Goal: Task Accomplishment & Management: Complete application form

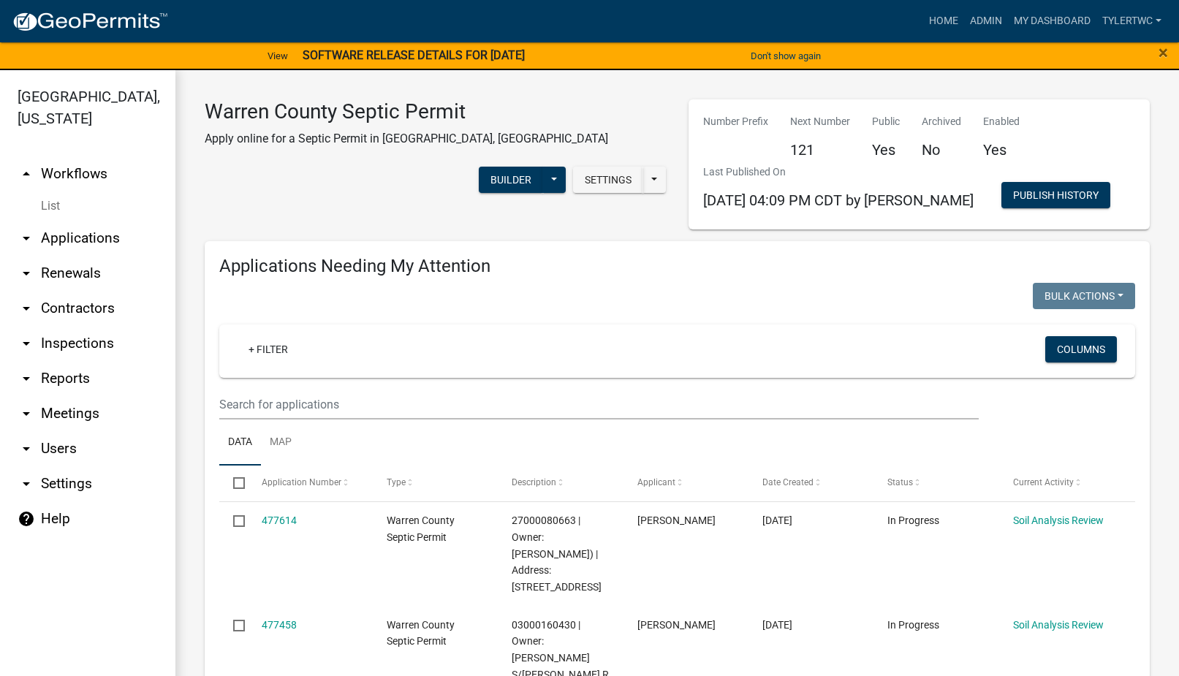
select select "2: 50"
select select "3: 100"
click at [430, 48] on strong "SOFTWARE RELEASE DETAILS FOR 9/12/2025" at bounding box center [413, 55] width 222 height 14
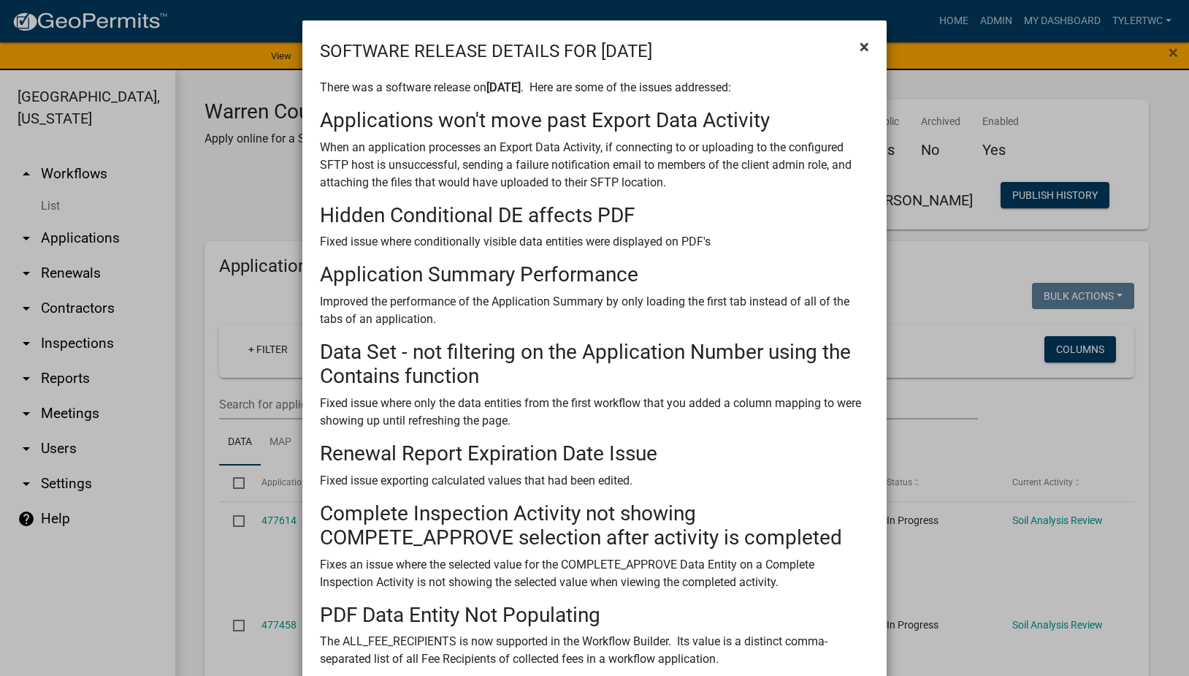
click at [864, 46] on span "×" at bounding box center [864, 47] width 9 height 20
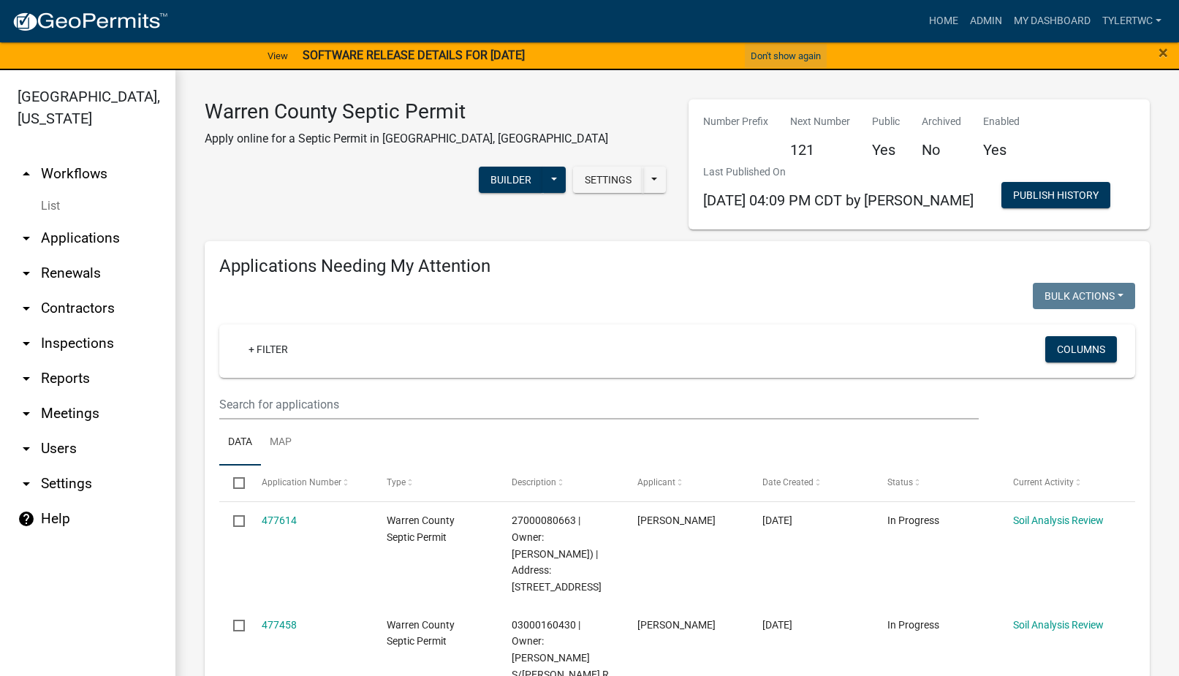
click at [773, 53] on button "Don't show again" at bounding box center [786, 56] width 82 height 24
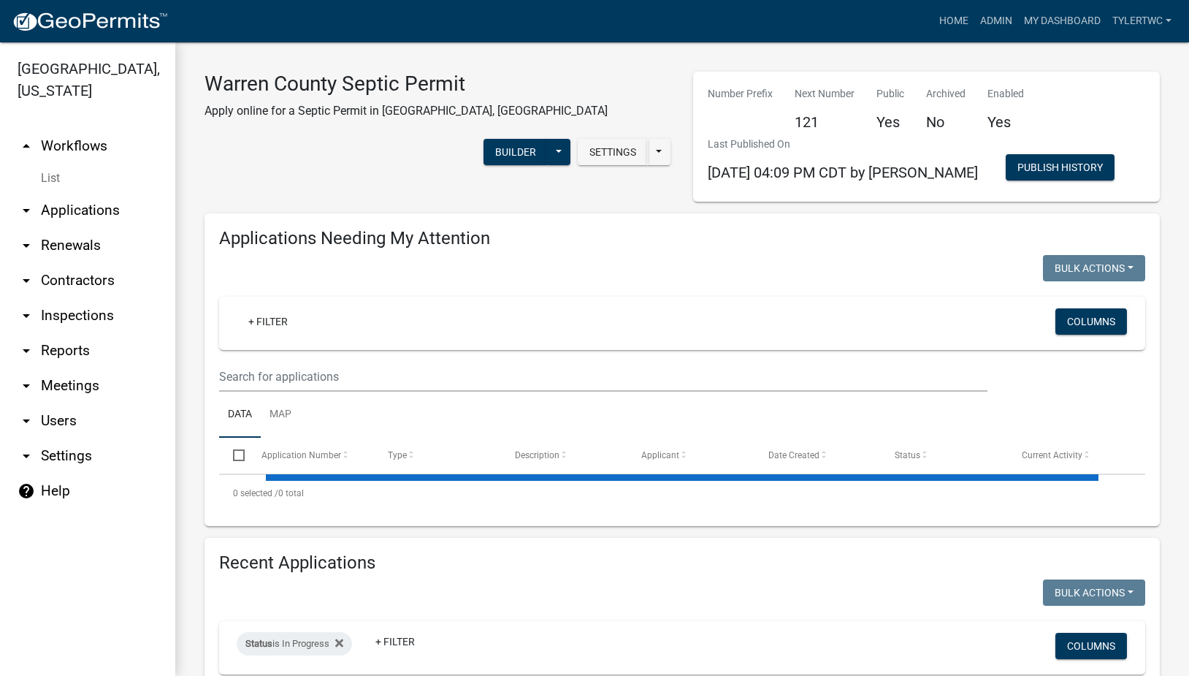
select select "2: 50"
select select "3: 100"
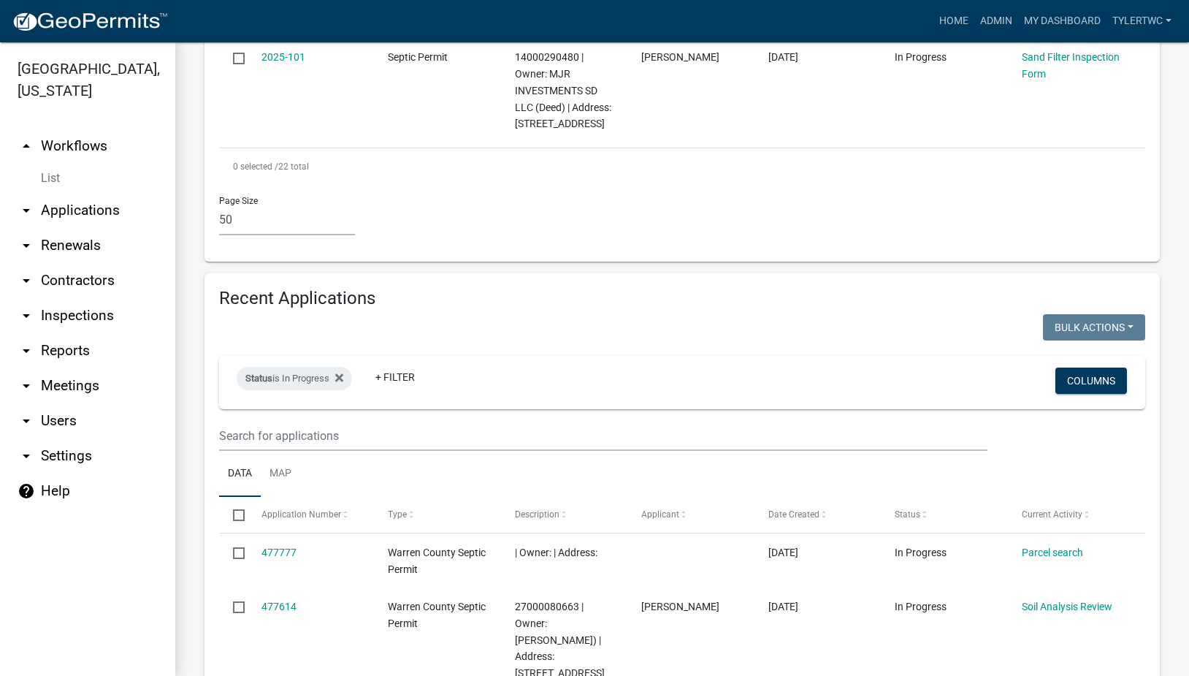
scroll to position [3069, 0]
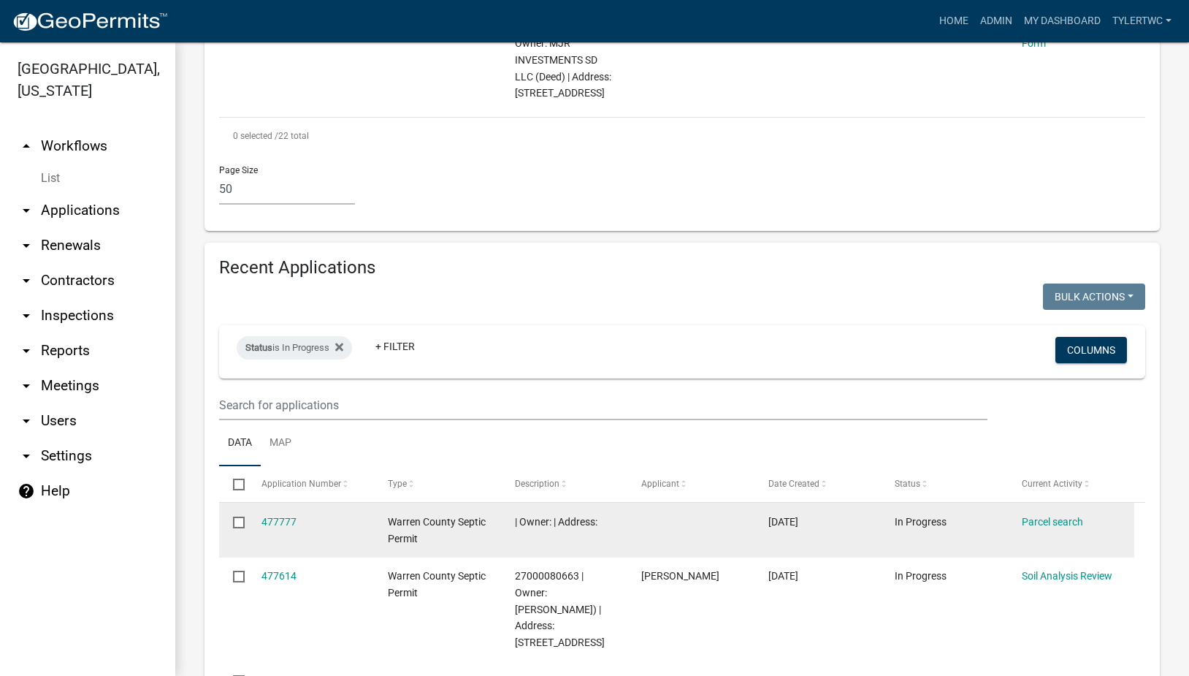
click at [240, 517] on input "checkbox" at bounding box center [237, 521] width 9 height 9
checkbox input "true"
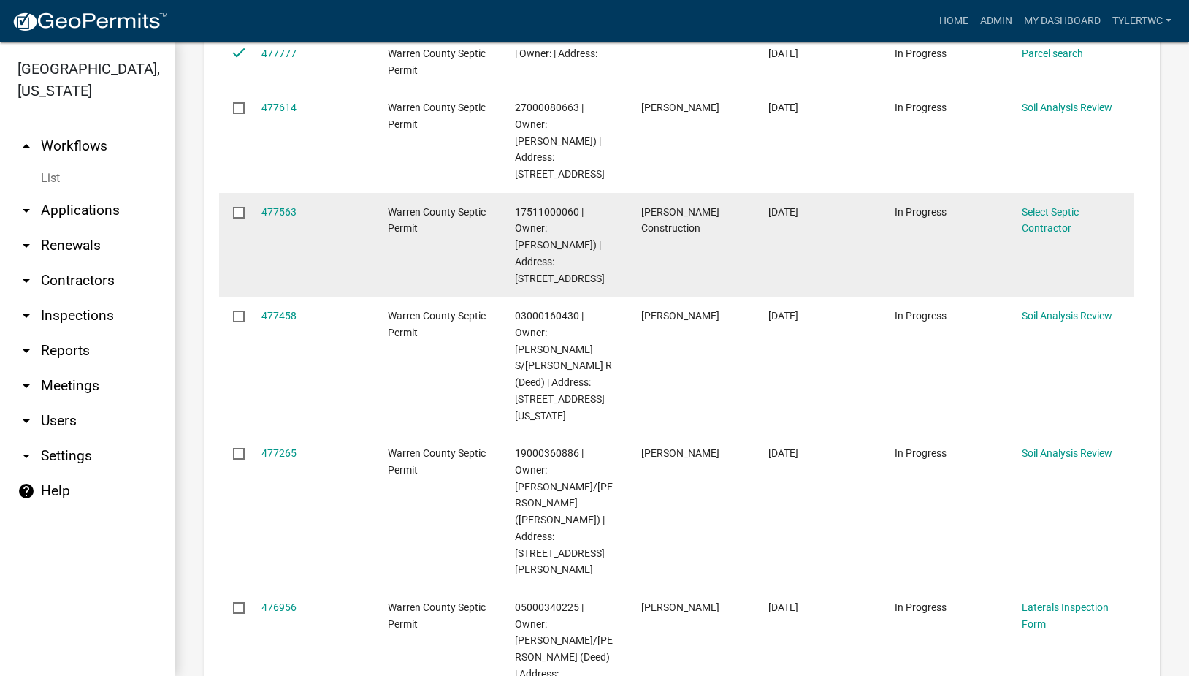
scroll to position [3750, 0]
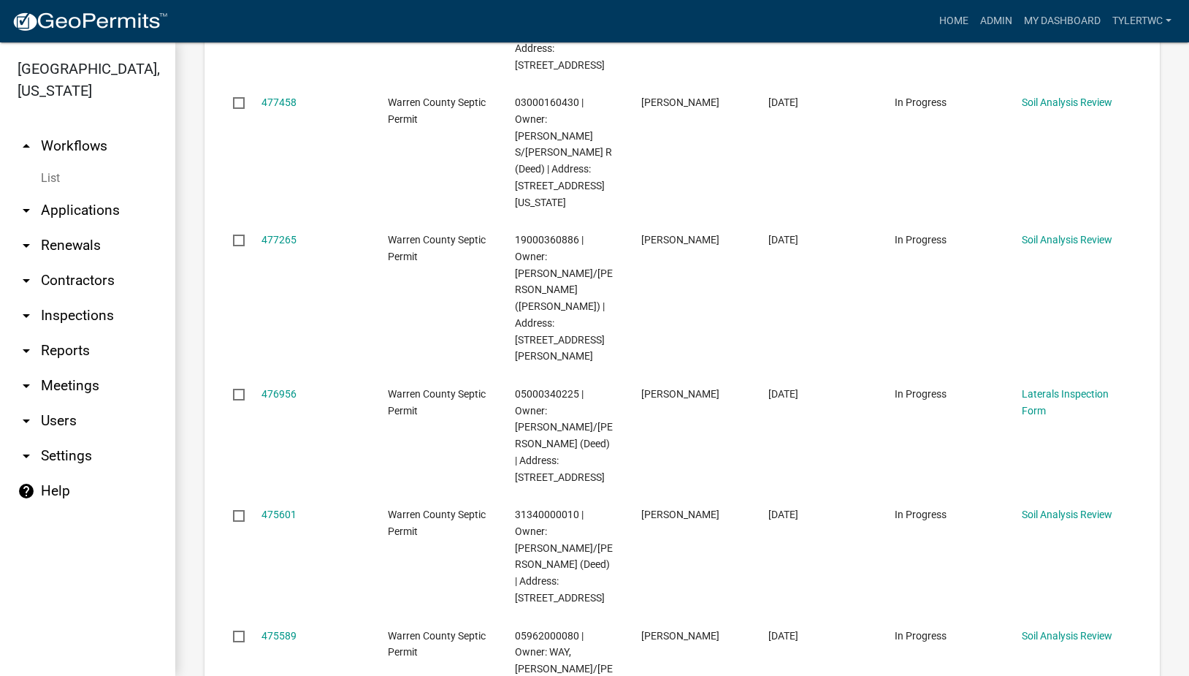
checkbox input "true"
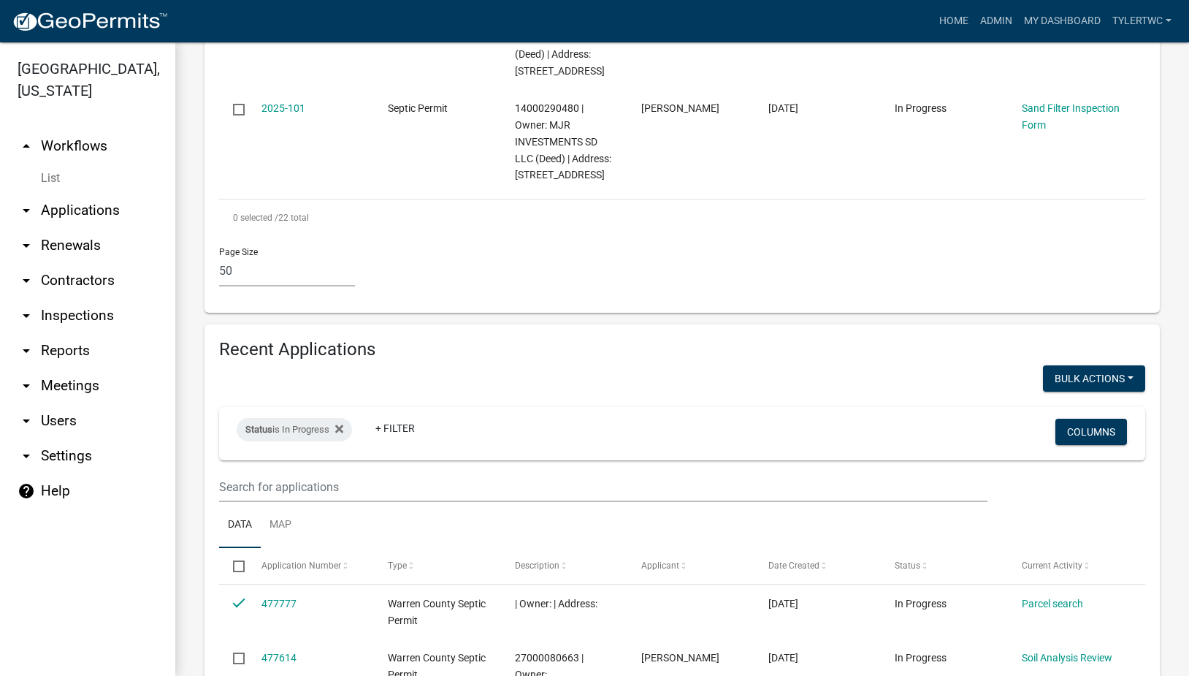
scroll to position [2898, 0]
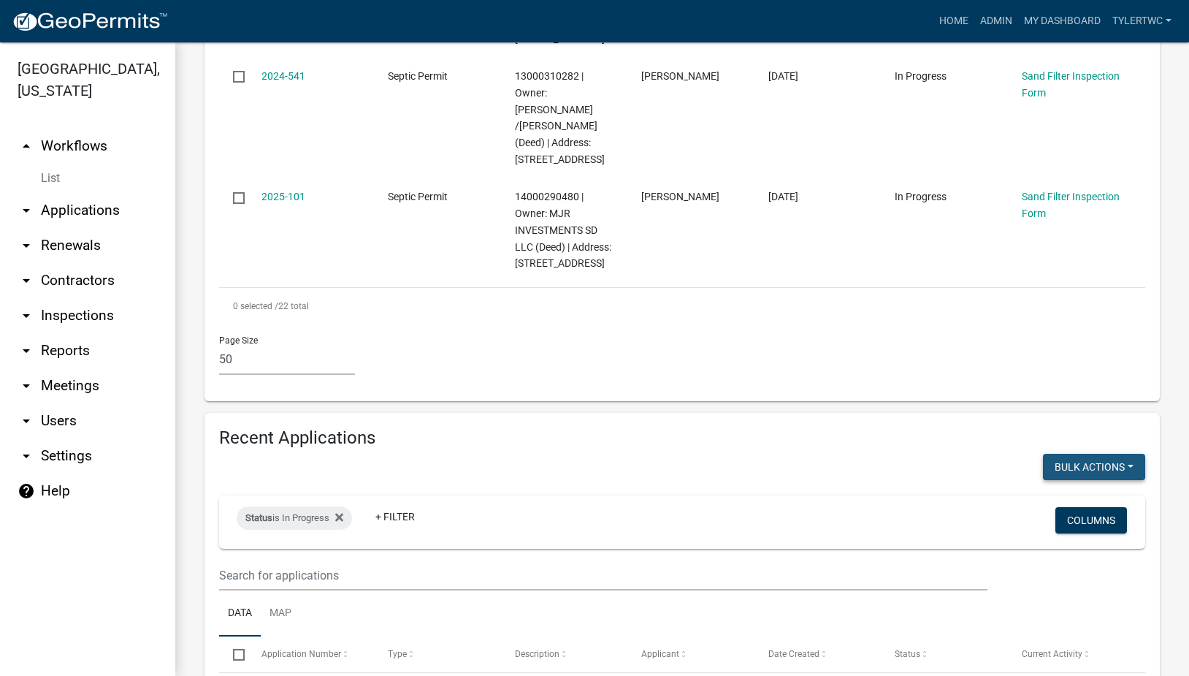
click at [1111, 454] on button "Bulk Actions" at bounding box center [1094, 467] width 102 height 26
click at [1056, 487] on button "Void" at bounding box center [1087, 504] width 117 height 35
checkbox input "false"
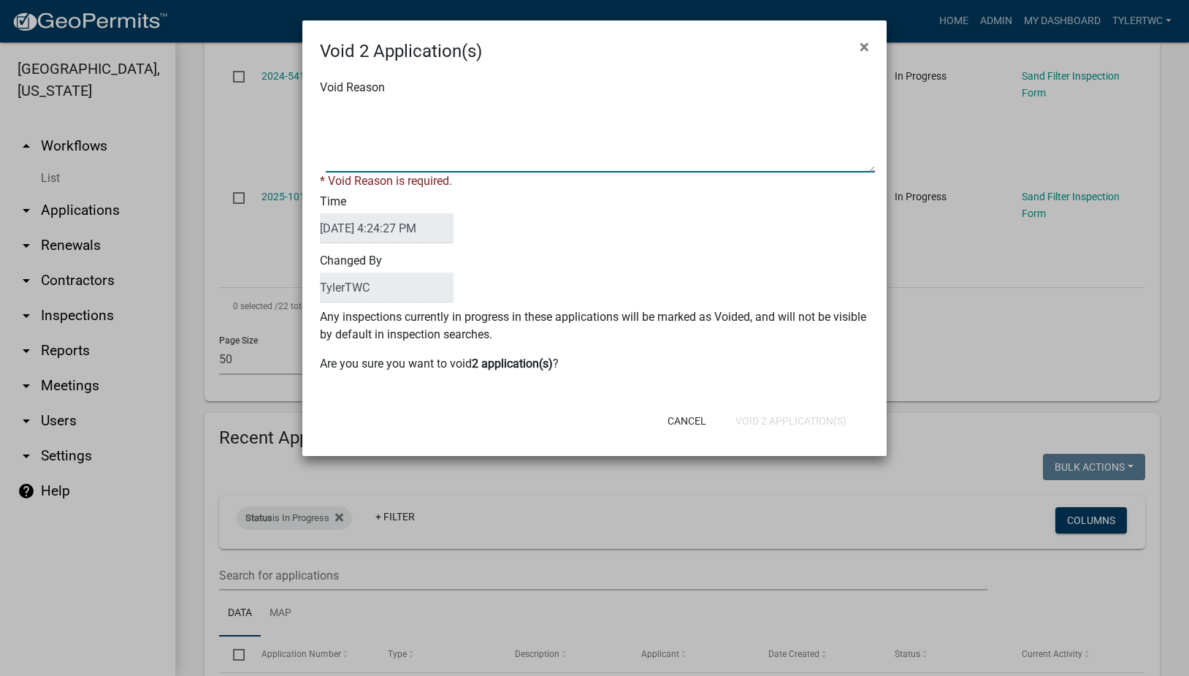
click at [616, 146] on textarea "Void Reason" at bounding box center [600, 135] width 549 height 73
type textarea "NA"
click at [815, 420] on div "Cancel Void 2 Application(s)" at bounding box center [690, 421] width 360 height 38
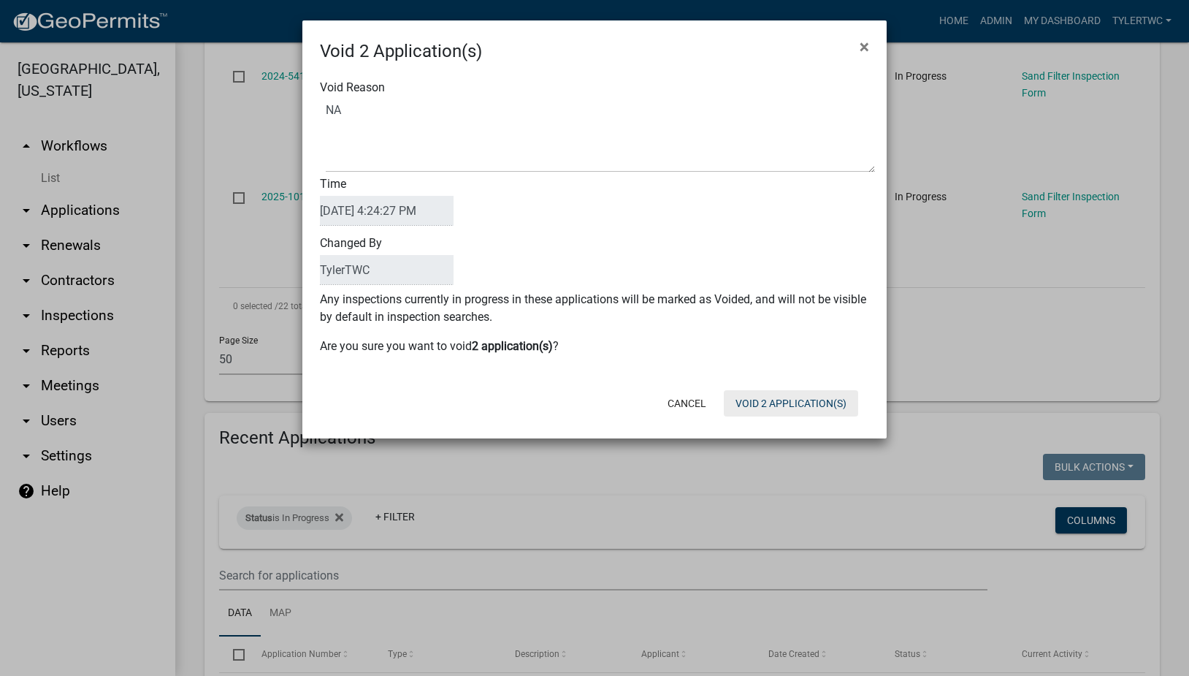
click at [801, 408] on button "Void 2 Application(s)" at bounding box center [791, 403] width 134 height 26
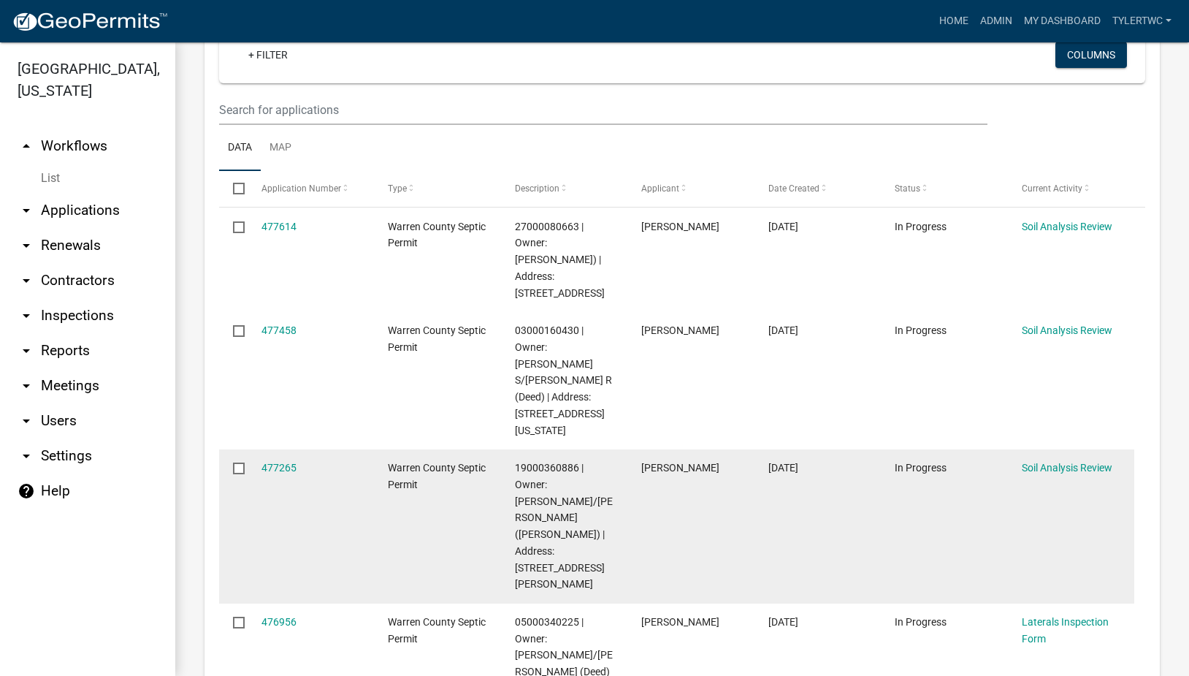
scroll to position [341, 0]
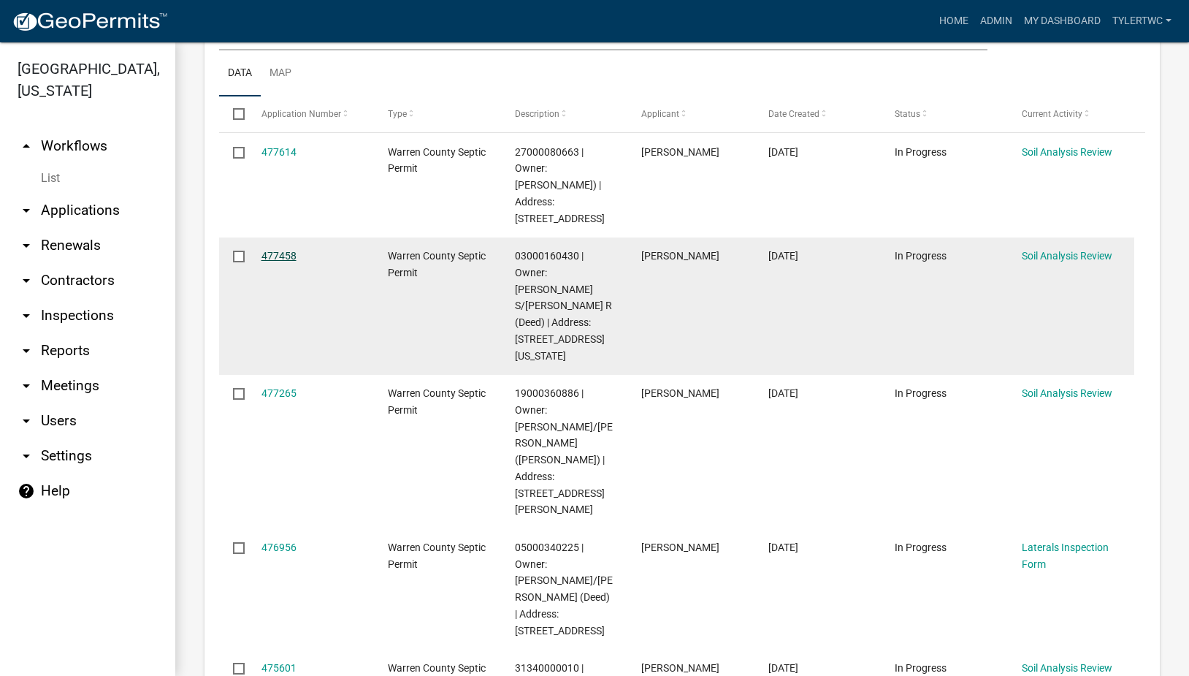
click at [289, 250] on link "477458" at bounding box center [279, 256] width 35 height 12
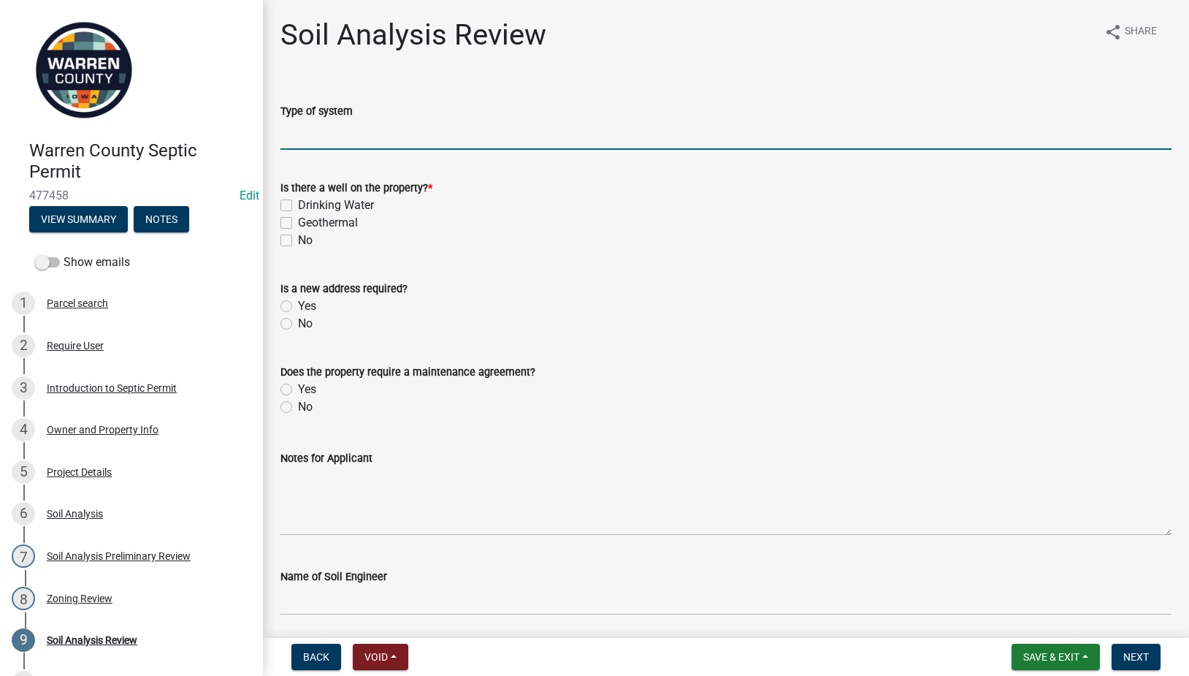
click at [388, 148] on input "Type of system" at bounding box center [726, 135] width 891 height 30
type input "Sand Filterb"
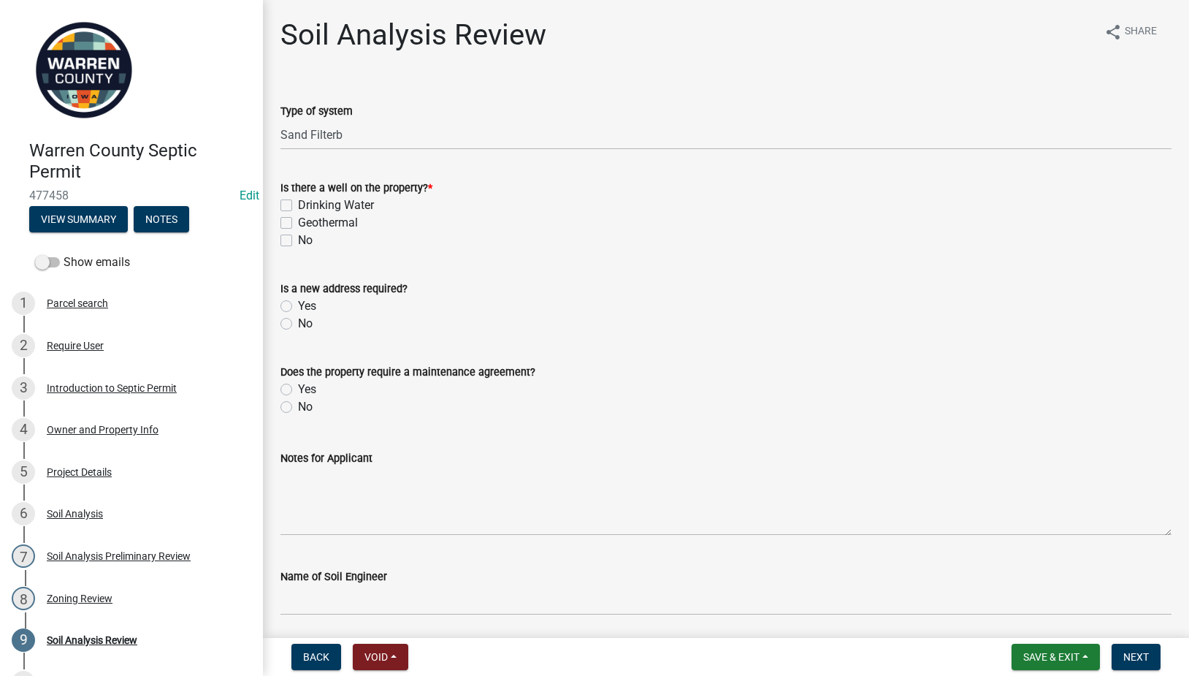
click at [298, 326] on label "No" at bounding box center [305, 324] width 15 height 18
click at [298, 324] on input "No" at bounding box center [302, 319] width 9 height 9
radio input "true"
click at [298, 238] on label "No" at bounding box center [305, 241] width 15 height 18
click at [298, 238] on input "No" at bounding box center [302, 236] width 9 height 9
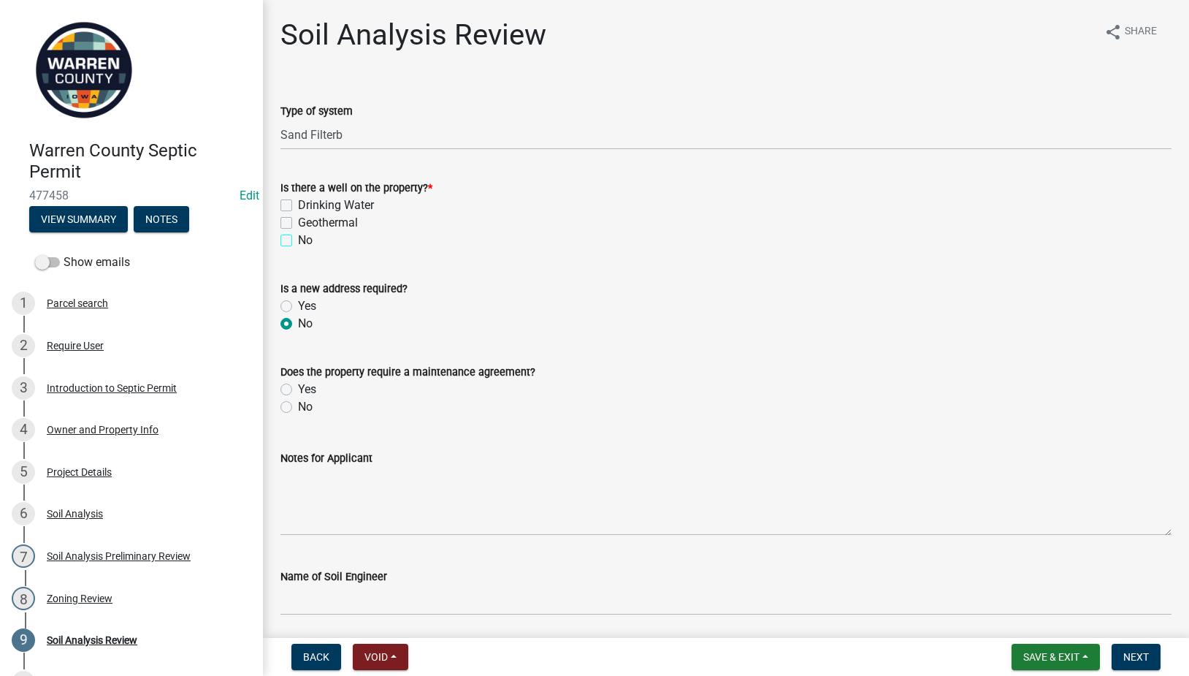
checkbox input "true"
checkbox input "false"
checkbox input "true"
click at [298, 411] on label "No" at bounding box center [305, 407] width 15 height 18
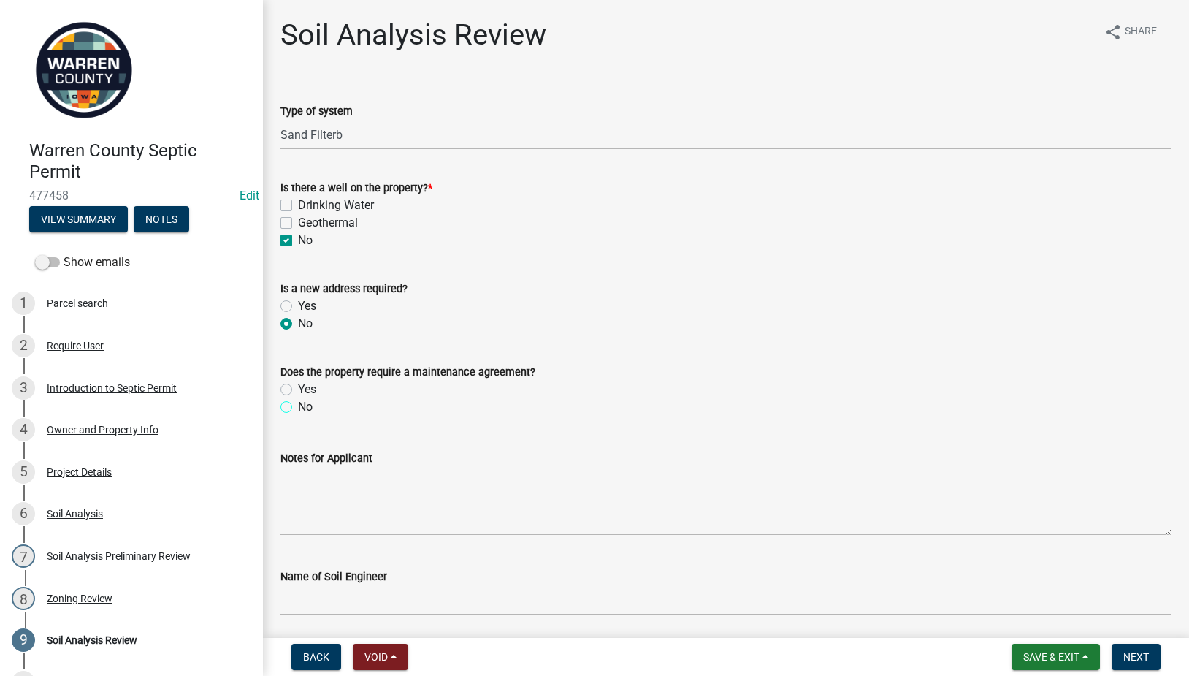
click at [298, 408] on input "No" at bounding box center [302, 402] width 9 height 9
radio input "true"
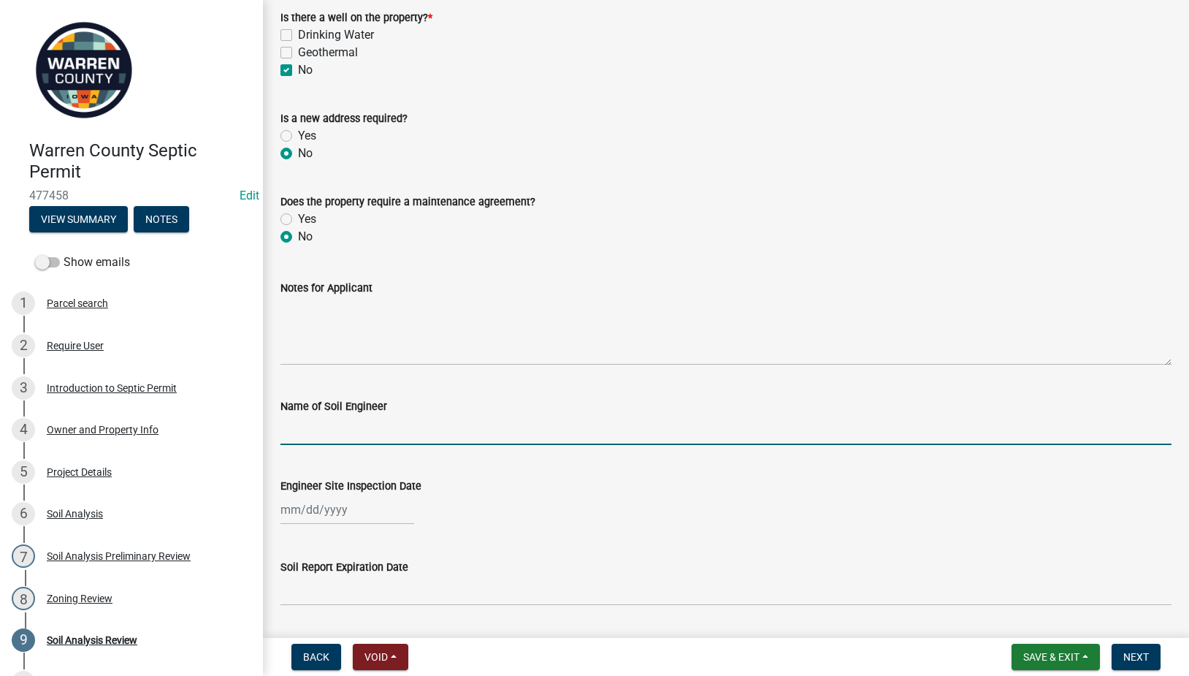
click at [348, 431] on input "Name of Soil Engineer" at bounding box center [726, 430] width 891 height 30
type input "[PERSON_NAME]"
select select "9"
select select "2025"
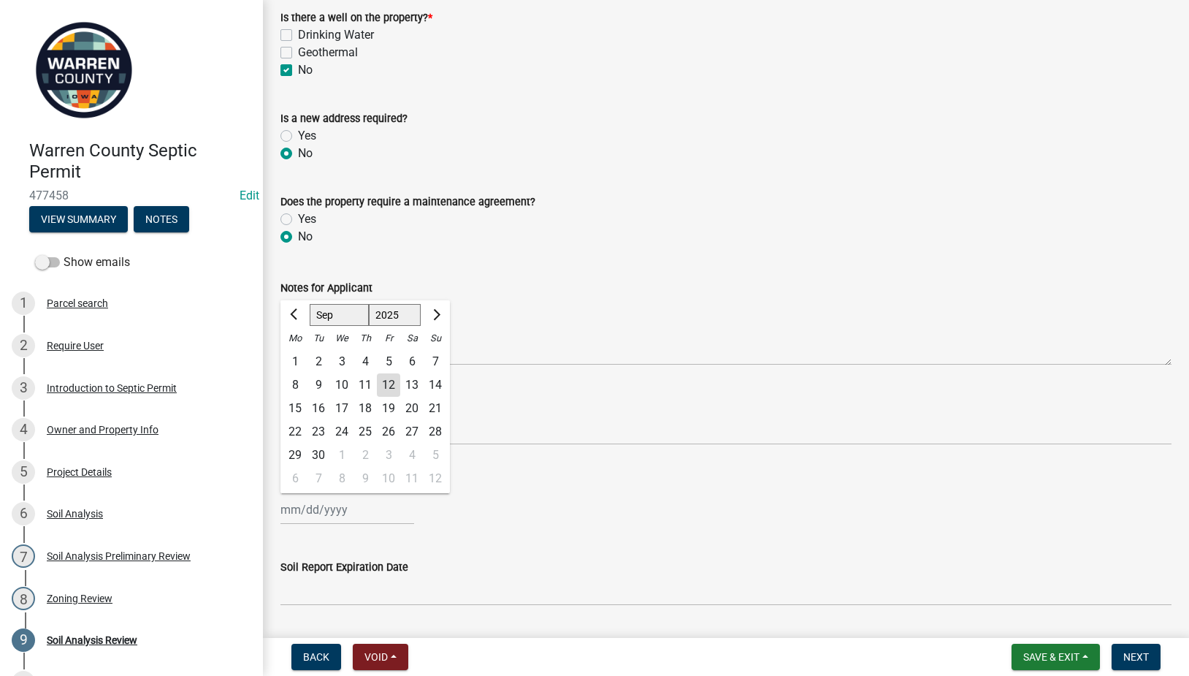
click at [361, 384] on div "11" at bounding box center [365, 384] width 23 height 23
type input "[DATE]"
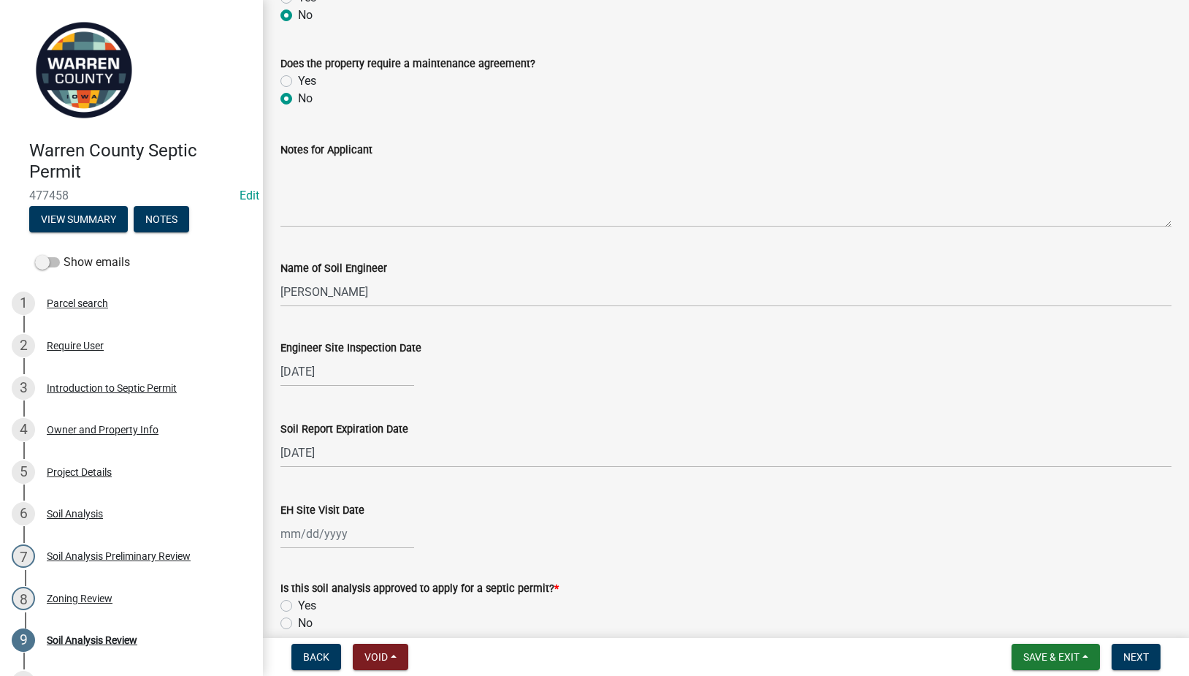
scroll to position [341, 0]
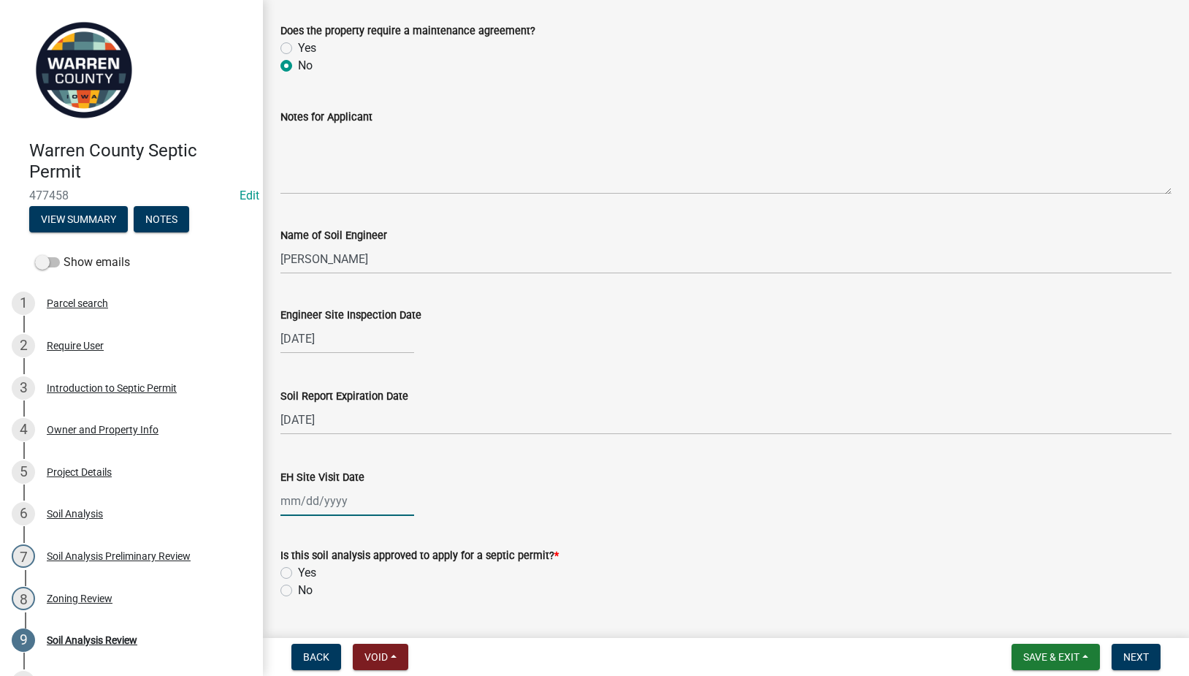
click at [314, 506] on div at bounding box center [348, 501] width 134 height 30
select select "9"
select select "2025"
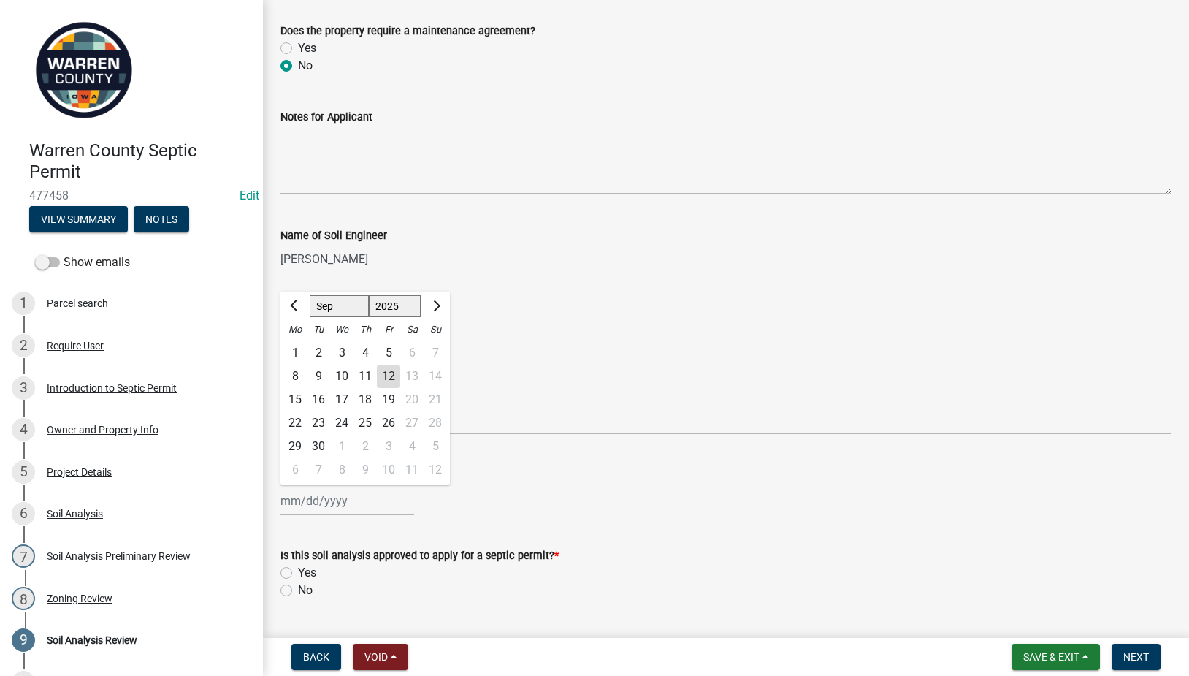
click at [384, 373] on div "12" at bounding box center [388, 376] width 23 height 23
type input "[DATE]"
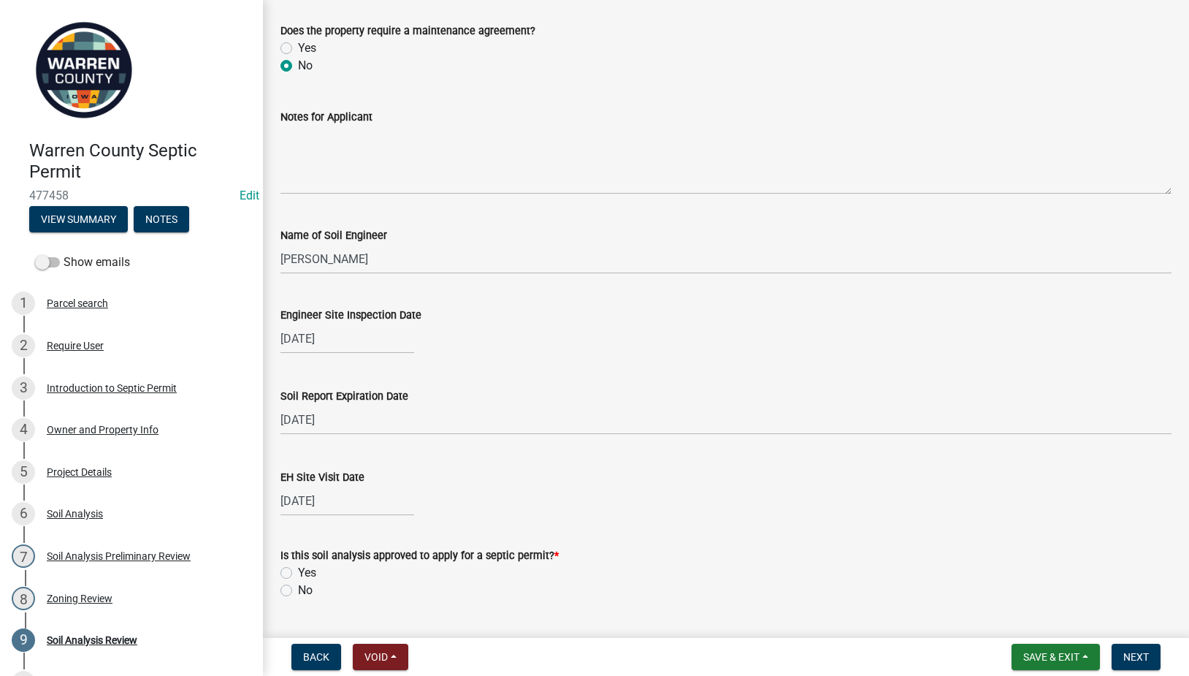
click at [298, 572] on label "Yes" at bounding box center [307, 573] width 18 height 18
click at [298, 572] on input "Yes" at bounding box center [302, 568] width 9 height 9
radio input "true"
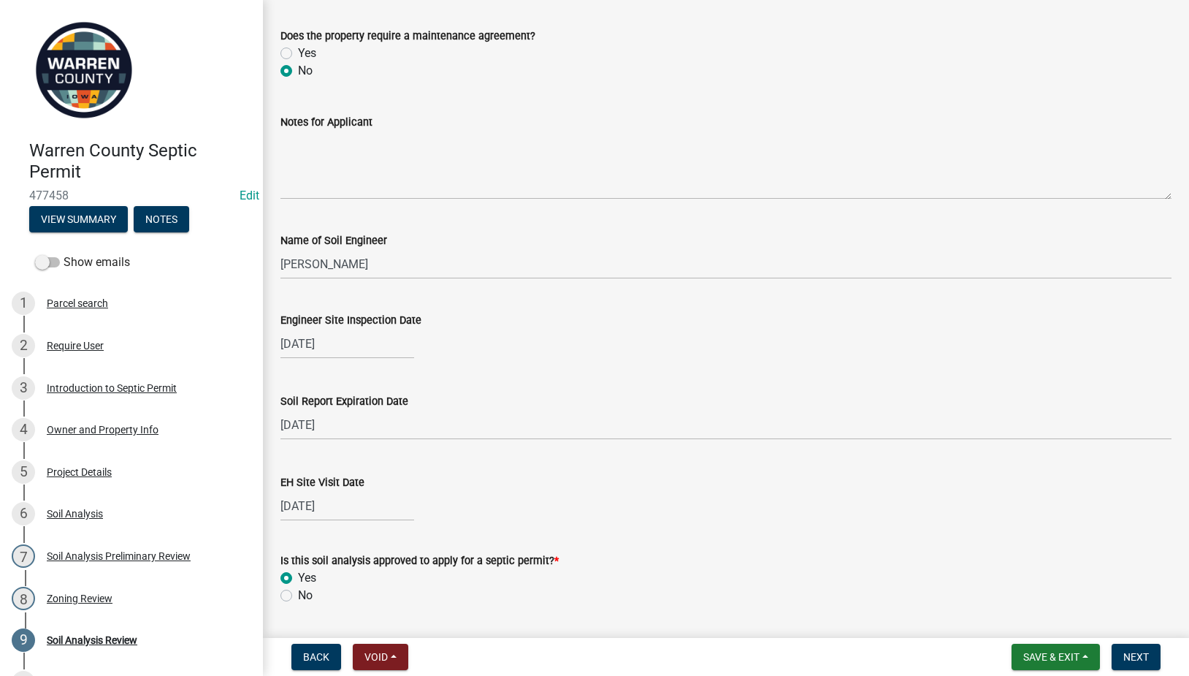
scroll to position [216, 0]
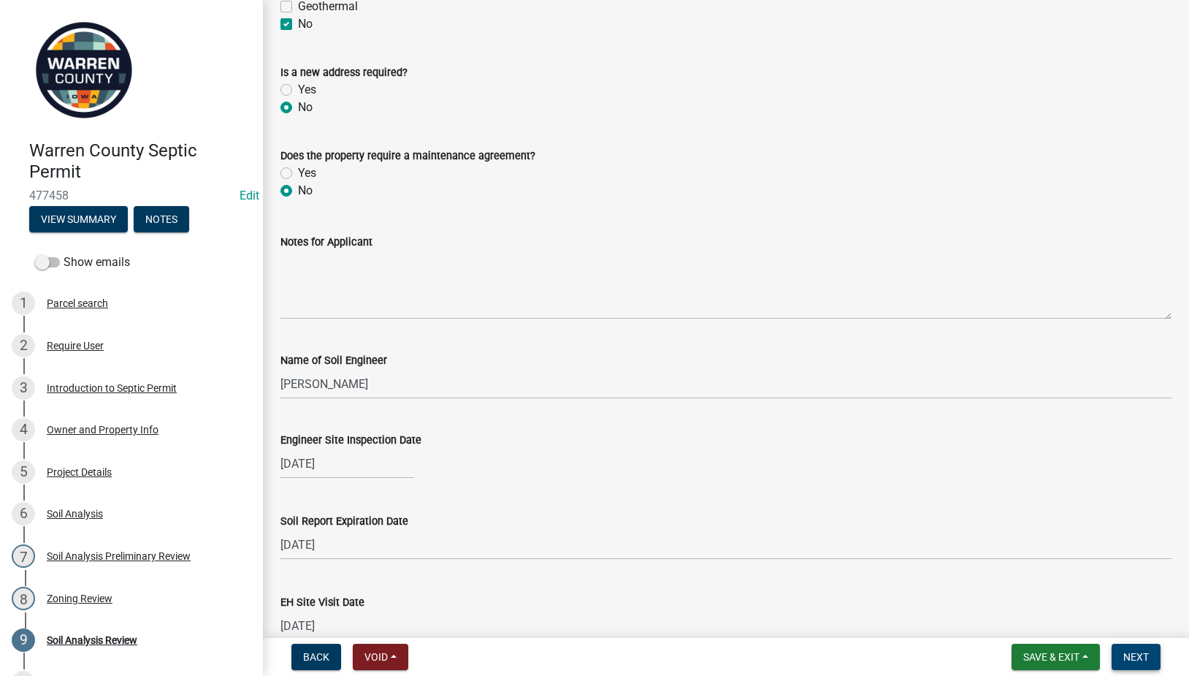
click at [1123, 647] on button "Next" at bounding box center [1136, 657] width 49 height 26
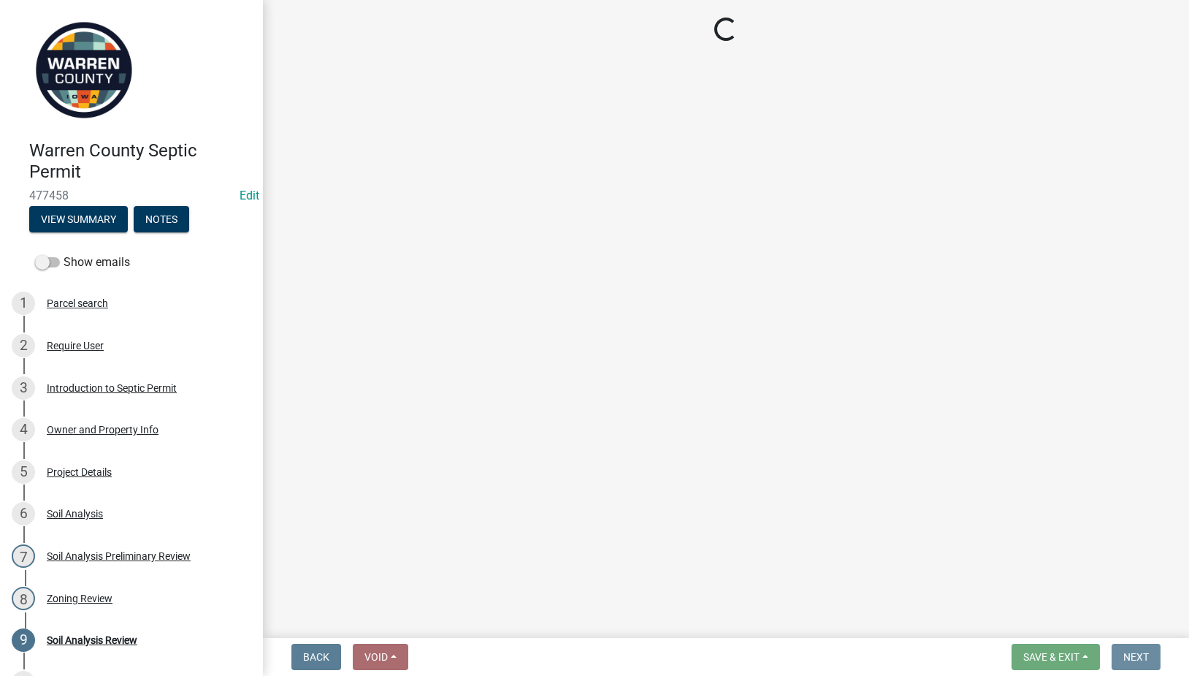
scroll to position [0, 0]
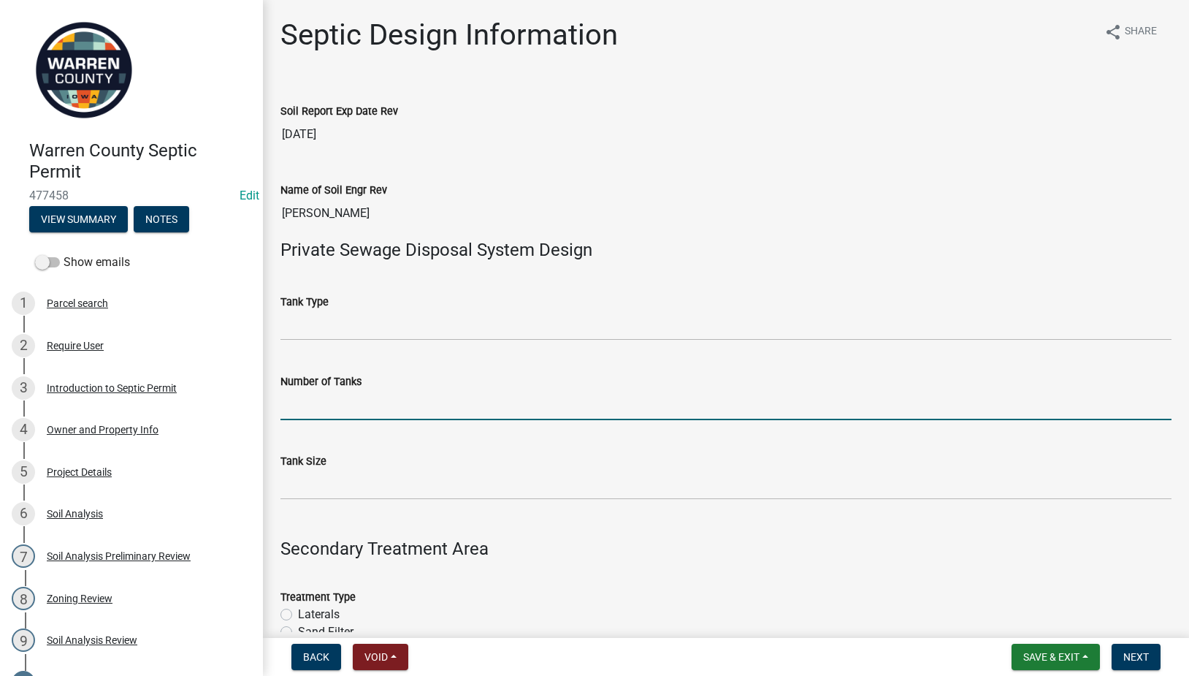
click at [340, 406] on input "Number of Tanks" at bounding box center [726, 405] width 891 height 30
type input "1"
click at [348, 496] on input "Tank Size" at bounding box center [726, 485] width 891 height 30
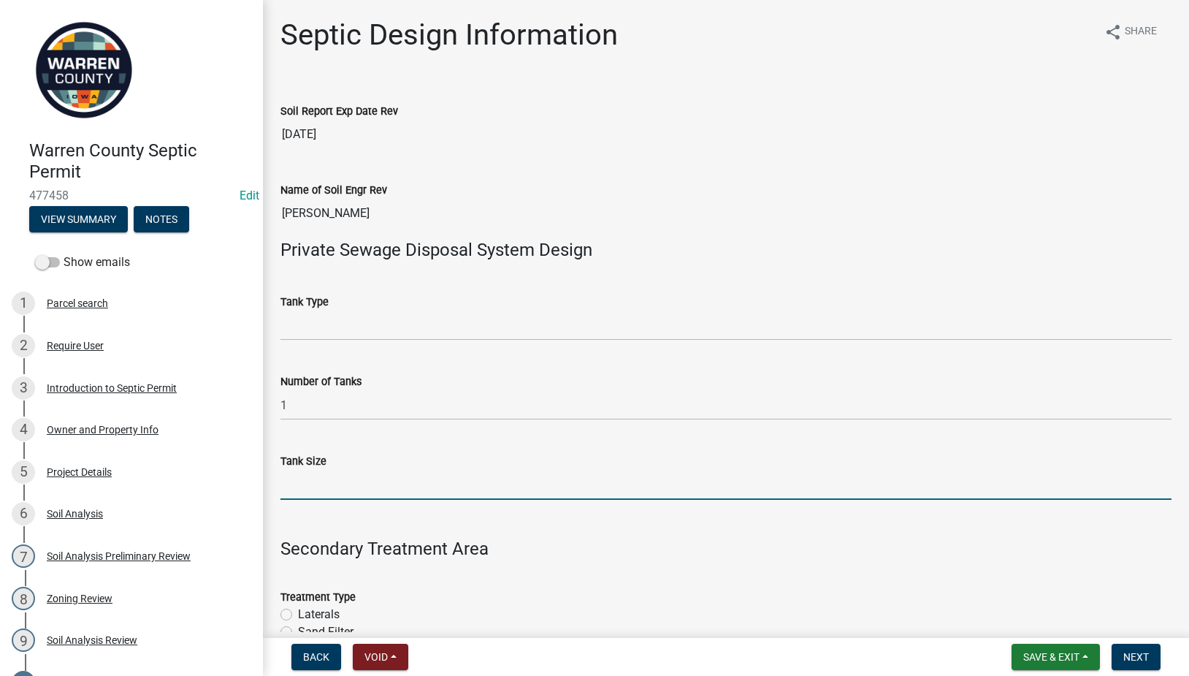
type input "1250"
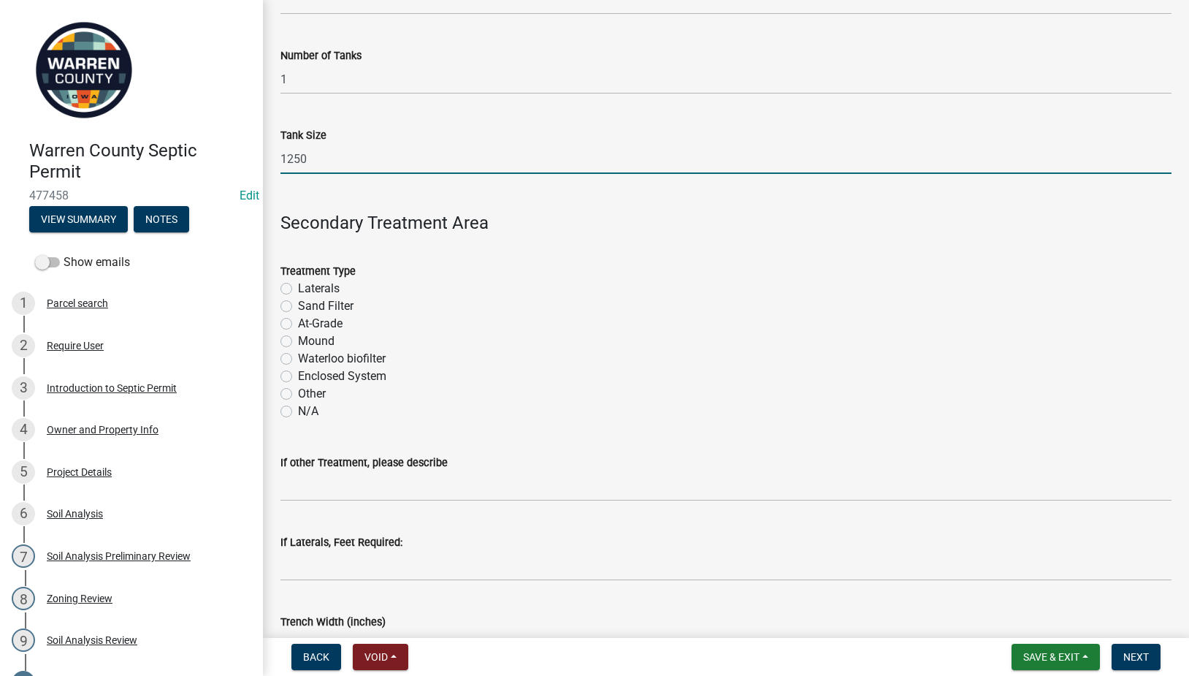
scroll to position [341, 0]
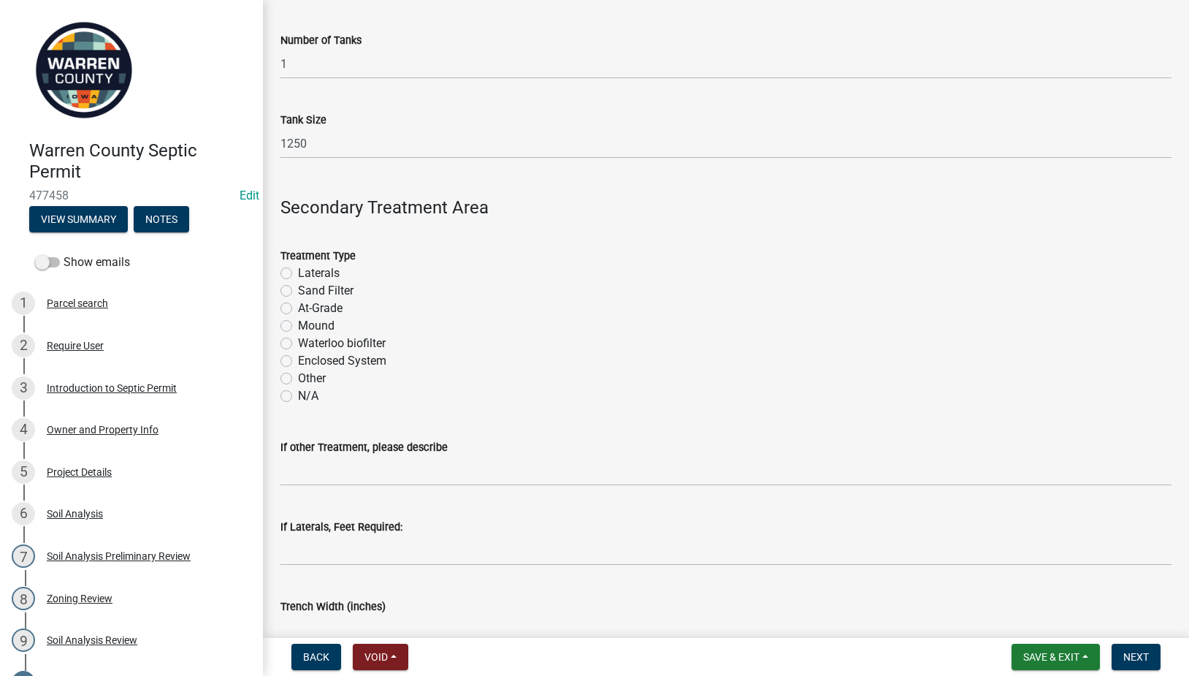
click at [298, 292] on label "Sand Filter" at bounding box center [326, 291] width 56 height 18
click at [298, 292] on input "Sand Filter" at bounding box center [302, 286] width 9 height 9
radio input "true"
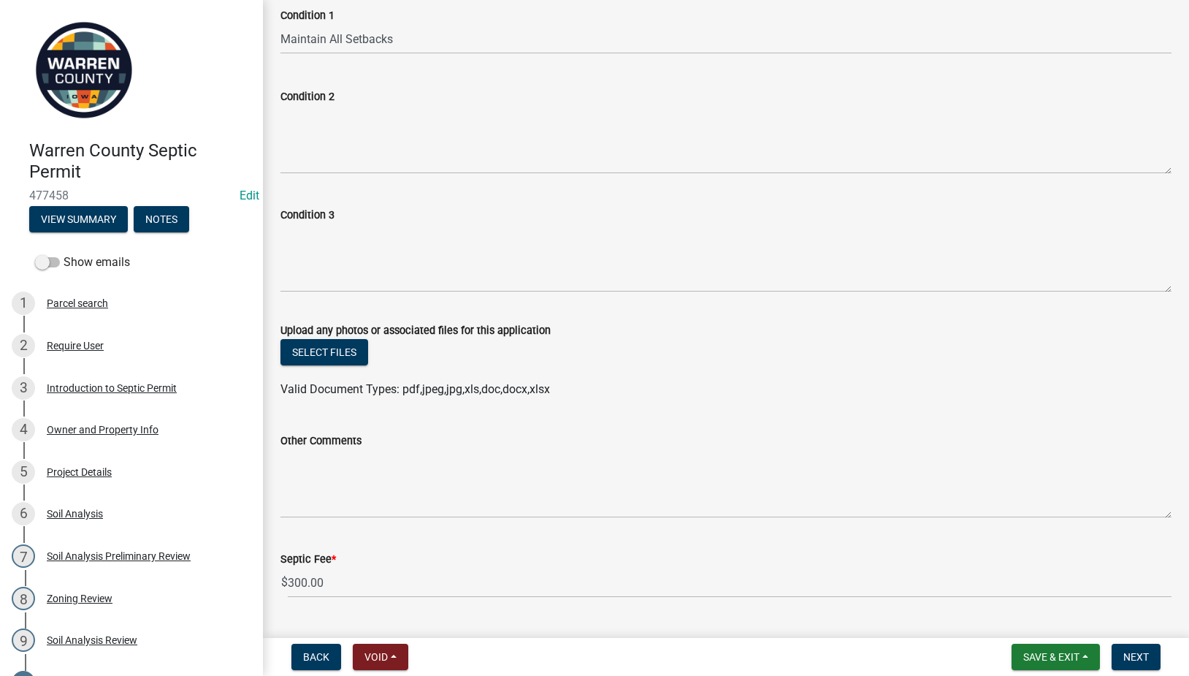
scroll to position [1187, 0]
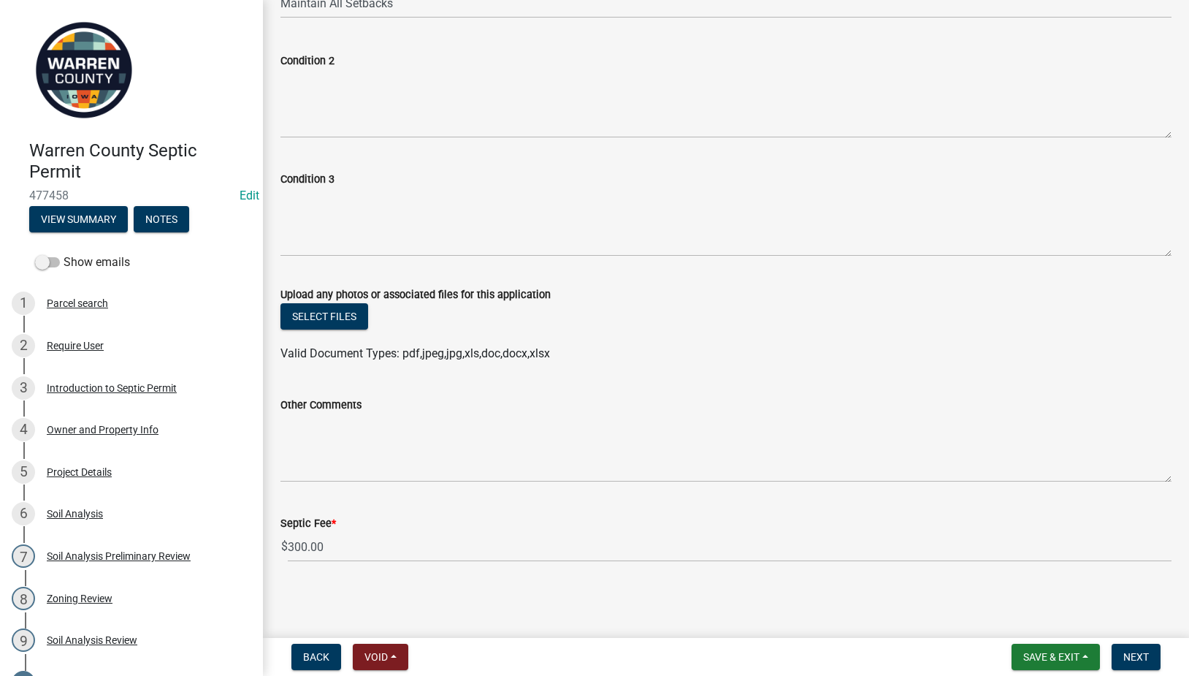
click at [338, 66] on div "Condition 2" at bounding box center [726, 61] width 891 height 18
click at [335, 80] on textarea "Condition 2" at bounding box center [726, 103] width 891 height 69
paste textarea "Schedule 40 plastic pipe or EPS aggregate is required."
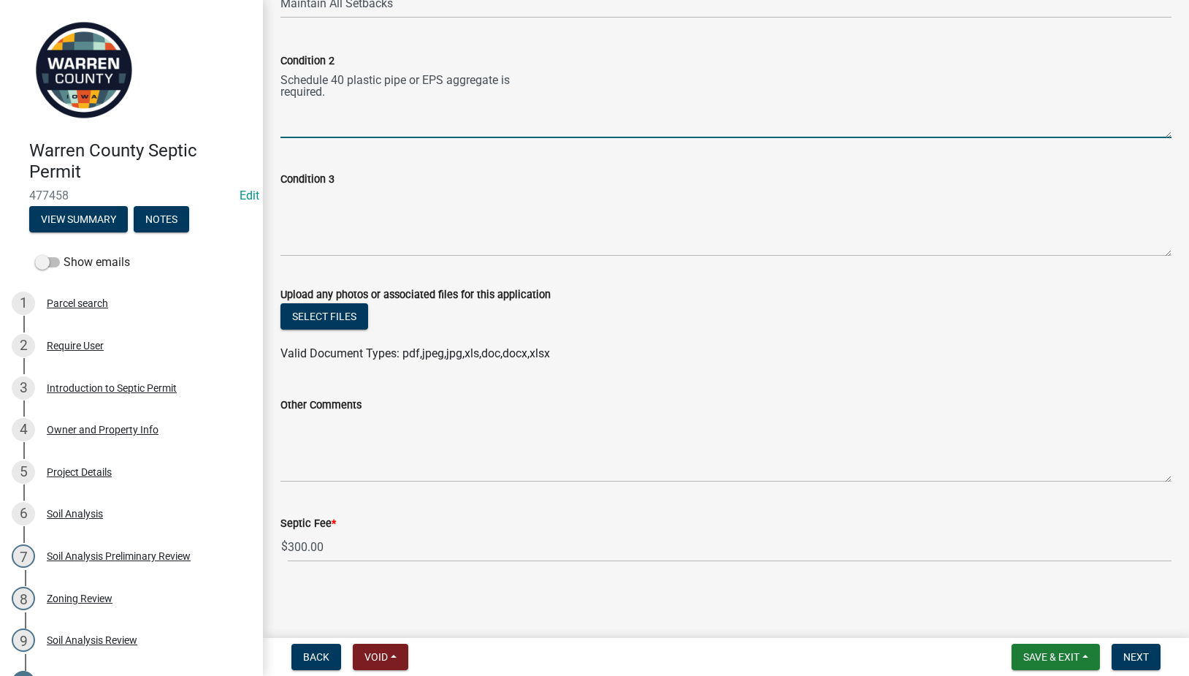
click at [281, 90] on textarea "Schedule 40 plastic pipe or EPS aggregate is required." at bounding box center [726, 103] width 891 height 69
type textarea "Schedule 40 plastic pipe or EPS aggregate is required."
click at [1142, 652] on span "Next" at bounding box center [1137, 657] width 26 height 12
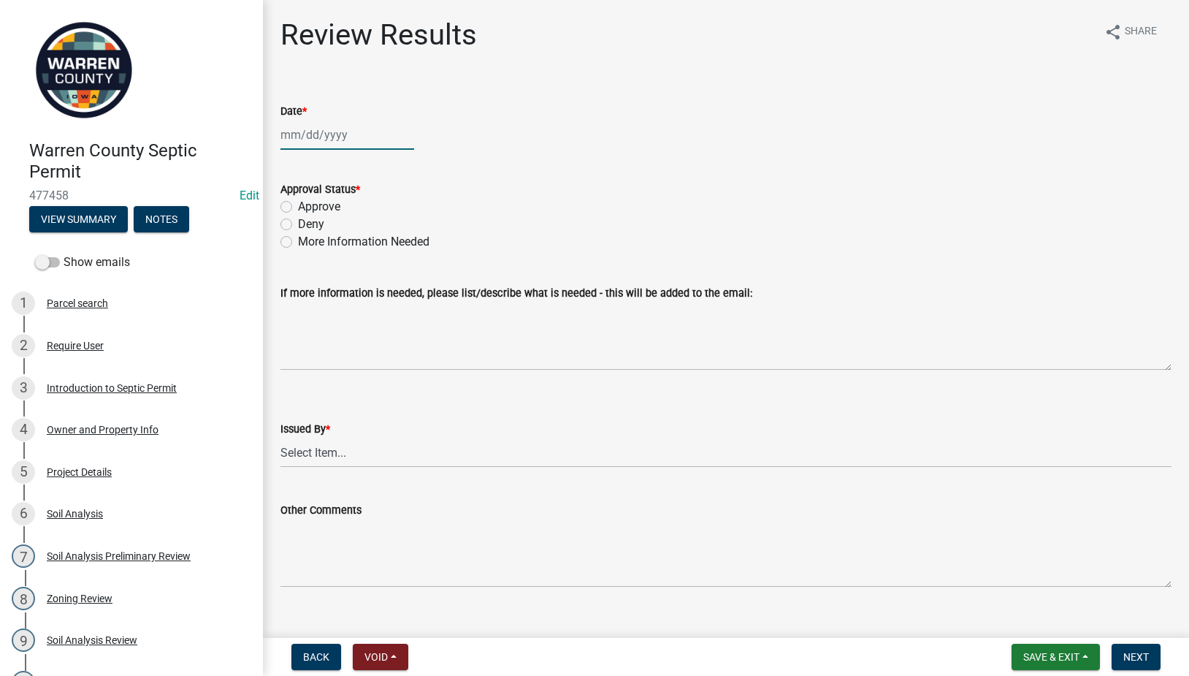
click at [305, 139] on div at bounding box center [348, 135] width 134 height 30
select select "9"
select select "2025"
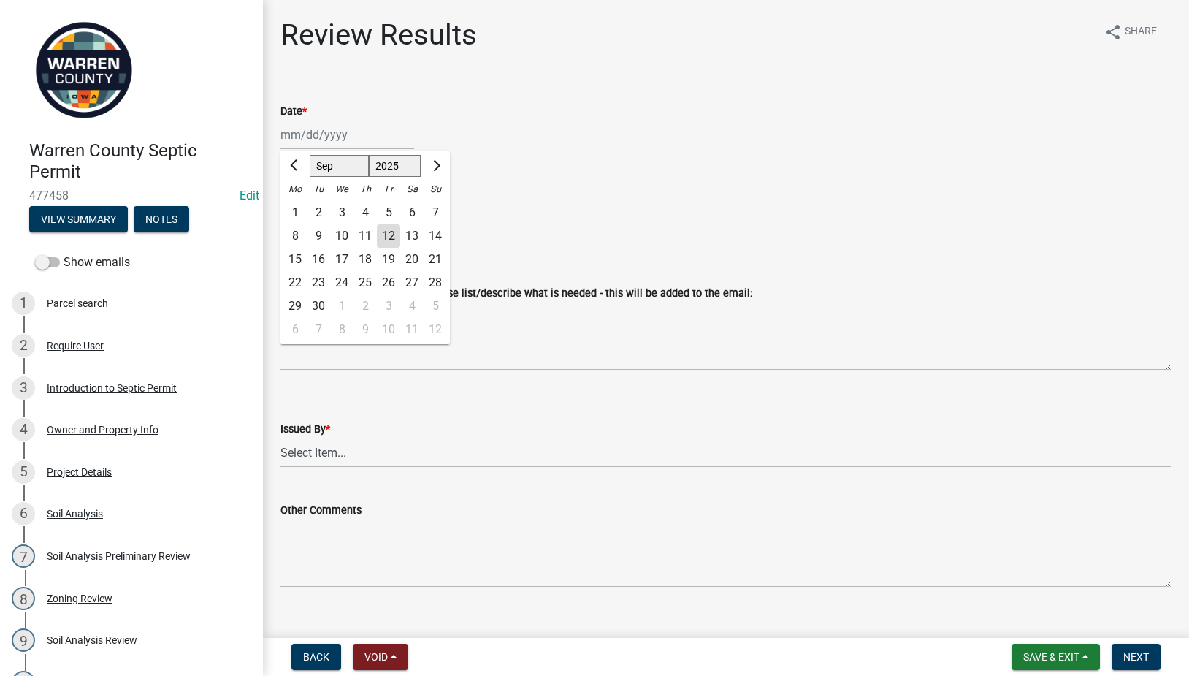
click at [384, 235] on div "12" at bounding box center [388, 235] width 23 height 23
type input "[DATE]"
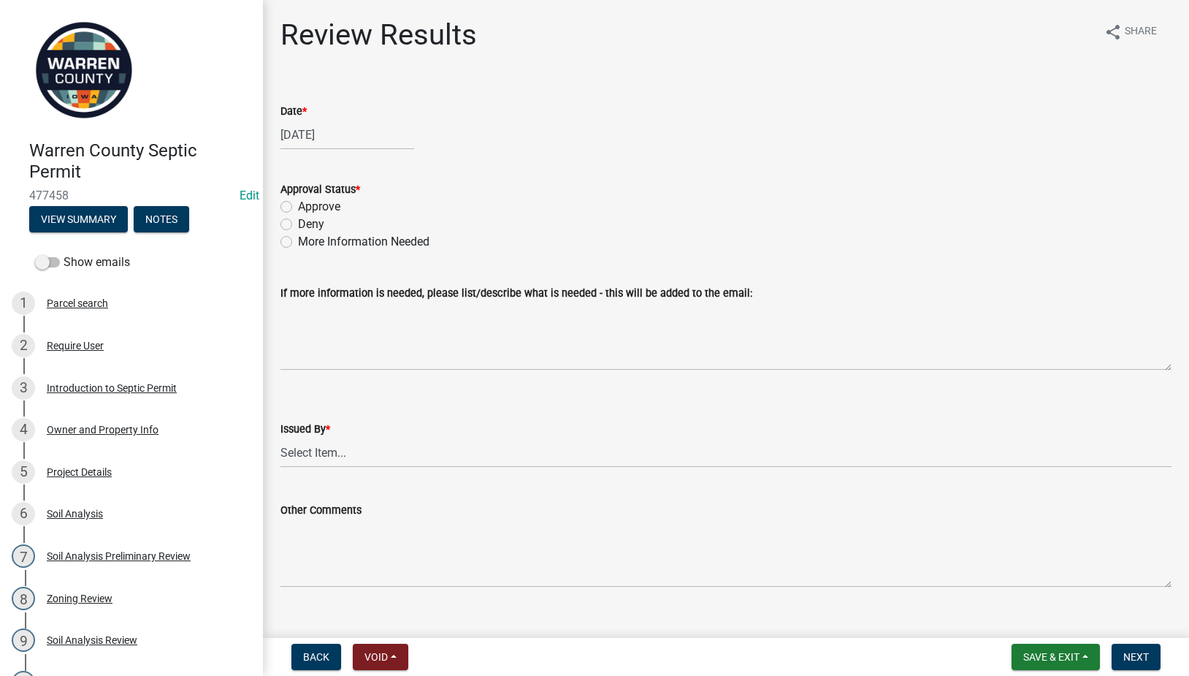
click at [298, 205] on label "Approve" at bounding box center [319, 207] width 42 height 18
click at [298, 205] on input "Approve" at bounding box center [302, 202] width 9 height 9
radio input "true"
drag, startPoint x: 343, startPoint y: 452, endPoint x: 341, endPoint y: 465, distance: 14.1
click at [343, 452] on select "Select Item... [PERSON_NAME] Till [PERSON_NAME]" at bounding box center [726, 453] width 891 height 30
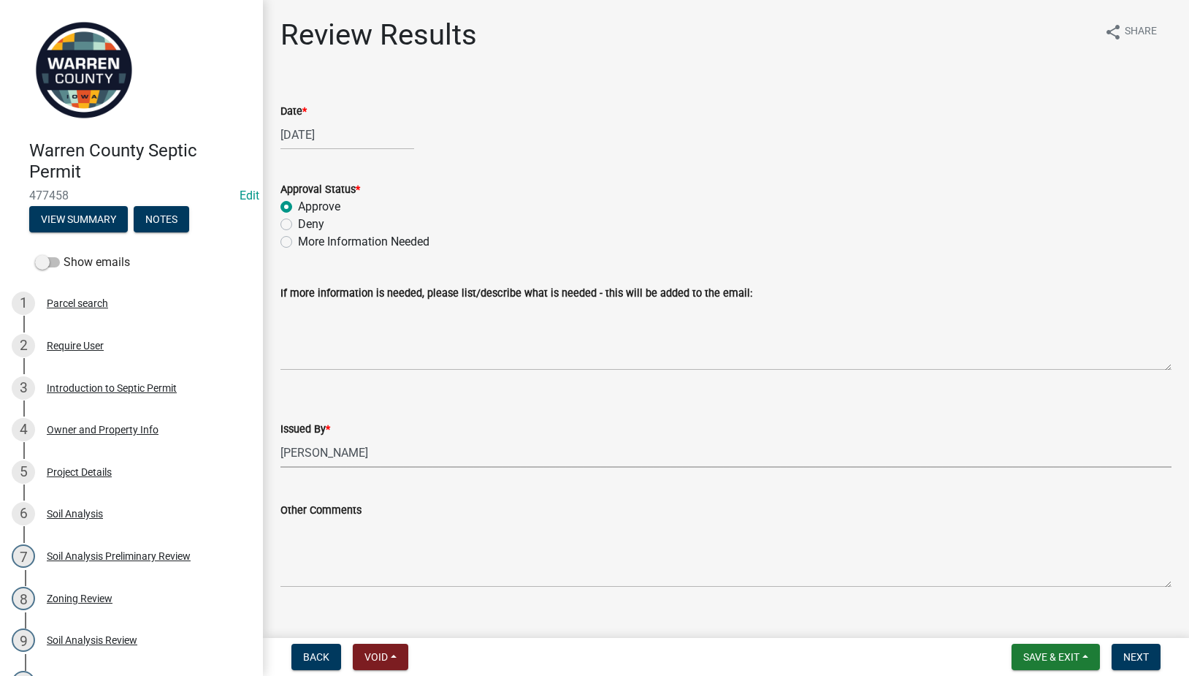
click at [281, 438] on select "Select Item... [PERSON_NAME] Till [PERSON_NAME]" at bounding box center [726, 453] width 891 height 30
select select "2f6c2d72-ab04-4add-87ae-7a9750ff19b9"
click at [1127, 655] on span "Next" at bounding box center [1137, 657] width 26 height 12
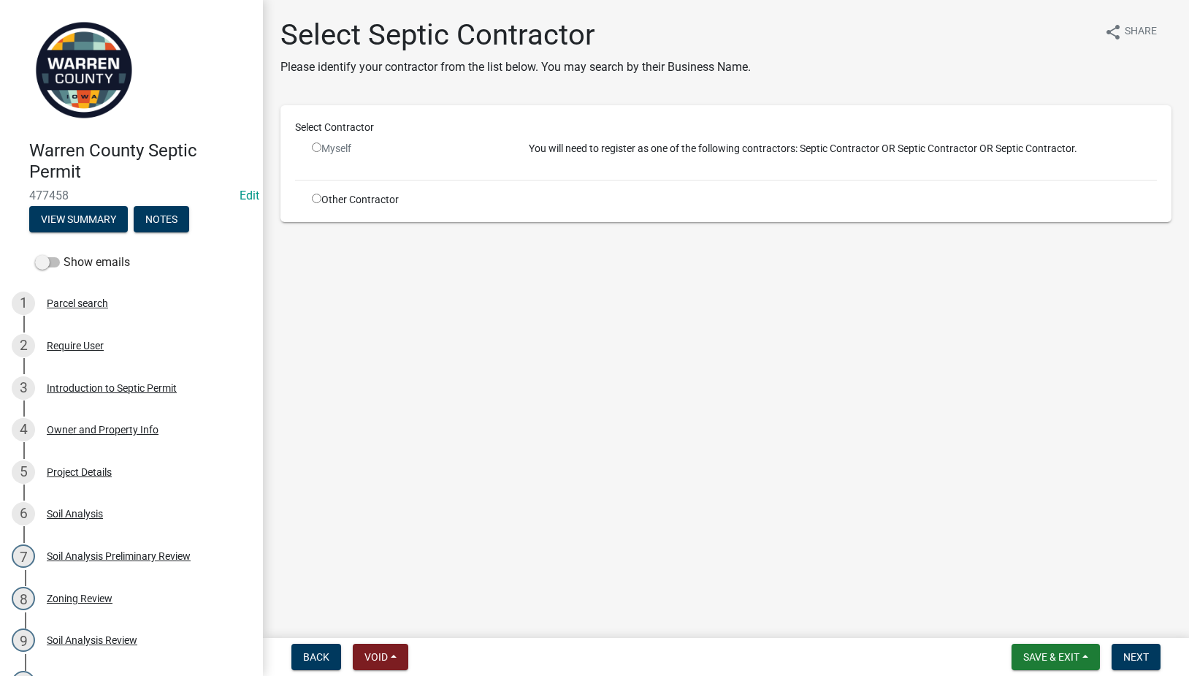
click at [316, 204] on div "Other Contractor" at bounding box center [409, 199] width 217 height 15
click at [316, 199] on input "radio" at bounding box center [316, 198] width 9 height 9
radio input "true"
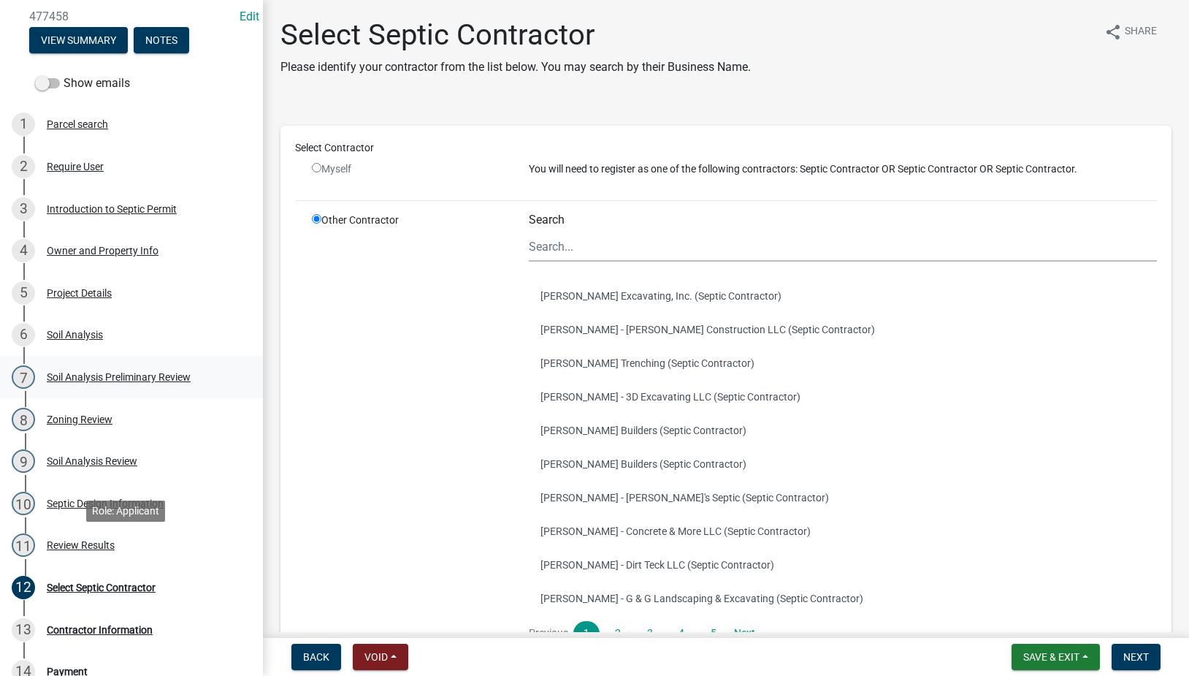
scroll to position [341, 0]
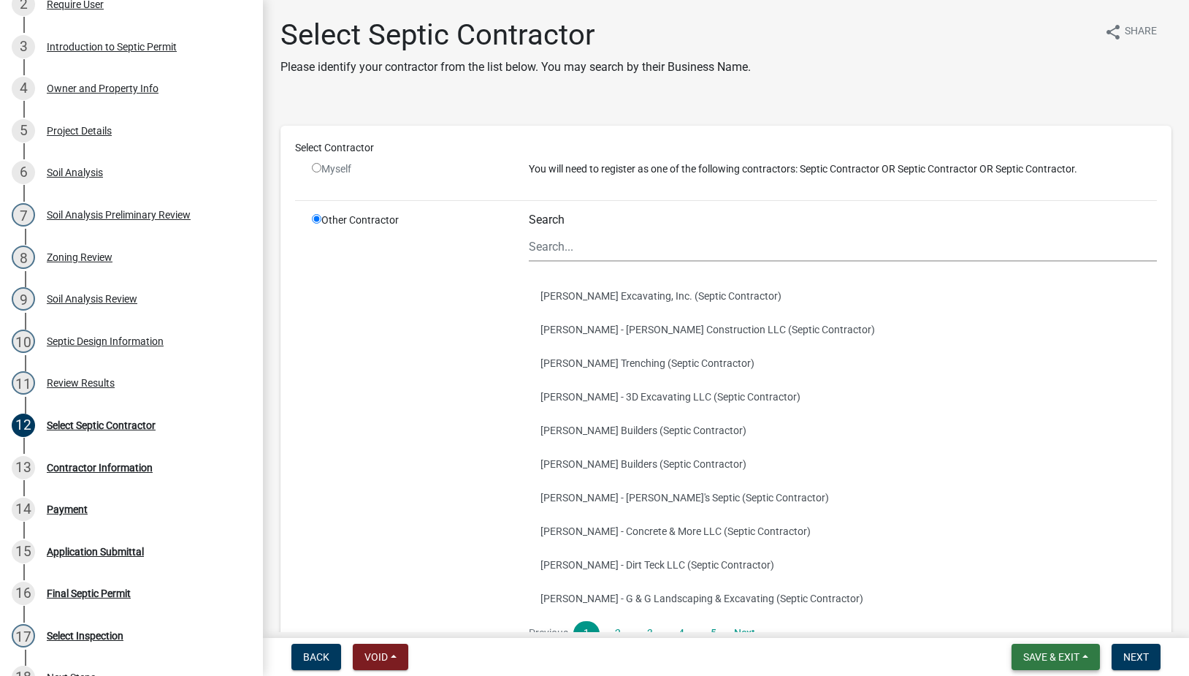
click at [1047, 661] on span "Save & Exit" at bounding box center [1052, 657] width 56 height 12
click at [1013, 577] on button "Save" at bounding box center [1041, 583] width 117 height 35
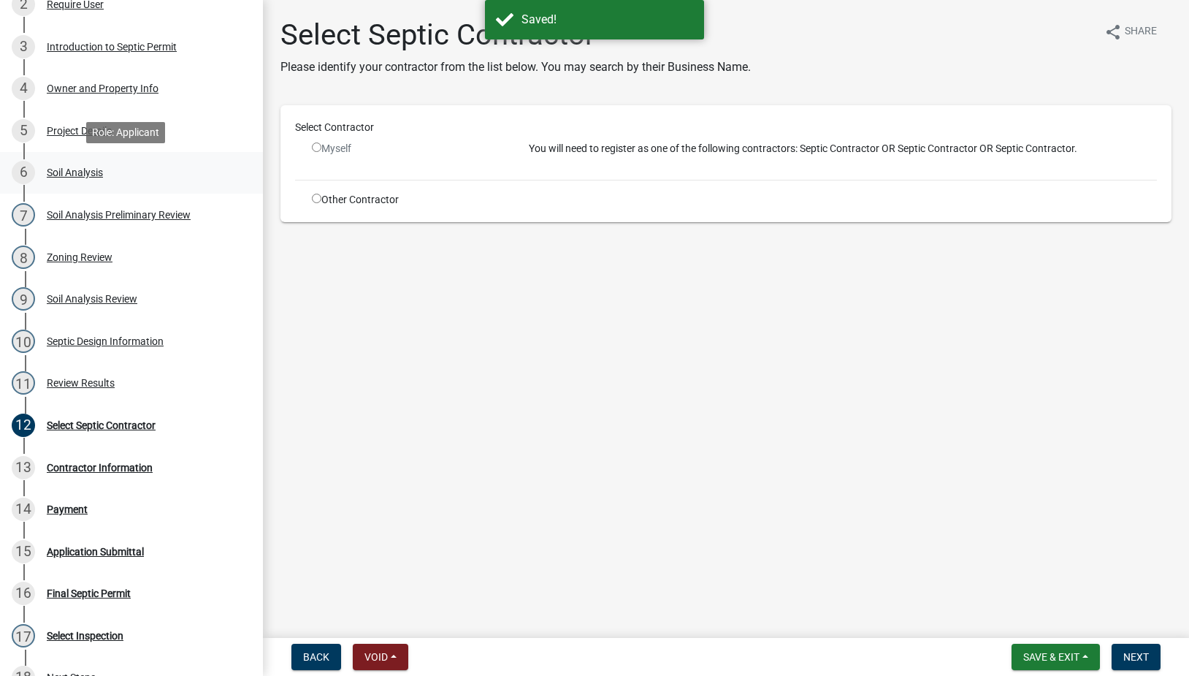
click at [81, 169] on div "Soil Analysis" at bounding box center [75, 172] width 56 height 10
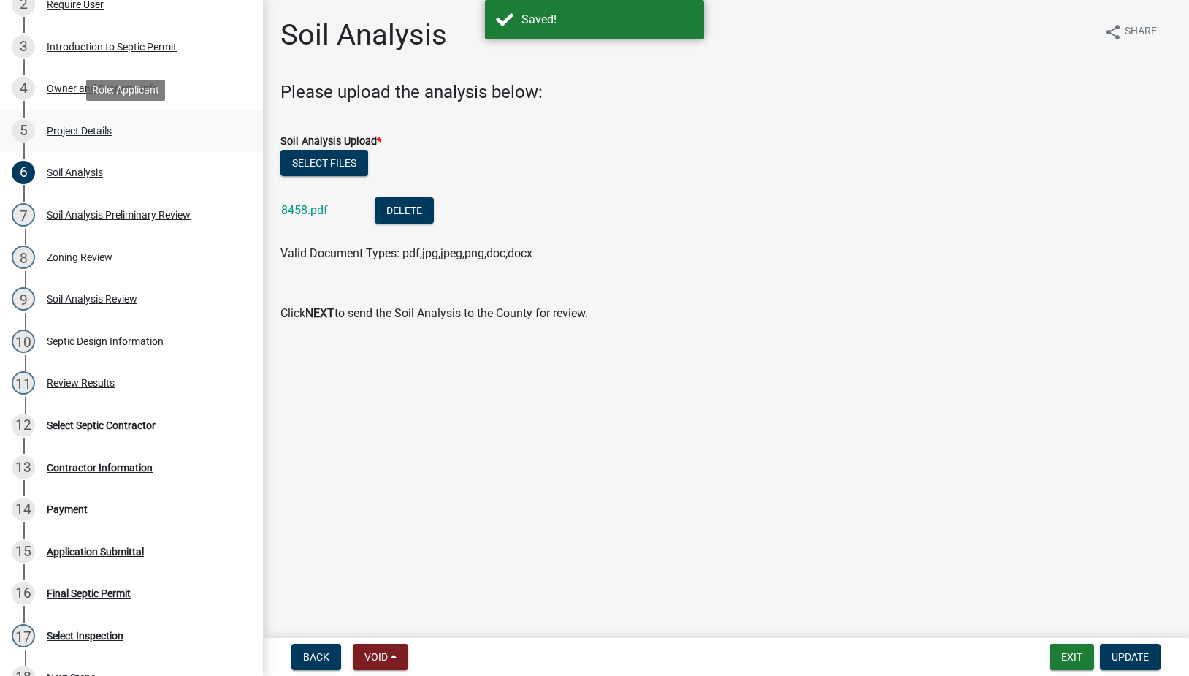
click at [66, 123] on div "5 Project Details" at bounding box center [126, 130] width 228 height 23
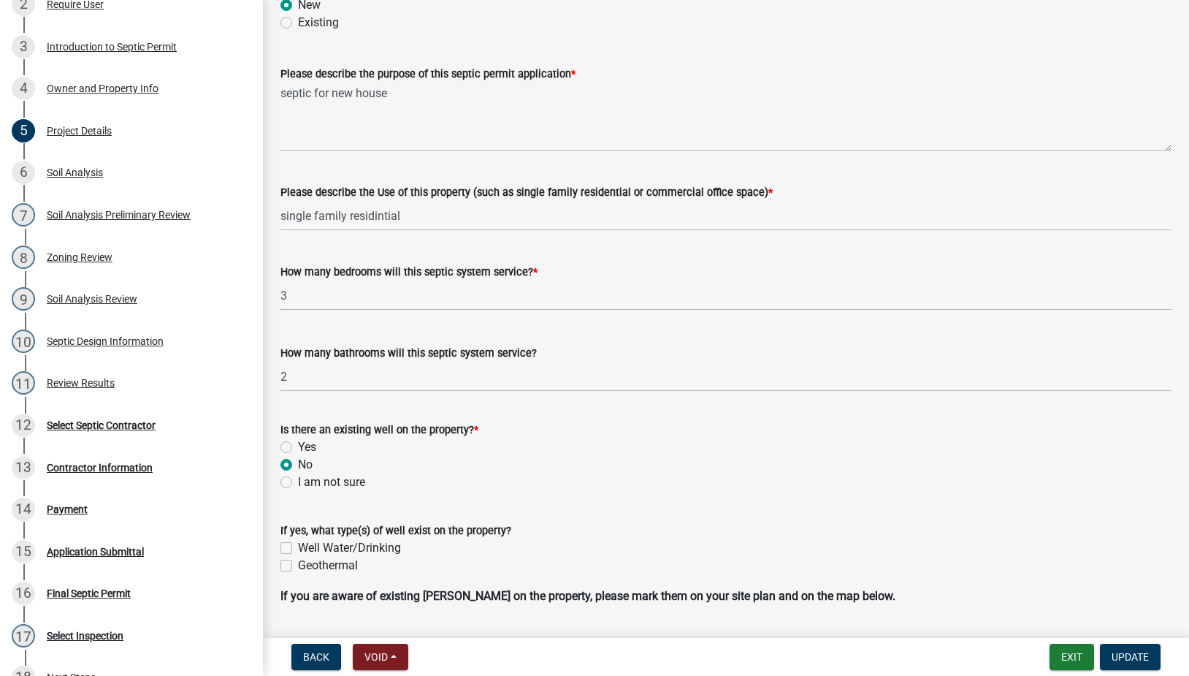
scroll to position [980, 0]
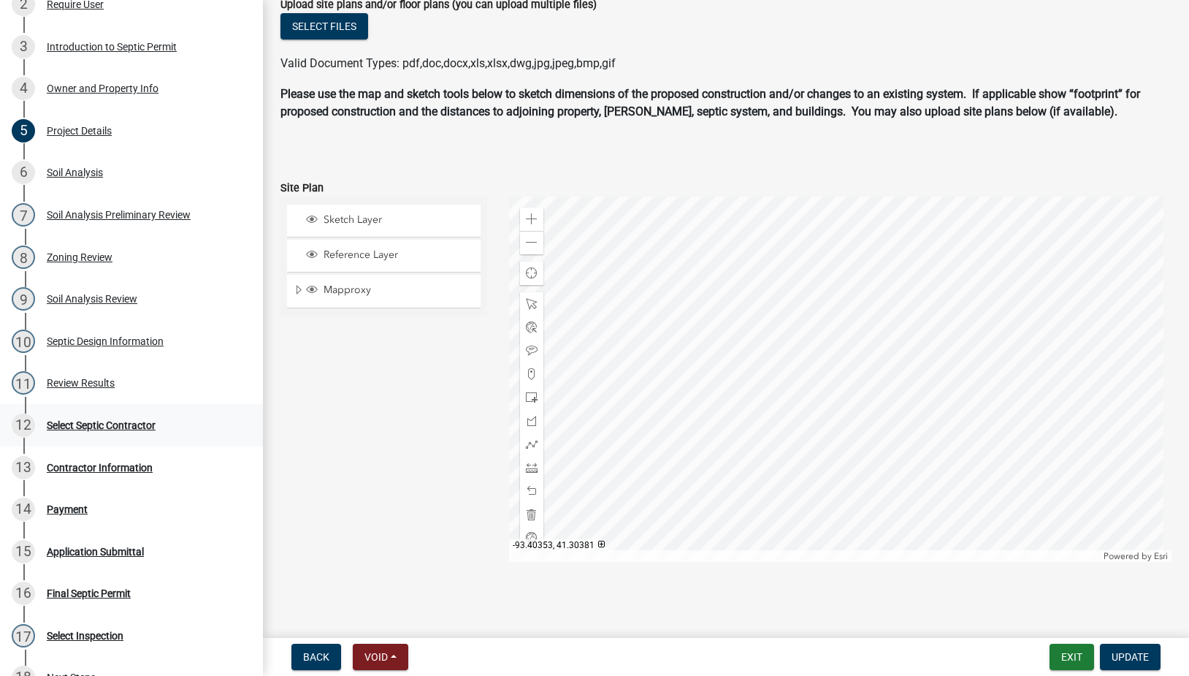
click at [105, 416] on div "12 Select Septic Contractor" at bounding box center [126, 425] width 228 height 23
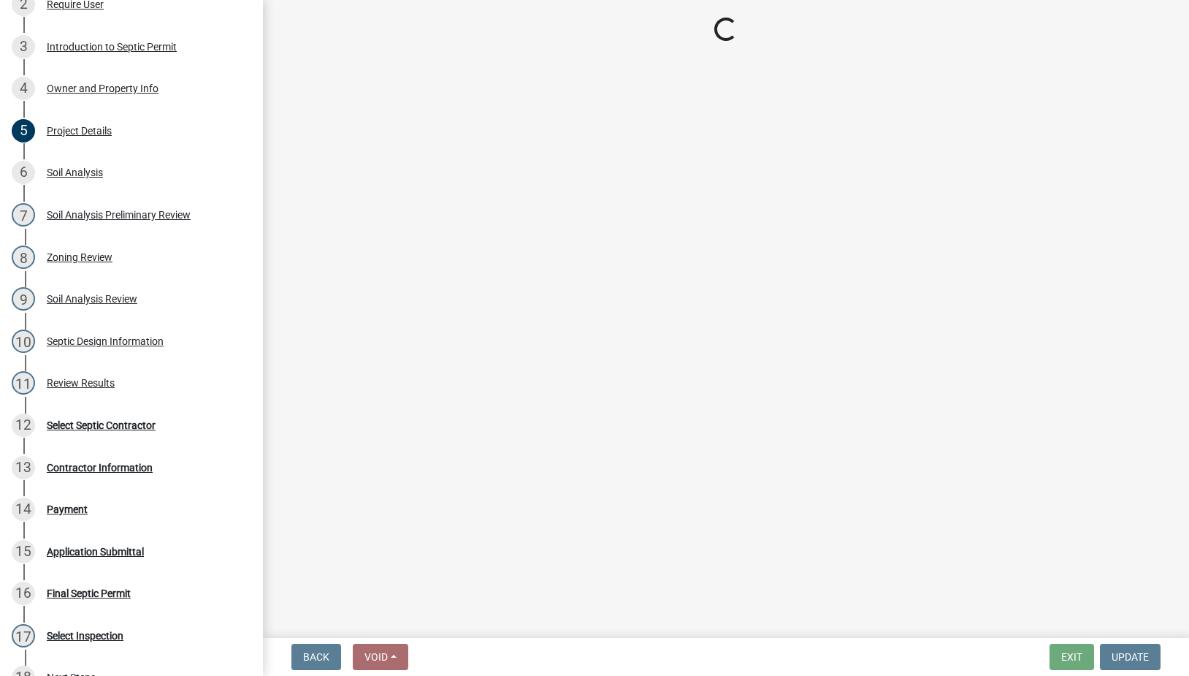
scroll to position [0, 0]
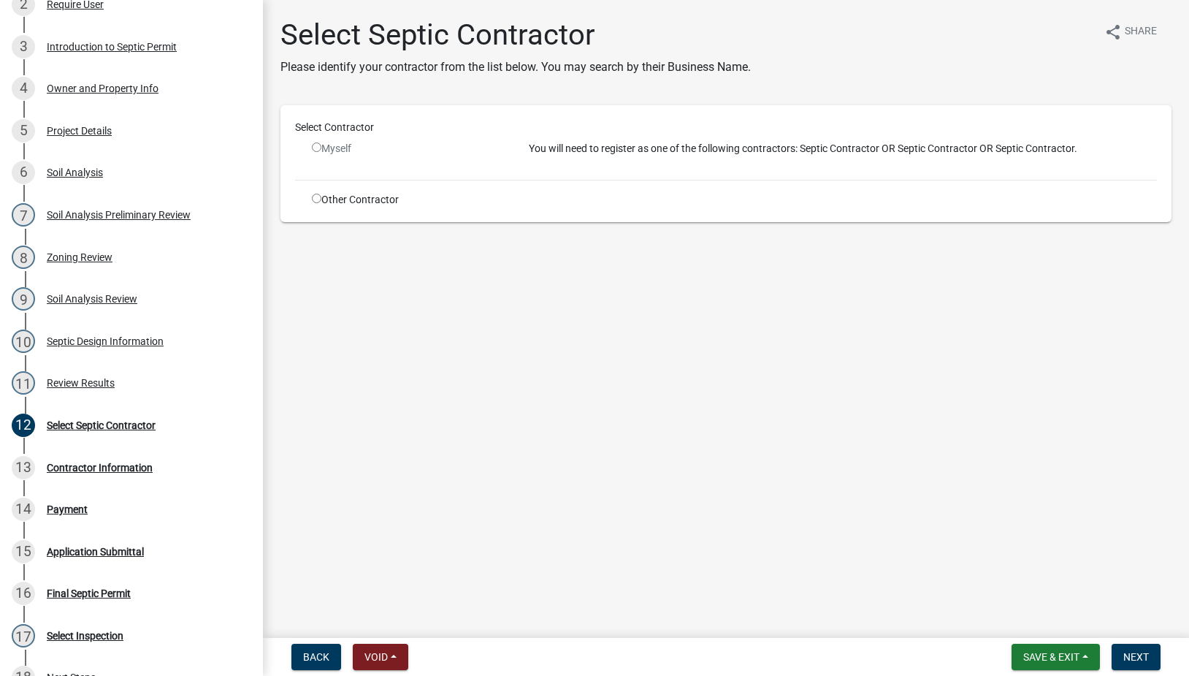
click at [313, 197] on div "Other Contractor" at bounding box center [409, 199] width 217 height 15
drag, startPoint x: 319, startPoint y: 197, endPoint x: 327, endPoint y: 198, distance: 7.5
click at [320, 197] on input "radio" at bounding box center [316, 198] width 9 height 9
radio input "true"
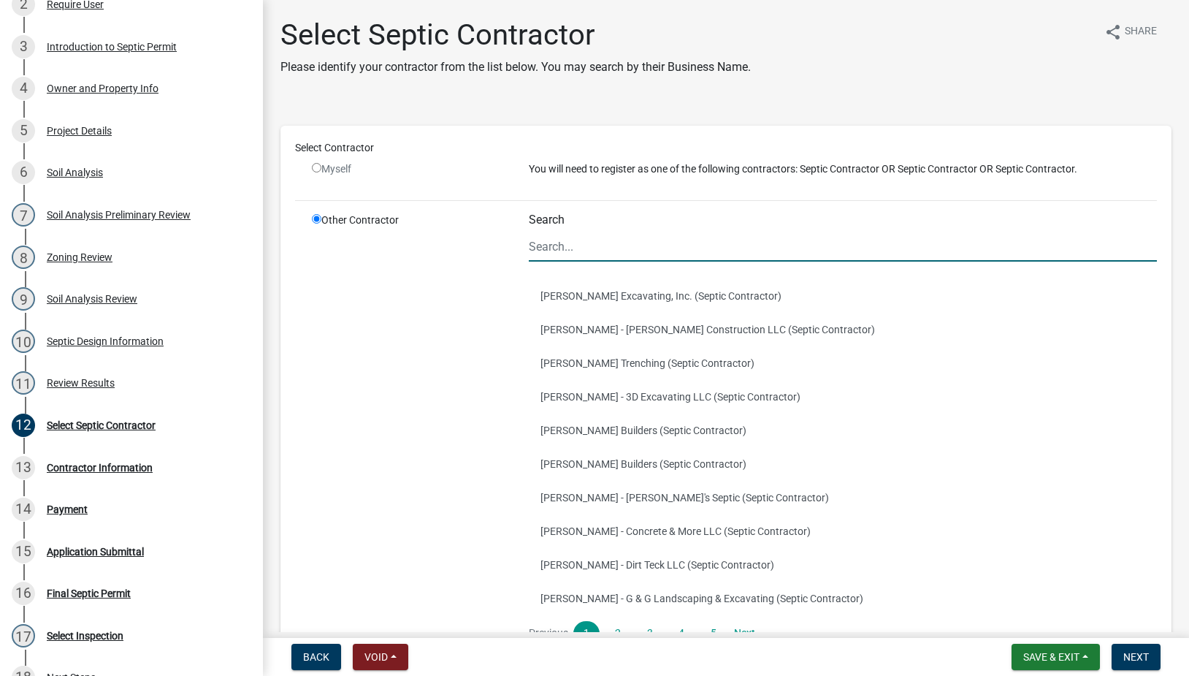
click at [603, 254] on input "Search" at bounding box center [843, 247] width 628 height 30
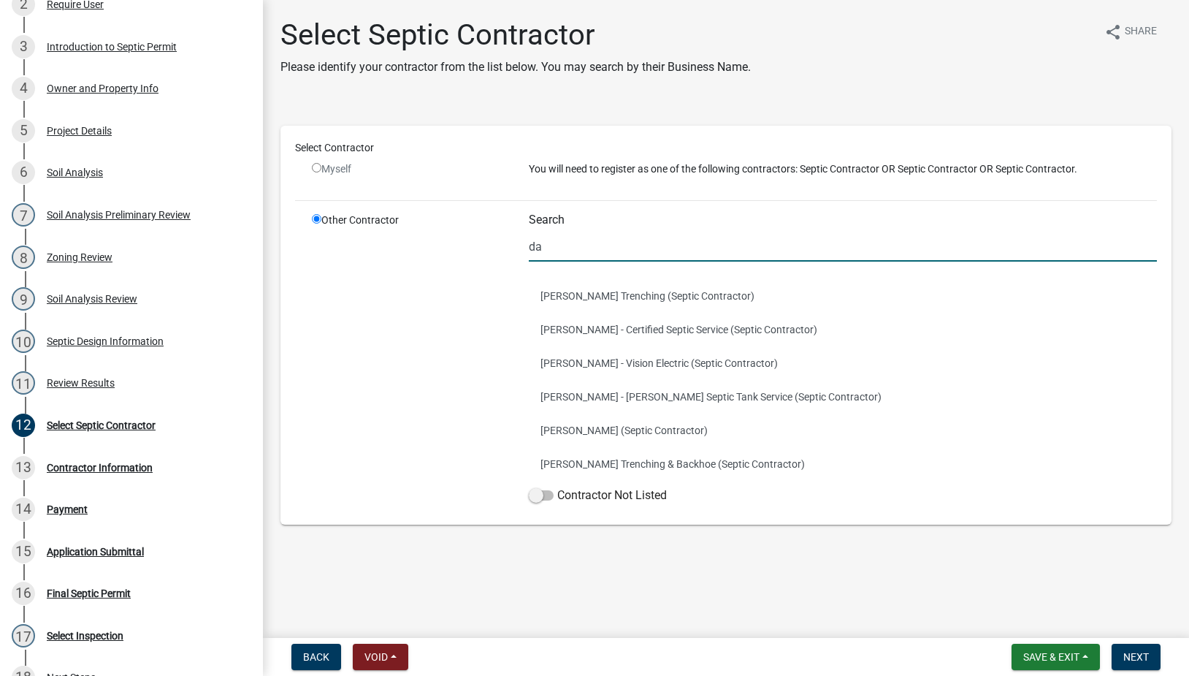
type input "da"
click at [316, 169] on input "radio" at bounding box center [316, 167] width 9 height 9
radio input "false"
radio input "true"
click at [316, 169] on input "radio" at bounding box center [316, 167] width 9 height 9
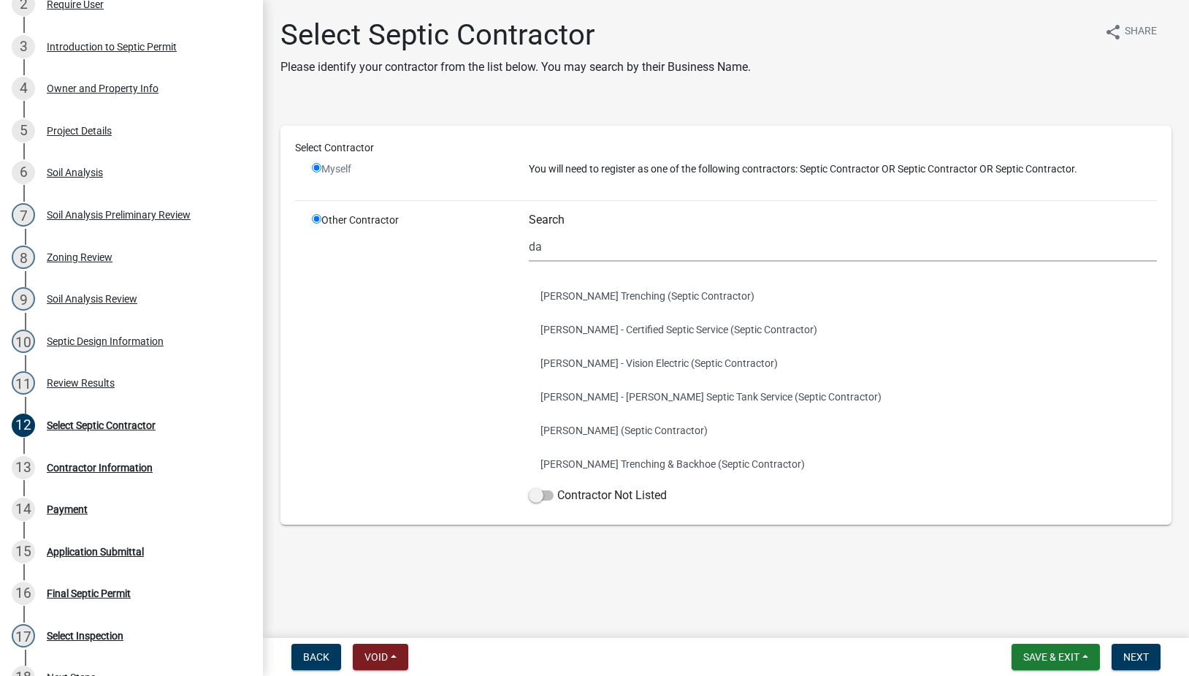
radio input "false"
radio input "true"
click at [314, 166] on input "radio" at bounding box center [316, 167] width 9 height 9
radio input "false"
radio input "true"
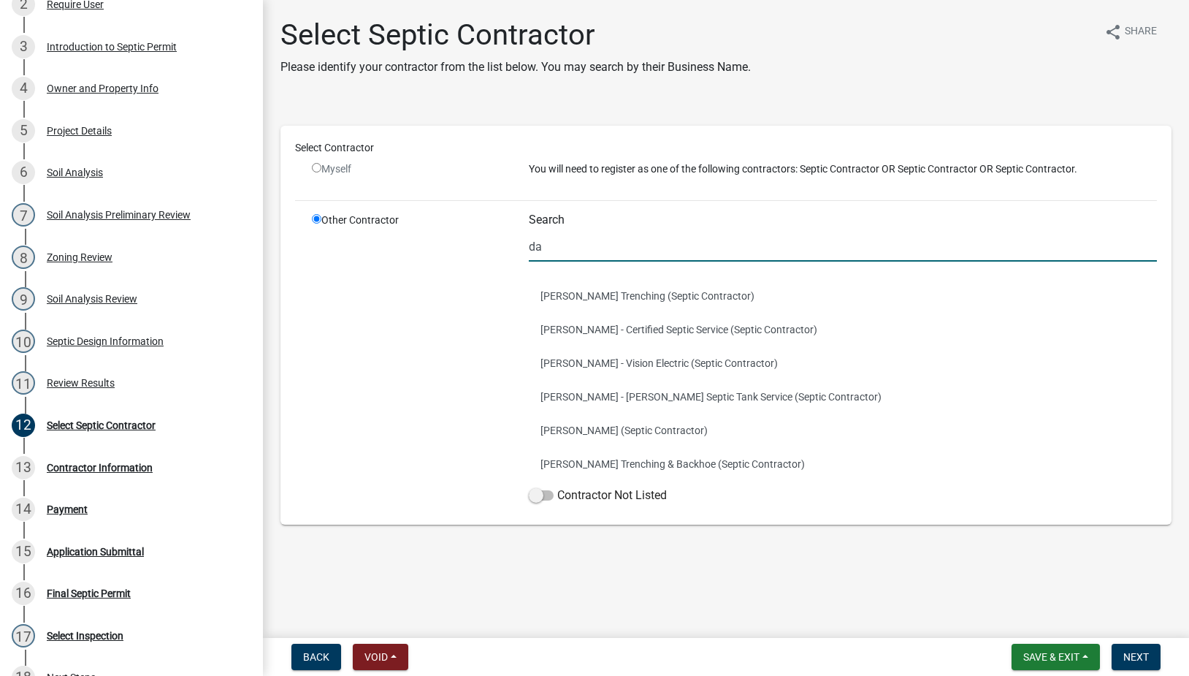
click at [576, 255] on input "da" at bounding box center [843, 247] width 628 height 30
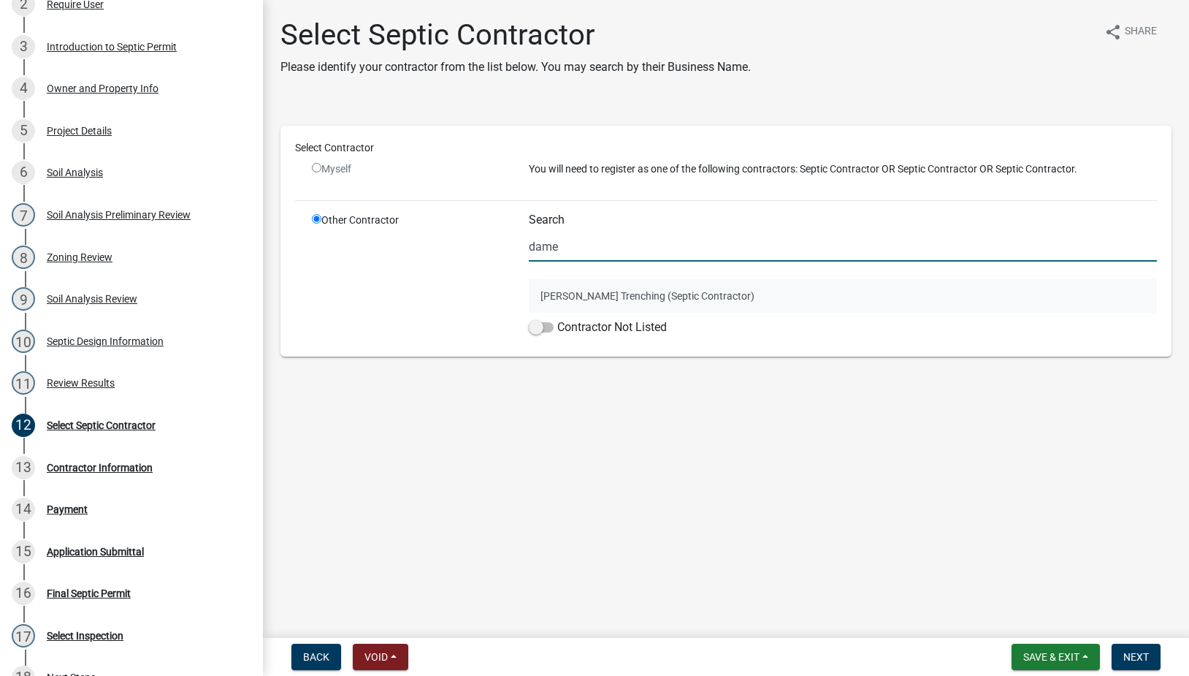
type input "dame"
click at [541, 291] on button "[PERSON_NAME] Trenching (Septic Contractor)" at bounding box center [843, 296] width 628 height 34
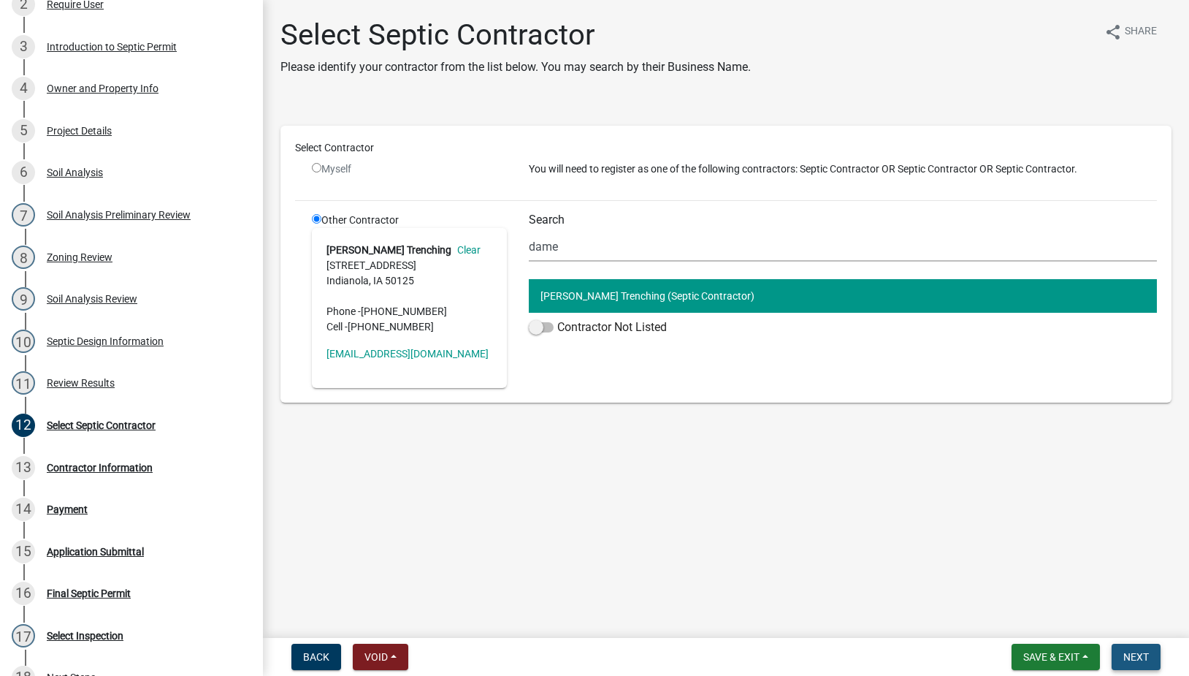
click at [1133, 661] on span "Next" at bounding box center [1137, 657] width 26 height 12
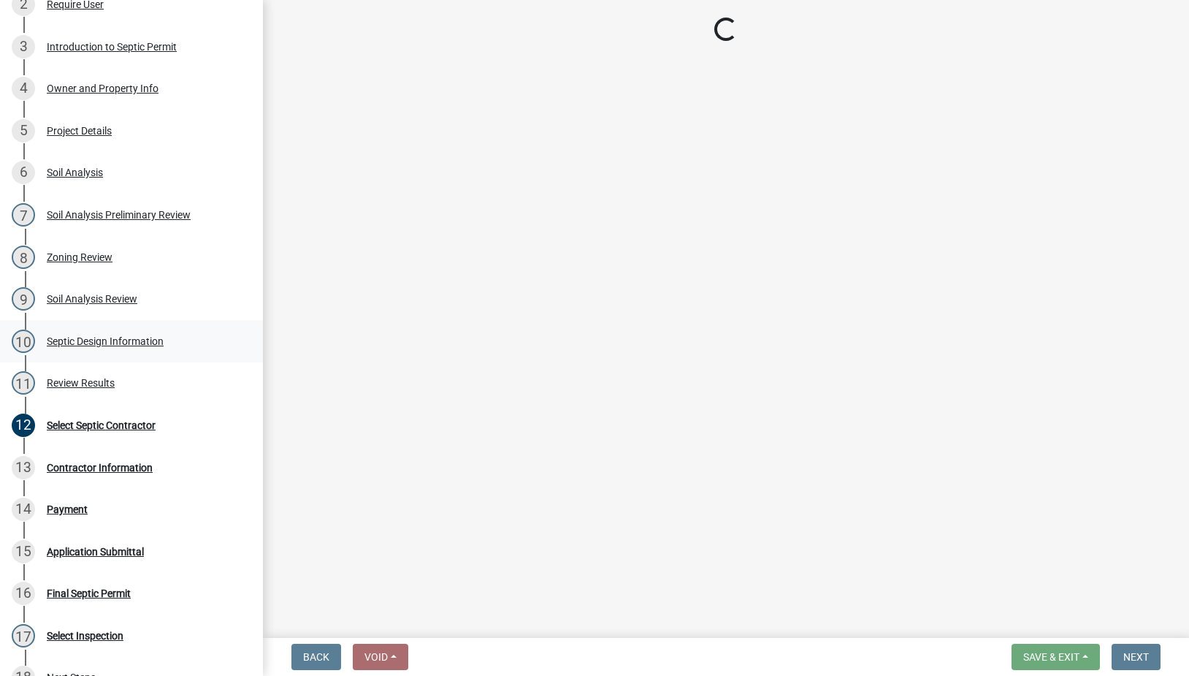
scroll to position [300, 0]
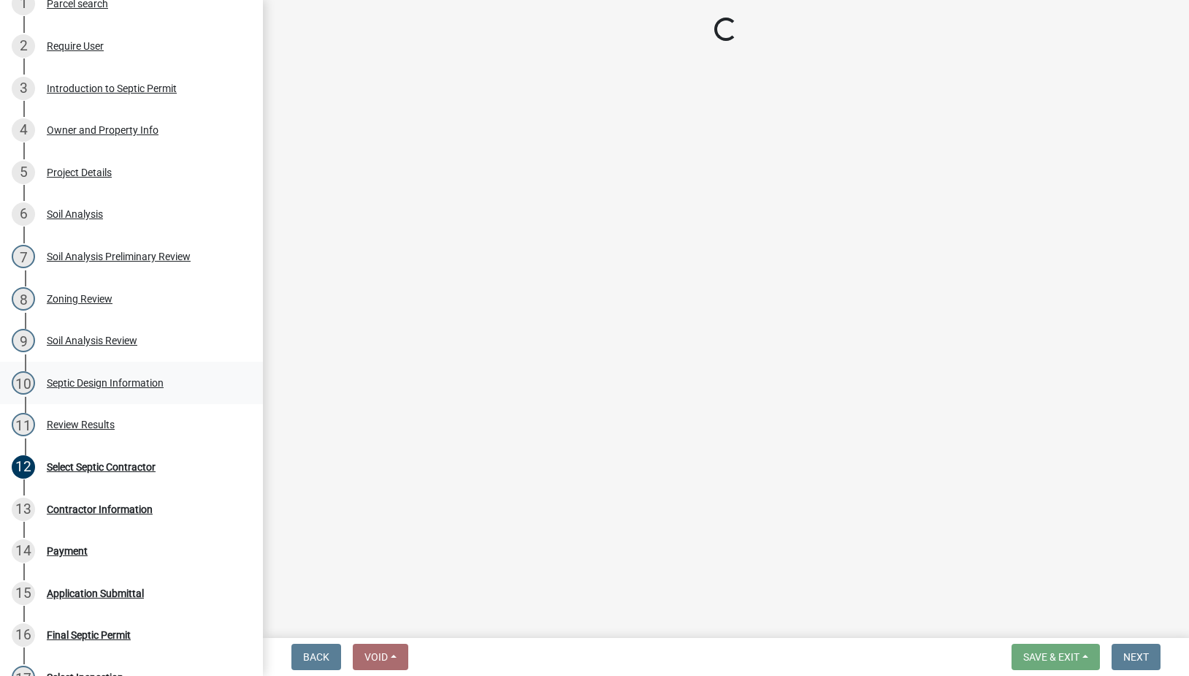
select select "3: 3"
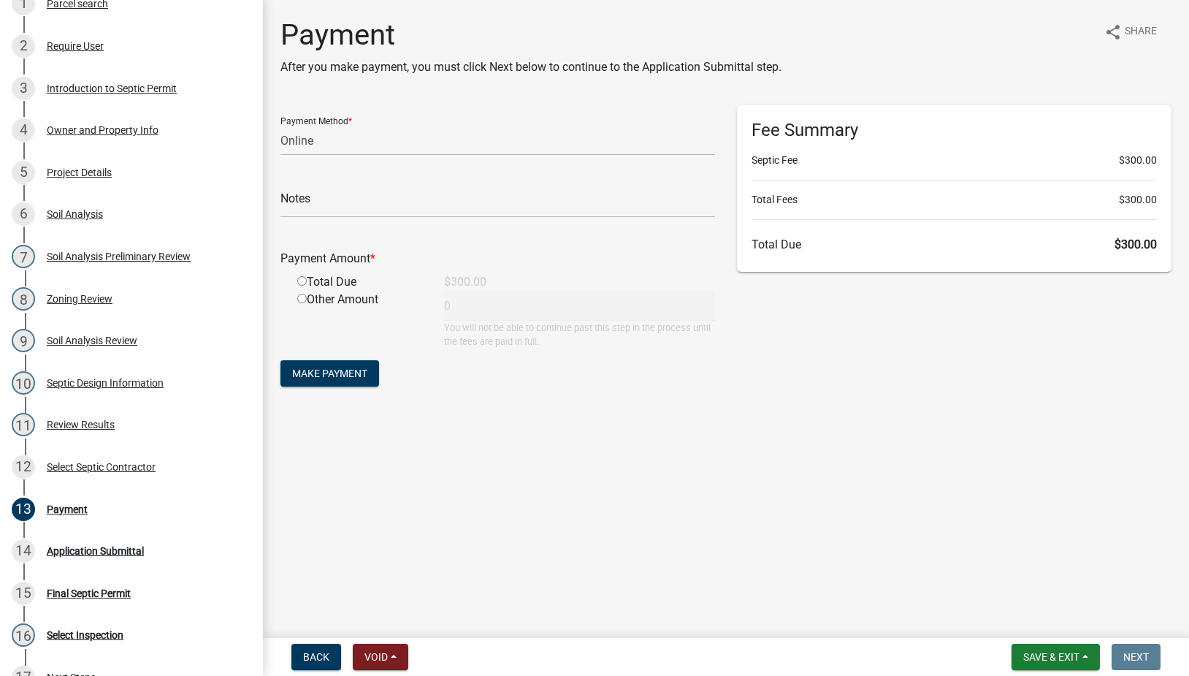
click at [1040, 670] on nav "Back Void Withdraw Lock Expire Void Save & Exit Save Save & Exit Next" at bounding box center [726, 657] width 926 height 38
click at [1044, 658] on span "Save & Exit" at bounding box center [1052, 657] width 56 height 12
click at [1040, 626] on button "Save & Exit" at bounding box center [1041, 618] width 117 height 35
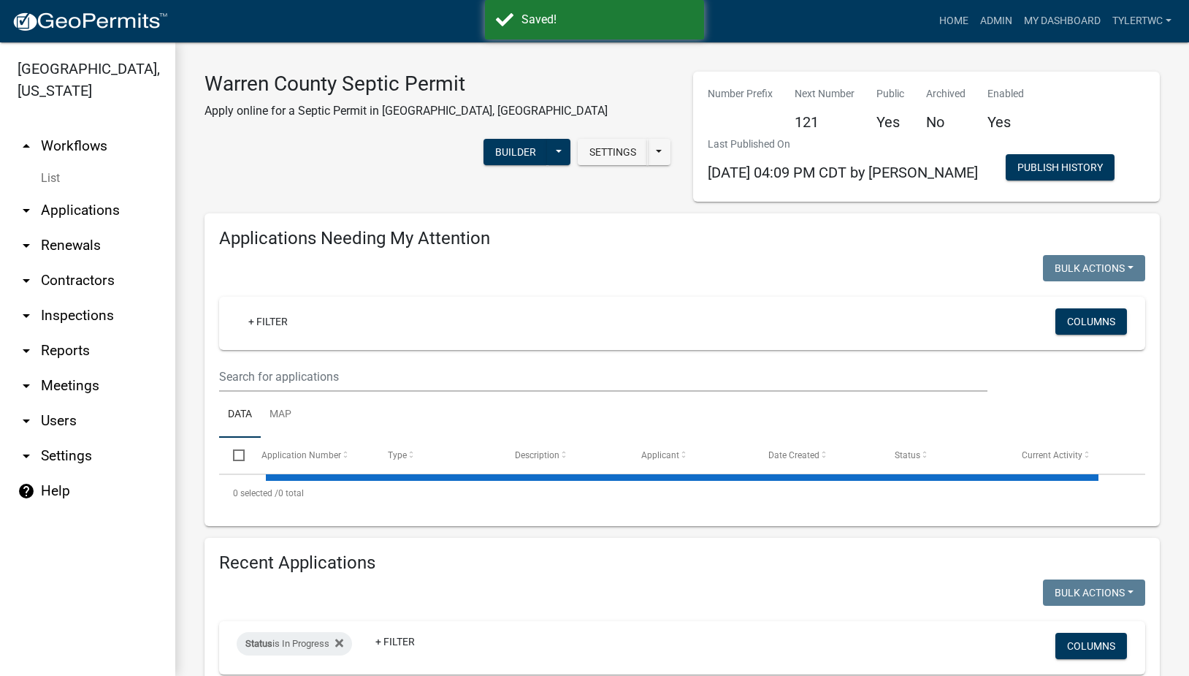
select select "2: 50"
select select "3: 100"
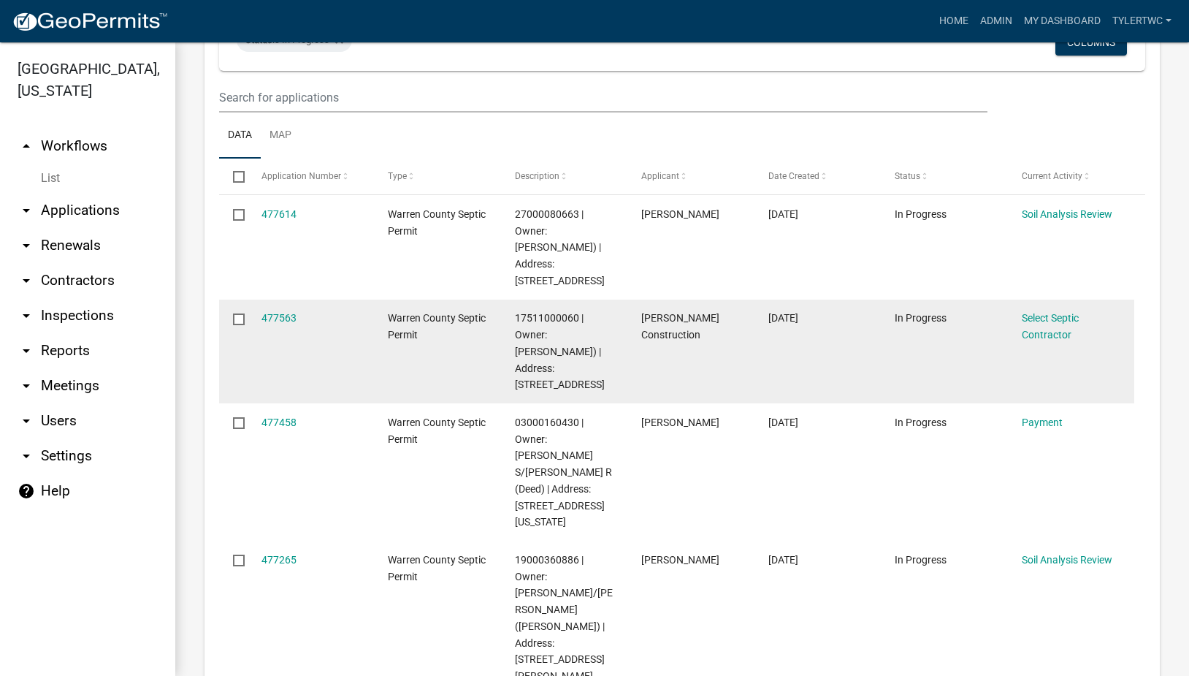
scroll to position [3069, 0]
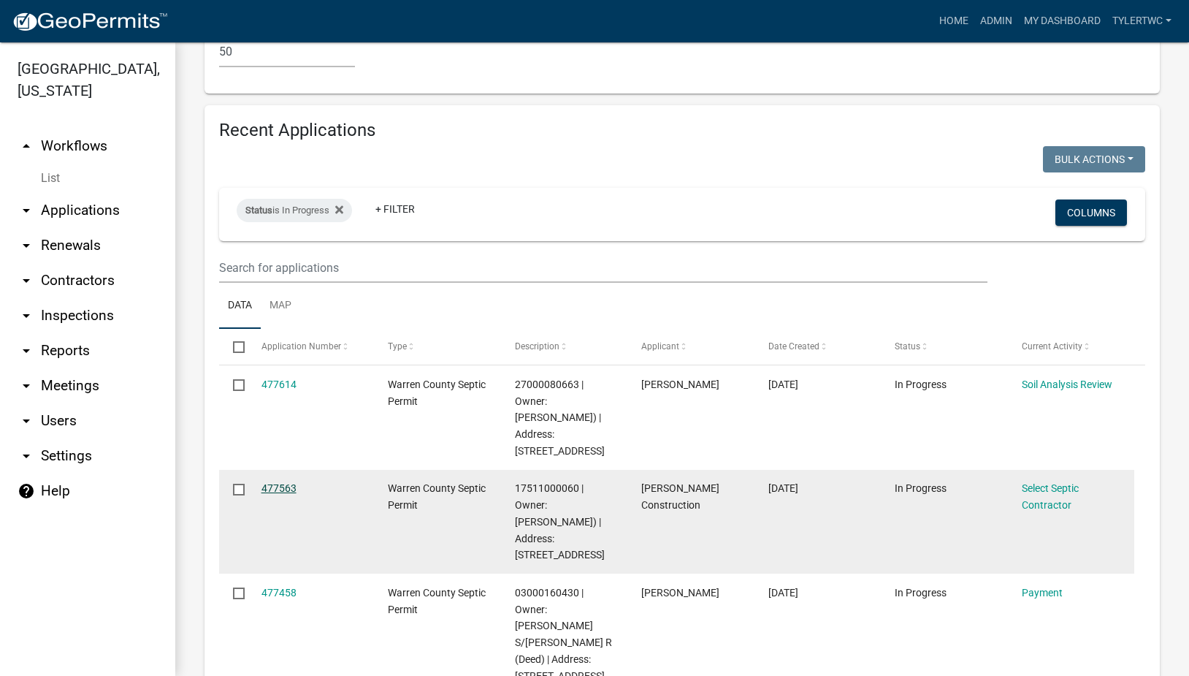
click at [280, 482] on link "477563" at bounding box center [279, 488] width 35 height 12
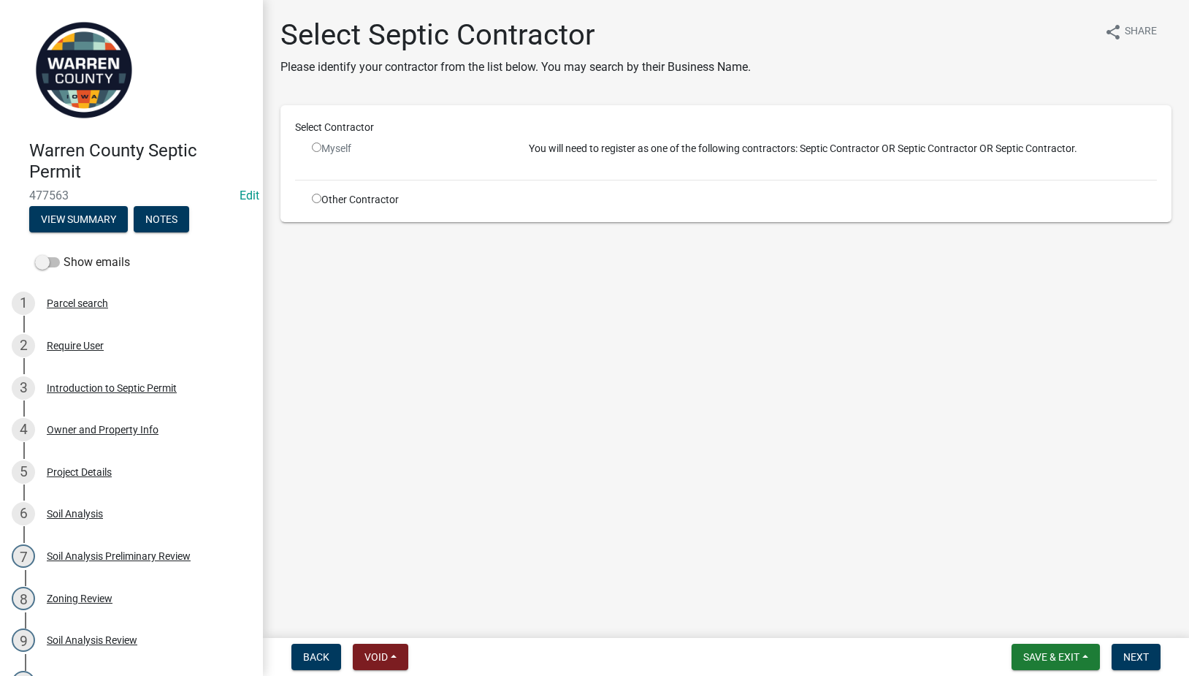
click at [314, 198] on input "radio" at bounding box center [316, 198] width 9 height 9
radio input "true"
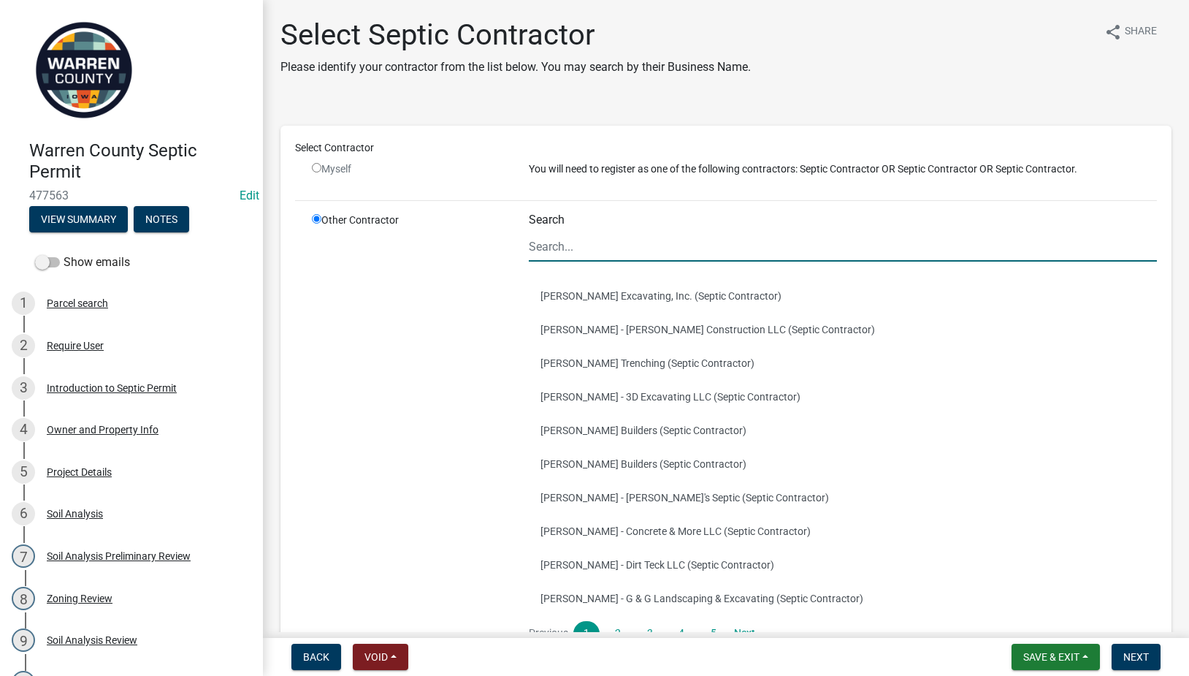
click at [610, 246] on input "Search" at bounding box center [843, 247] width 628 height 30
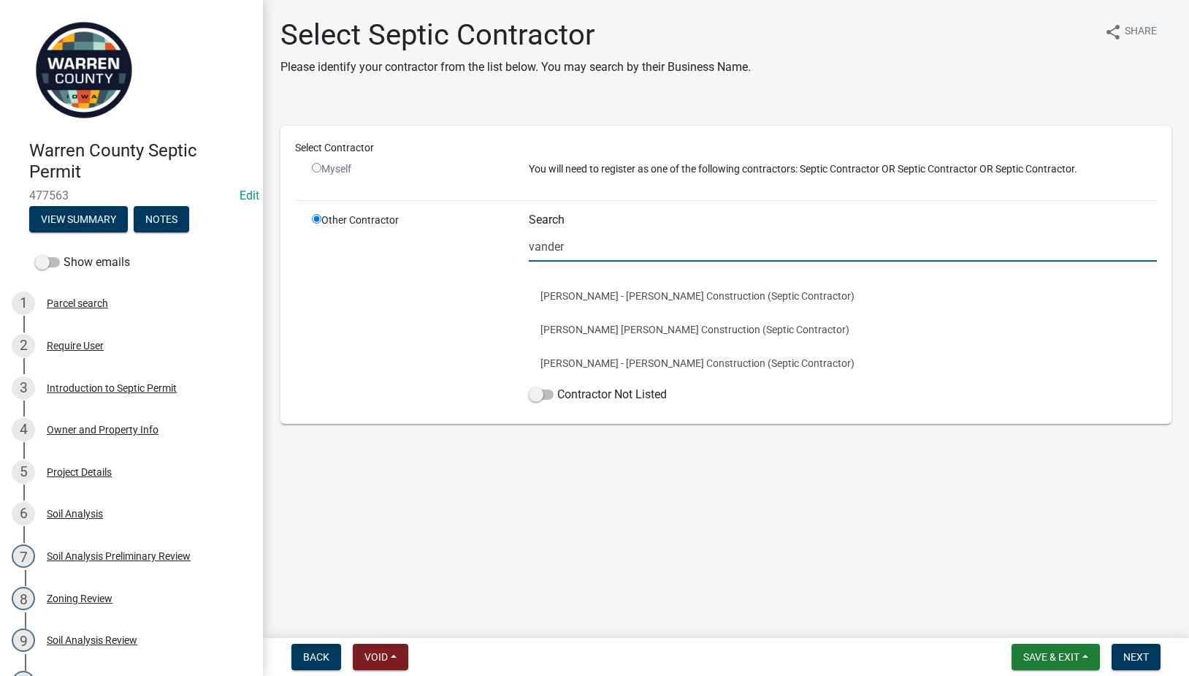
type input "vander"
click at [620, 329] on button "[PERSON_NAME] [PERSON_NAME] Construction (Septic Contractor)" at bounding box center [843, 330] width 628 height 34
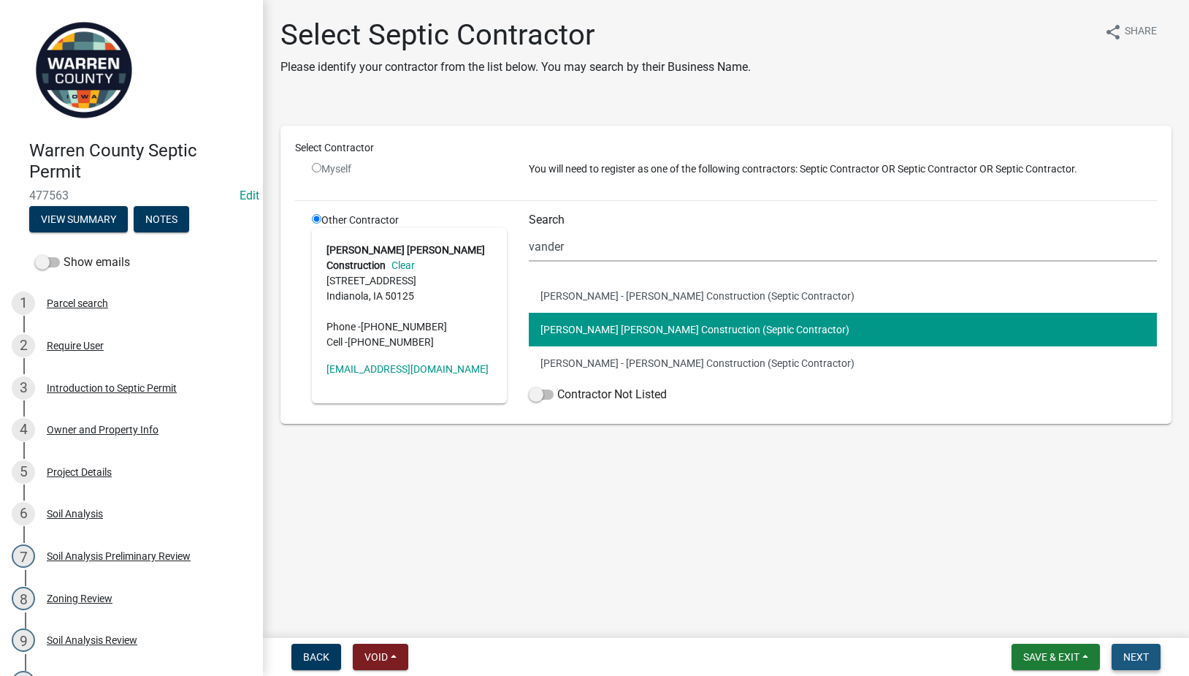
click at [1149, 652] on span "Next" at bounding box center [1137, 657] width 26 height 12
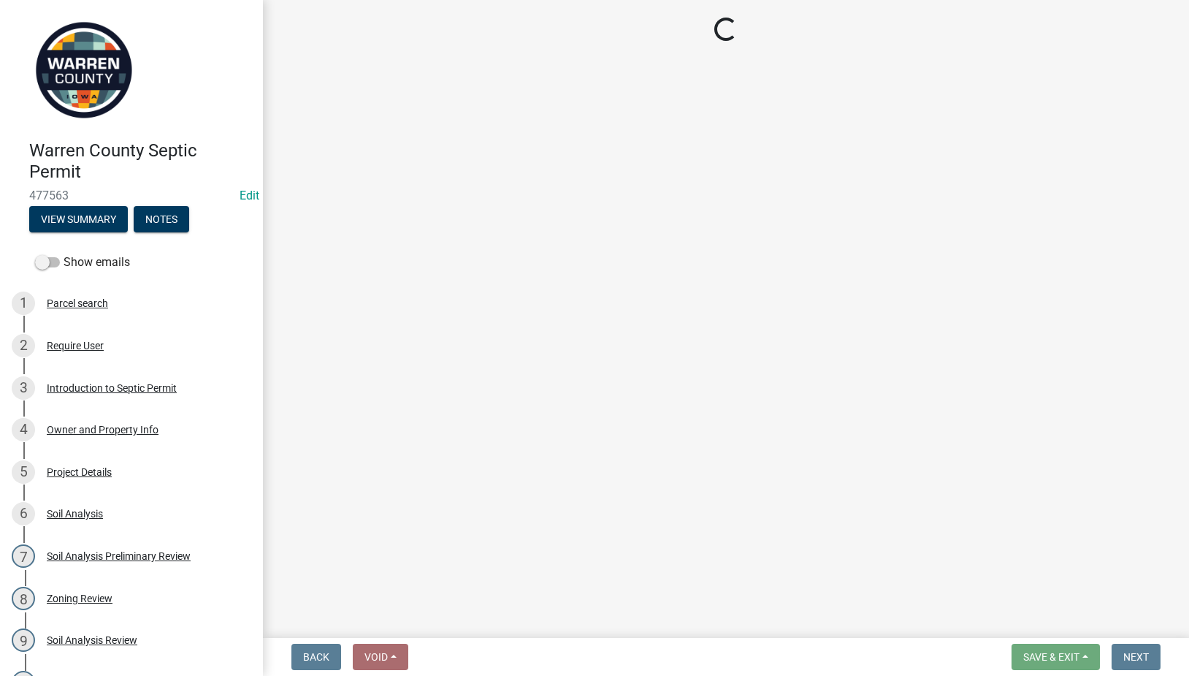
select select "3: 3"
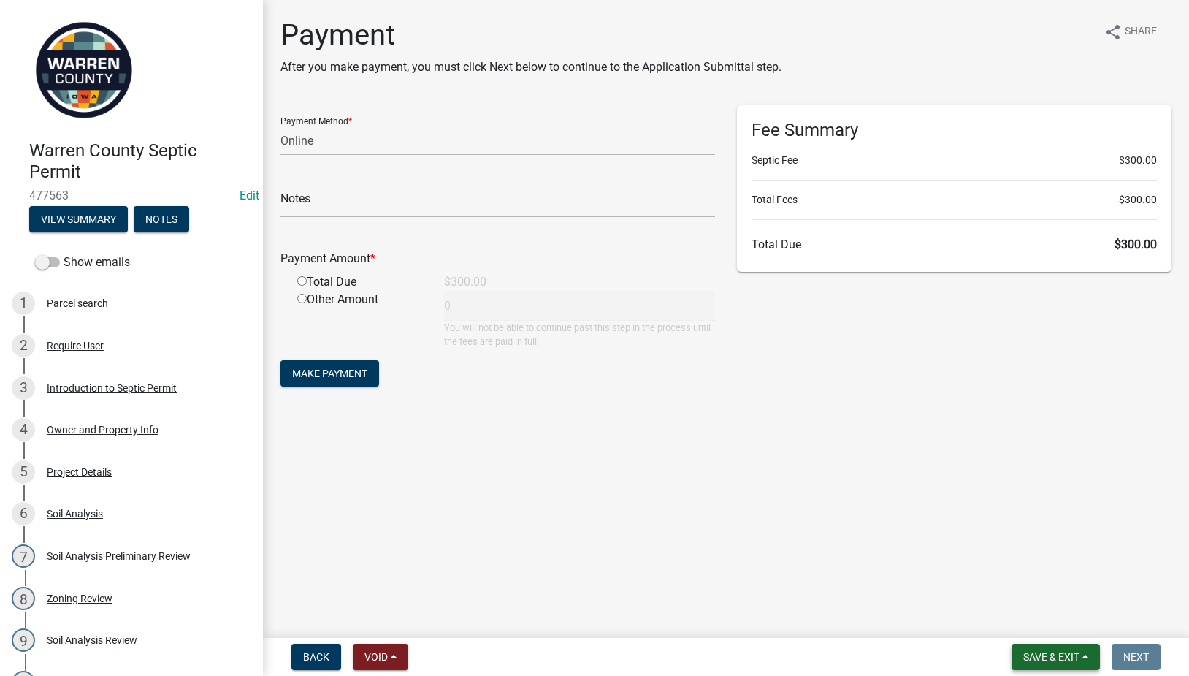
click at [1055, 645] on button "Save & Exit" at bounding box center [1056, 657] width 88 height 26
click at [1005, 611] on button "Save & Exit" at bounding box center [1041, 618] width 117 height 35
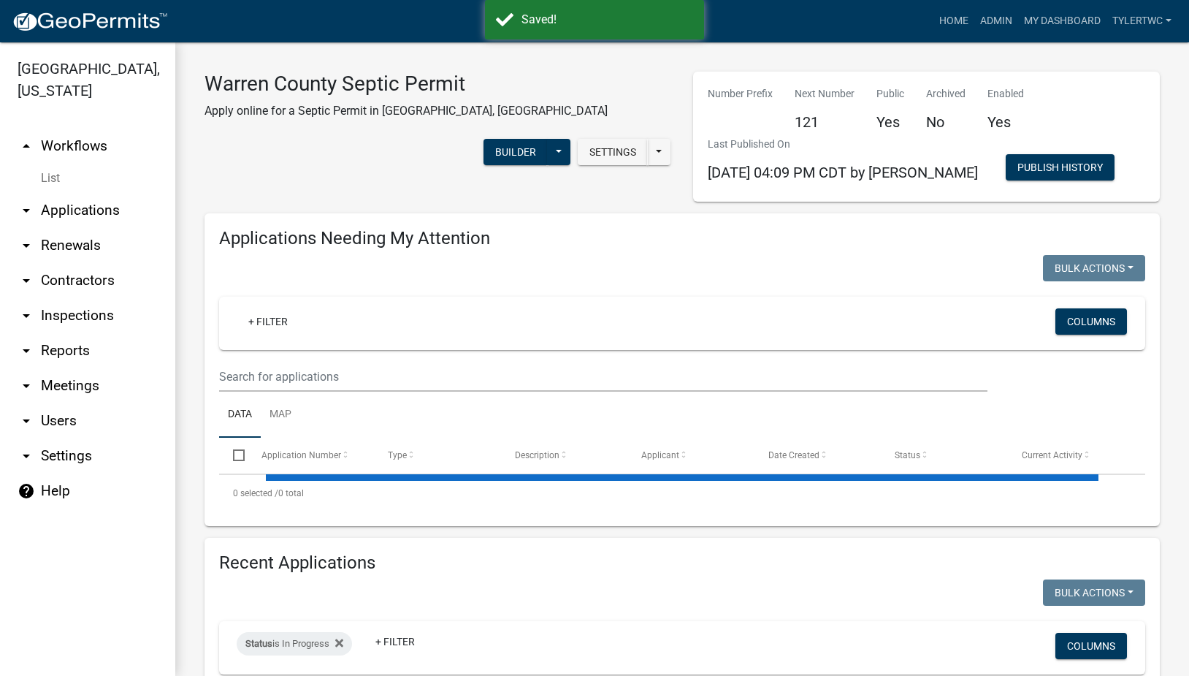
select select "2: 50"
select select "3: 100"
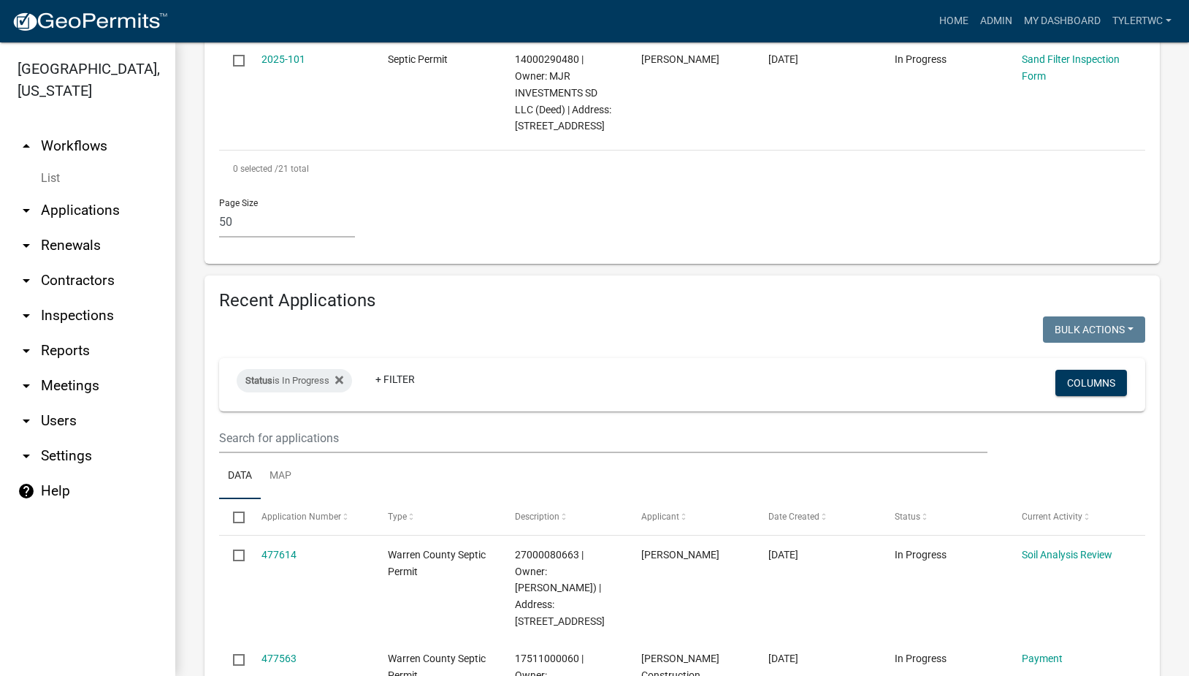
scroll to position [3069, 0]
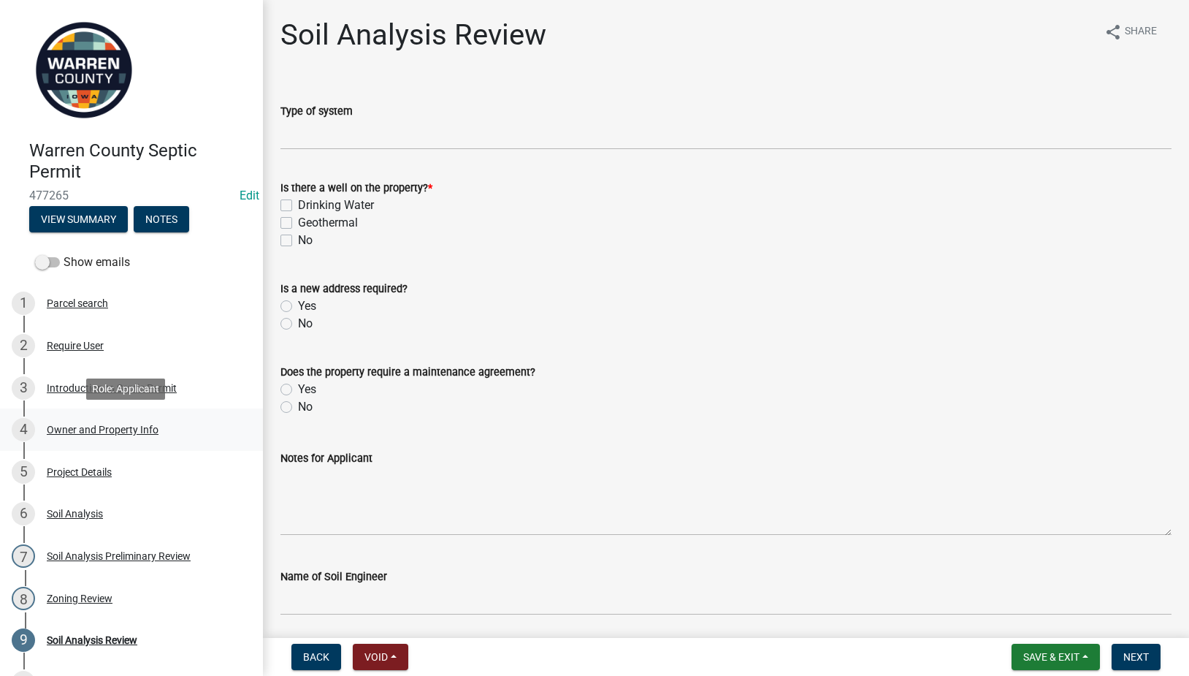
click at [85, 426] on div "Owner and Property Info" at bounding box center [103, 430] width 112 height 10
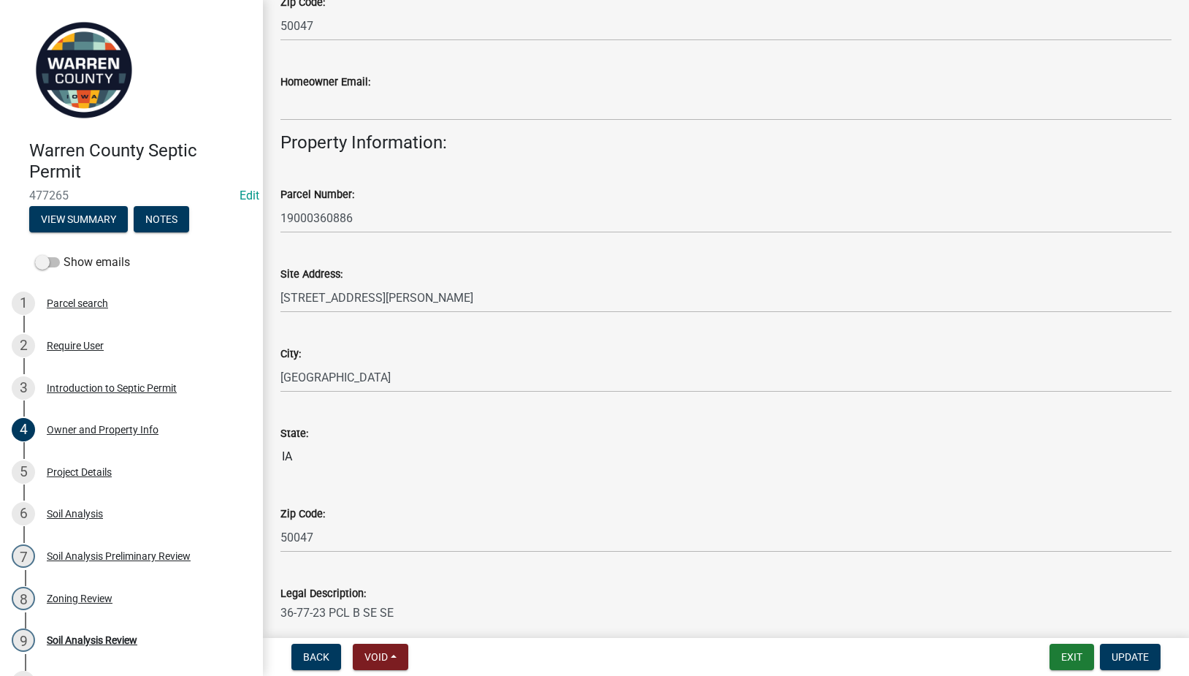
scroll to position [511, 0]
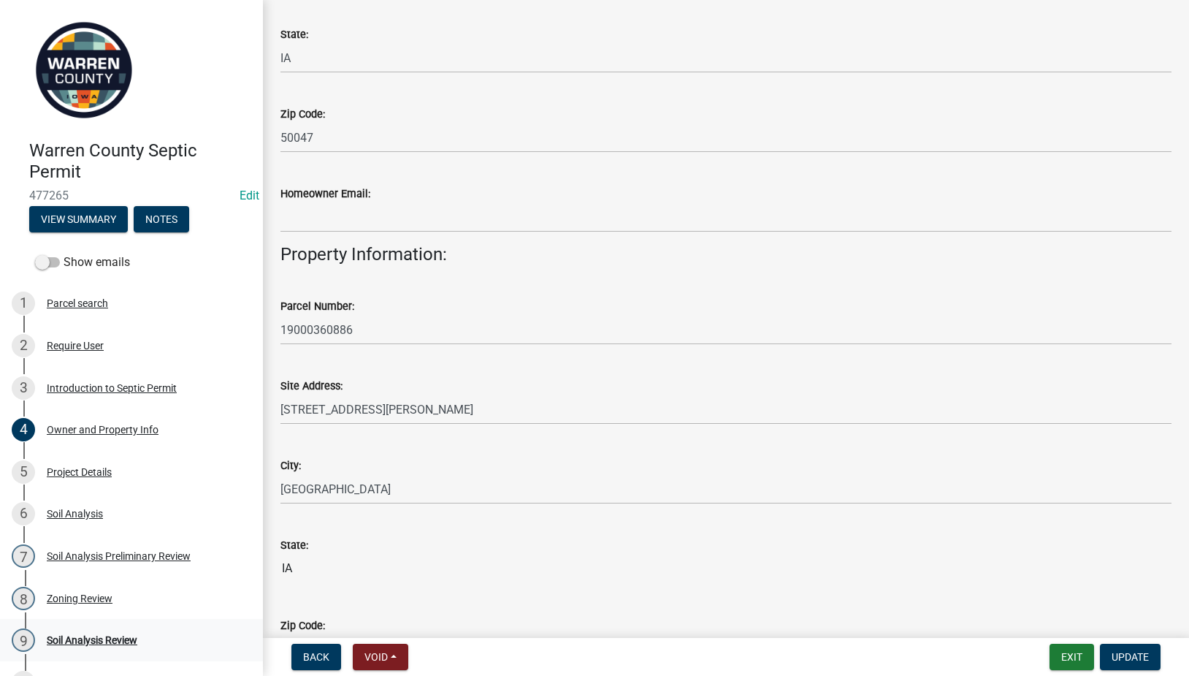
click at [75, 638] on div "Soil Analysis Review" at bounding box center [92, 640] width 91 height 10
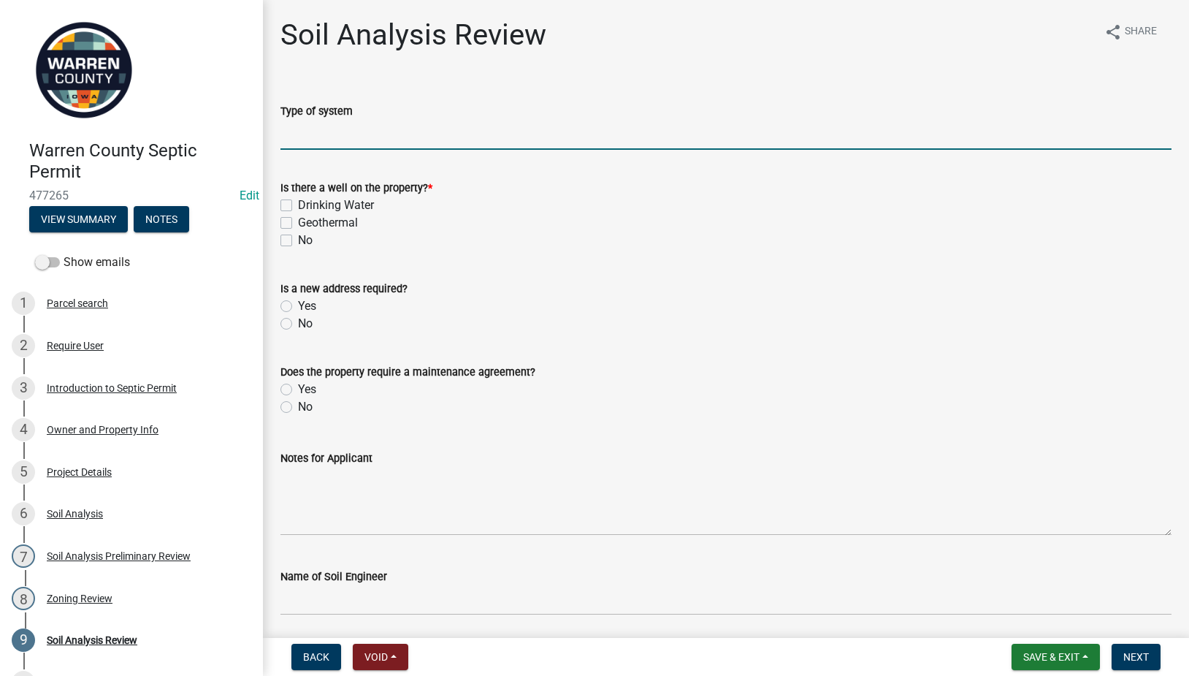
click at [335, 137] on input "Type of system" at bounding box center [726, 135] width 891 height 30
type input "Sand Filter"
click at [298, 240] on label "No" at bounding box center [305, 241] width 15 height 18
click at [298, 240] on input "No" at bounding box center [302, 236] width 9 height 9
checkbox input "true"
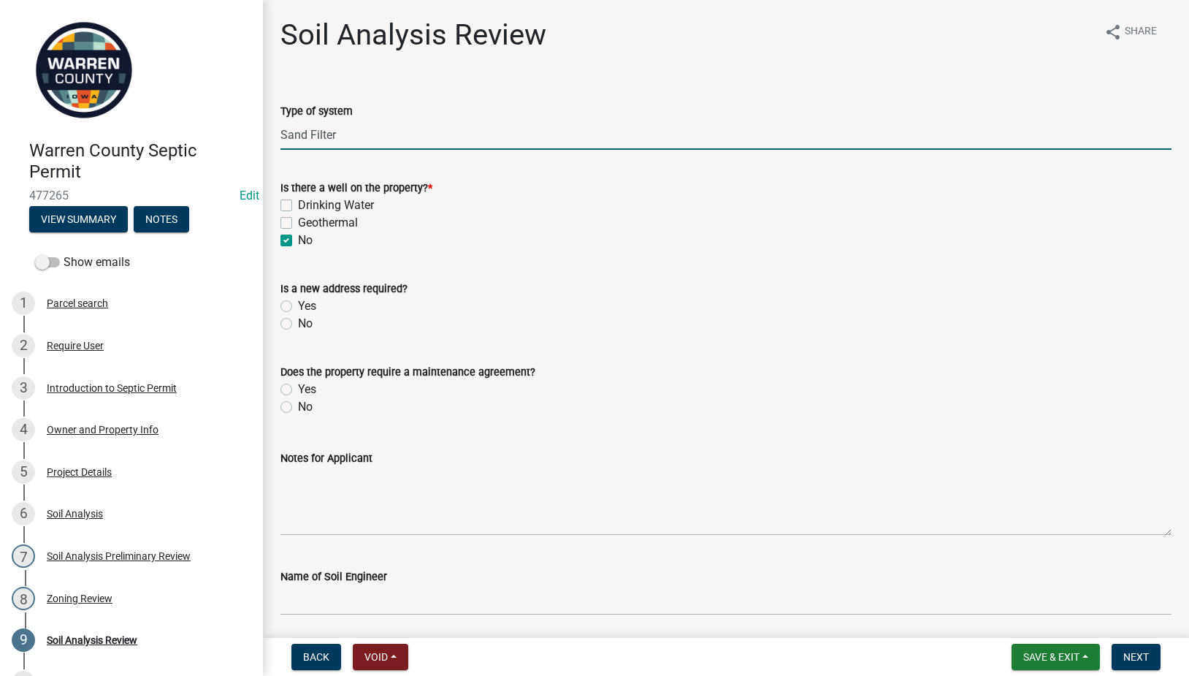
checkbox input "false"
checkbox input "true"
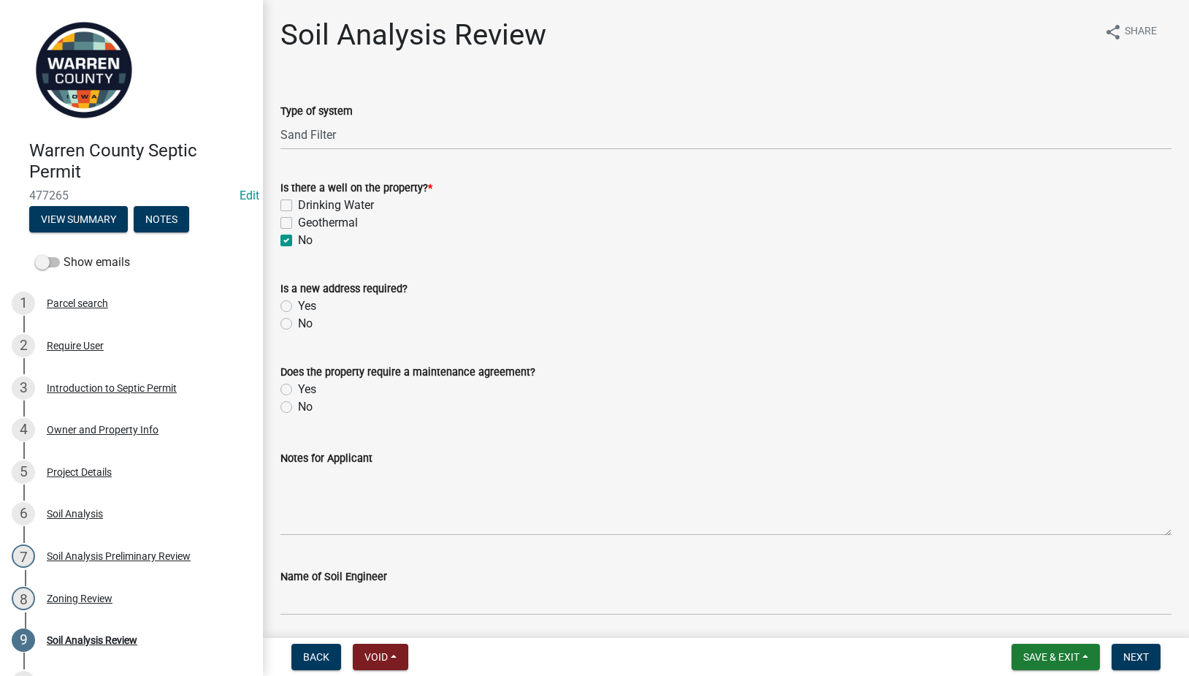
click at [298, 324] on label "No" at bounding box center [305, 324] width 15 height 18
click at [298, 324] on input "No" at bounding box center [302, 319] width 9 height 9
radio input "true"
click at [286, 400] on div "No" at bounding box center [726, 407] width 891 height 18
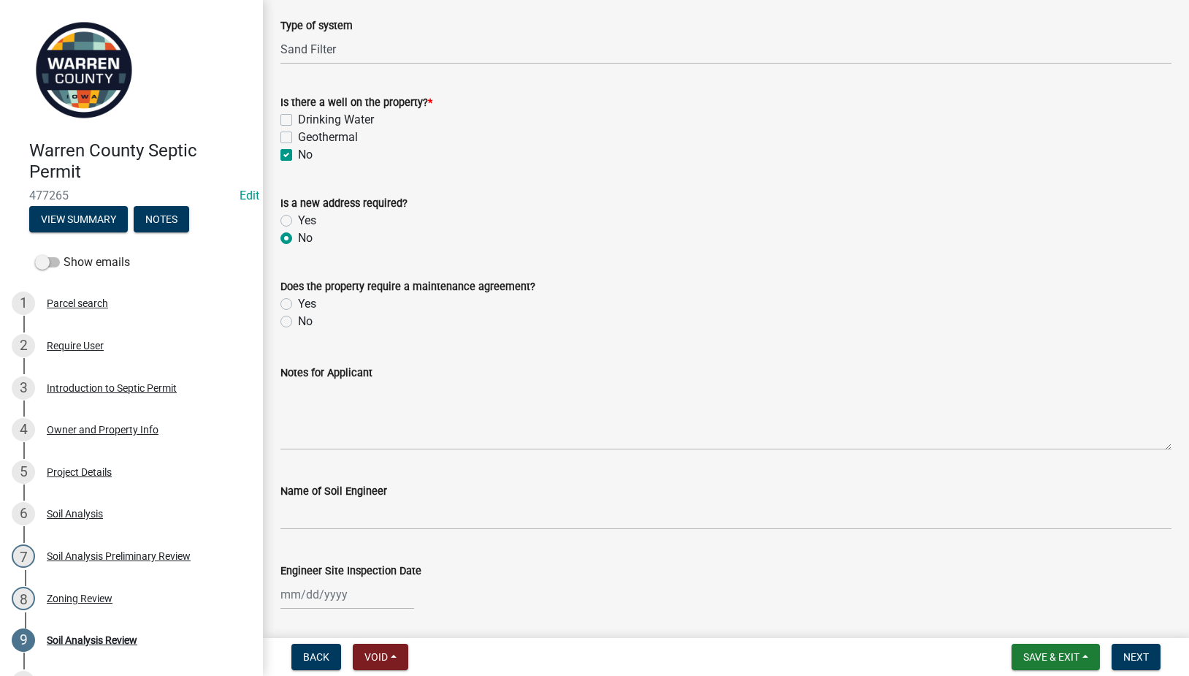
scroll to position [170, 0]
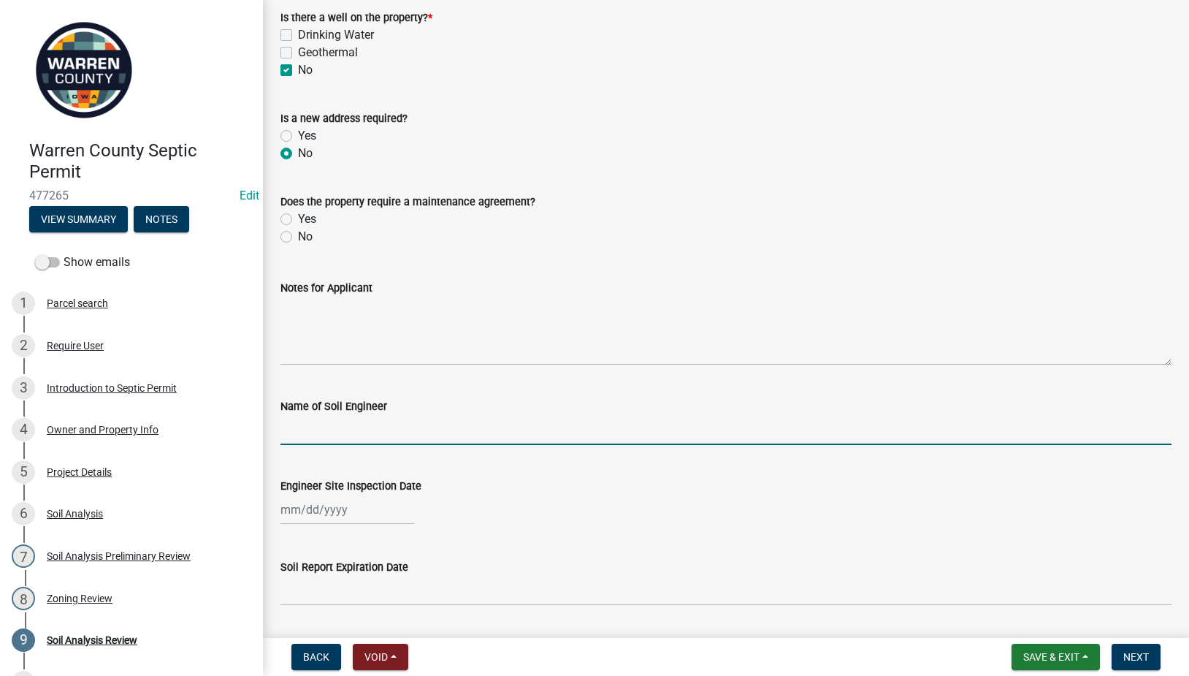
click at [357, 433] on input "Name of Soil Engineer" at bounding box center [726, 430] width 891 height 30
type input "[PERSON_NAME]"
select select "9"
select select "2025"
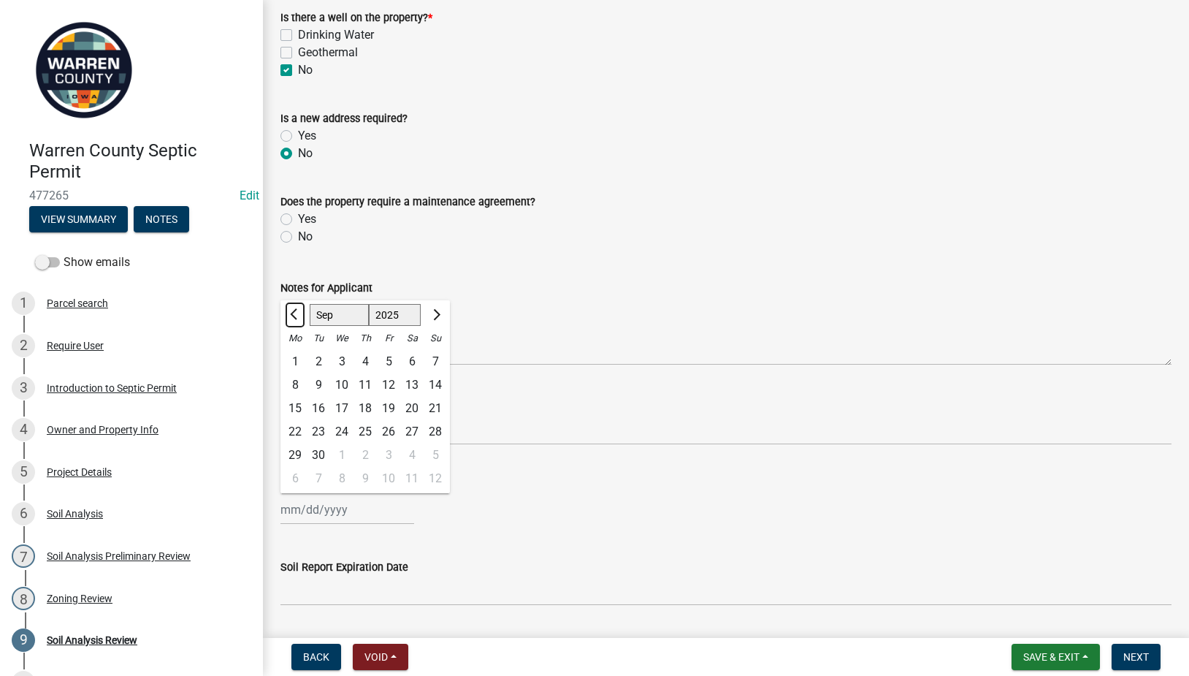
click at [291, 316] on button "Previous month" at bounding box center [295, 314] width 18 height 23
select select "5"
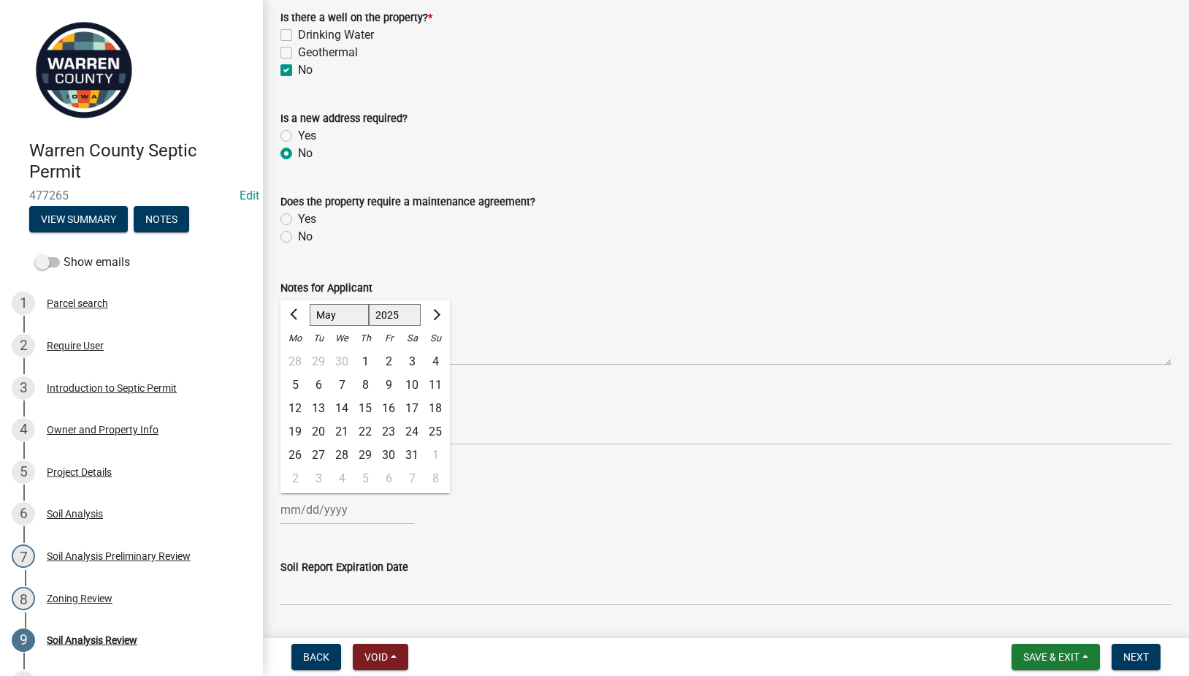
click at [318, 454] on div "27" at bounding box center [318, 455] width 23 height 23
type input "[DATE]"
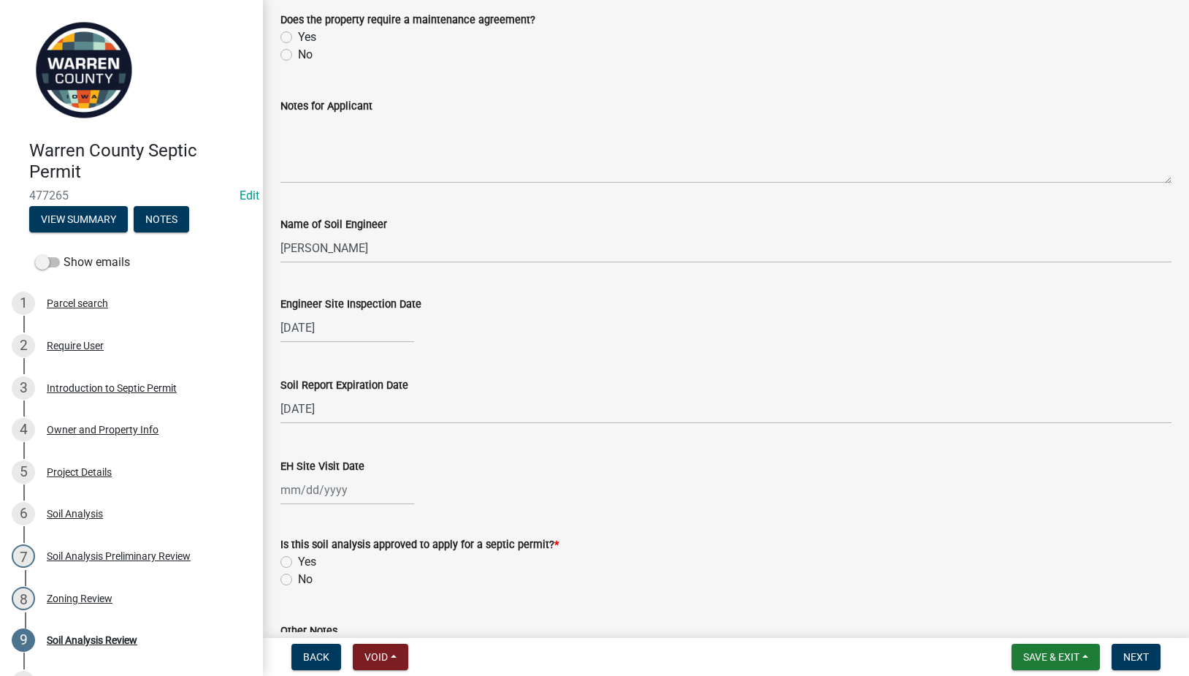
scroll to position [511, 0]
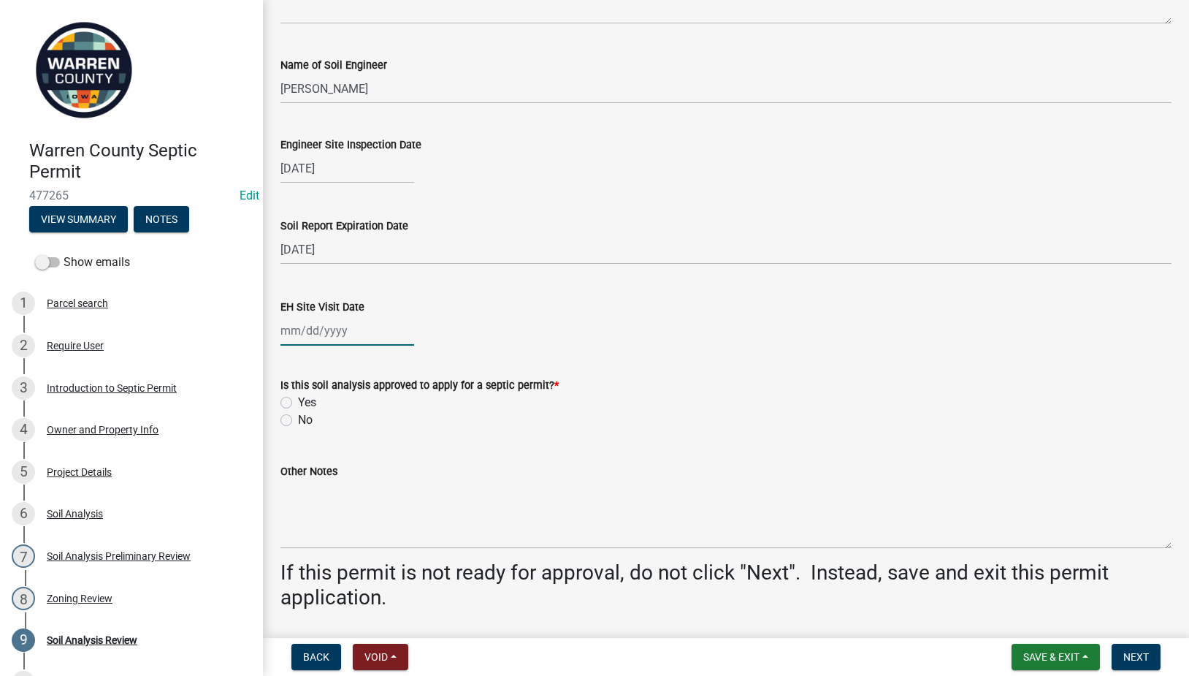
click at [301, 331] on div at bounding box center [348, 331] width 134 height 30
select select "9"
select select "2025"
click at [392, 431] on div "12" at bounding box center [388, 431] width 23 height 23
type input "[DATE]"
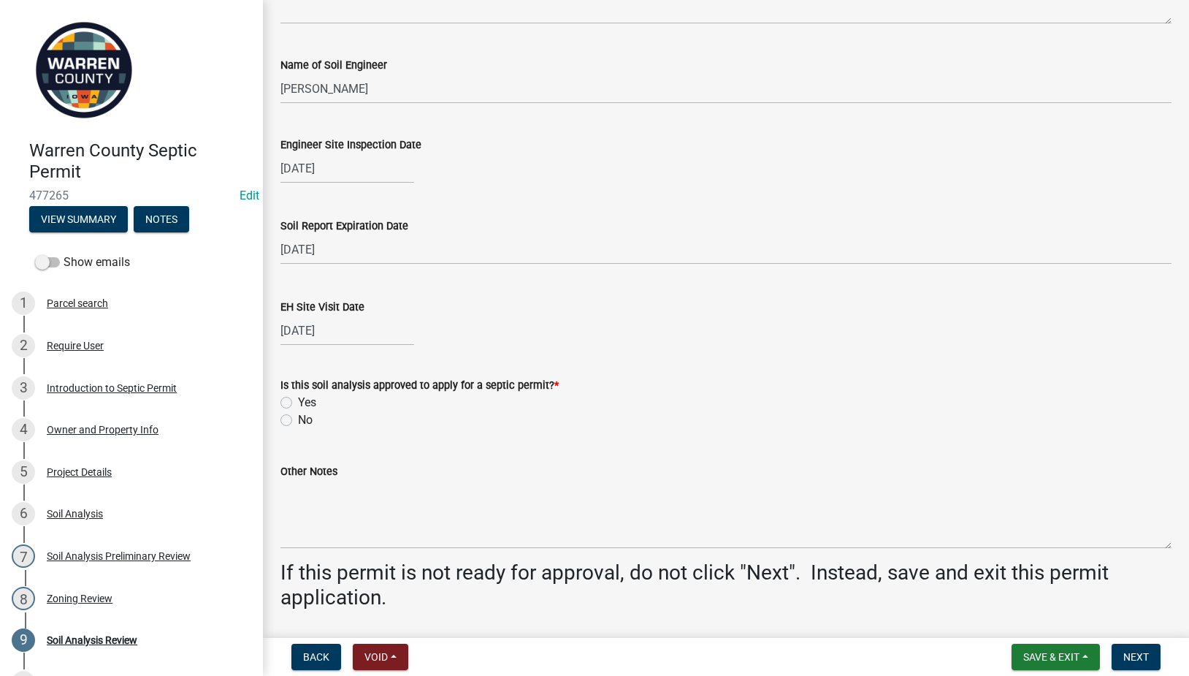
click at [298, 402] on label "Yes" at bounding box center [307, 403] width 18 height 18
click at [298, 402] on input "Yes" at bounding box center [302, 398] width 9 height 9
radio input "true"
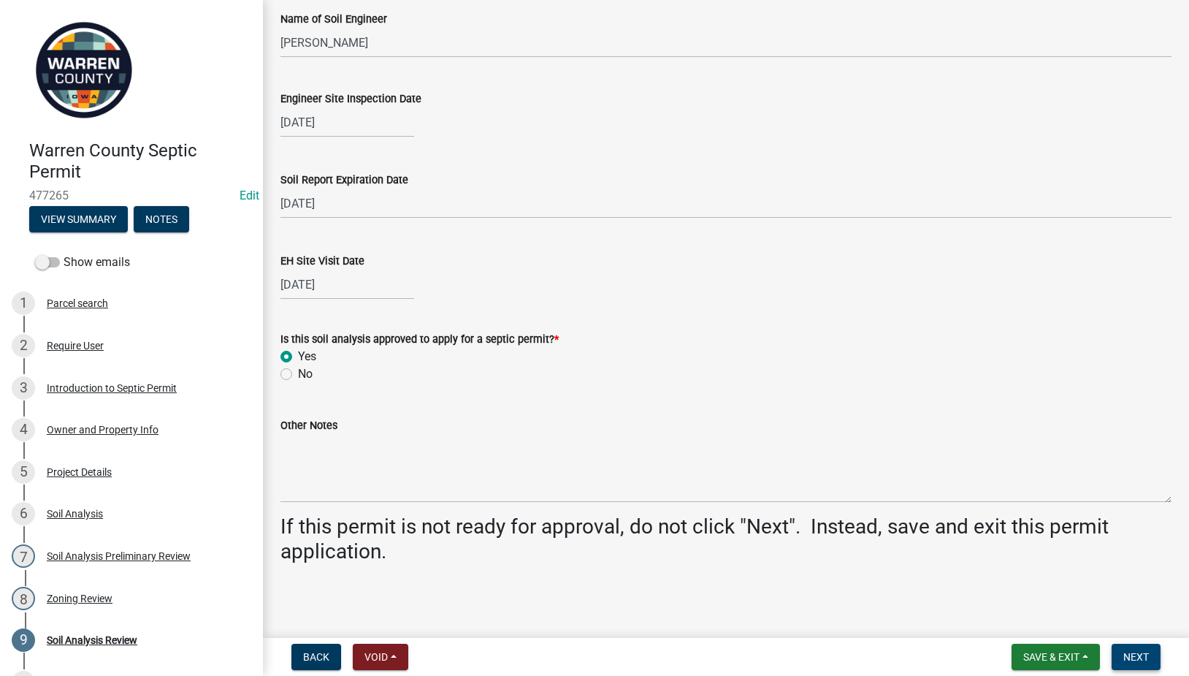
click at [1132, 653] on span "Next" at bounding box center [1137, 657] width 26 height 12
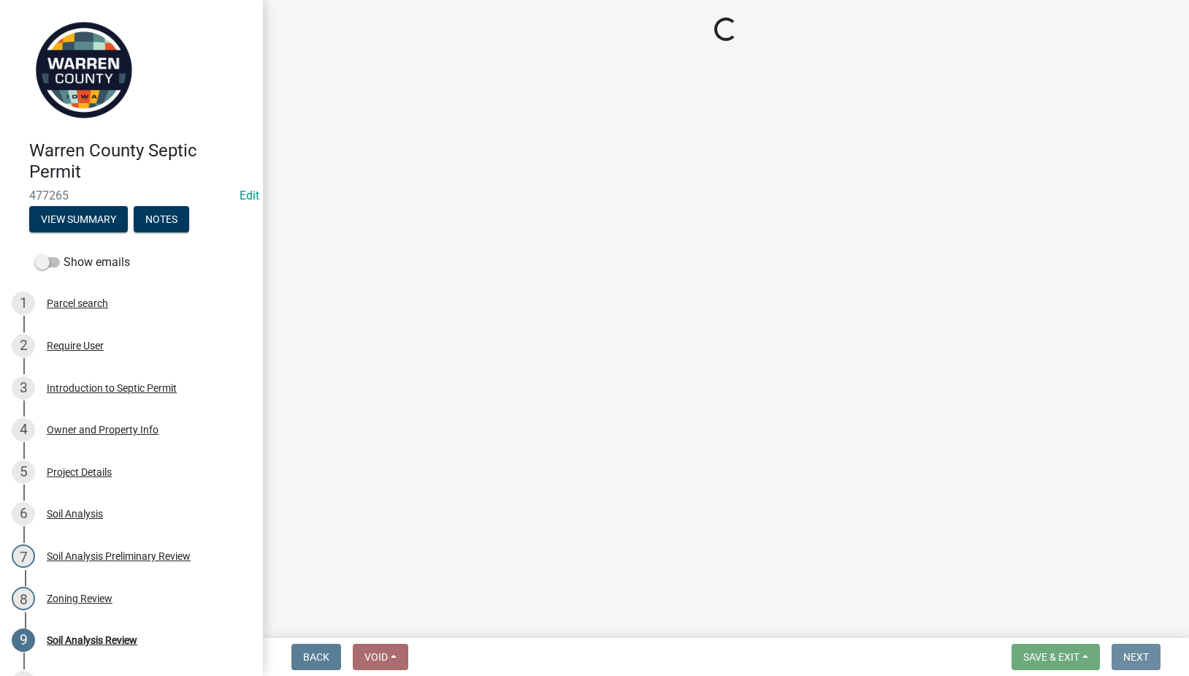
scroll to position [0, 0]
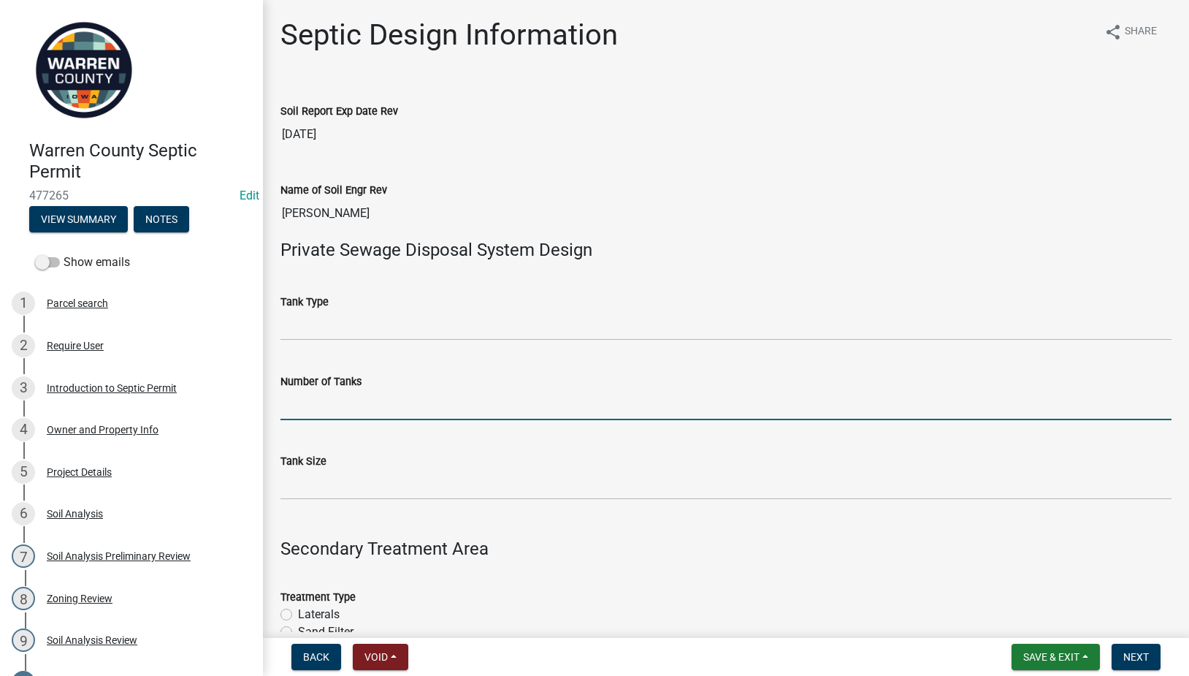
click at [330, 405] on input "Number of Tanks" at bounding box center [726, 405] width 891 height 30
type input "1"
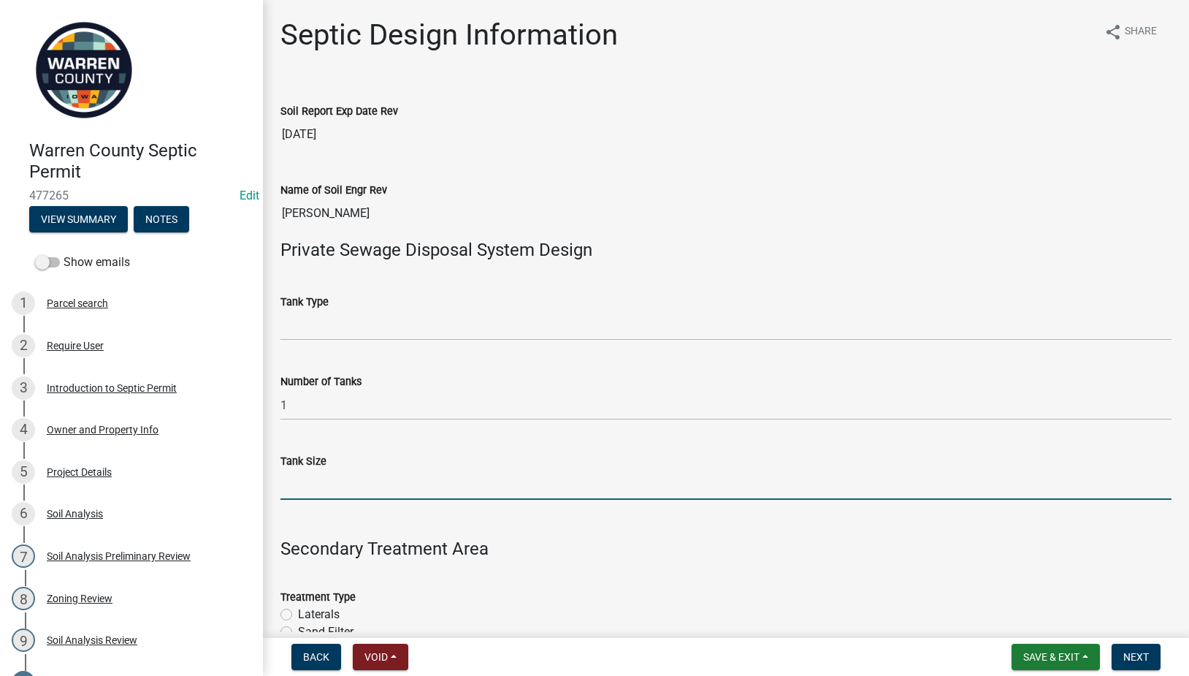
click at [293, 493] on input "Tank Size" at bounding box center [726, 485] width 891 height 30
type input "1250"
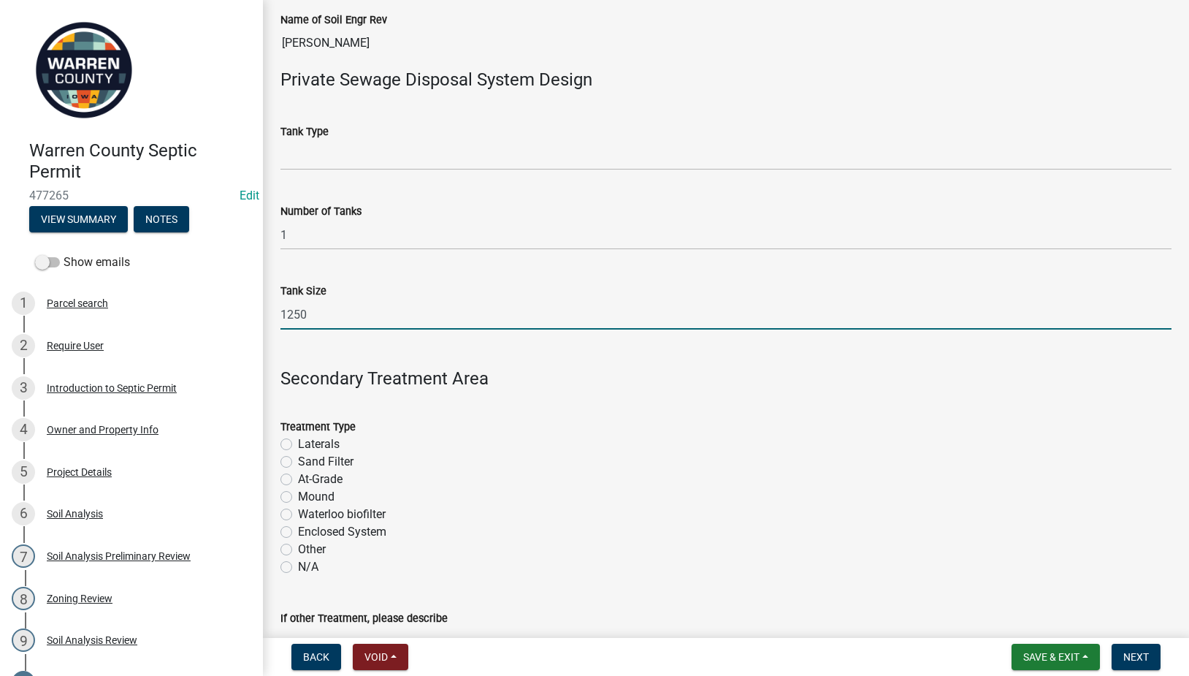
click at [298, 462] on label "Sand Filter" at bounding box center [326, 462] width 56 height 18
click at [298, 462] on input "Sand Filter" at bounding box center [302, 457] width 9 height 9
radio input "true"
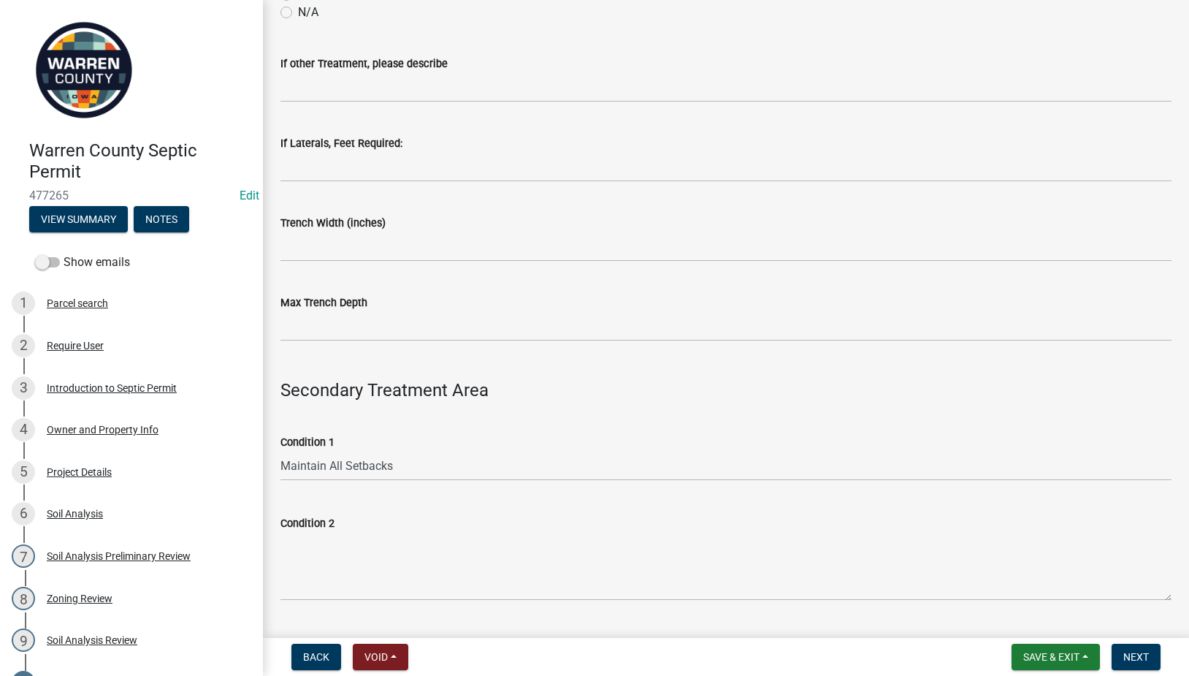
scroll to position [1023, 0]
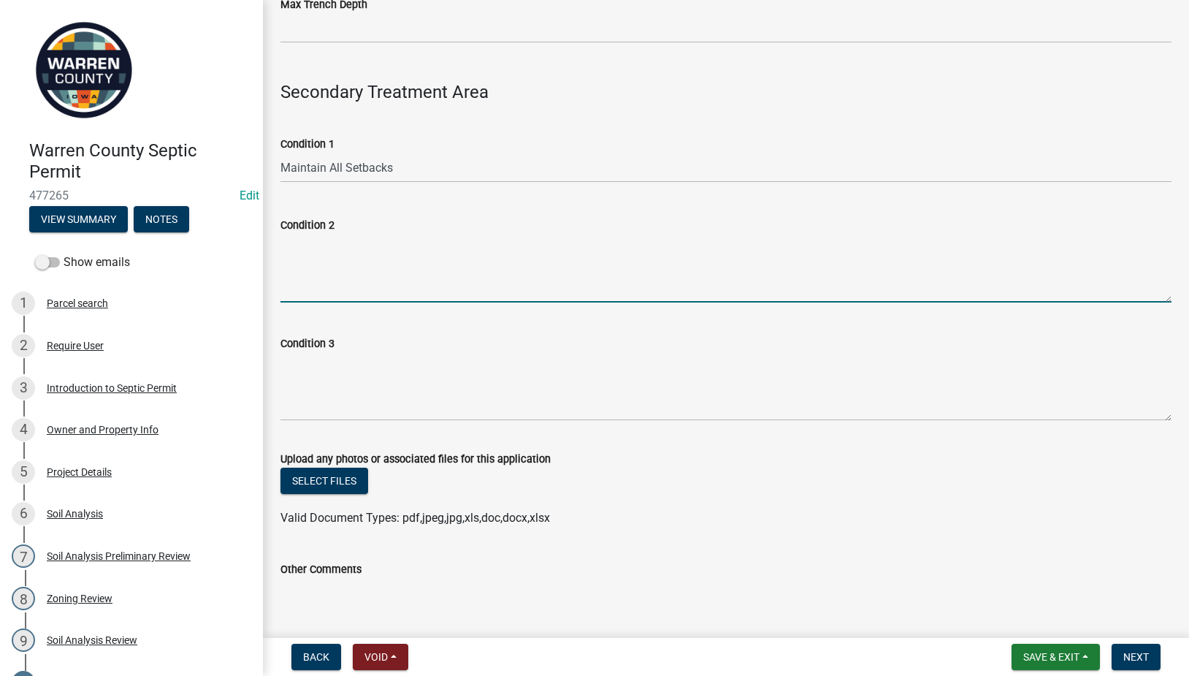
click at [331, 269] on textarea "Condition 2" at bounding box center [726, 268] width 891 height 69
paste textarea "Schedule 40 plastic pipe or EPS aggregate is required."
click at [283, 255] on textarea "Schedule 40 plastic pipe or EPS aggregate is required." at bounding box center [726, 268] width 891 height 69
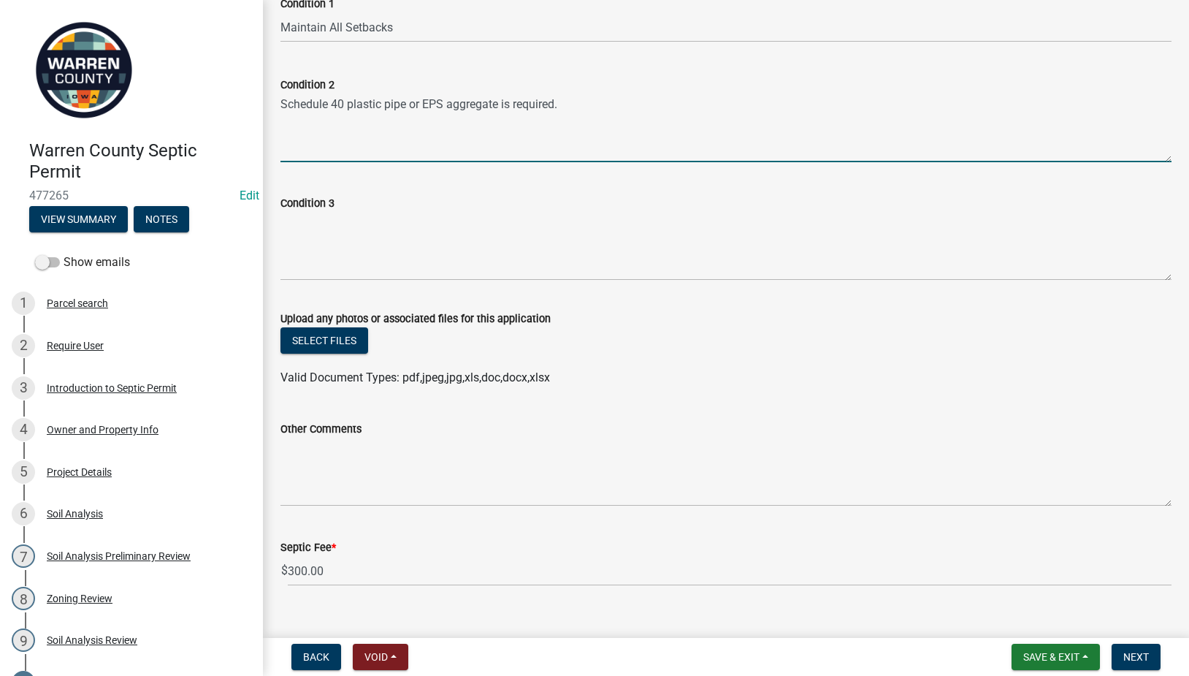
scroll to position [1187, 0]
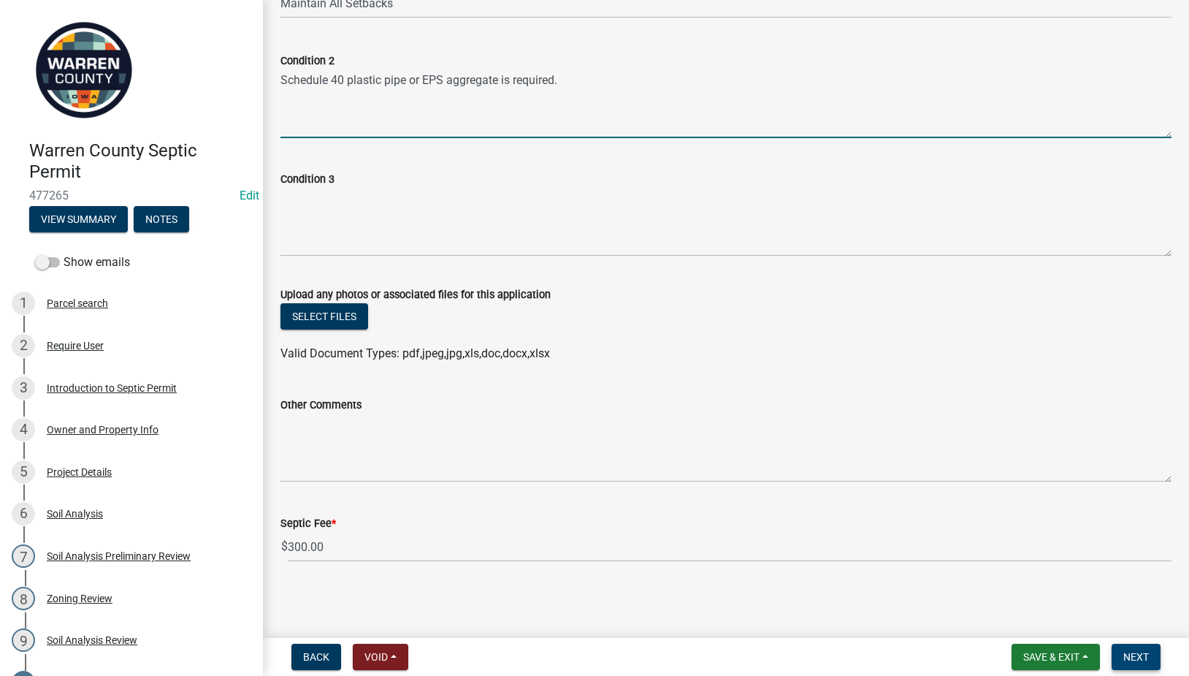
type textarea "Schedule 40 plastic pipe or EPS aggregate is required."
click at [1148, 658] on span "Next" at bounding box center [1137, 657] width 26 height 12
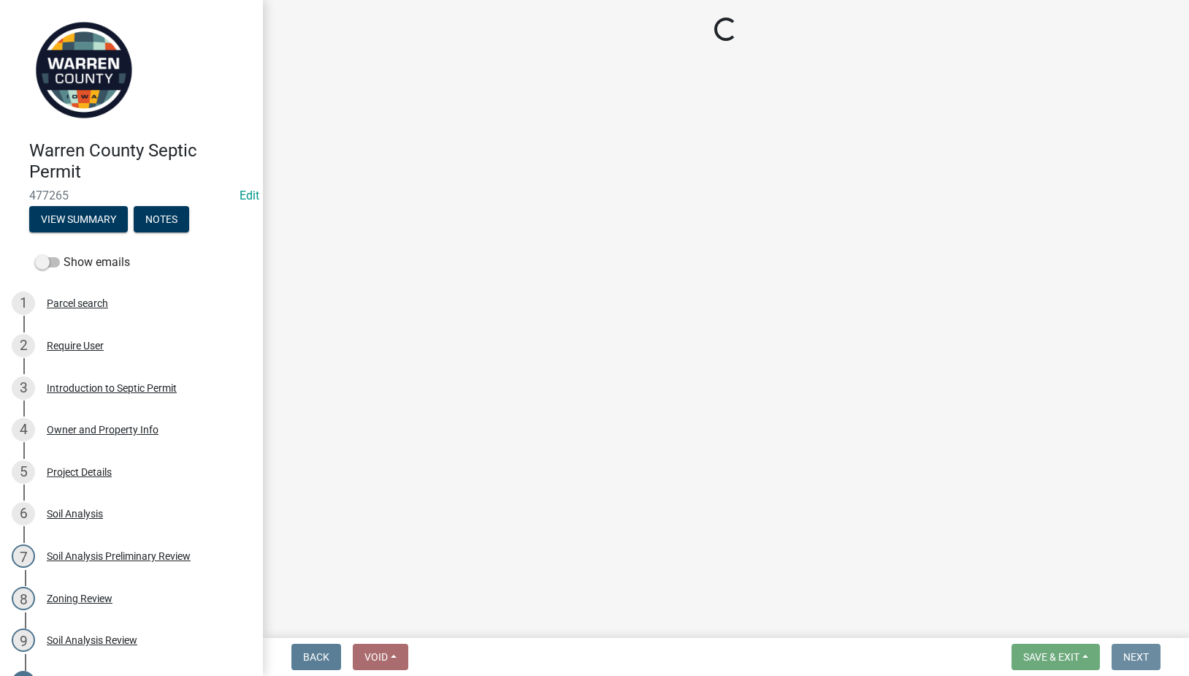
scroll to position [0, 0]
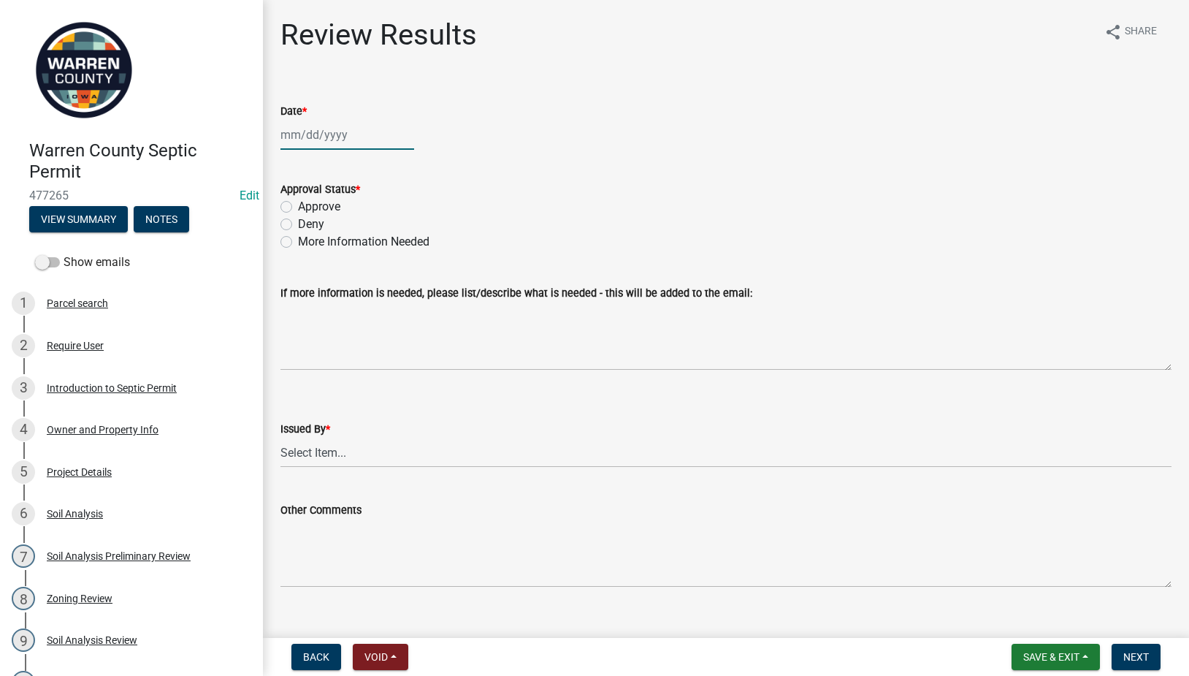
click at [327, 138] on div at bounding box center [348, 135] width 134 height 30
select select "9"
select select "2025"
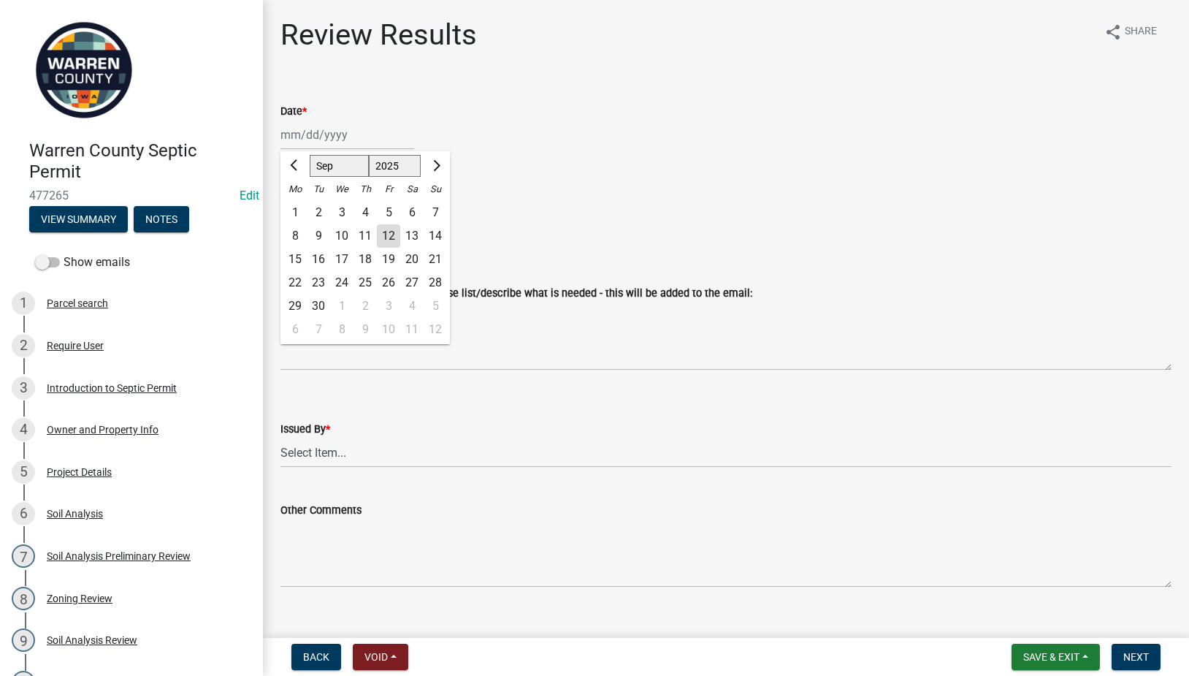
click at [389, 232] on div "12" at bounding box center [388, 235] width 23 height 23
type input "[DATE]"
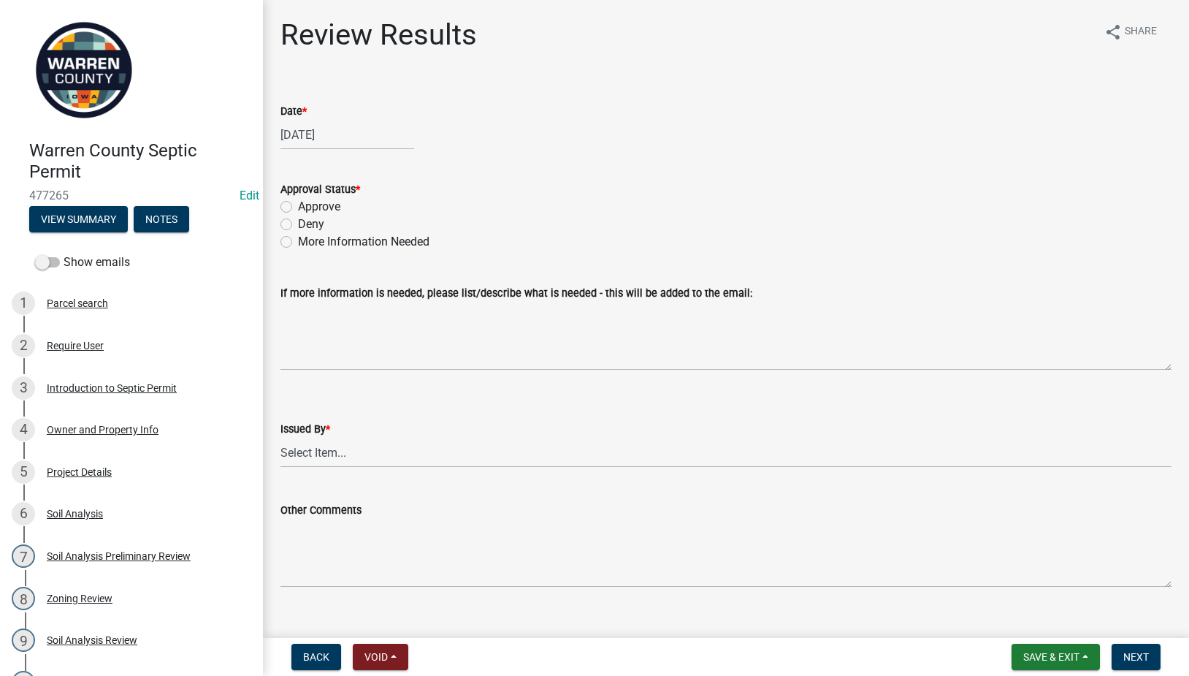
click at [298, 205] on label "Approve" at bounding box center [319, 207] width 42 height 18
click at [298, 205] on input "Approve" at bounding box center [302, 202] width 9 height 9
radio input "true"
click at [327, 454] on select "Select Item... [PERSON_NAME] Till [PERSON_NAME]" at bounding box center [726, 453] width 891 height 30
click at [281, 438] on select "Select Item... [PERSON_NAME] Till [PERSON_NAME]" at bounding box center [726, 453] width 891 height 30
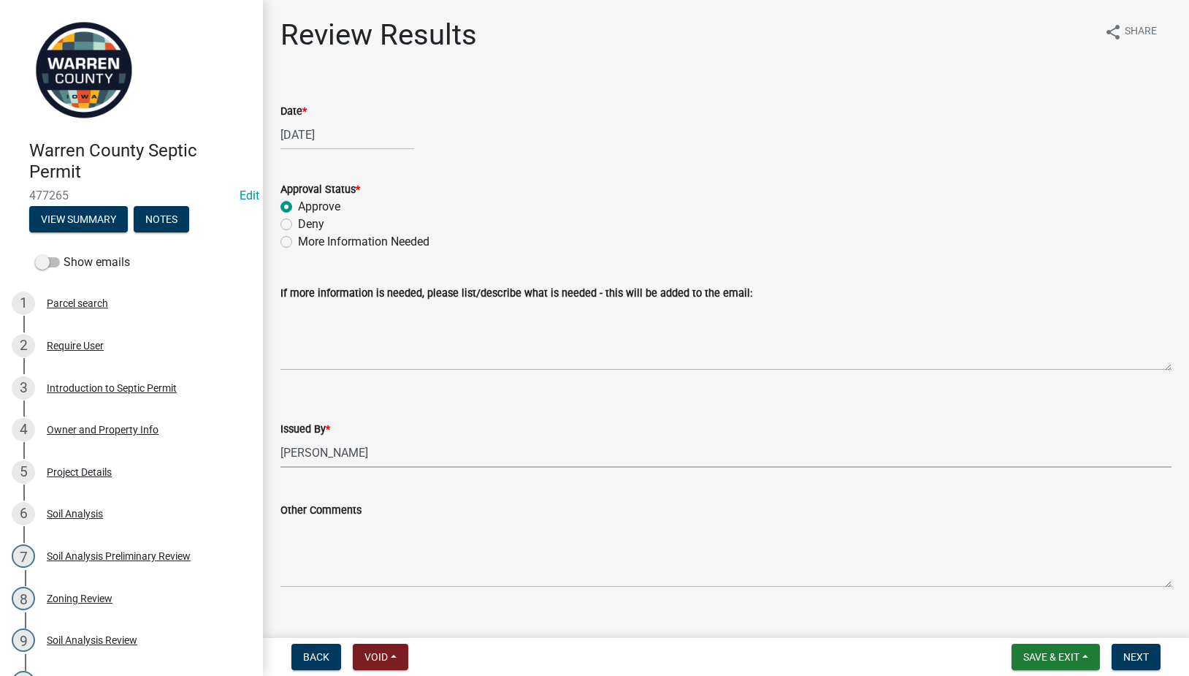
select select "2f6c2d72-ab04-4add-87ae-7a9750ff19b9"
click at [1134, 661] on span "Next" at bounding box center [1137, 657] width 26 height 12
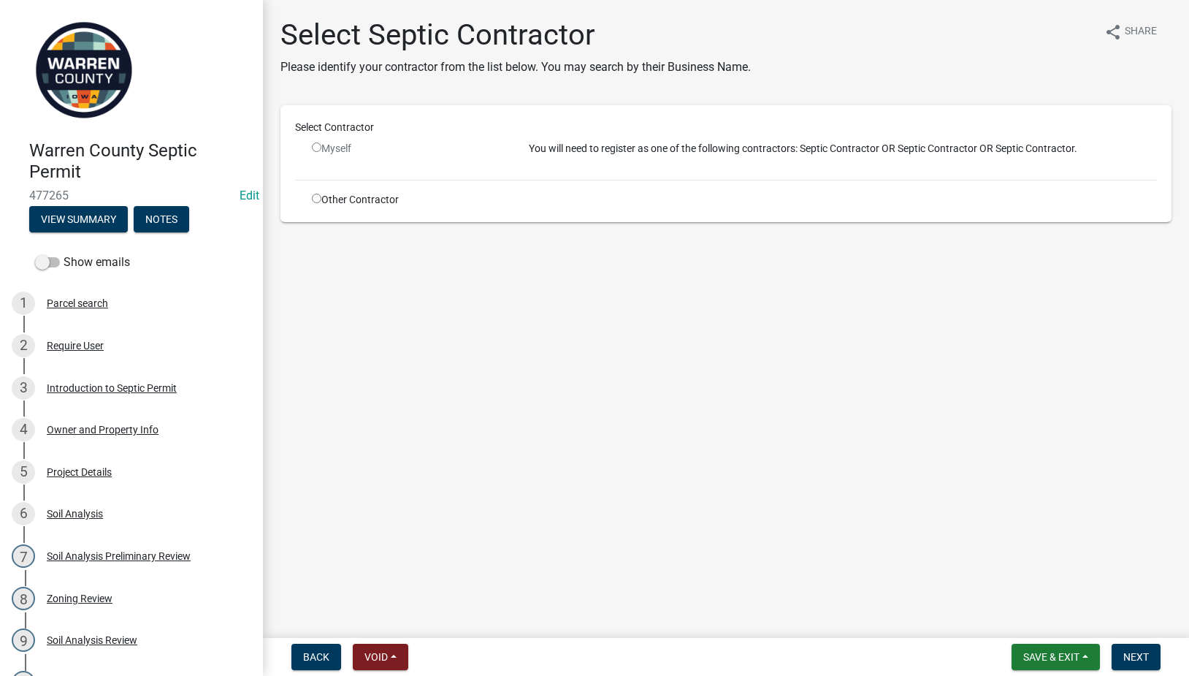
click at [319, 202] on input "radio" at bounding box center [316, 198] width 9 height 9
radio input "true"
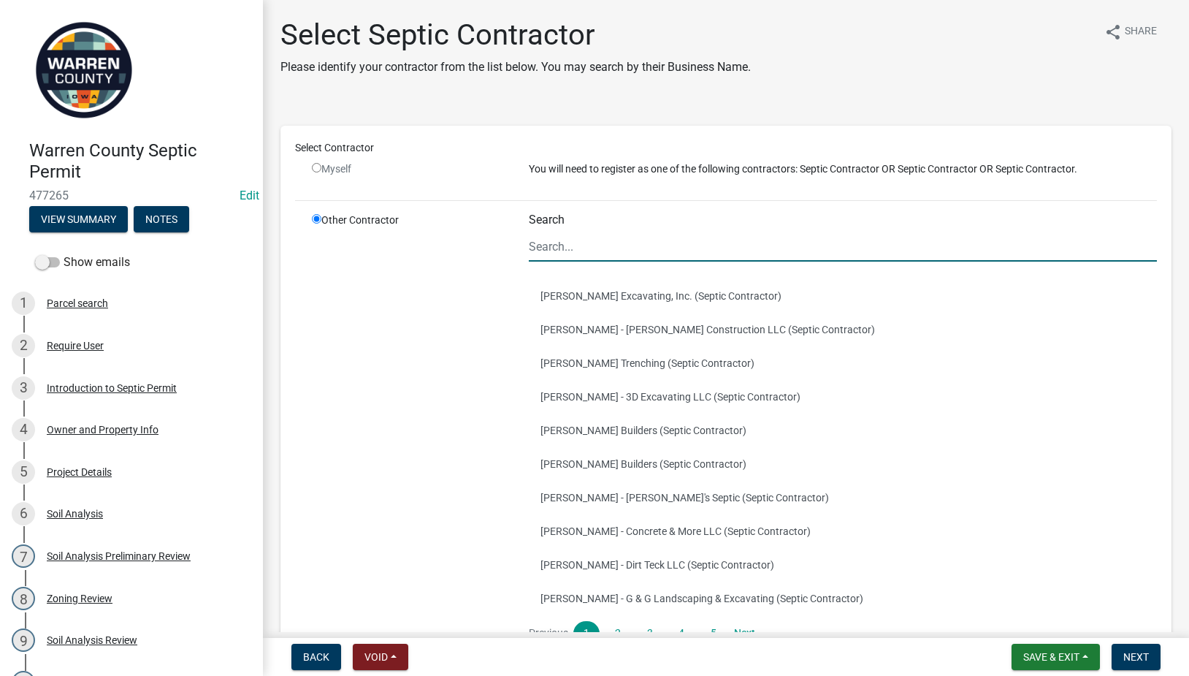
click at [576, 253] on input "Search" at bounding box center [843, 247] width 628 height 30
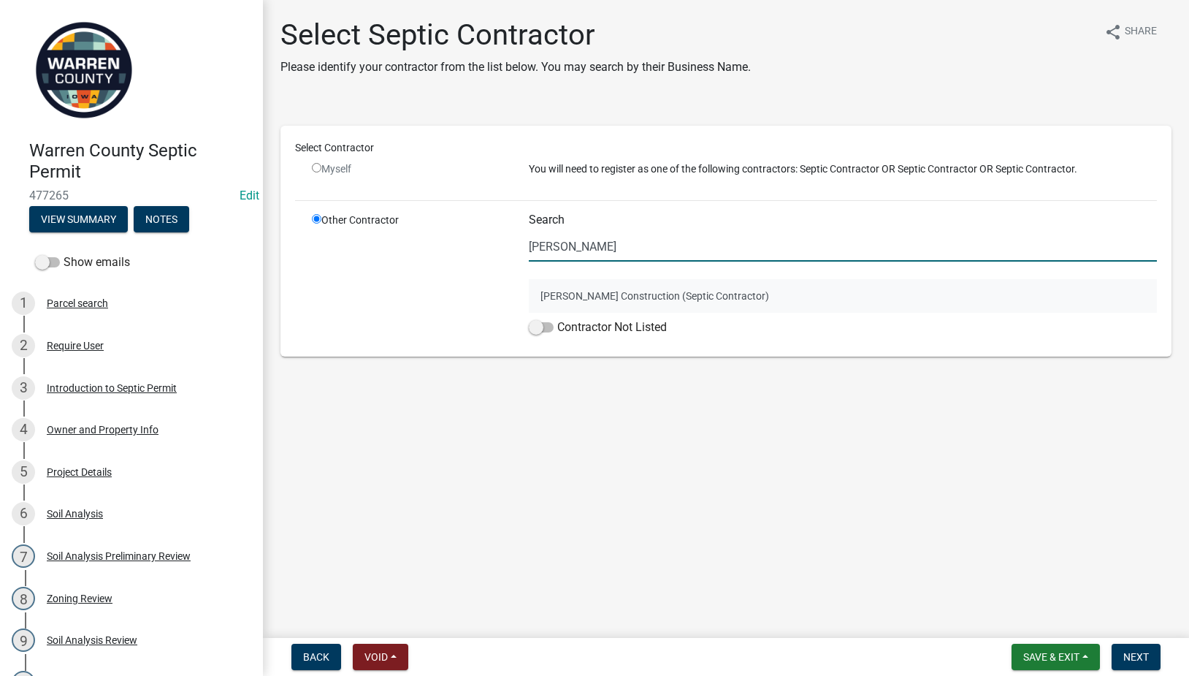
type input "[PERSON_NAME]"
click at [604, 294] on button "[PERSON_NAME] Construction (Septic Contractor)" at bounding box center [843, 296] width 628 height 34
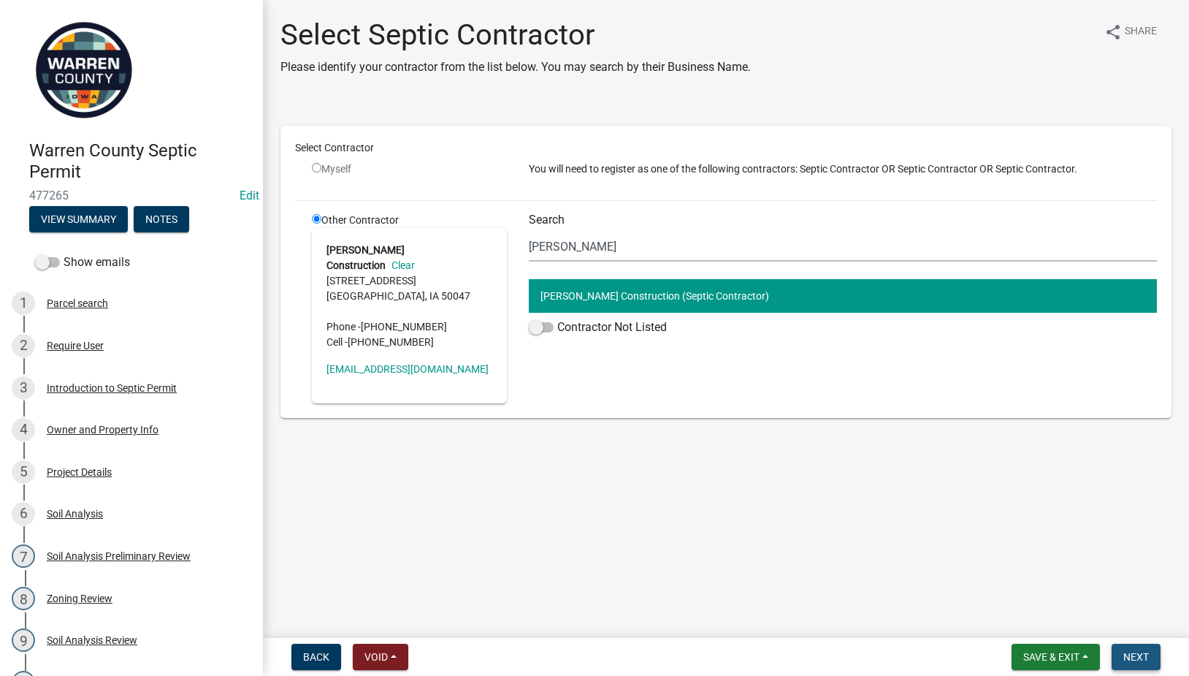
click at [1142, 651] on span "Next" at bounding box center [1137, 657] width 26 height 12
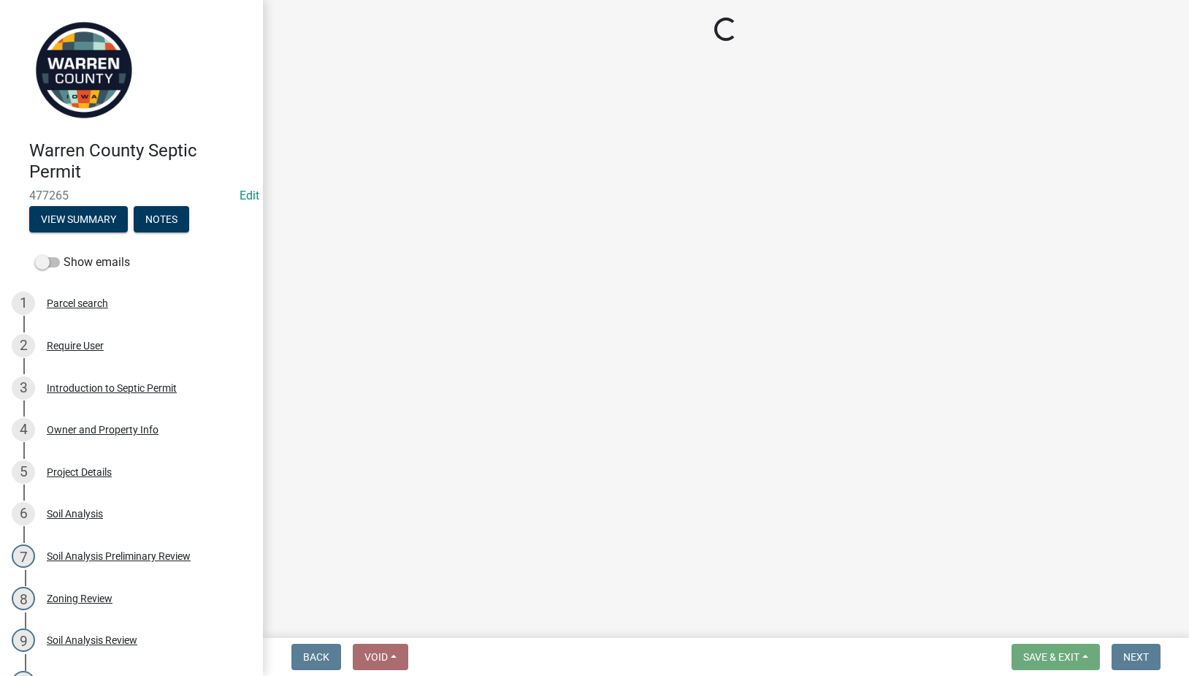
select select "3: 3"
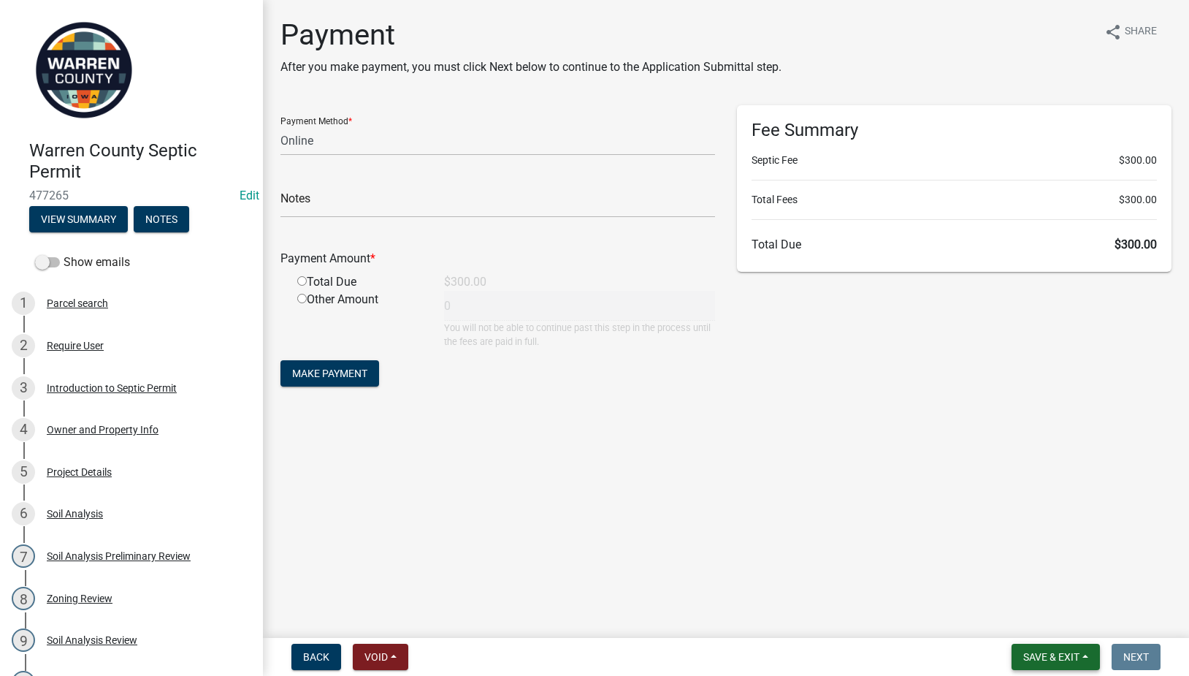
click at [1057, 654] on span "Save & Exit" at bounding box center [1052, 657] width 56 height 12
click at [1024, 612] on button "Save & Exit" at bounding box center [1041, 618] width 117 height 35
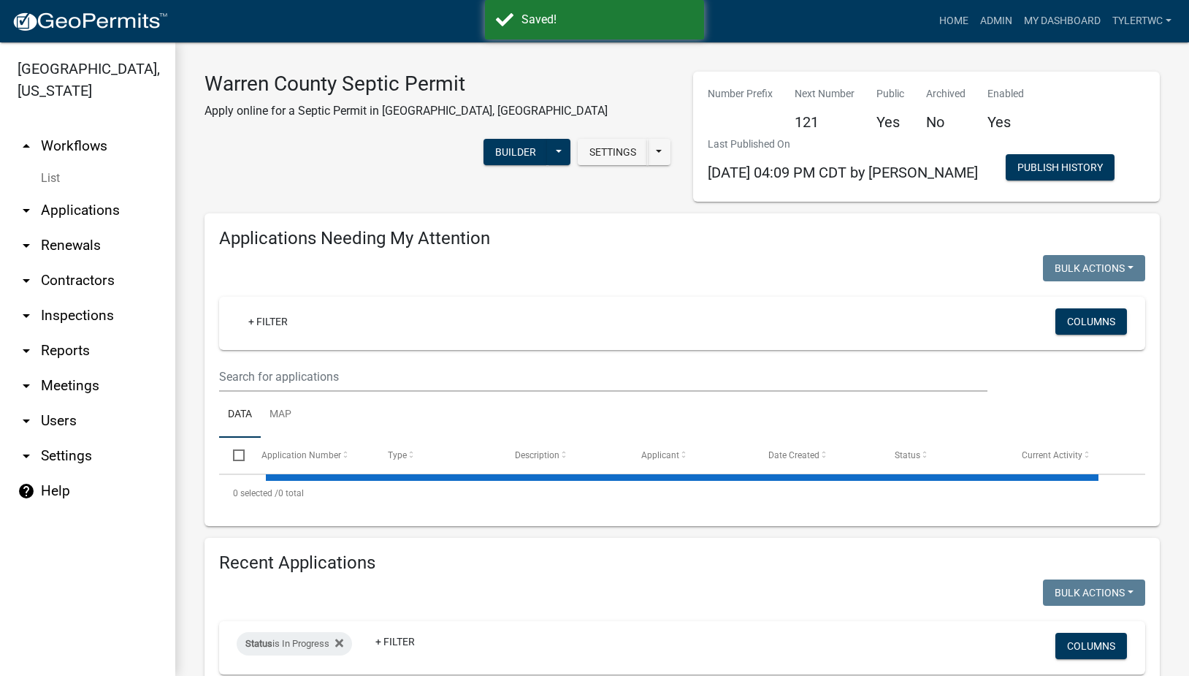
select select "2: 50"
select select "3: 100"
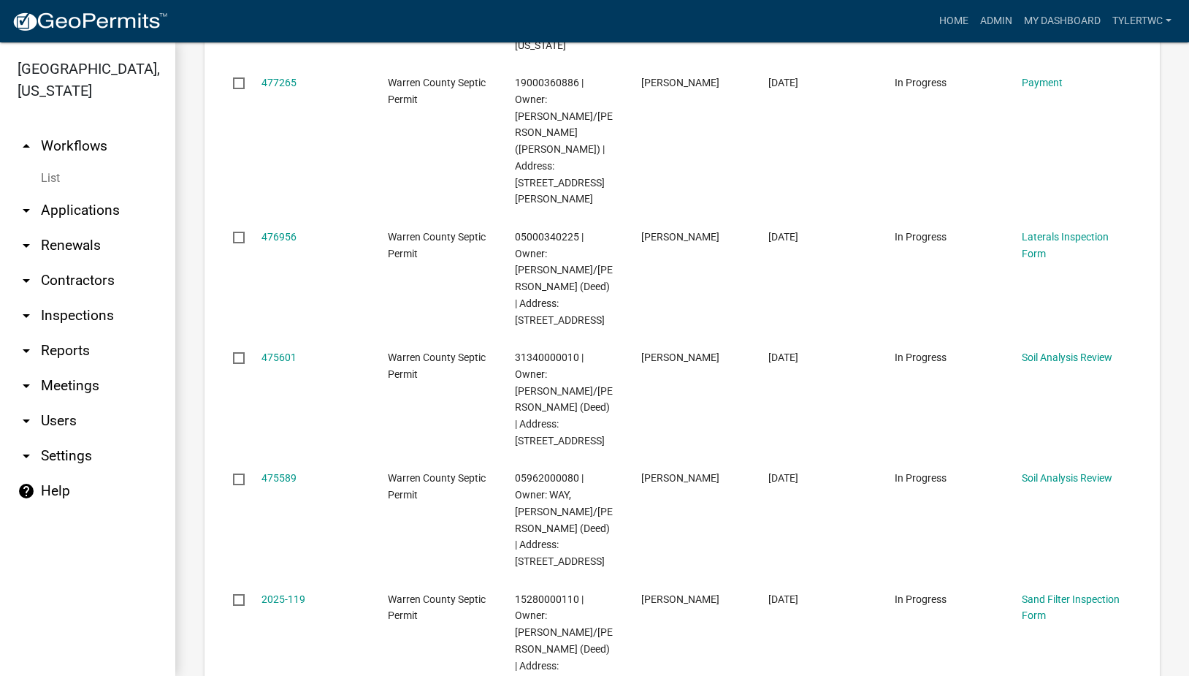
scroll to position [3539, 0]
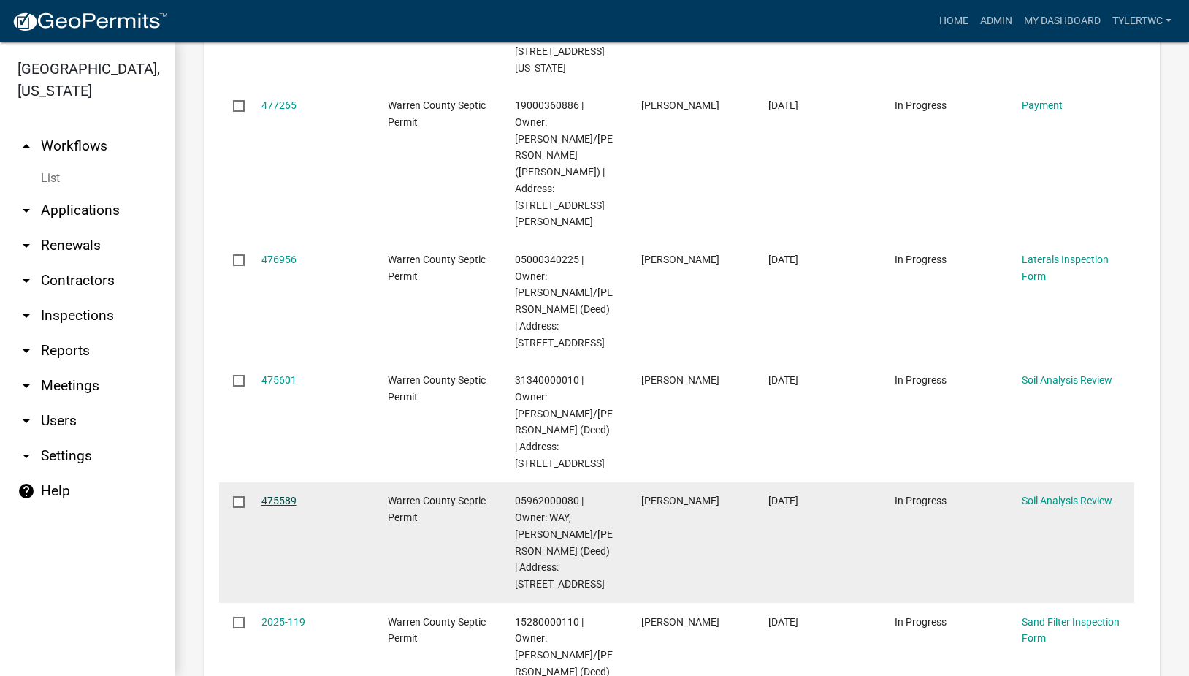
click at [270, 495] on link "475589" at bounding box center [279, 501] width 35 height 12
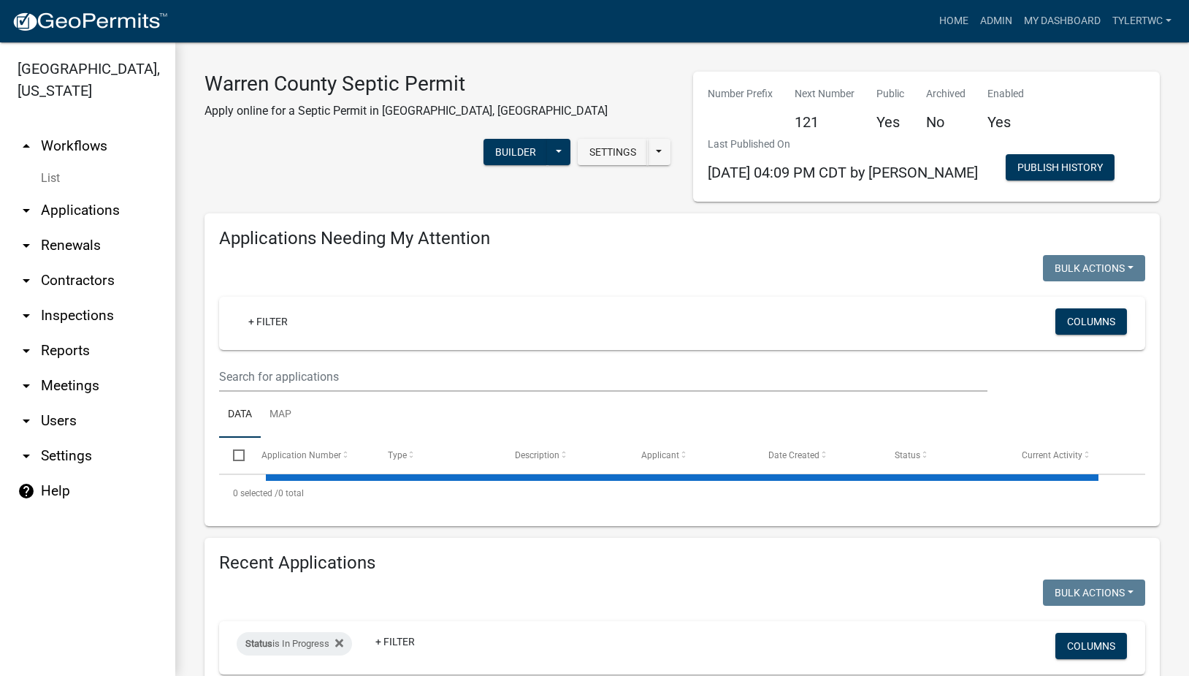
select select "2: 50"
select select "3: 100"
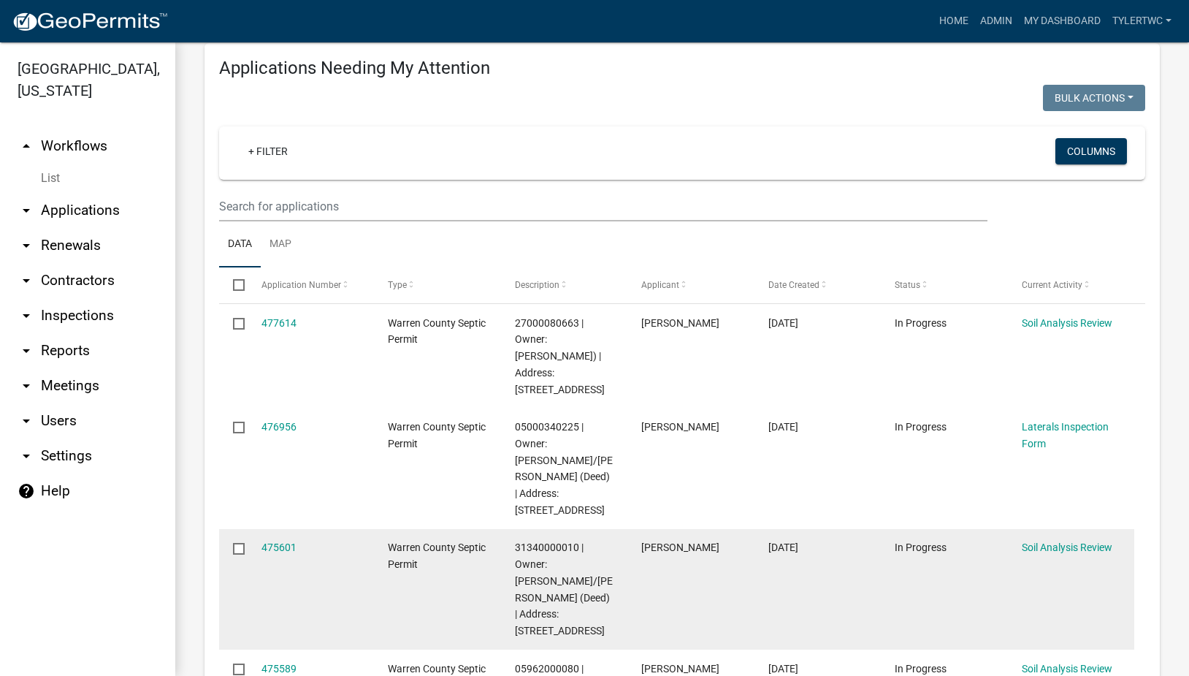
scroll to position [341, 0]
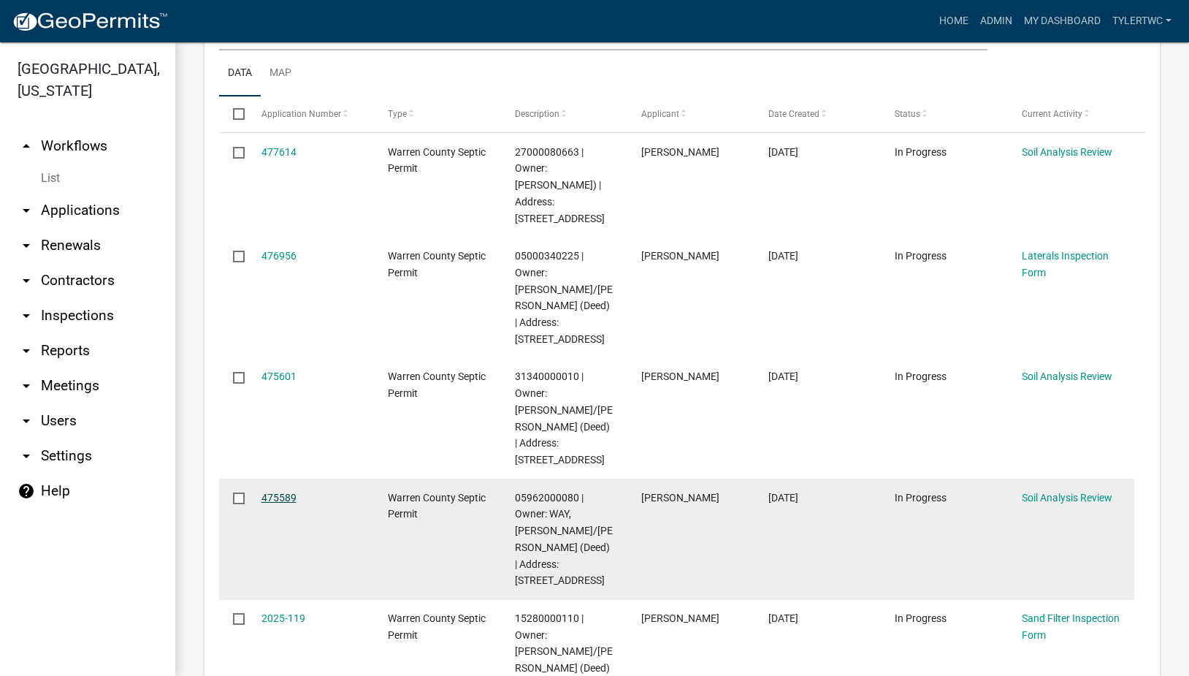
click at [277, 492] on link "475589" at bounding box center [279, 498] width 35 height 12
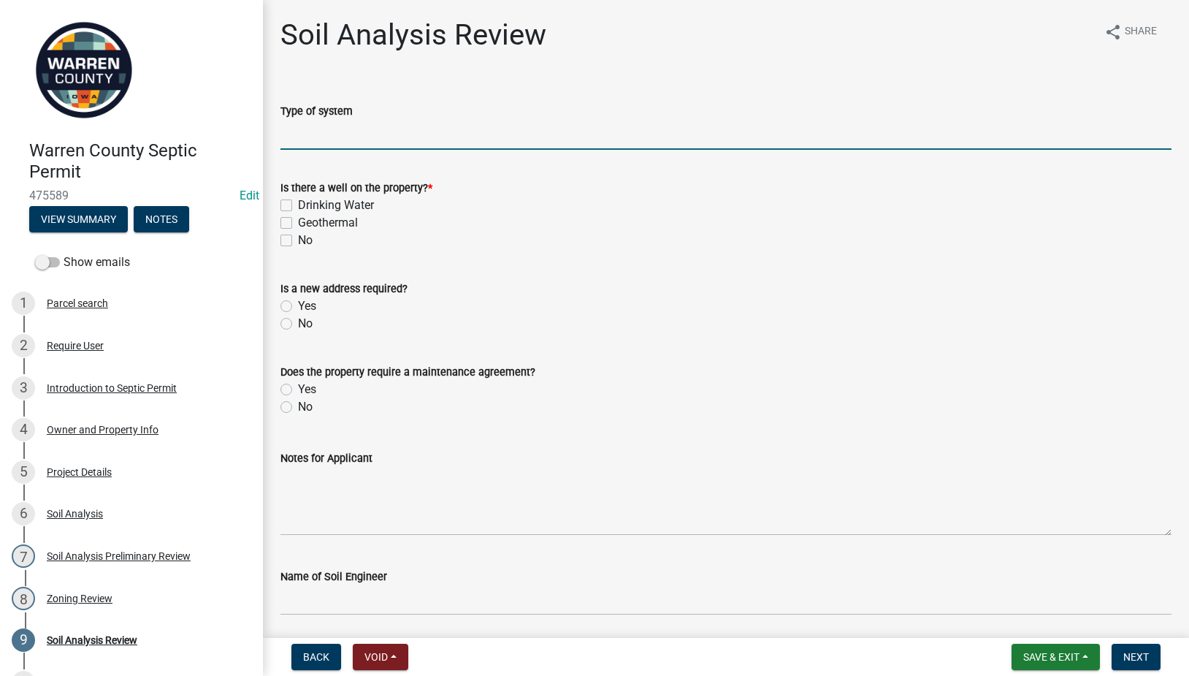
click at [363, 134] on input "Type of system" at bounding box center [726, 135] width 891 height 30
click at [329, 138] on input "Type of system" at bounding box center [726, 135] width 891 height 30
type input "Sand Filter"
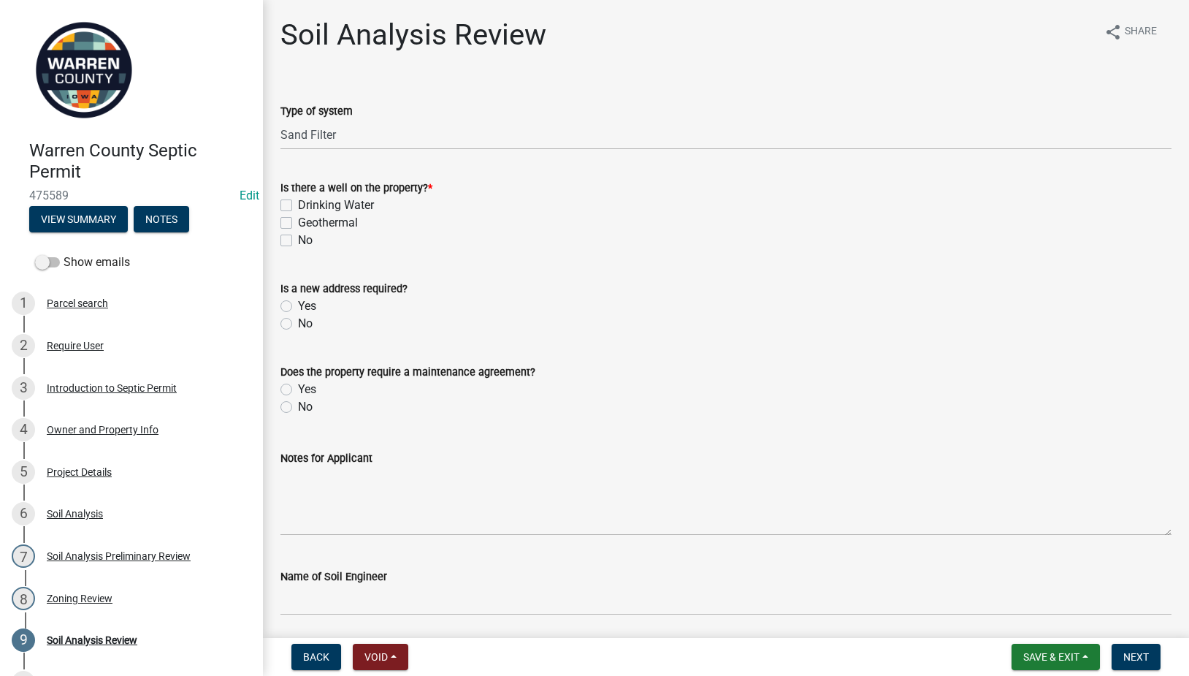
drag, startPoint x: 287, startPoint y: 406, endPoint x: 285, endPoint y: 375, distance: 31.5
click at [298, 406] on label "No" at bounding box center [305, 407] width 15 height 18
click at [298, 406] on input "No" at bounding box center [302, 402] width 9 height 9
radio input "true"
click at [298, 319] on label "No" at bounding box center [305, 324] width 15 height 18
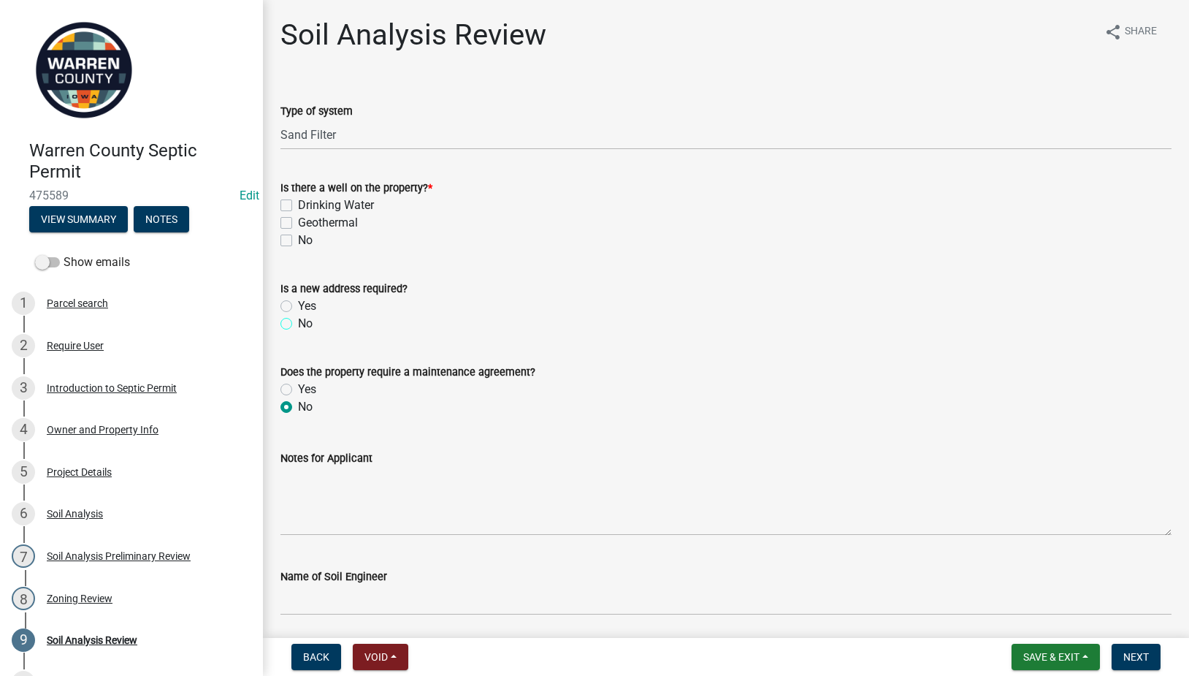
click at [298, 319] on input "No" at bounding box center [302, 319] width 9 height 9
radio input "true"
click at [298, 242] on label "No" at bounding box center [305, 241] width 15 height 18
click at [298, 241] on input "No" at bounding box center [302, 236] width 9 height 9
checkbox input "true"
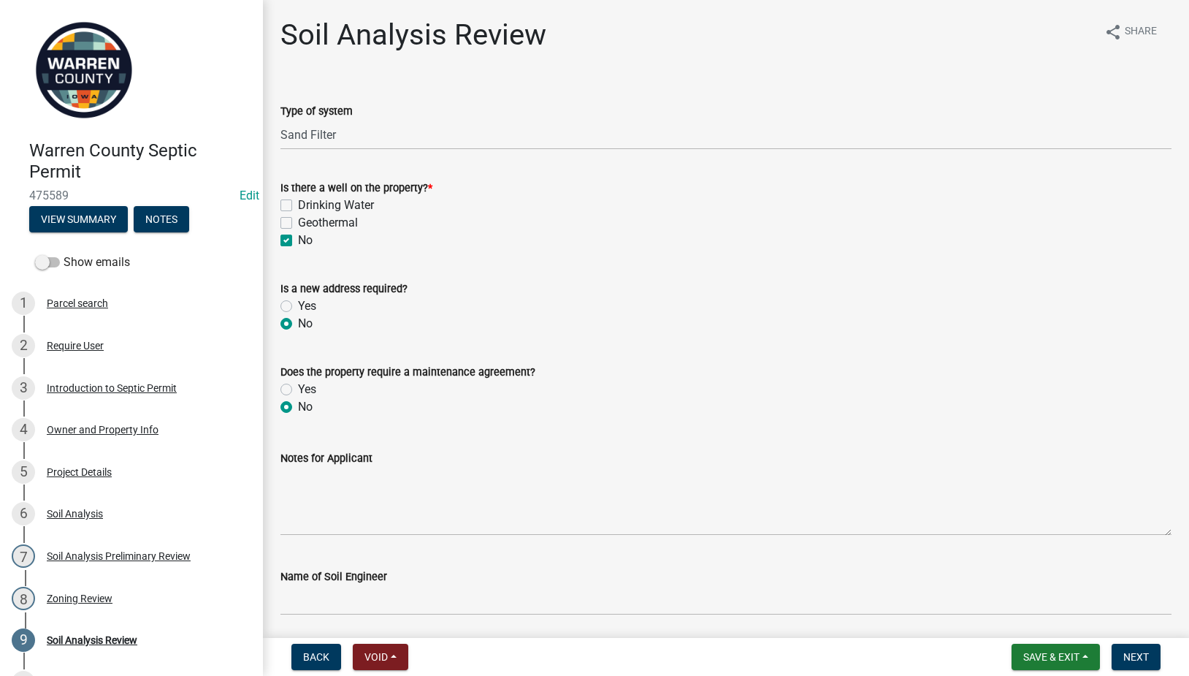
checkbox input "false"
checkbox input "true"
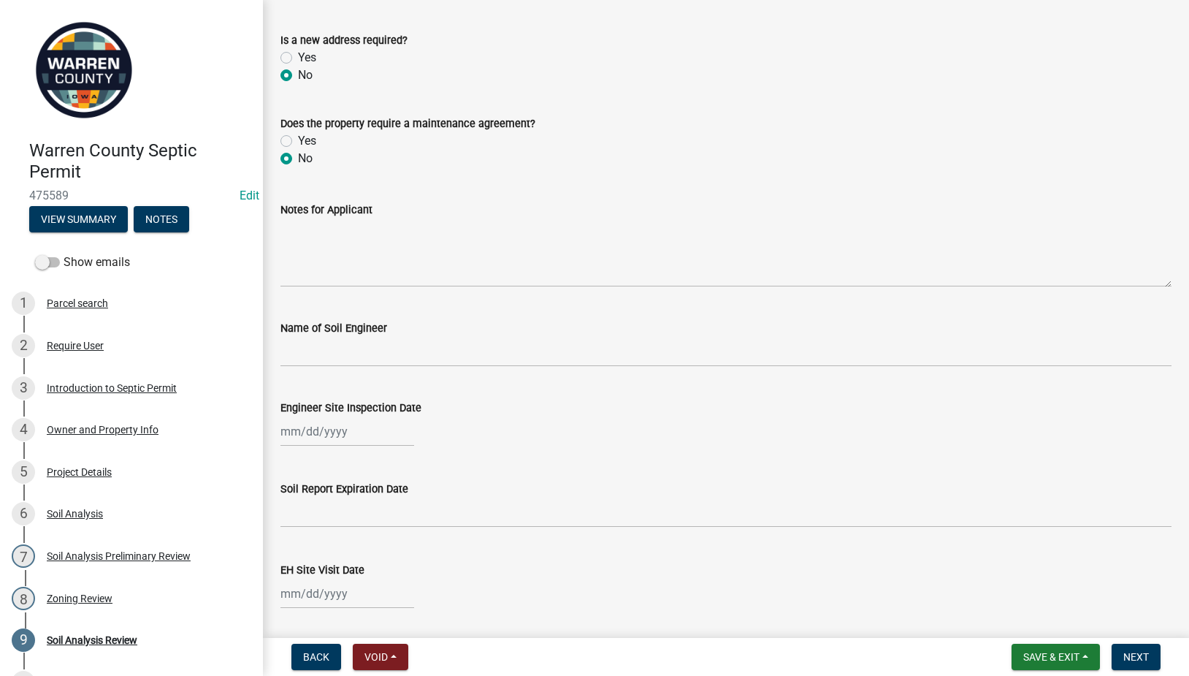
scroll to position [341, 0]
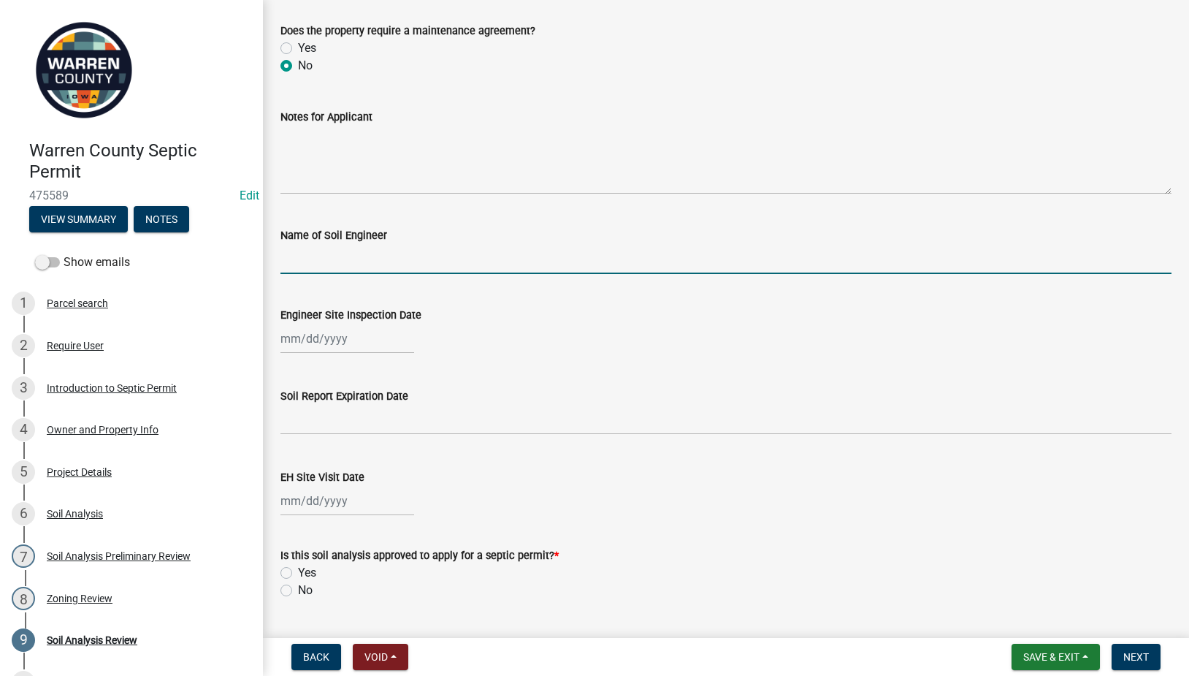
click at [363, 246] on input "Name of Soil Engineer" at bounding box center [726, 259] width 891 height 30
type input "[PERSON_NAME]"
select select "9"
select select "2025"
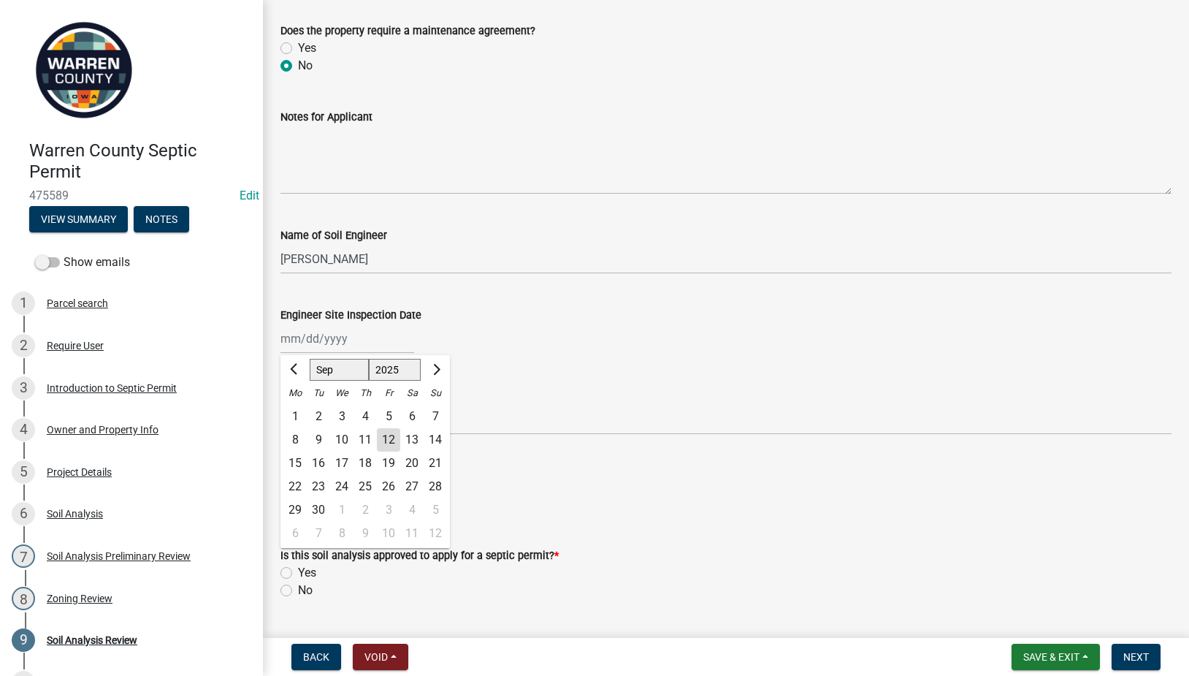
click at [381, 439] on div "12" at bounding box center [388, 439] width 23 height 23
type input "[DATE]"
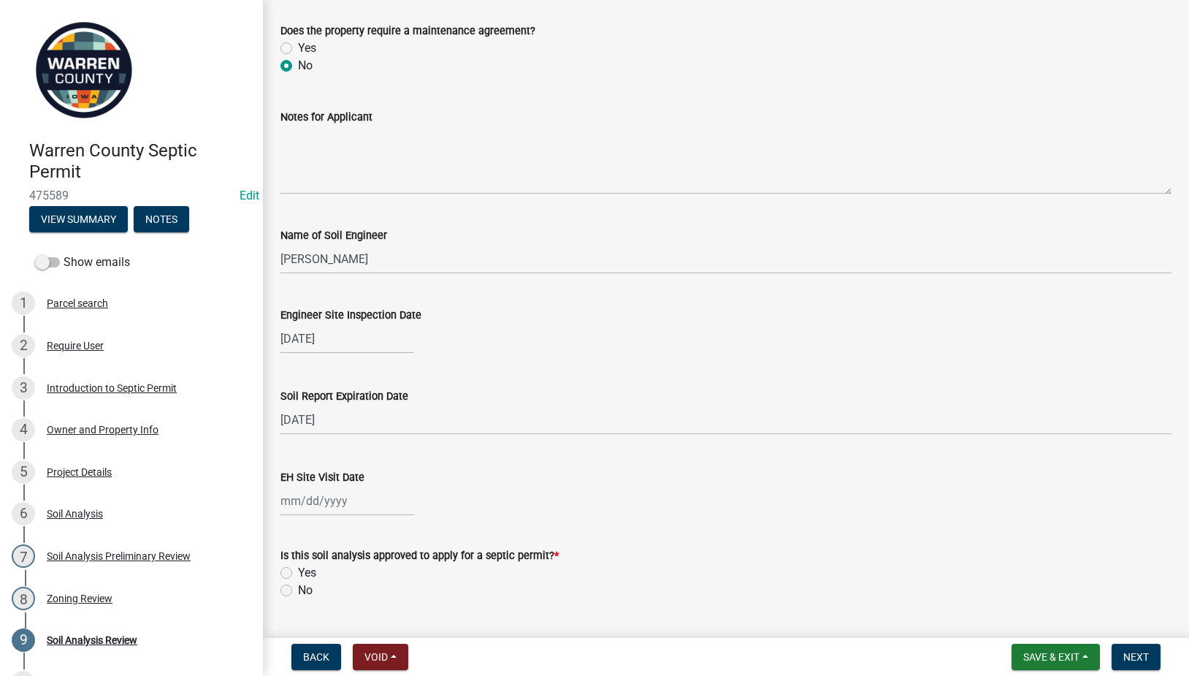
click at [292, 498] on div at bounding box center [348, 501] width 134 height 30
select select "9"
select select "2025"
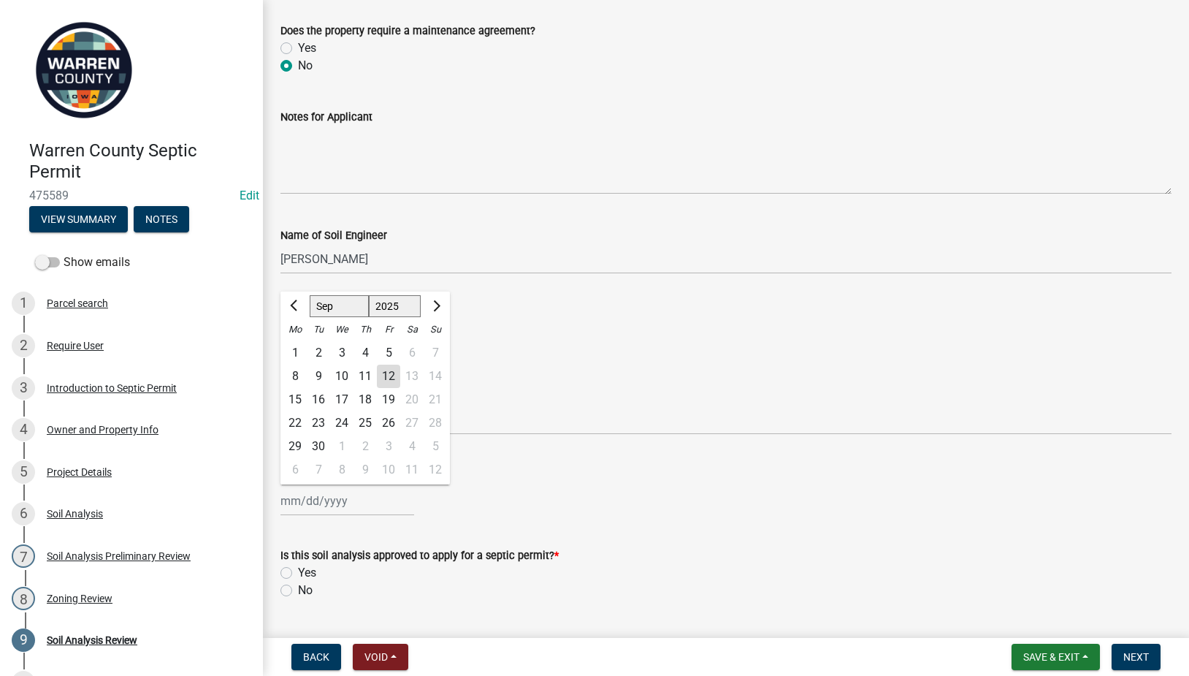
click at [318, 376] on div "9" at bounding box center [318, 376] width 23 height 23
type input "[DATE]"
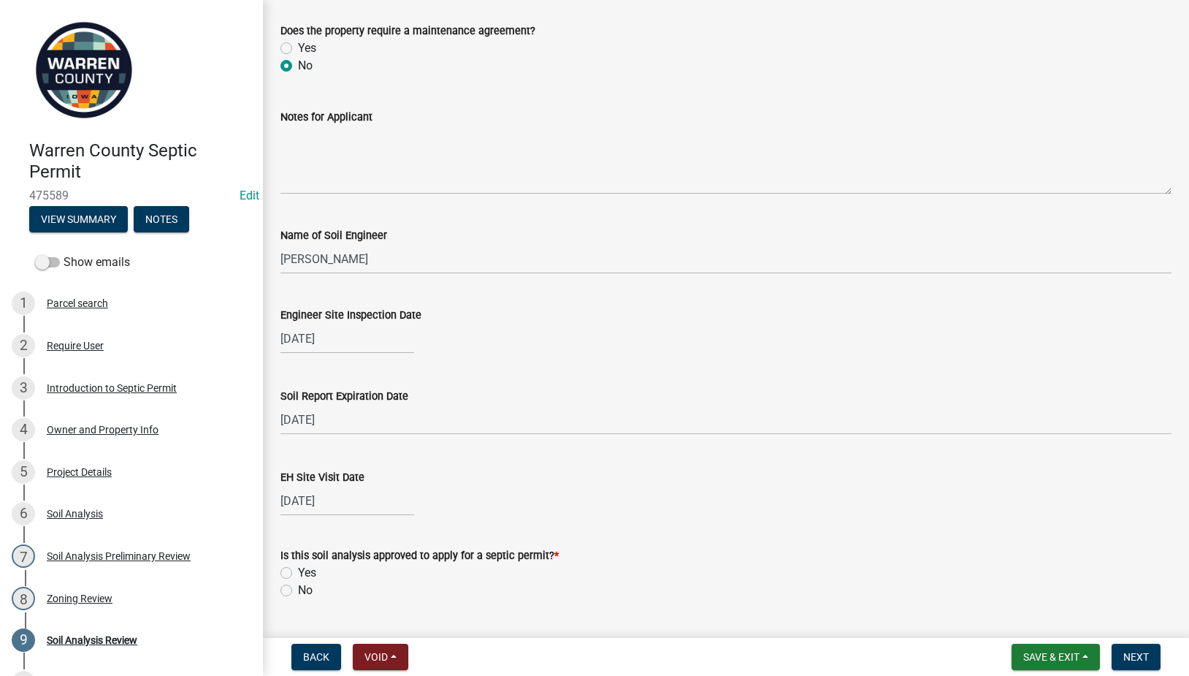
scroll to position [511, 0]
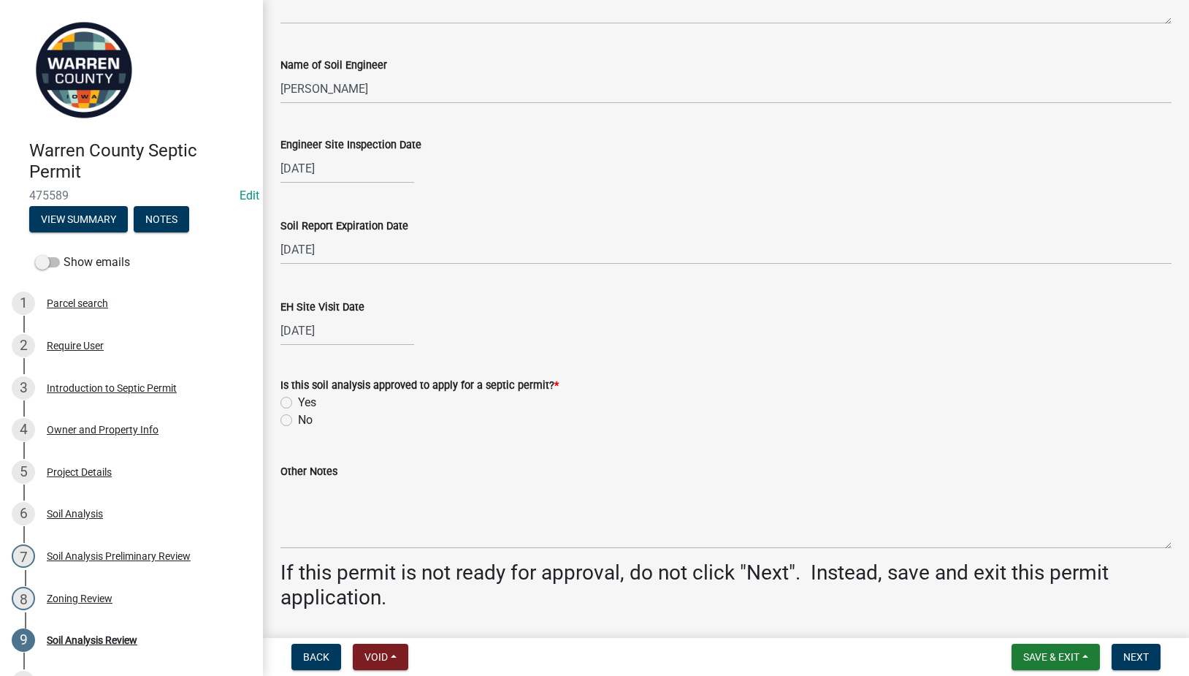
click at [298, 397] on label "Yes" at bounding box center [307, 403] width 18 height 18
click at [298, 397] on input "Yes" at bounding box center [302, 398] width 9 height 9
radio input "true"
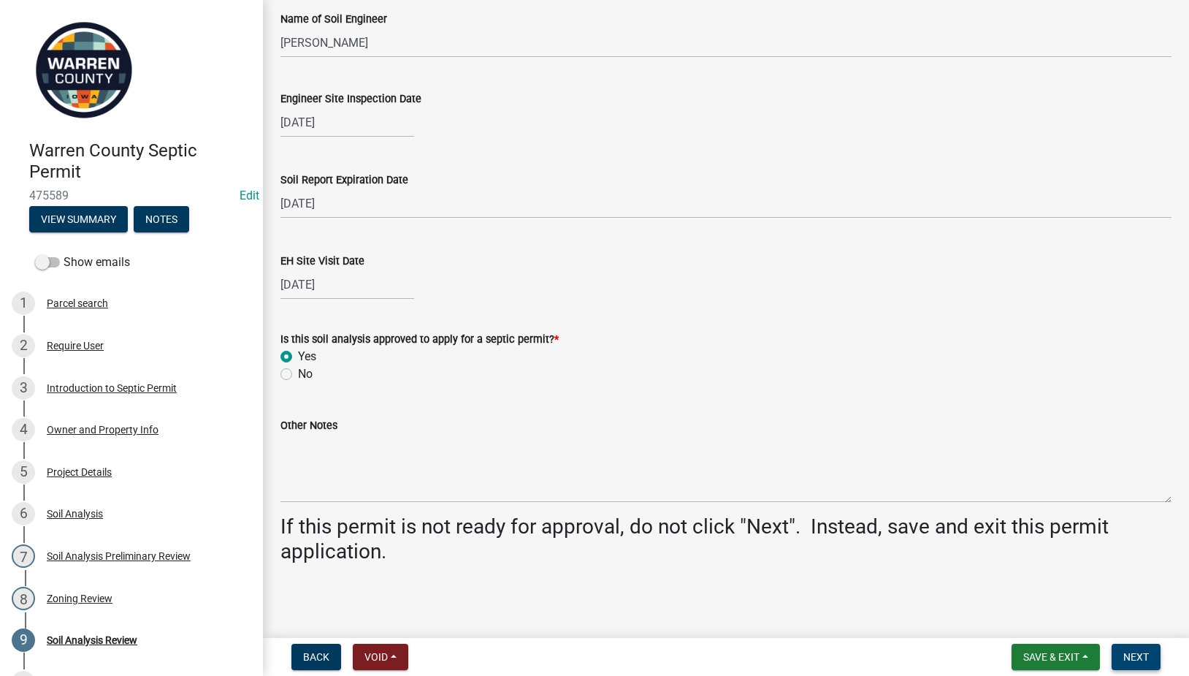
click at [1146, 652] on span "Next" at bounding box center [1137, 657] width 26 height 12
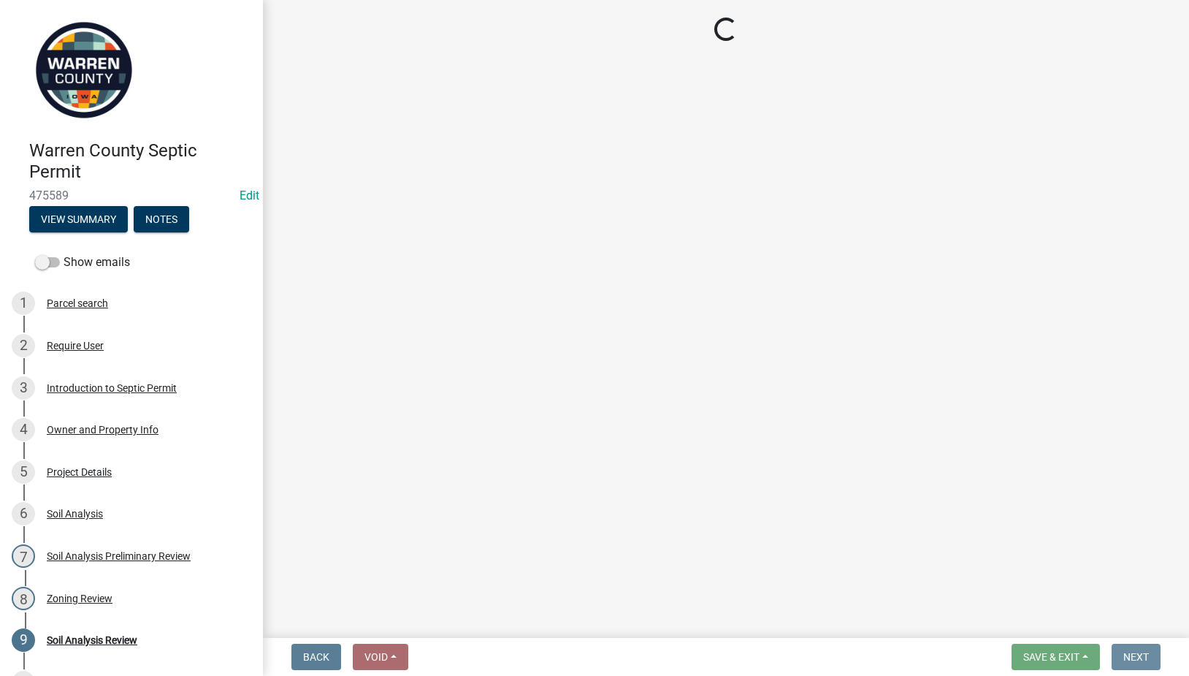
scroll to position [0, 0]
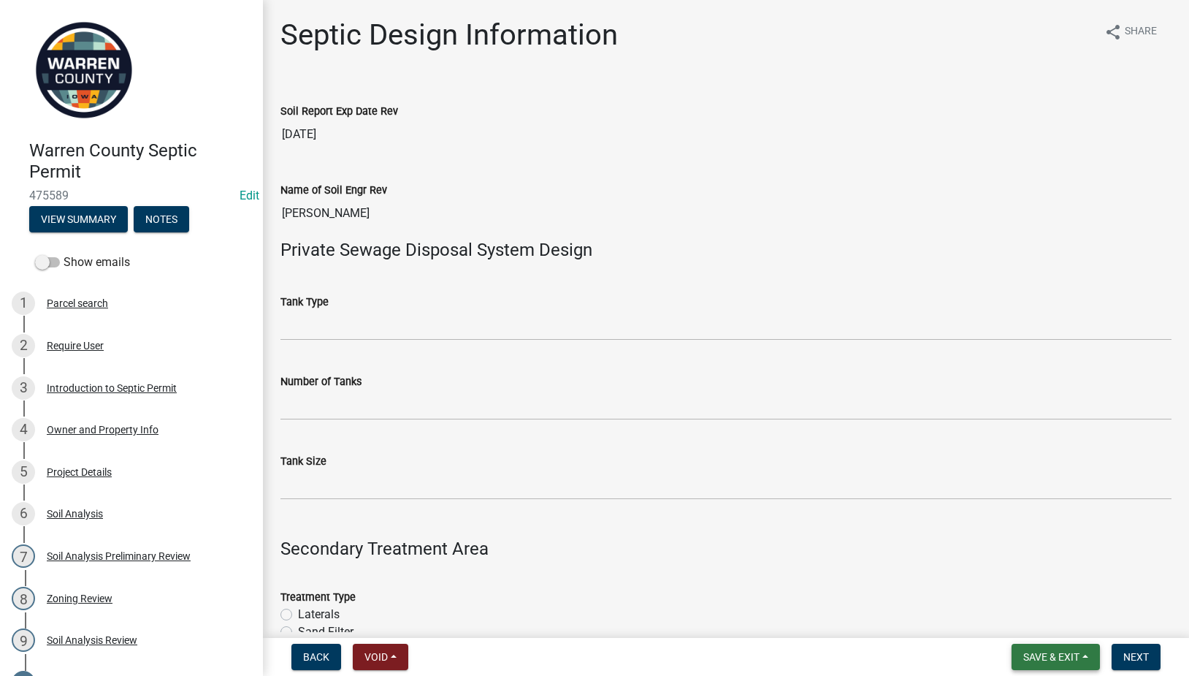
click at [1048, 656] on span "Save & Exit" at bounding box center [1052, 657] width 56 height 12
click at [1042, 592] on button "Save" at bounding box center [1041, 583] width 117 height 35
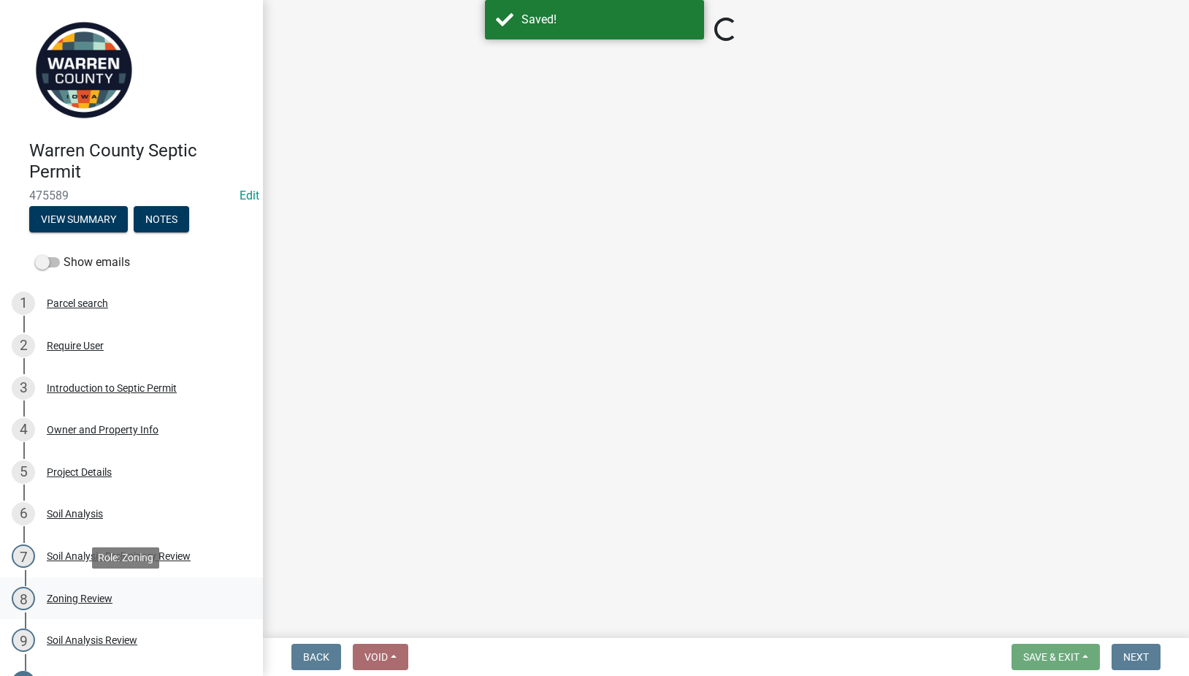
click at [90, 597] on div "Zoning Review" at bounding box center [80, 598] width 66 height 10
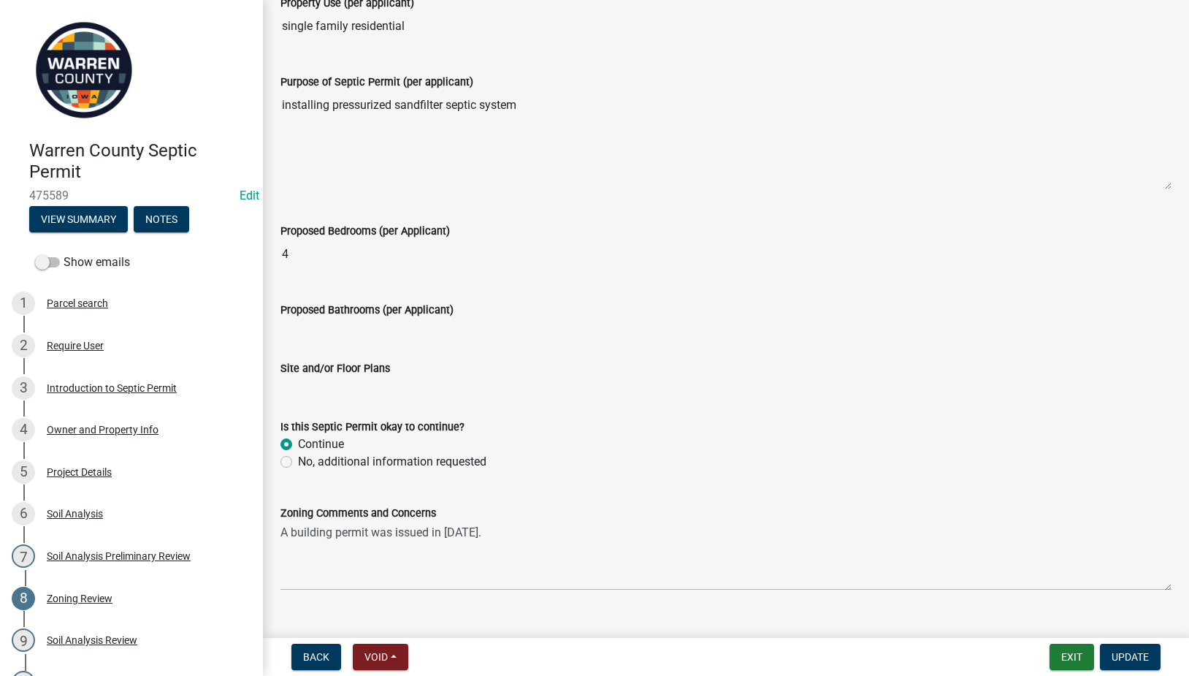
scroll to position [419, 0]
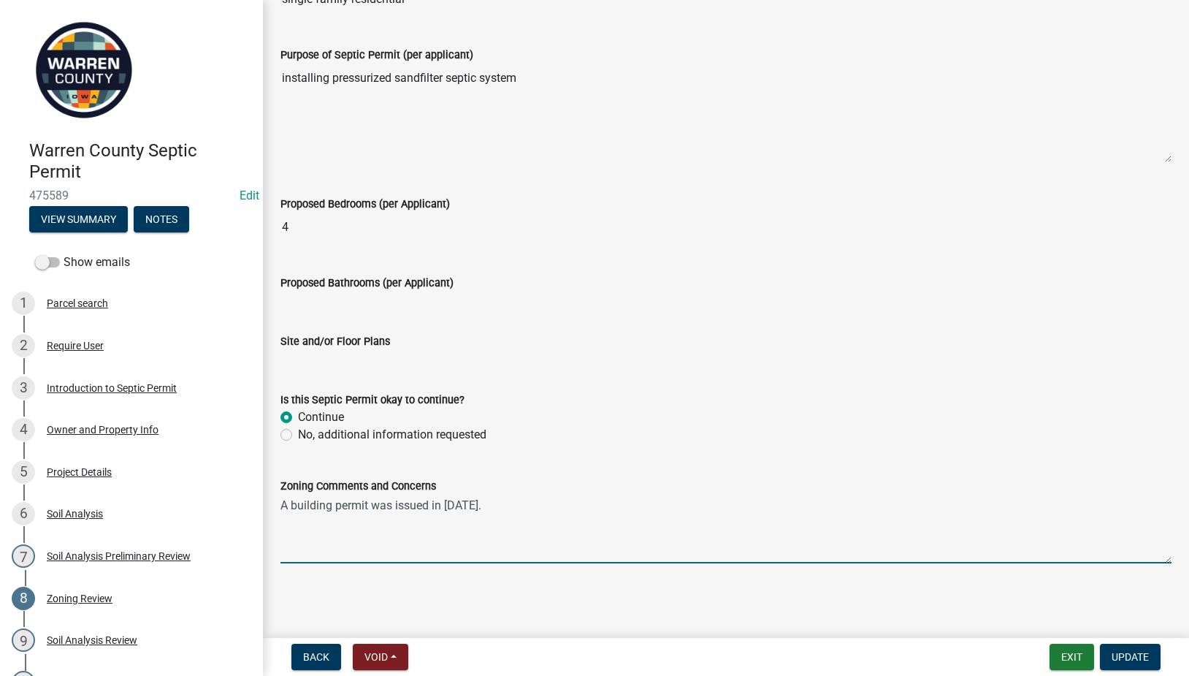
click at [591, 517] on textarea "A building permit was issued in [DATE]." at bounding box center [726, 529] width 891 height 69
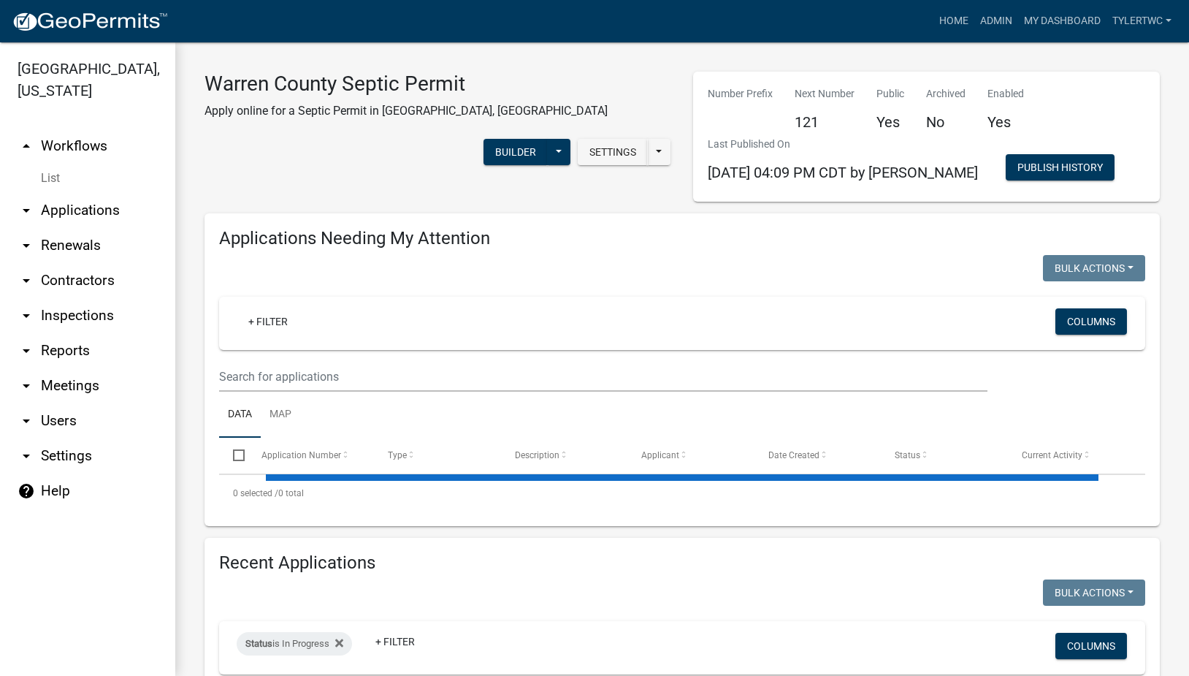
select select "2: 50"
select select "3: 100"
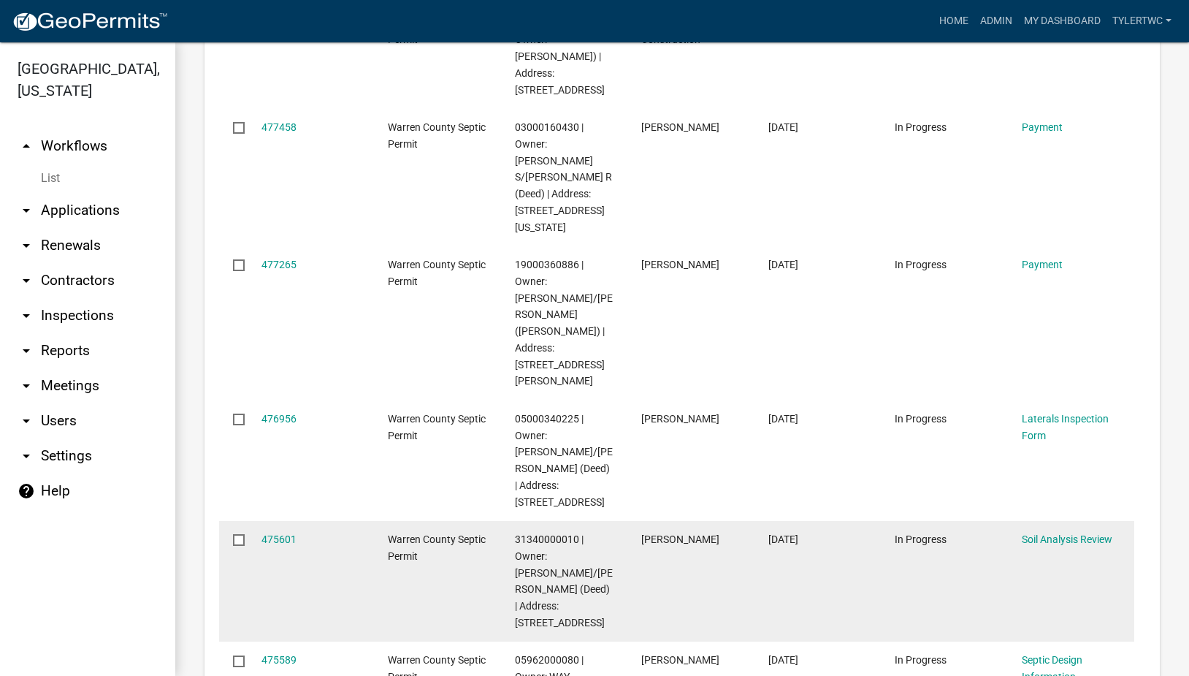
scroll to position [3410, 0]
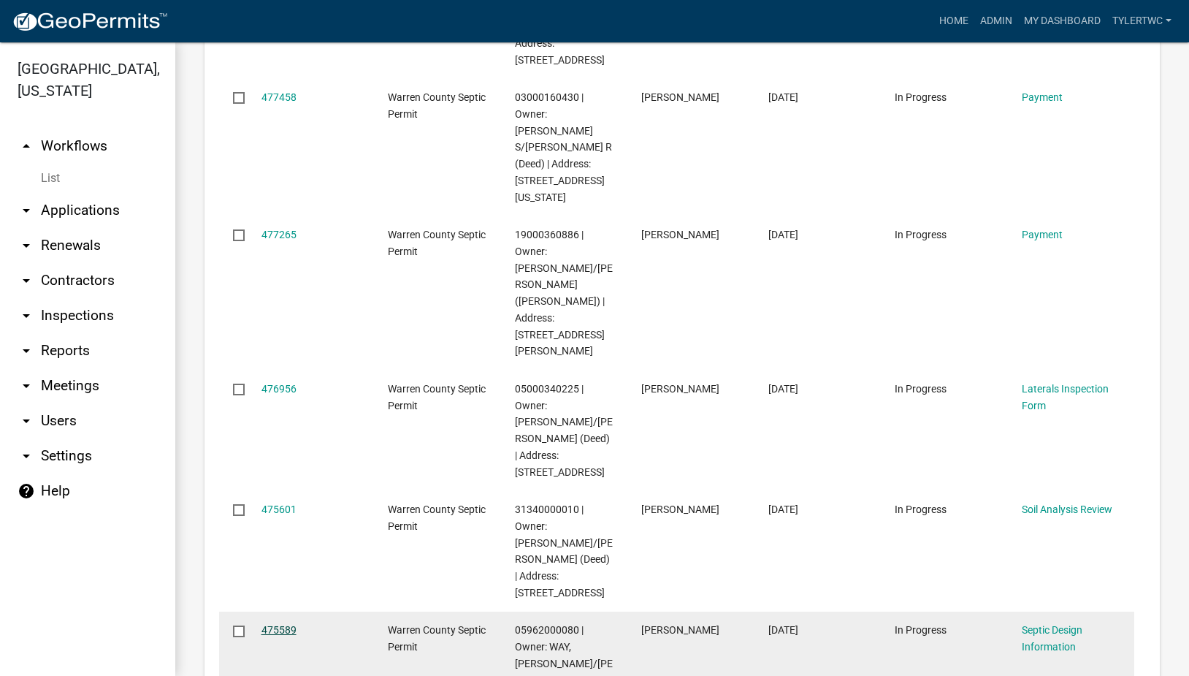
click at [279, 624] on link "475589" at bounding box center [279, 630] width 35 height 12
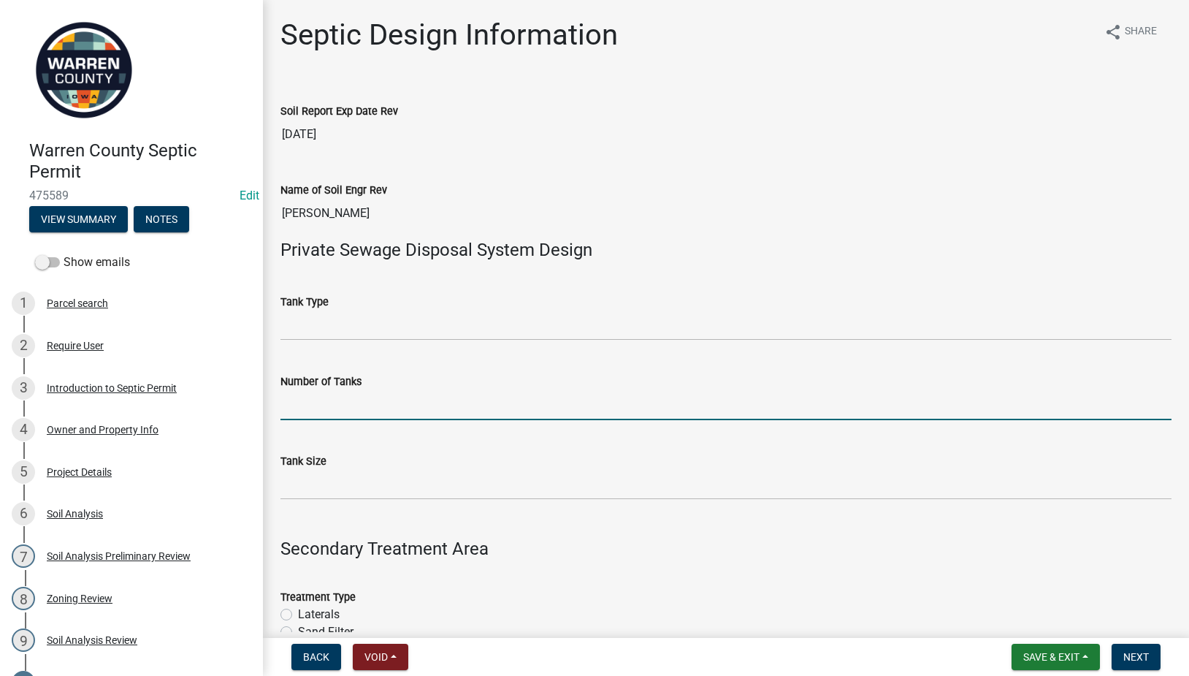
click at [319, 405] on input "Number of Tanks" at bounding box center [726, 405] width 891 height 30
type input "4"
type input "1"
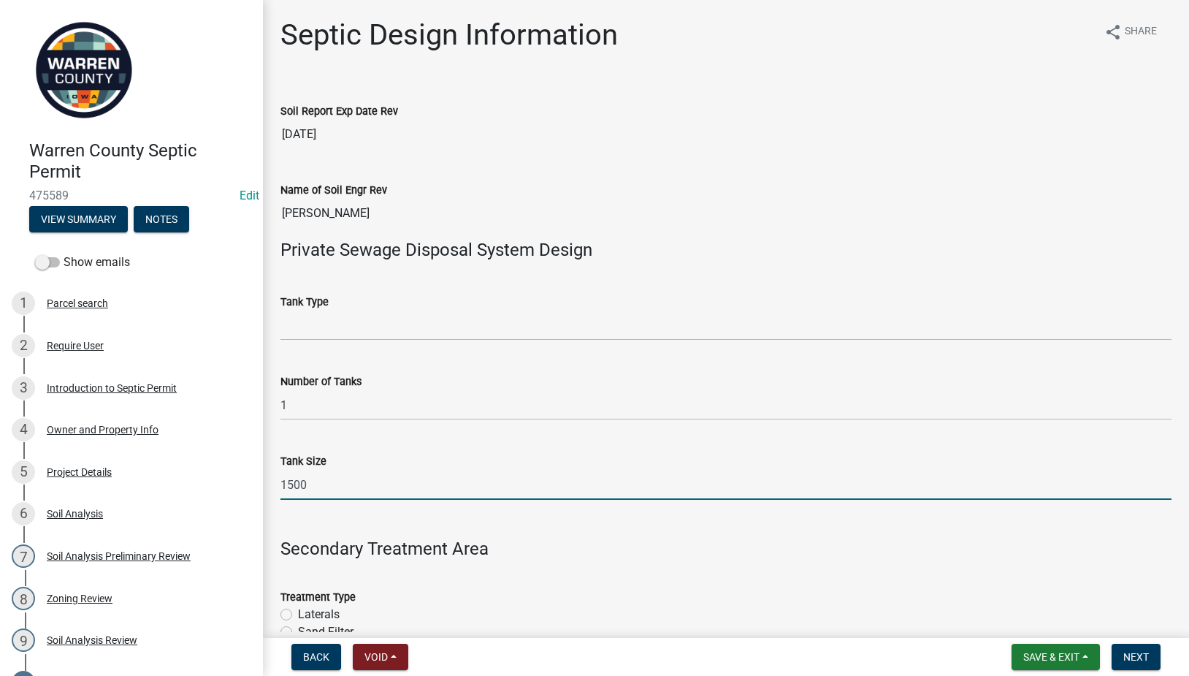
type input "1500"
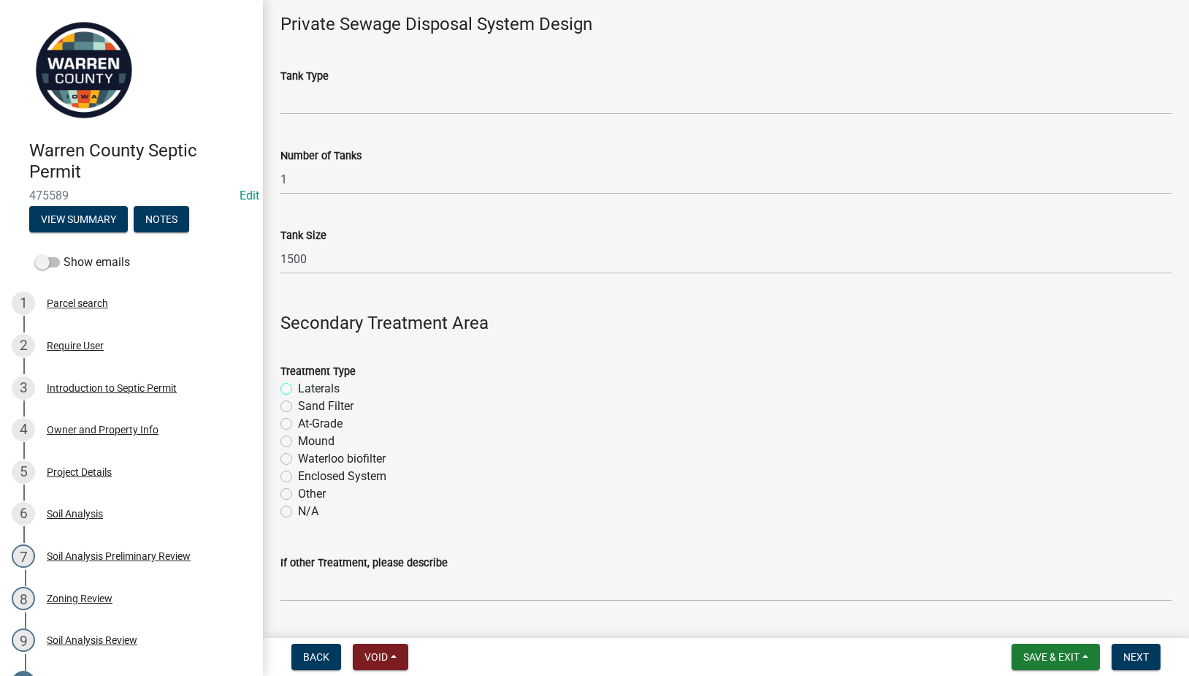
scroll to position [341, 0]
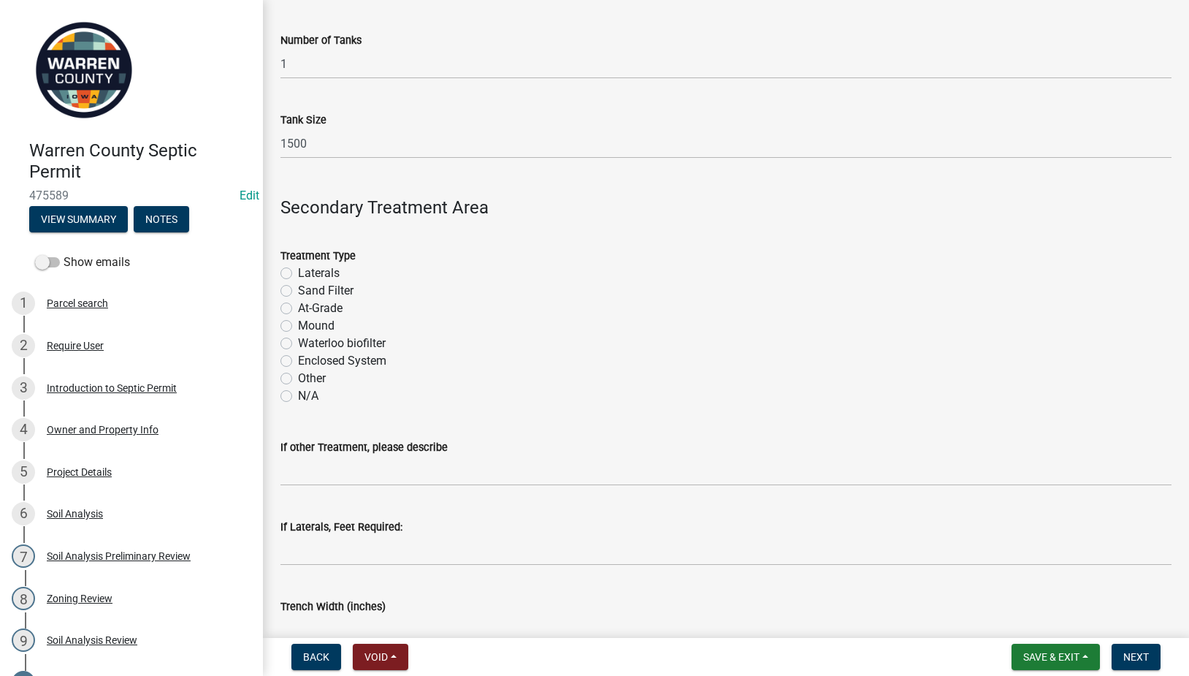
click at [298, 295] on label "Sand Filter" at bounding box center [326, 291] width 56 height 18
click at [298, 292] on input "Sand Filter" at bounding box center [302, 286] width 9 height 9
radio input "true"
click at [298, 293] on label "Sand Filter" at bounding box center [326, 291] width 56 height 18
click at [298, 292] on input "Sand Filter" at bounding box center [302, 286] width 9 height 9
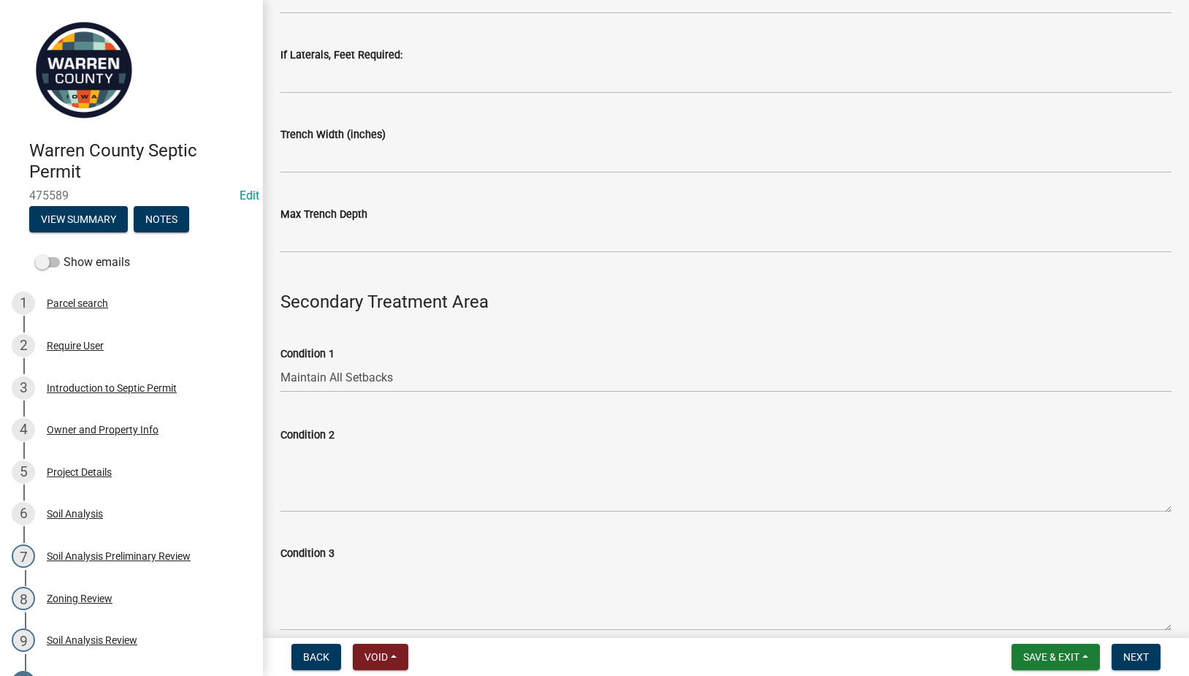
scroll to position [853, 0]
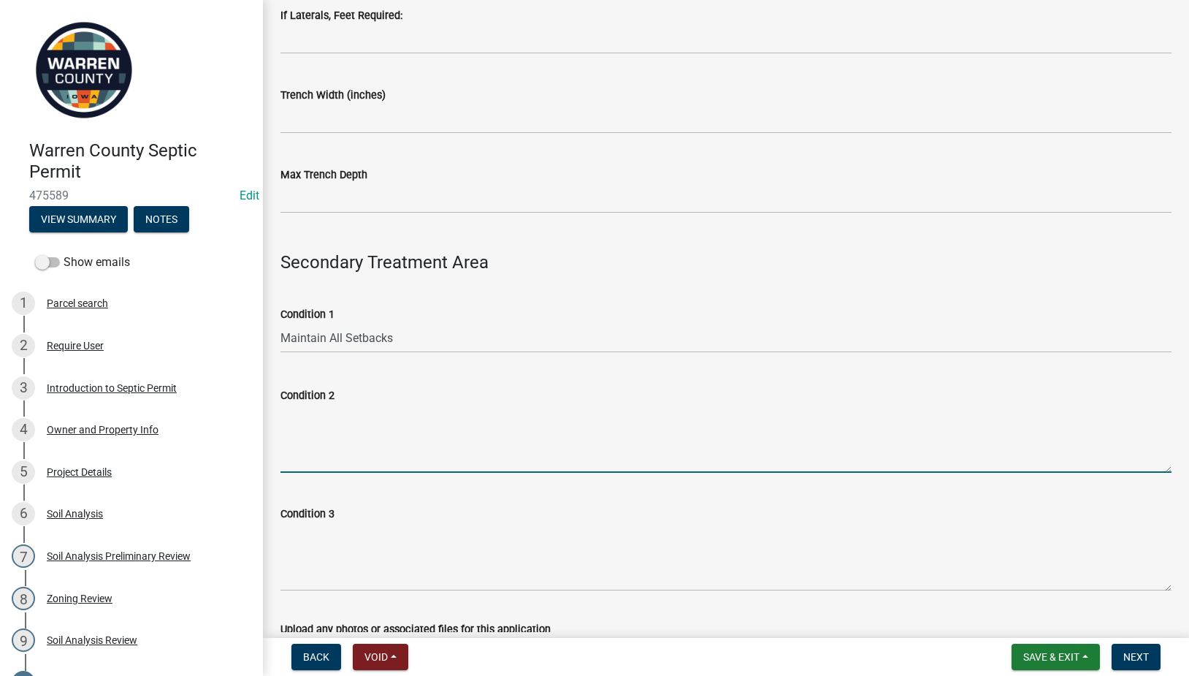
click at [319, 438] on textarea "Condition 2" at bounding box center [726, 438] width 891 height 69
paste textarea "Schedule 40 plastic pipe or EPS aggregate is required."
click at [281, 429] on textarea "Schedule 40 plastic pipe or EPS aggregate is required." at bounding box center [726, 438] width 891 height 69
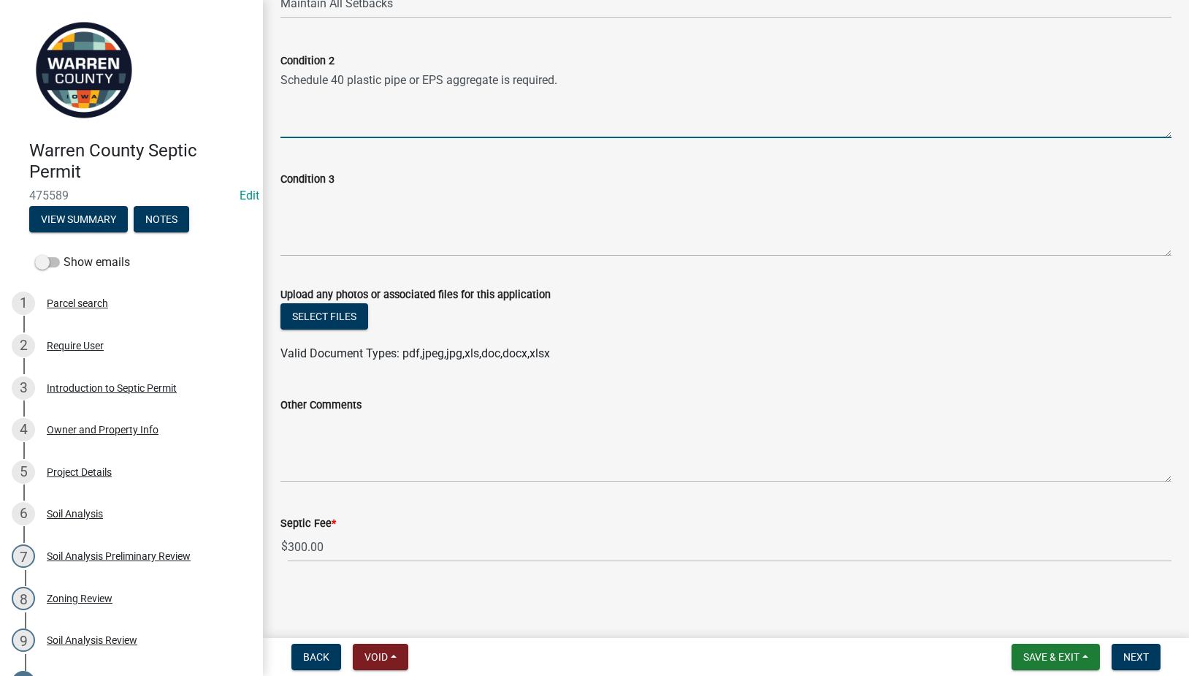
type textarea "Schedule 40 plastic pipe or EPS aggregate is required."
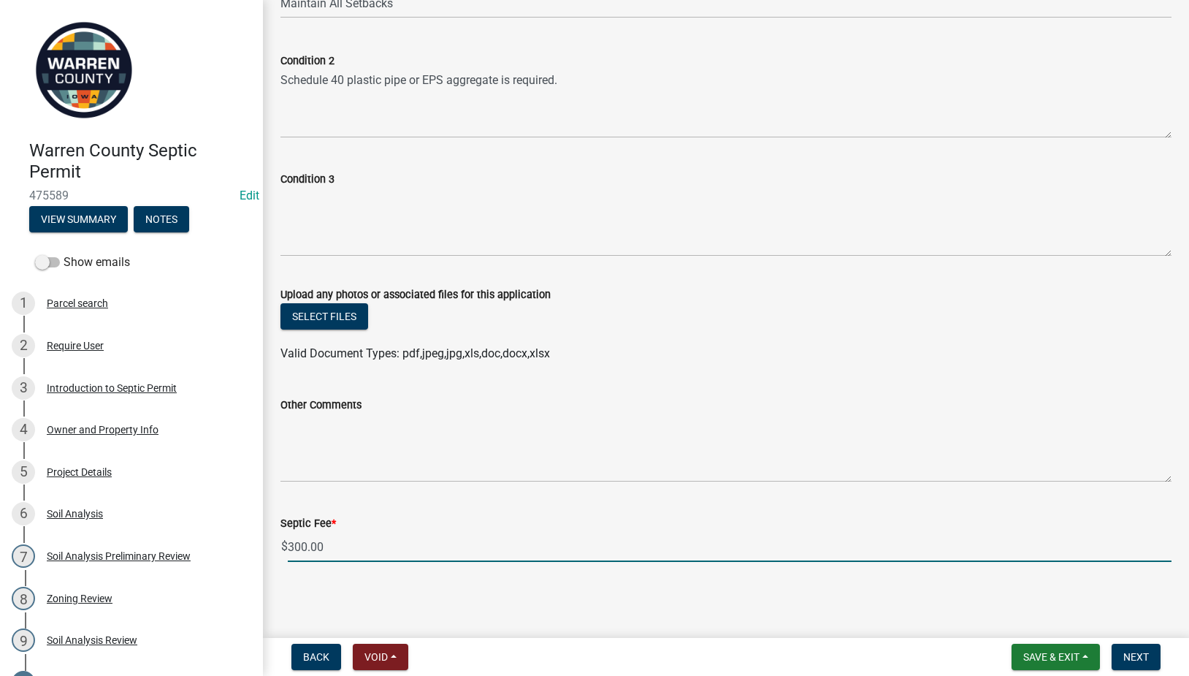
click at [294, 545] on input "300.00" at bounding box center [730, 547] width 884 height 30
click at [396, 543] on input "100.00" at bounding box center [730, 547] width 884 height 30
click at [293, 542] on input "100.00" at bounding box center [730, 547] width 884 height 30
type input "300.00"
click at [511, 544] on input "300.00" at bounding box center [730, 547] width 884 height 30
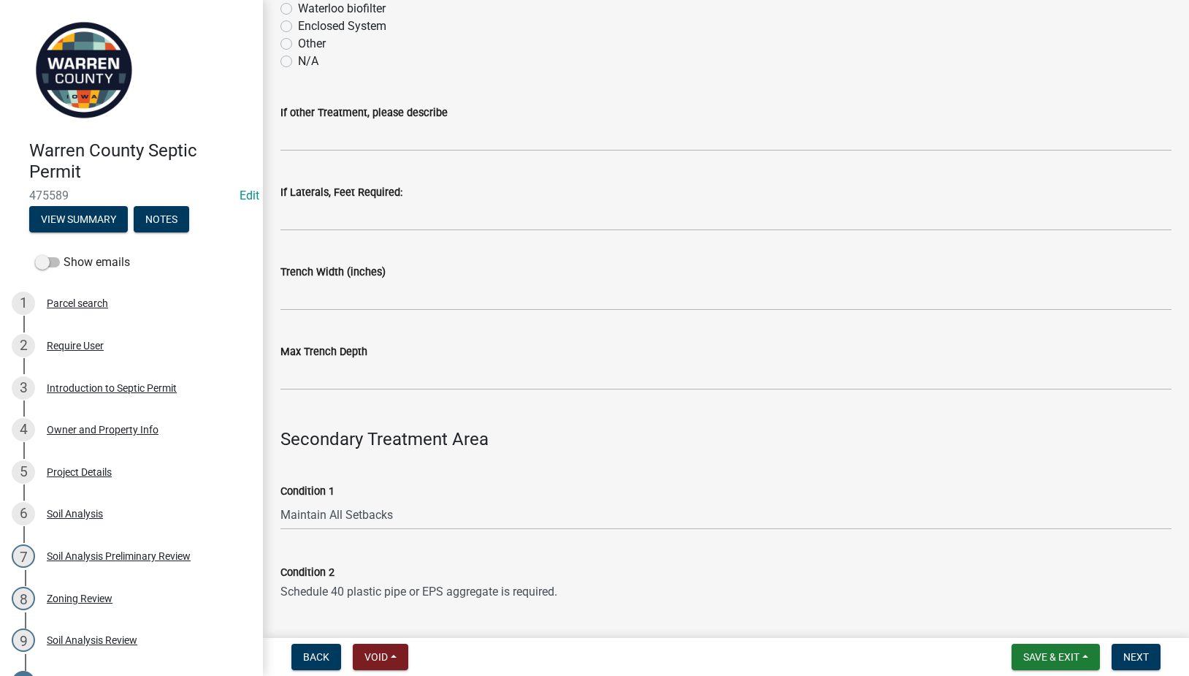
scroll to position [0, 0]
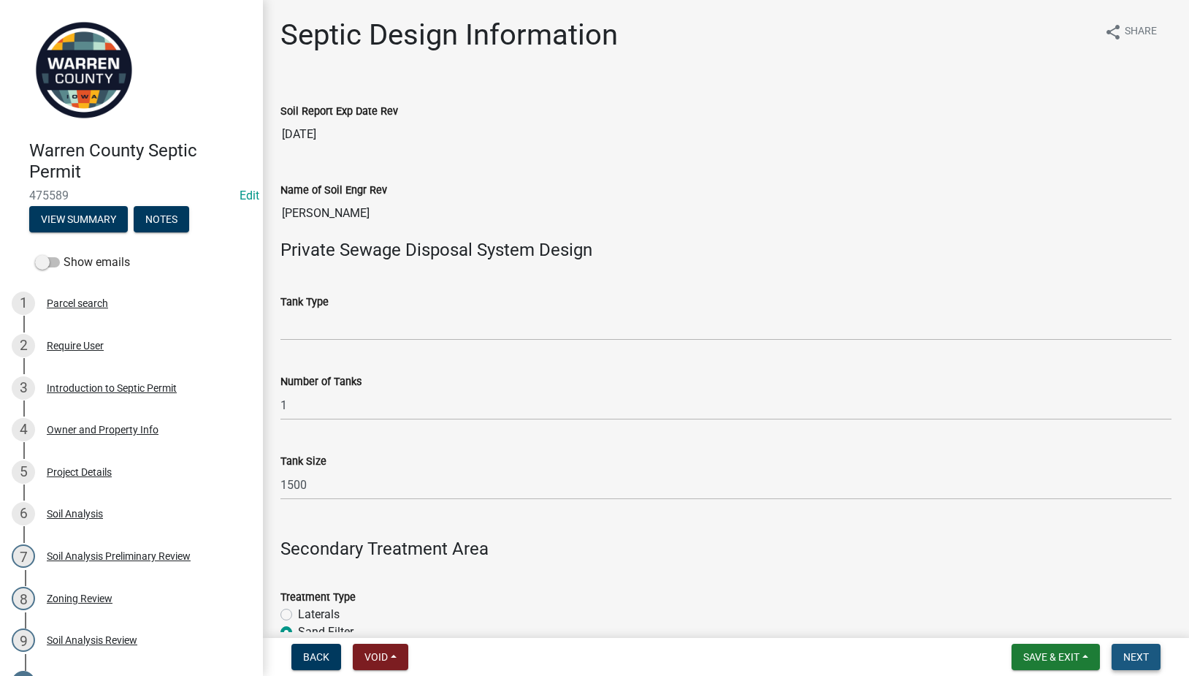
click at [1143, 655] on span "Next" at bounding box center [1137, 657] width 26 height 12
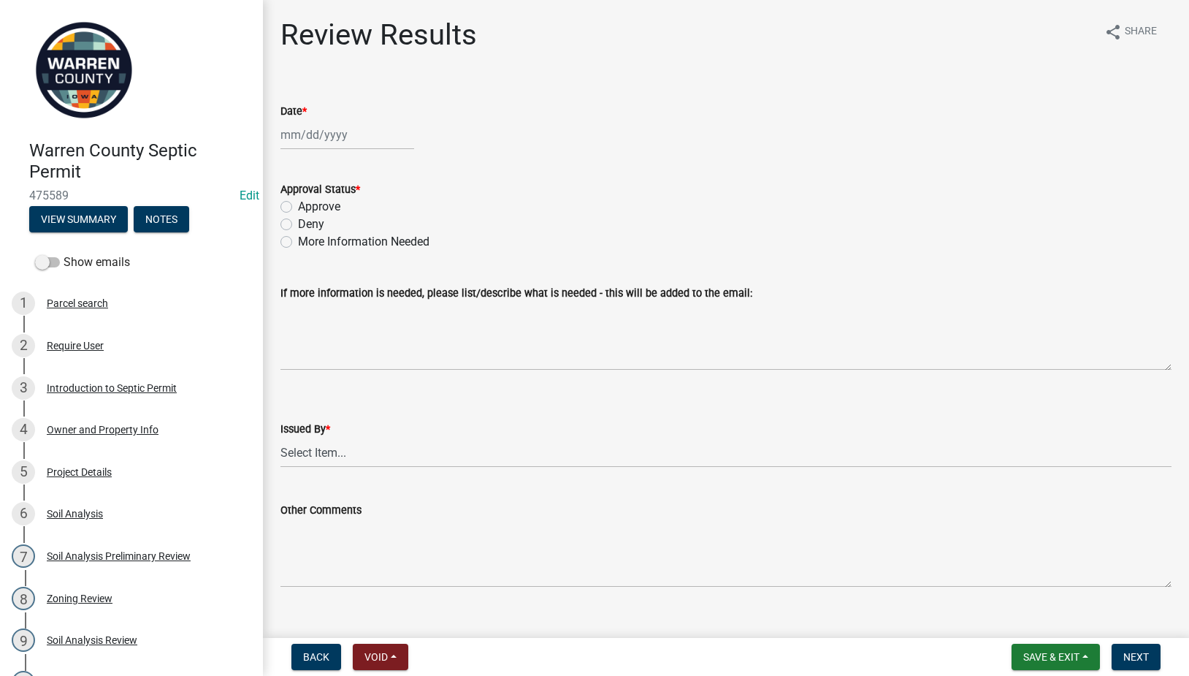
click at [309, 132] on div at bounding box center [348, 135] width 134 height 30
select select "9"
select select "2025"
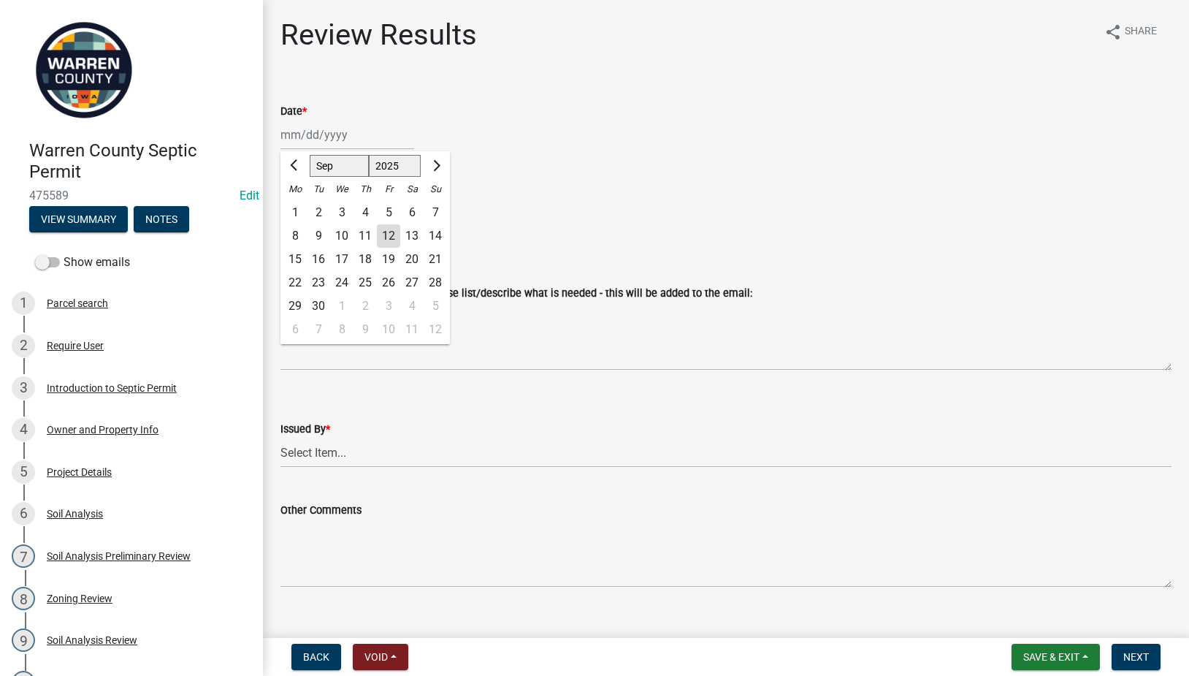
click at [392, 239] on div "12" at bounding box center [388, 235] width 23 height 23
type input "[DATE]"
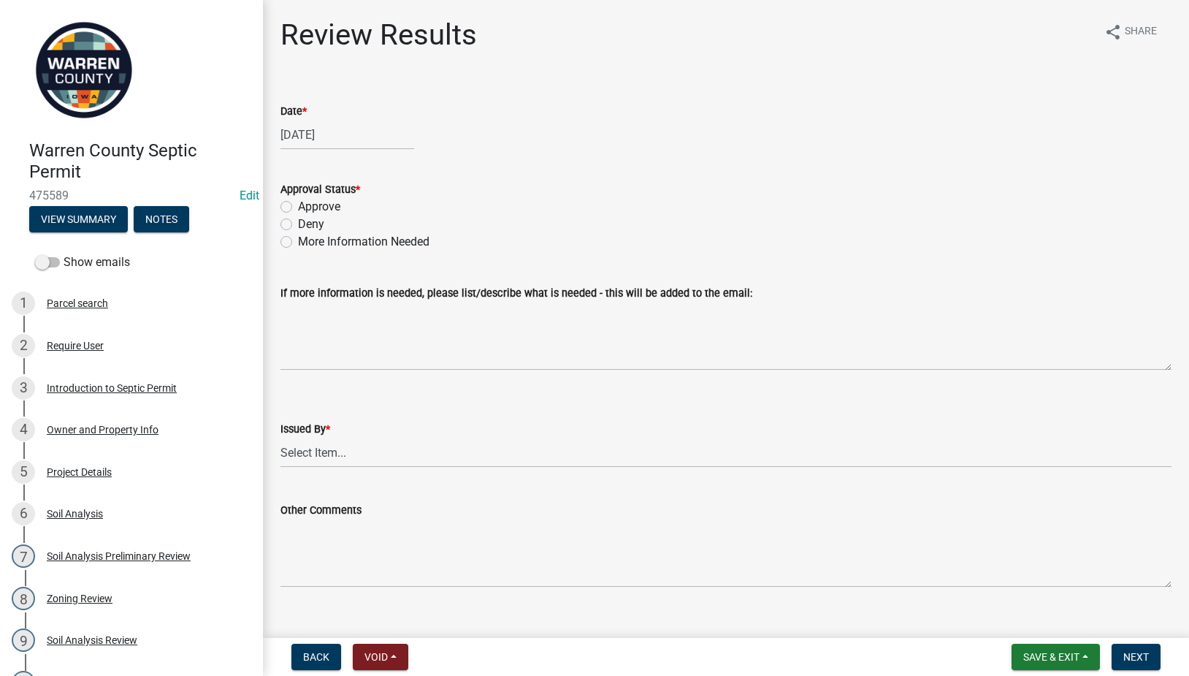
click at [298, 206] on label "Approve" at bounding box center [319, 207] width 42 height 18
click at [298, 206] on input "Approve" at bounding box center [302, 202] width 9 height 9
radio input "true"
click at [333, 457] on select "Select Item... [PERSON_NAME] Till [PERSON_NAME]" at bounding box center [726, 453] width 891 height 30
click at [281, 438] on select "Select Item... [PERSON_NAME] Till [PERSON_NAME]" at bounding box center [726, 453] width 891 height 30
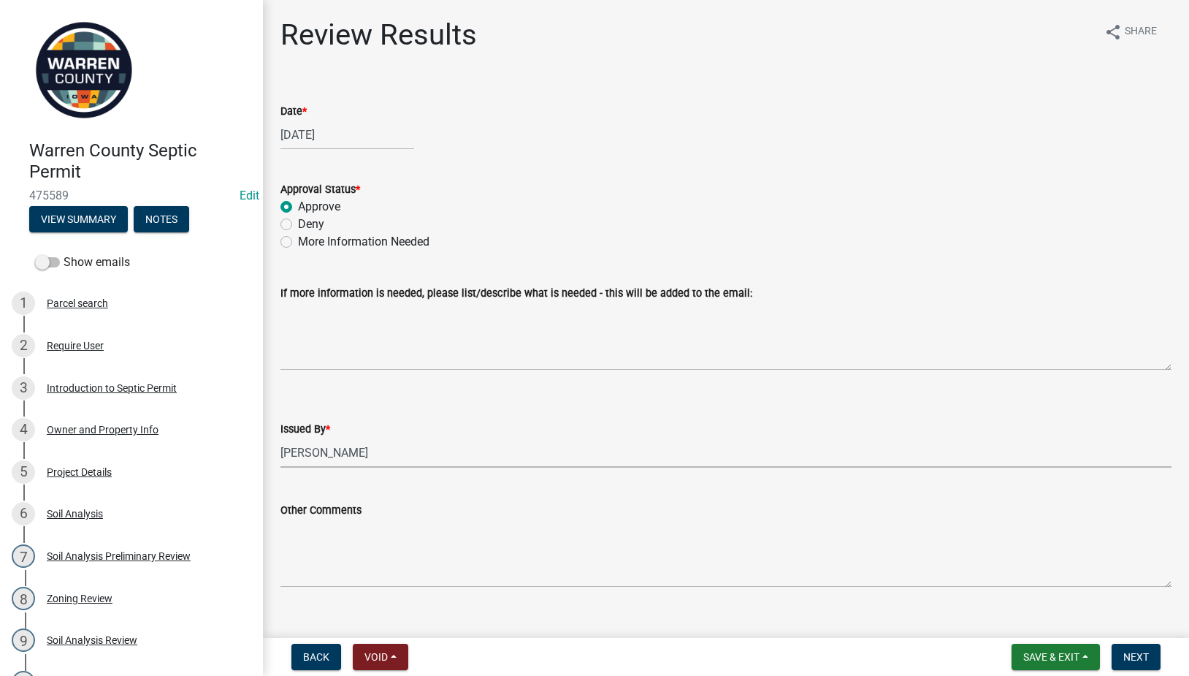
select select "2f6c2d72-ab04-4add-87ae-7a9750ff19b9"
click at [1149, 661] on span "Next" at bounding box center [1137, 657] width 26 height 12
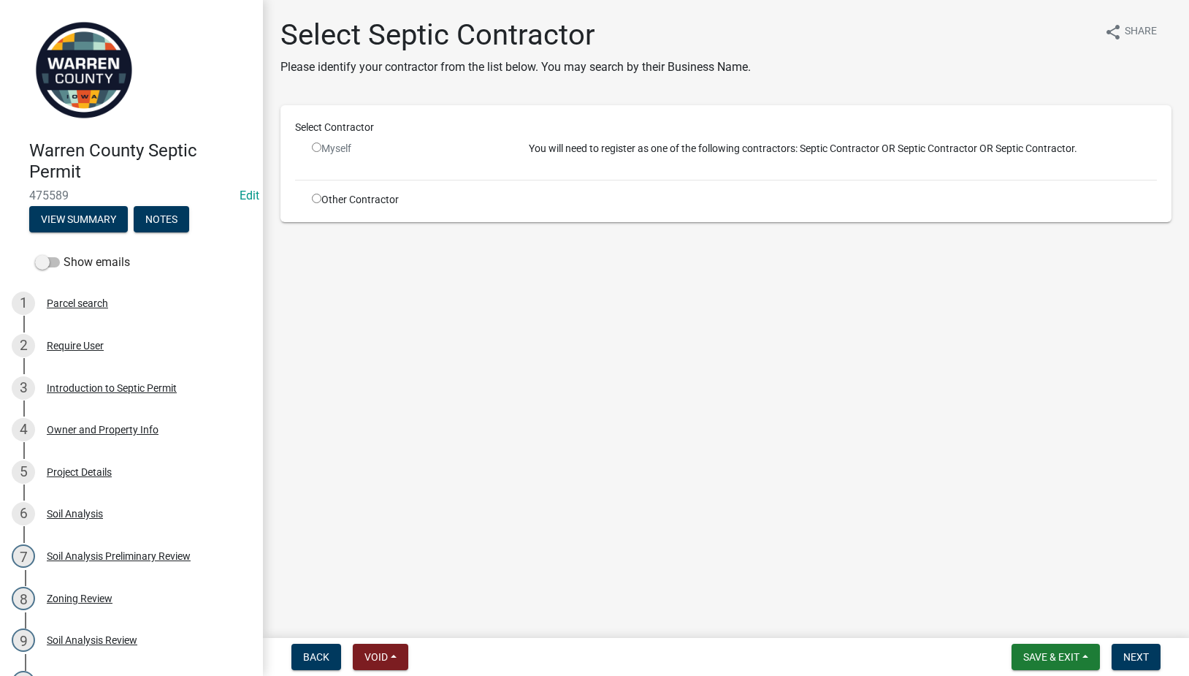
click at [314, 197] on input "radio" at bounding box center [316, 198] width 9 height 9
radio input "true"
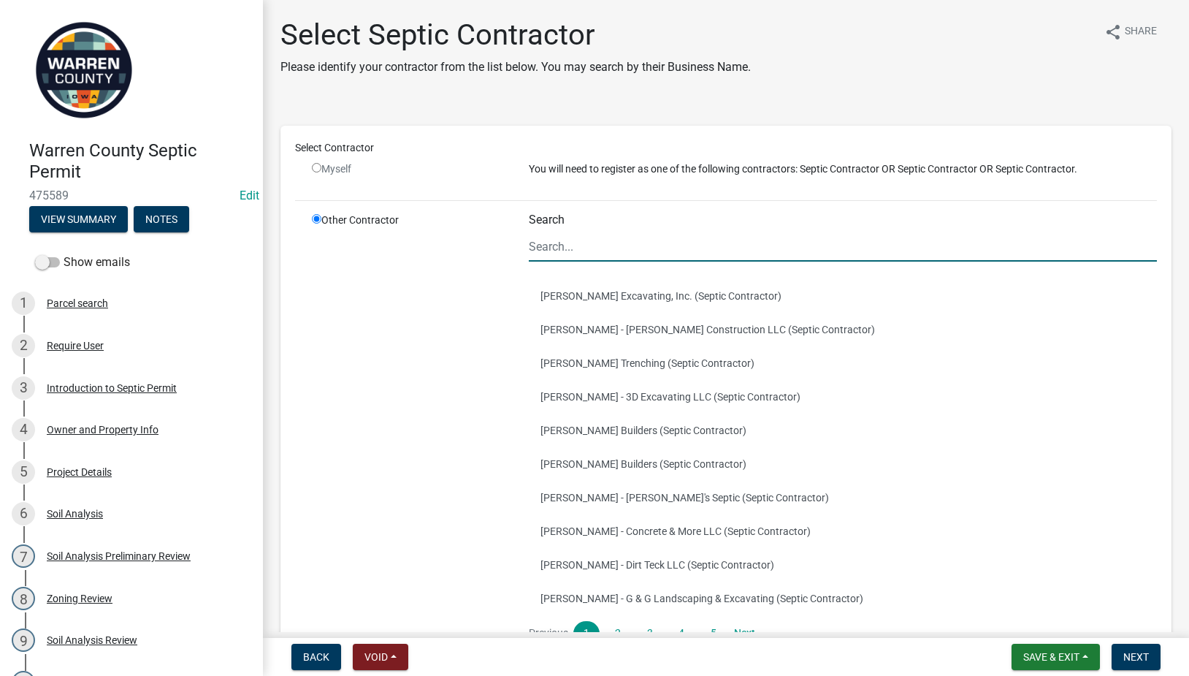
click at [562, 238] on input "Search" at bounding box center [843, 247] width 628 height 30
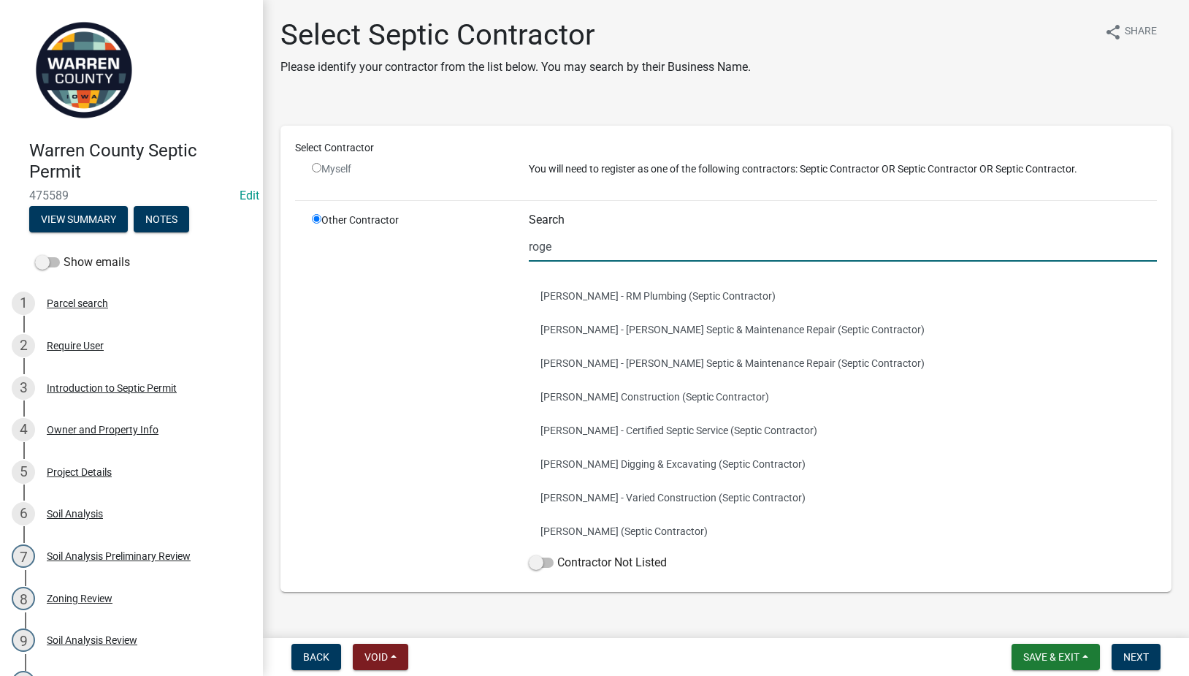
type input "[PERSON_NAME]"
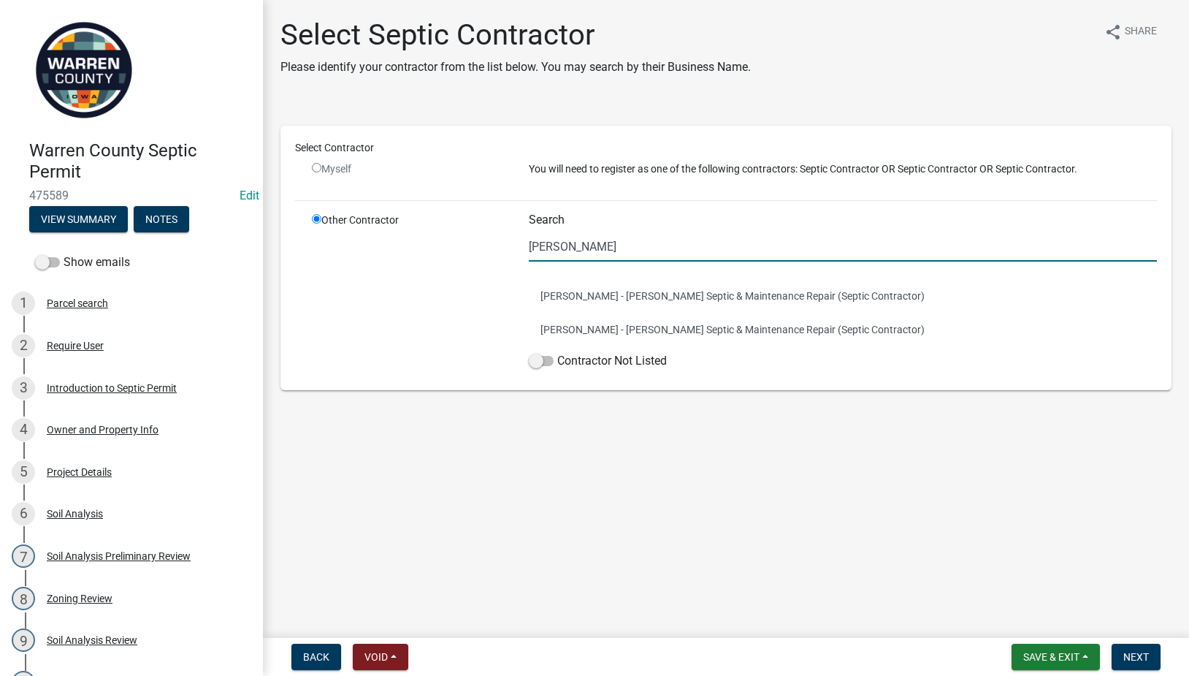
drag, startPoint x: 588, startPoint y: 249, endPoint x: 471, endPoint y: 248, distance: 117.6
click at [471, 248] on div "Other Contractor Search [PERSON_NAME] [PERSON_NAME] - [PERSON_NAME] Septic & Ma…" at bounding box center [734, 294] width 867 height 163
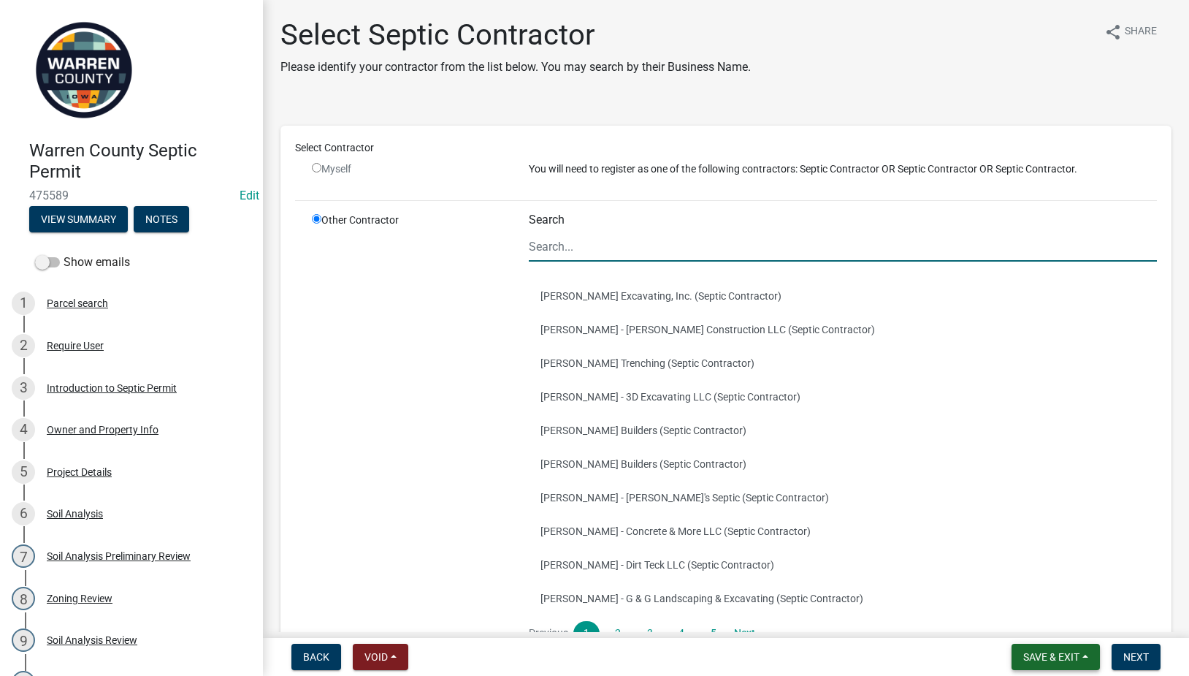
click at [1051, 658] on span "Save & Exit" at bounding box center [1052, 657] width 56 height 12
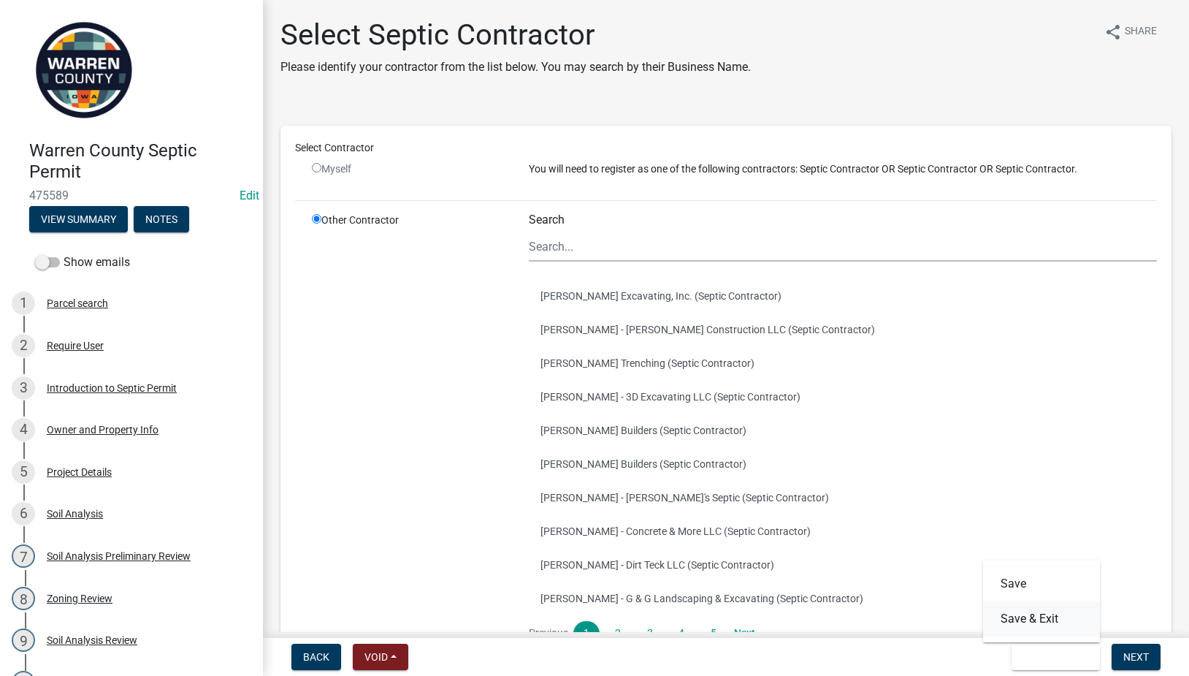
click at [1028, 615] on button "Save & Exit" at bounding box center [1041, 618] width 117 height 35
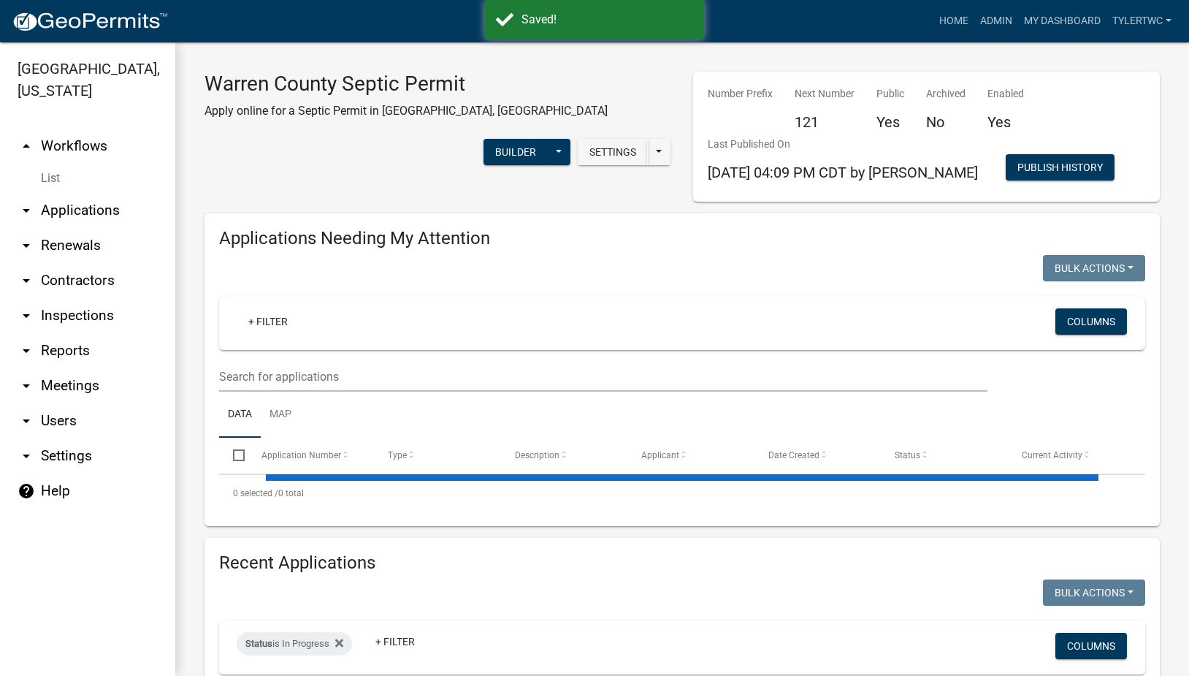
select select "2: 50"
select select "3: 100"
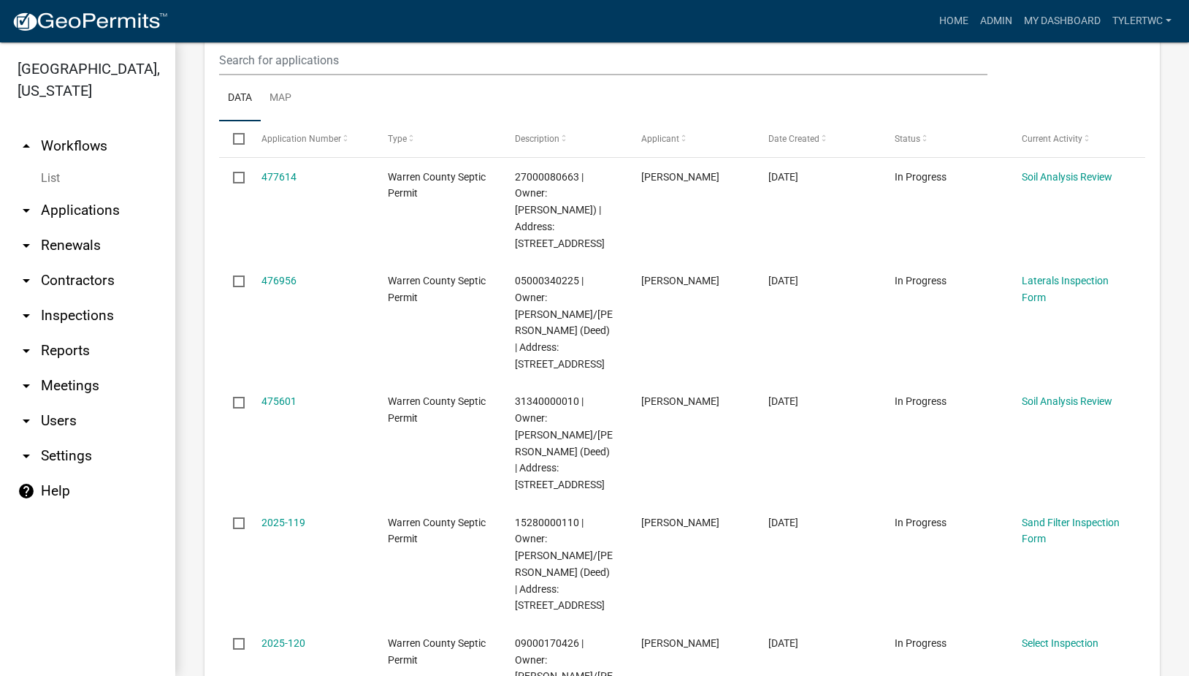
scroll to position [170, 0]
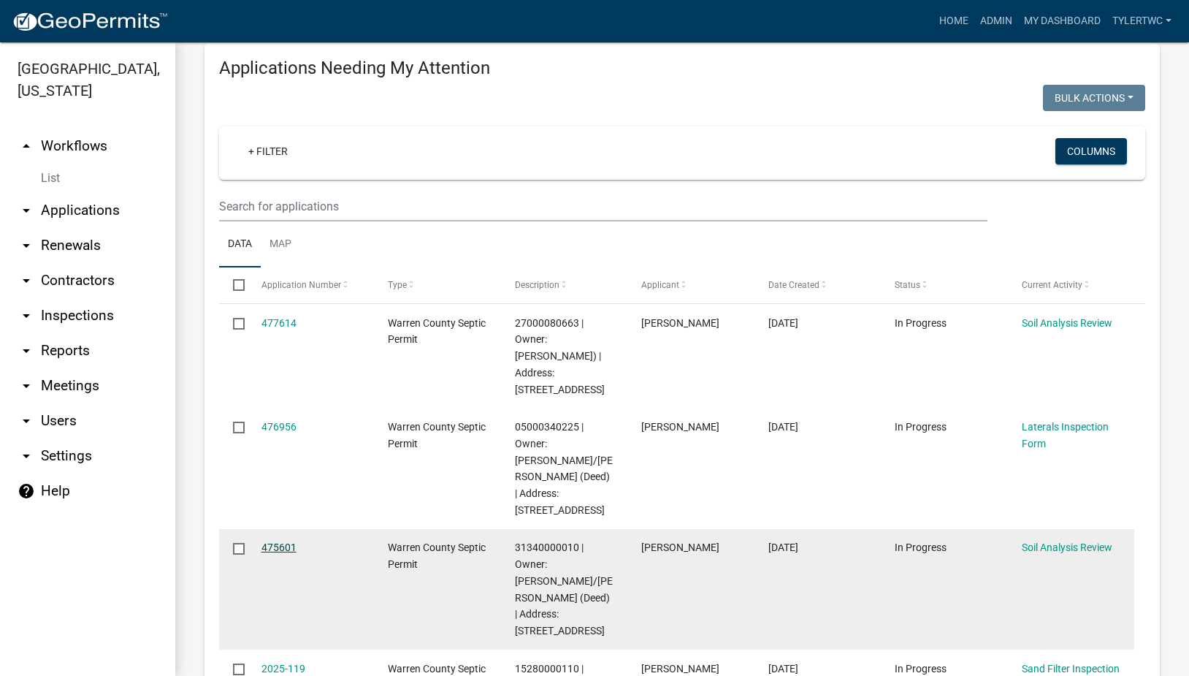
click at [271, 544] on link "475601" at bounding box center [279, 547] width 35 height 12
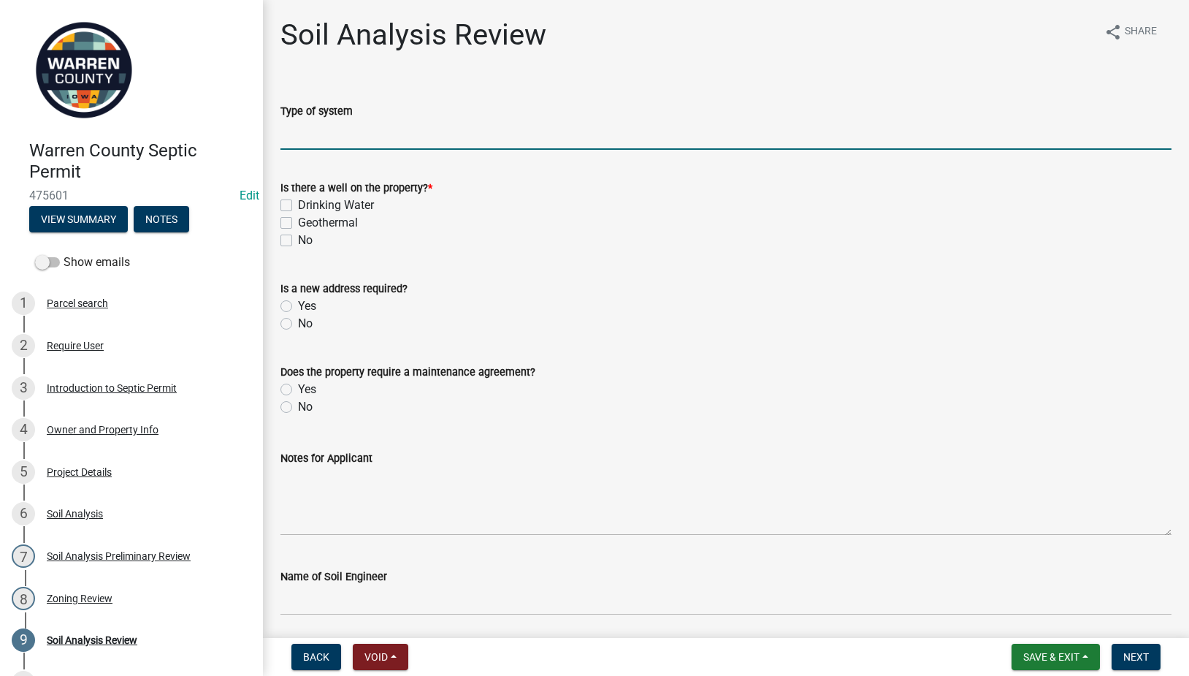
click at [425, 141] on input "Type of system" at bounding box center [726, 135] width 891 height 30
type input "Sand Filter"
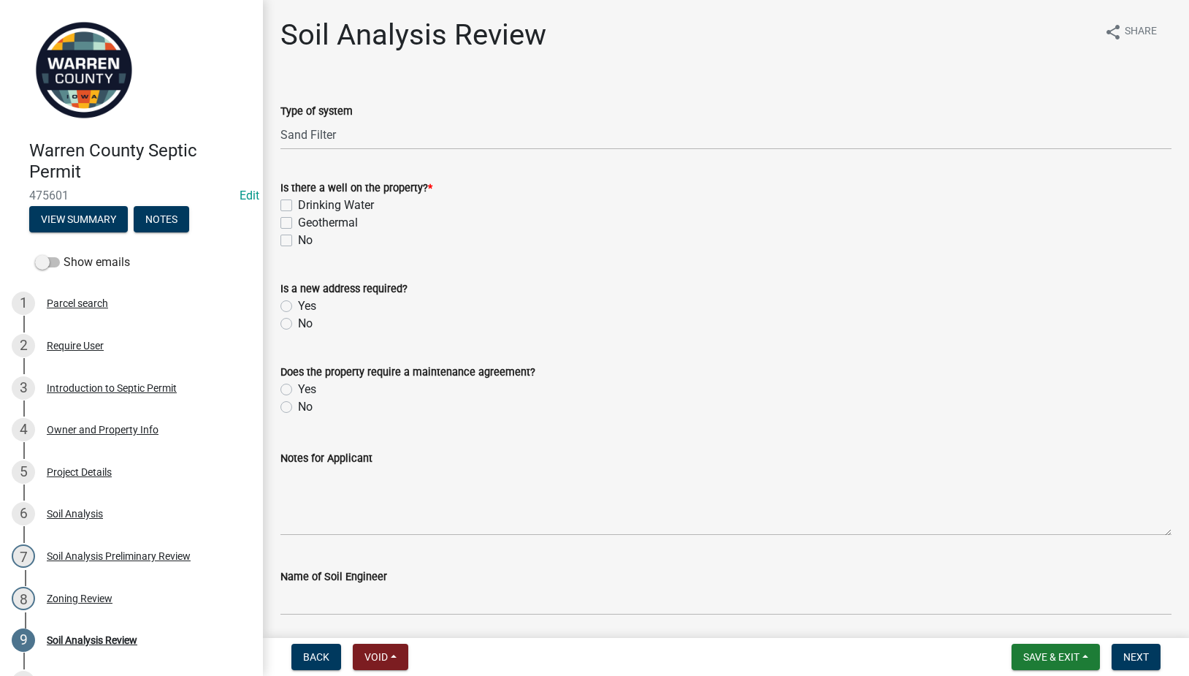
click at [289, 235] on div "No" at bounding box center [726, 241] width 891 height 18
drag, startPoint x: 289, startPoint y: 235, endPoint x: 278, endPoint y: 260, distance: 27.5
click at [298, 236] on label "No" at bounding box center [305, 241] width 15 height 18
click at [298, 236] on input "No" at bounding box center [302, 236] width 9 height 9
checkbox input "true"
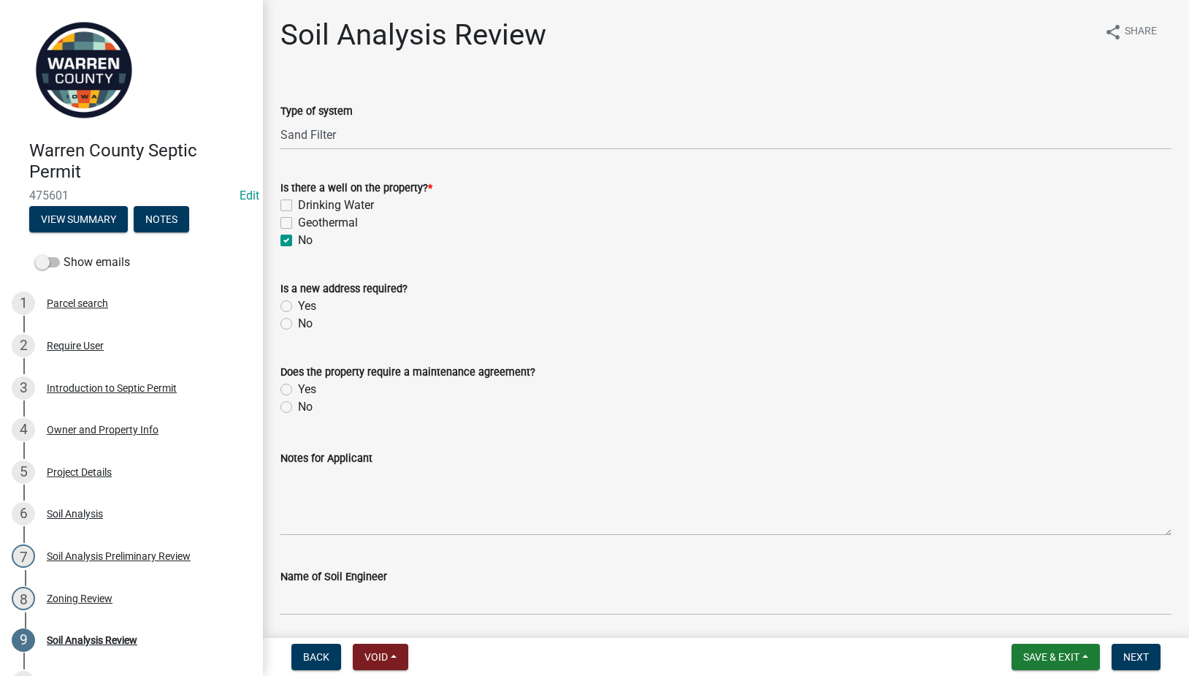
checkbox input "false"
checkbox input "true"
click at [298, 321] on label "No" at bounding box center [305, 324] width 15 height 18
click at [298, 321] on input "No" at bounding box center [302, 319] width 9 height 9
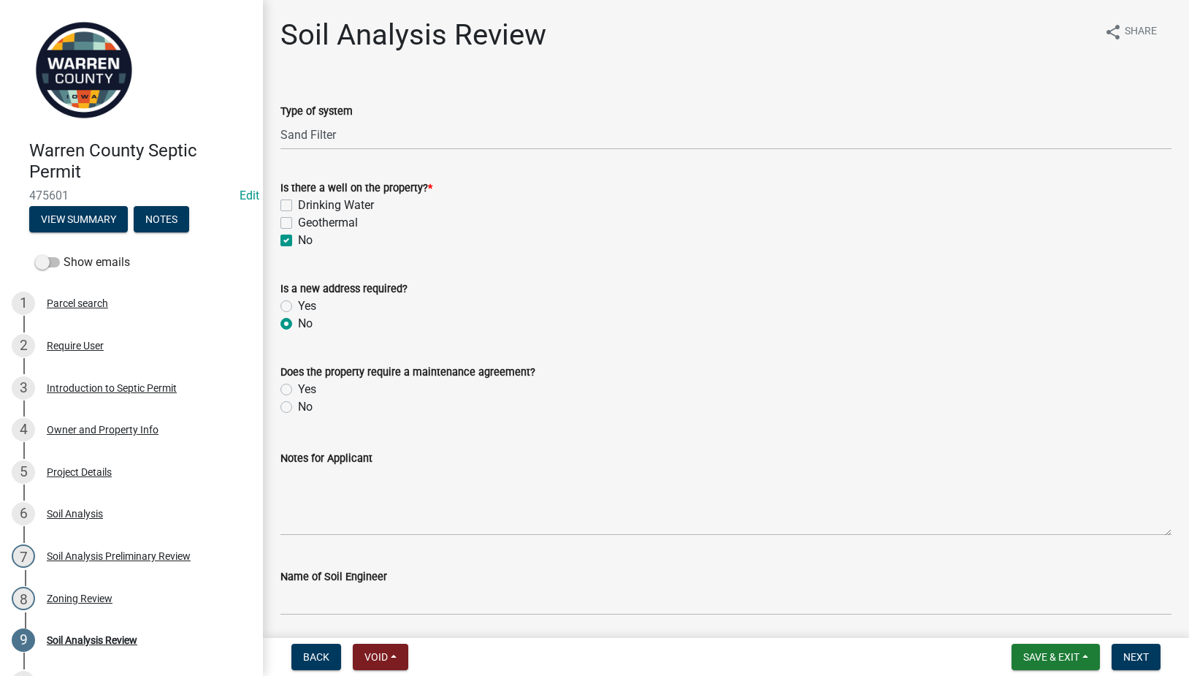
radio input "true"
click at [298, 406] on label "No" at bounding box center [305, 407] width 15 height 18
click at [298, 406] on input "No" at bounding box center [302, 402] width 9 height 9
radio input "true"
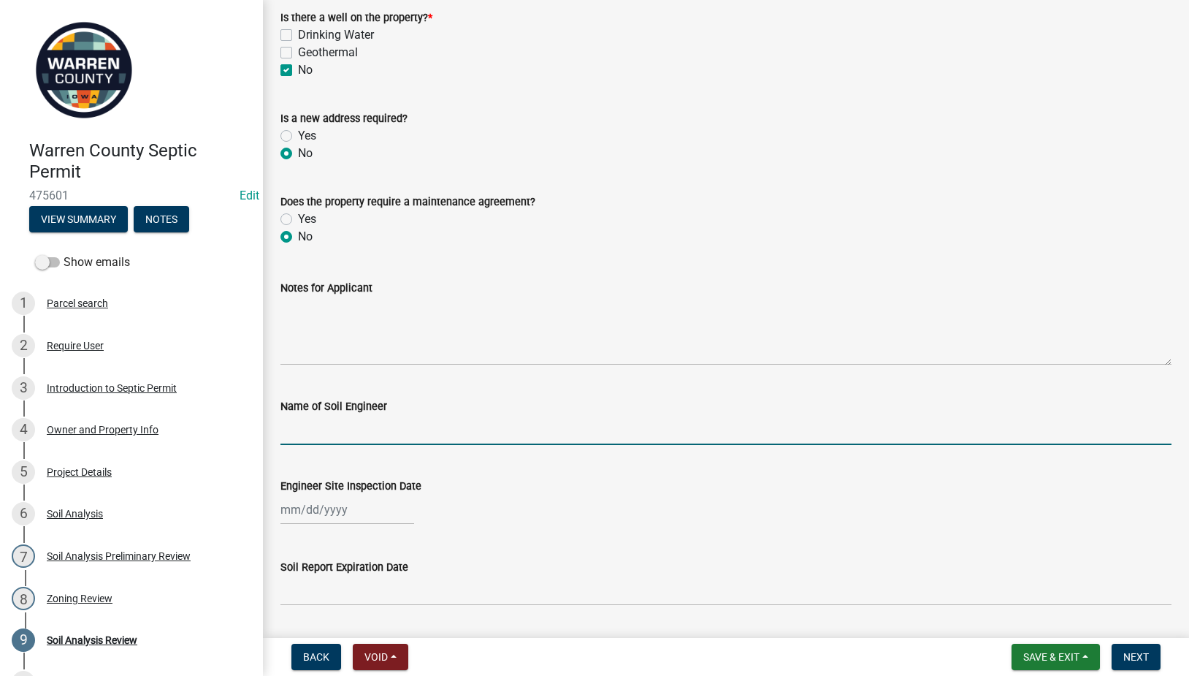
click at [358, 434] on input "Name of Soil Engineer" at bounding box center [726, 430] width 891 height 30
type input "[PERSON_NAME]"
select select "9"
select select "2025"
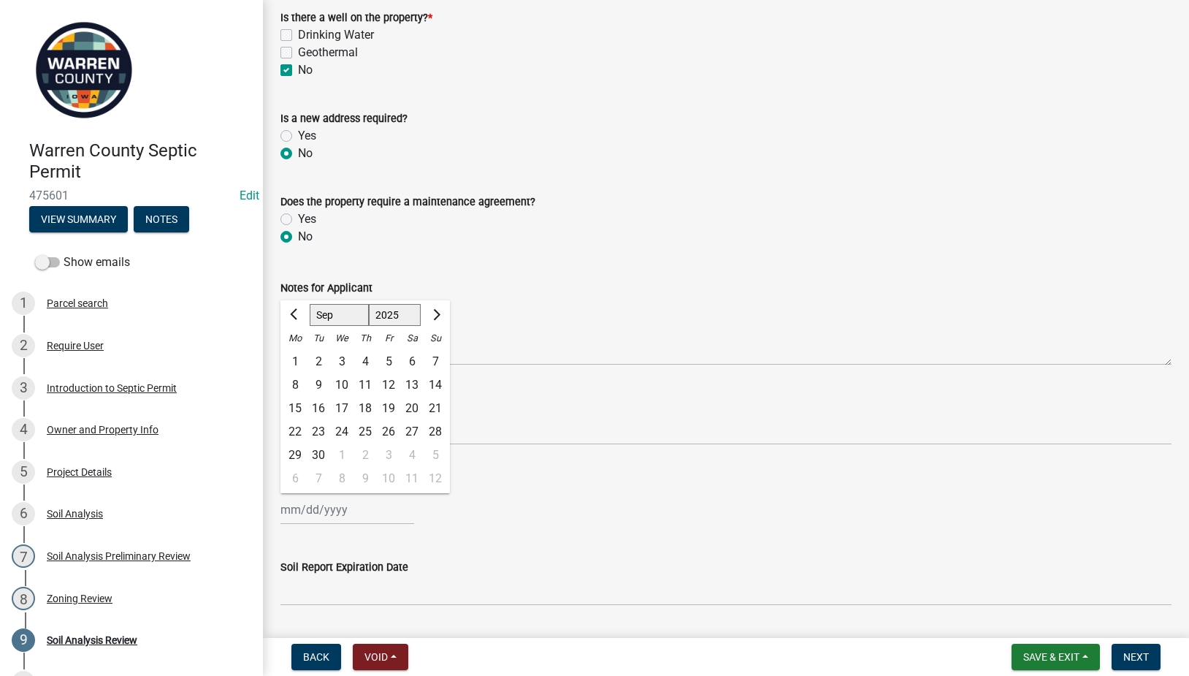
click at [540, 486] on div "Engineer Site Inspection Date" at bounding box center [726, 486] width 891 height 18
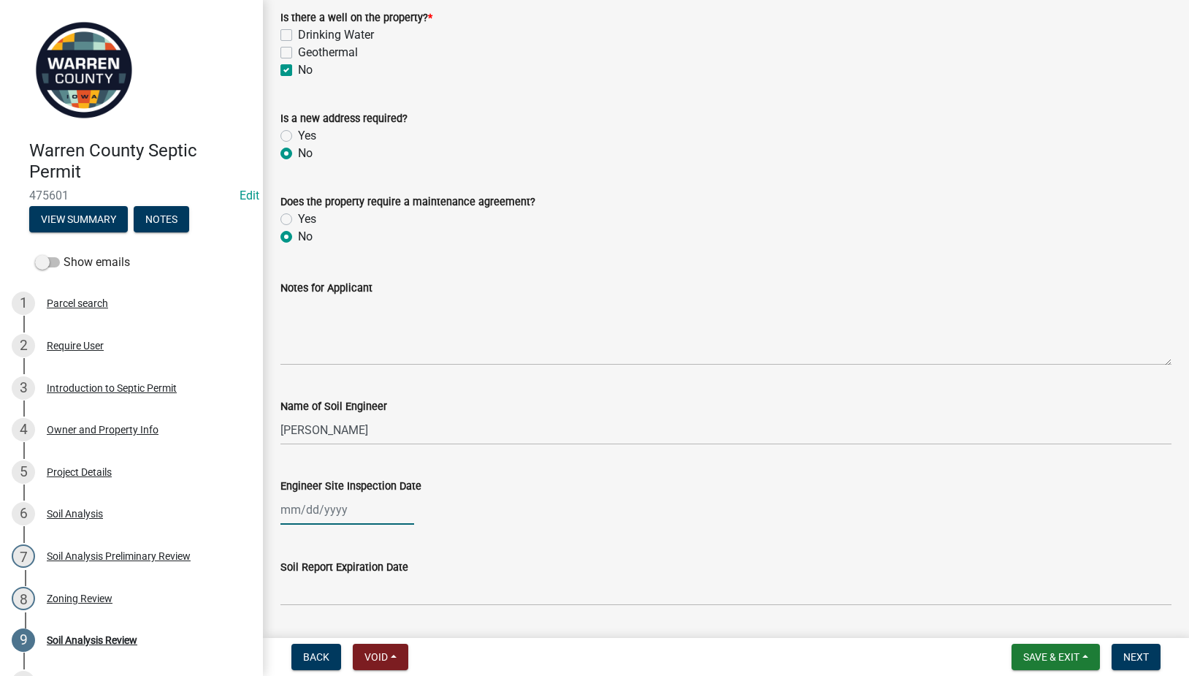
click at [355, 511] on div at bounding box center [348, 510] width 134 height 30
select select "9"
select select "2025"
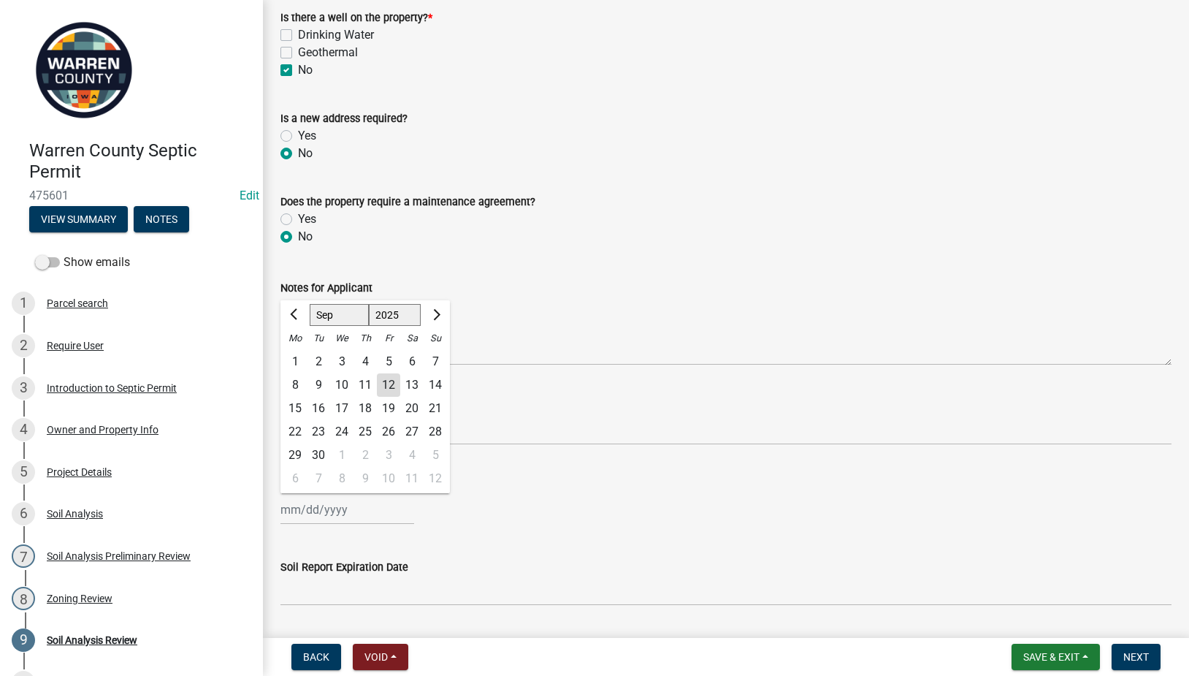
click at [365, 385] on div "11" at bounding box center [365, 384] width 23 height 23
type input "[DATE]"
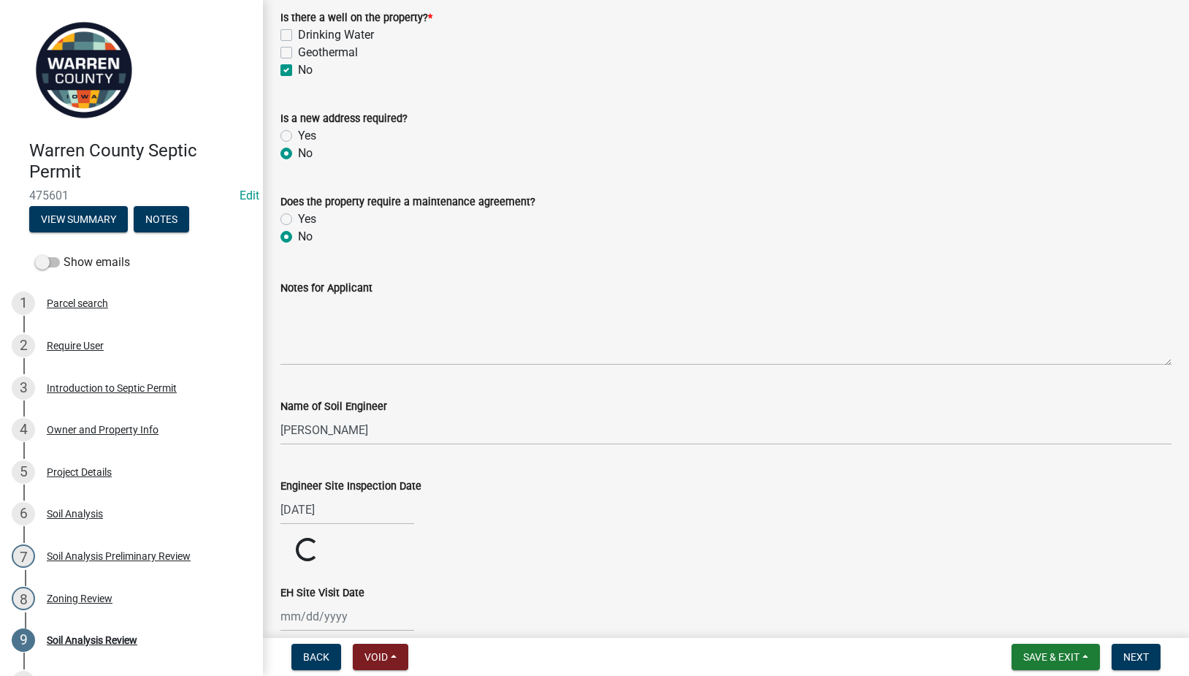
scroll to position [341, 0]
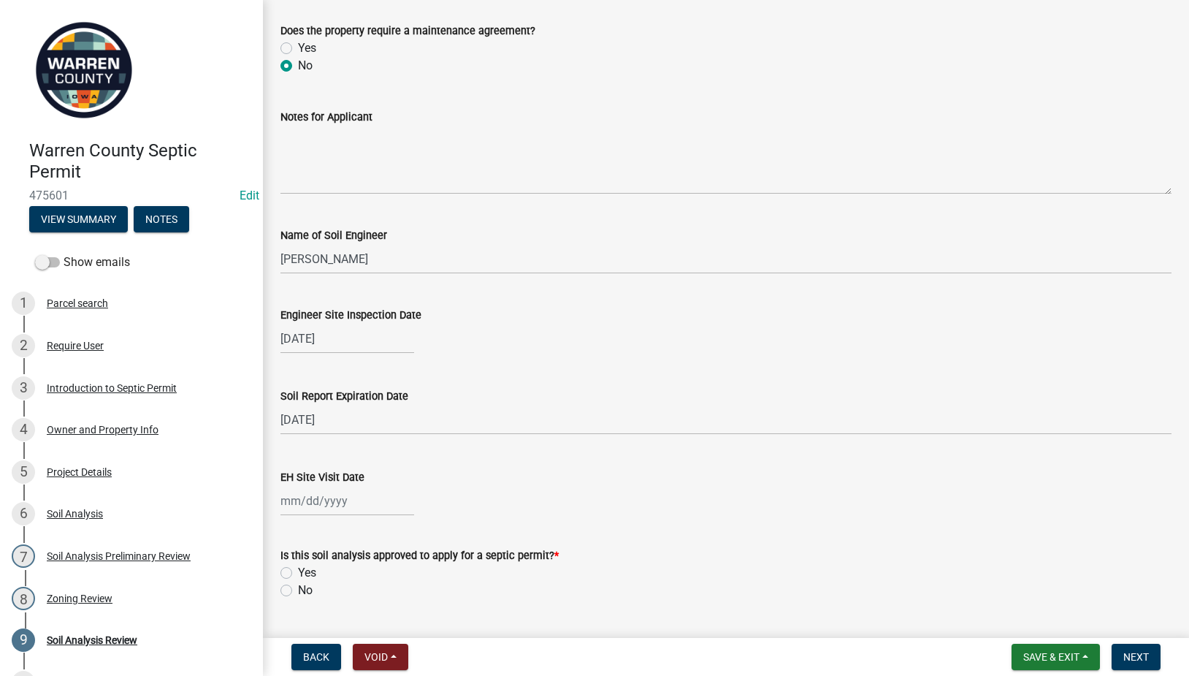
click at [305, 504] on div at bounding box center [348, 501] width 134 height 30
select select "9"
select select "2025"
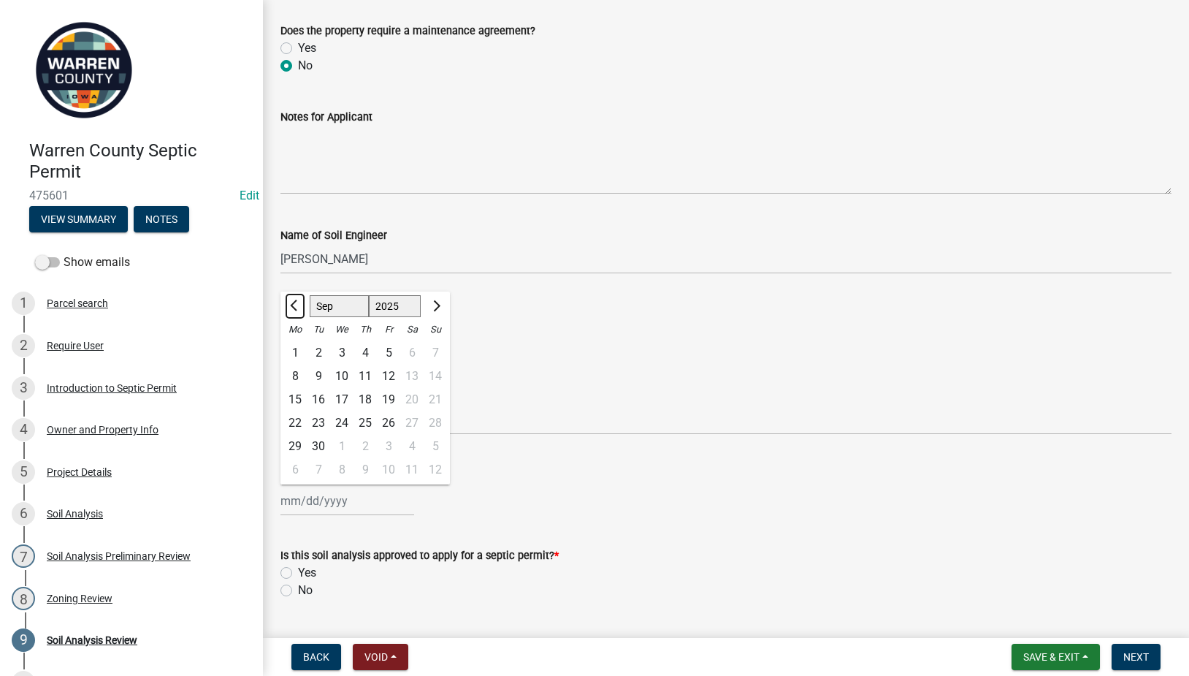
click at [294, 306] on span "Previous month" at bounding box center [295, 305] width 11 height 11
select select "8"
click at [343, 422] on div "20" at bounding box center [341, 422] width 23 height 23
type input "[DATE]"
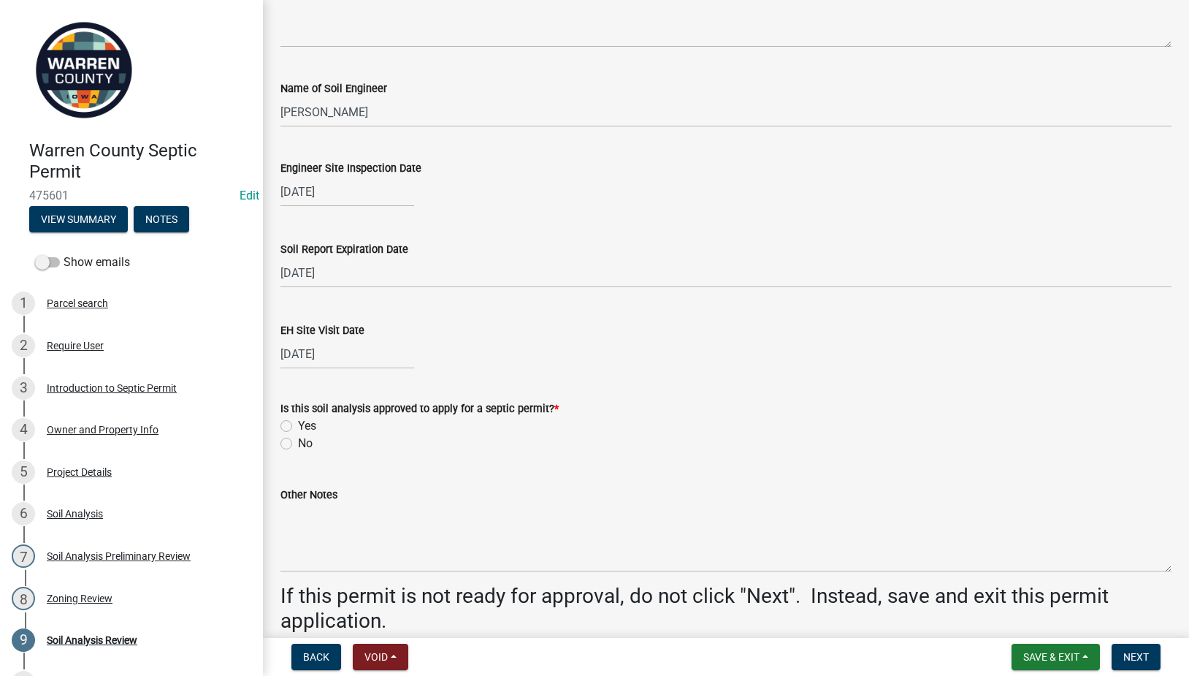
scroll to position [511, 0]
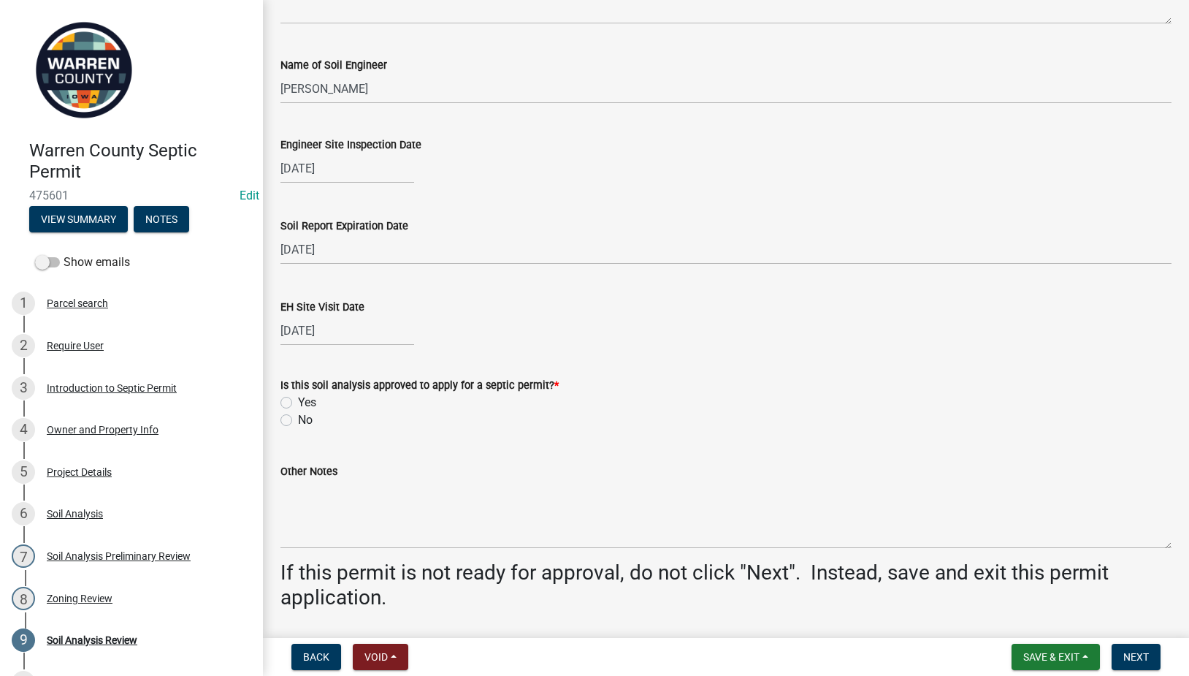
click at [298, 402] on label "Yes" at bounding box center [307, 403] width 18 height 18
click at [298, 402] on input "Yes" at bounding box center [302, 398] width 9 height 9
radio input "true"
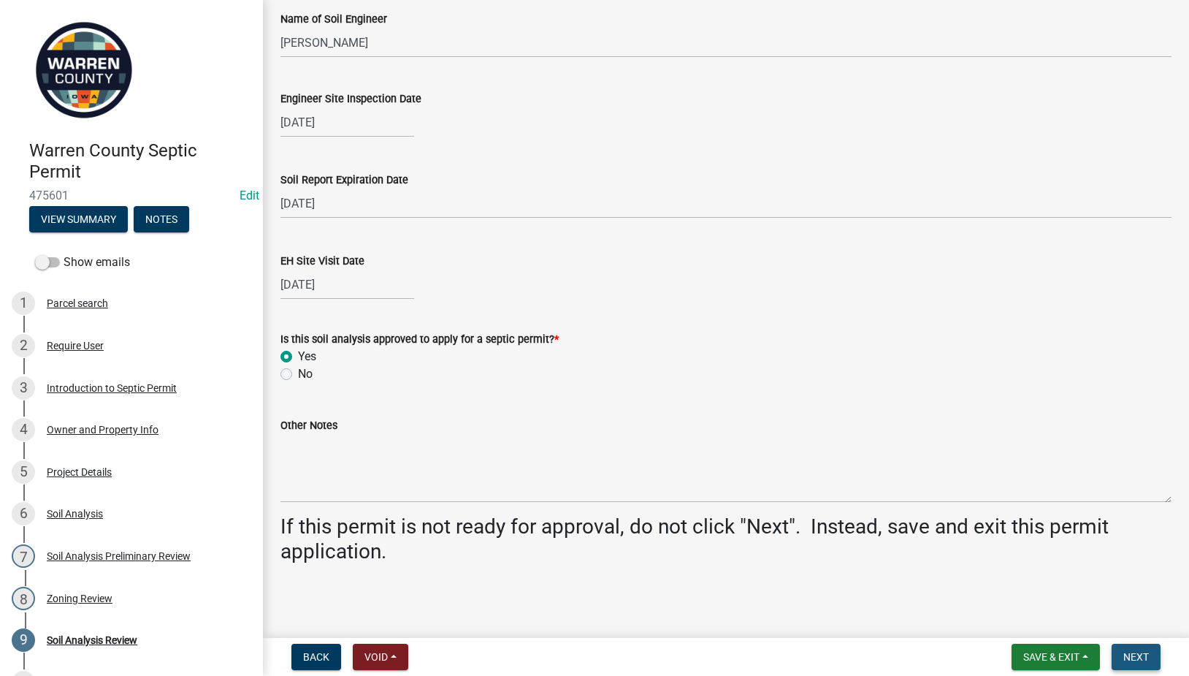
click at [1139, 650] on button "Next" at bounding box center [1136, 657] width 49 height 26
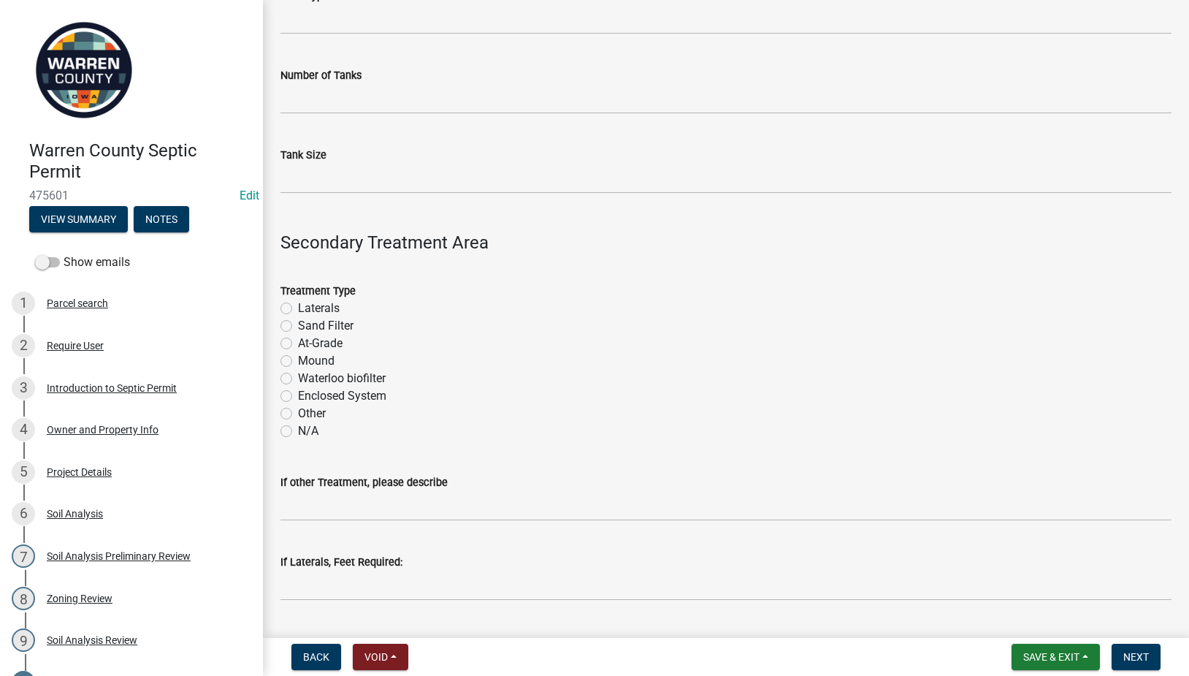
scroll to position [341, 0]
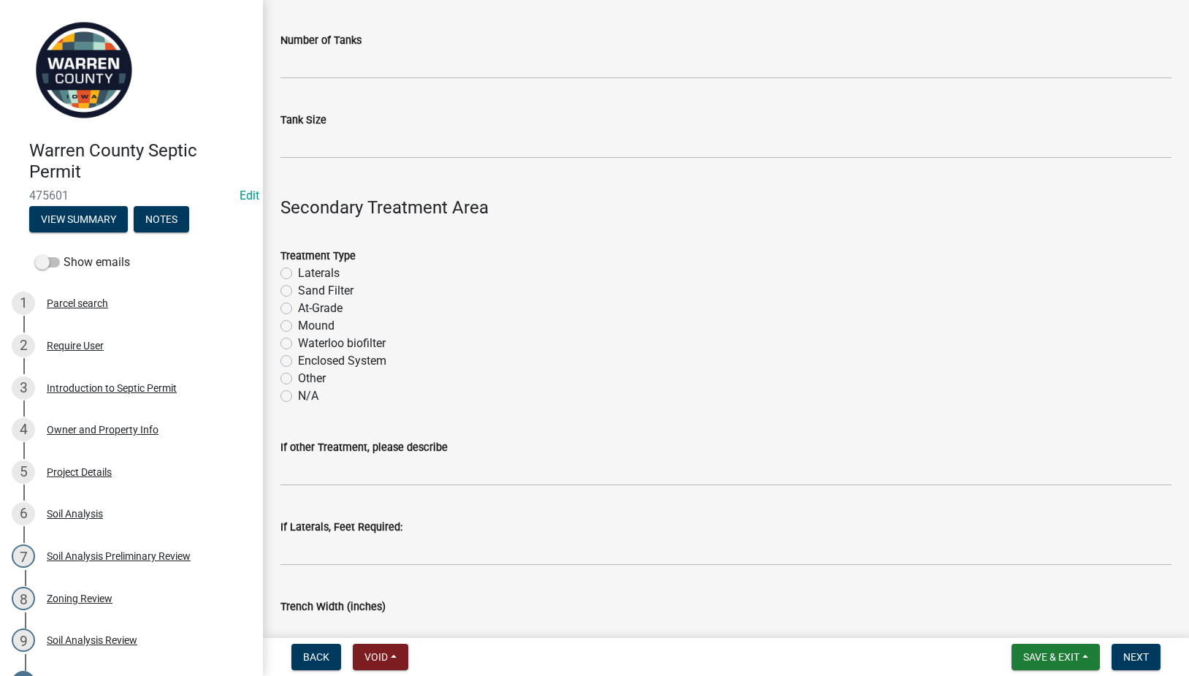
click at [298, 292] on label "Sand Filter" at bounding box center [326, 291] width 56 height 18
click at [298, 292] on input "Sand Filter" at bounding box center [302, 286] width 9 height 9
radio input "true"
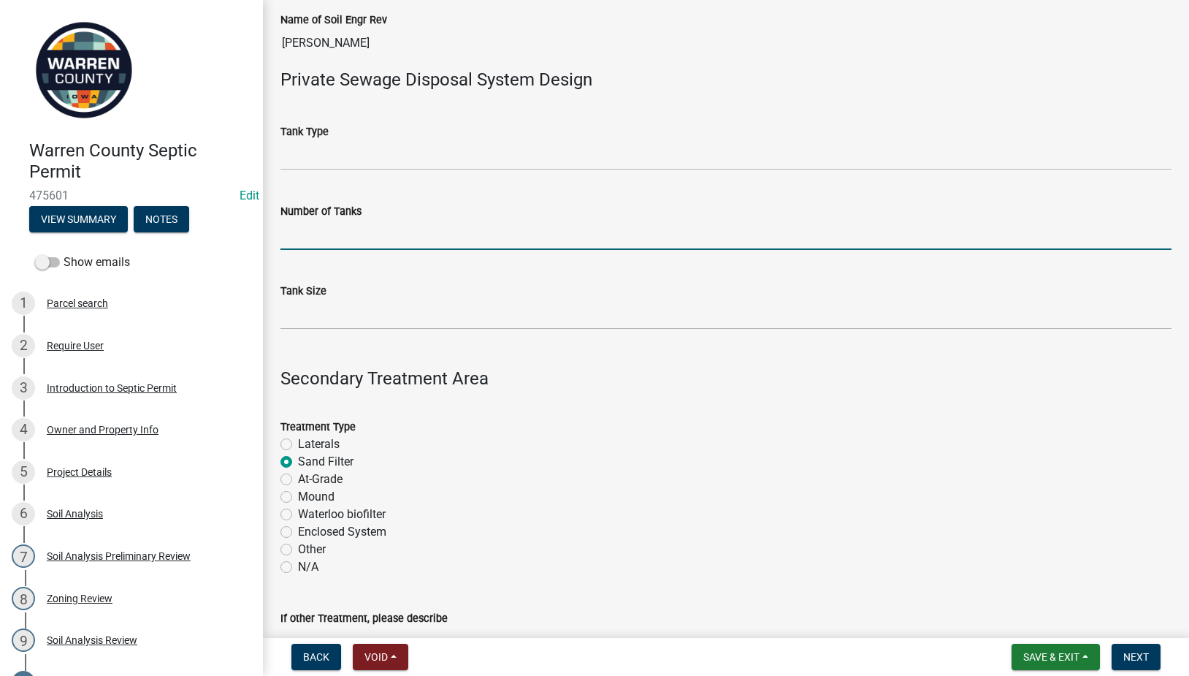
click at [346, 237] on input "Number of Tanks" at bounding box center [726, 235] width 891 height 30
type input "1"
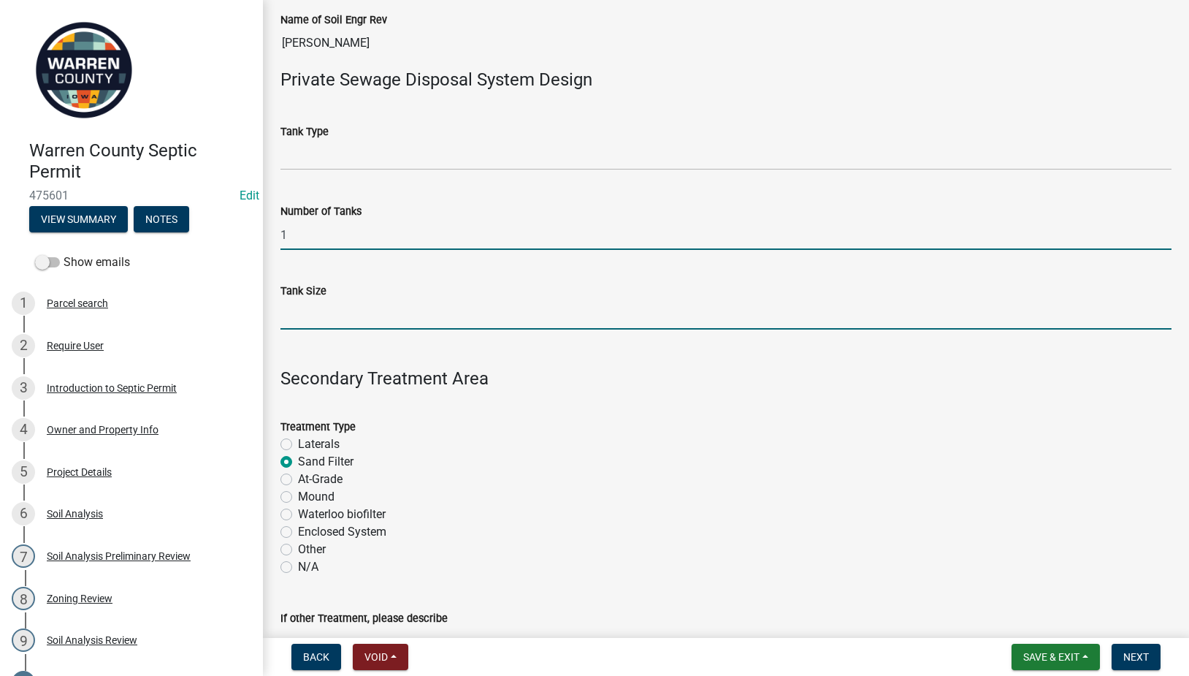
click at [297, 313] on input "Tank Size" at bounding box center [726, 315] width 891 height 30
type input "1250"
click at [774, 487] on div "At-Grade" at bounding box center [726, 480] width 891 height 18
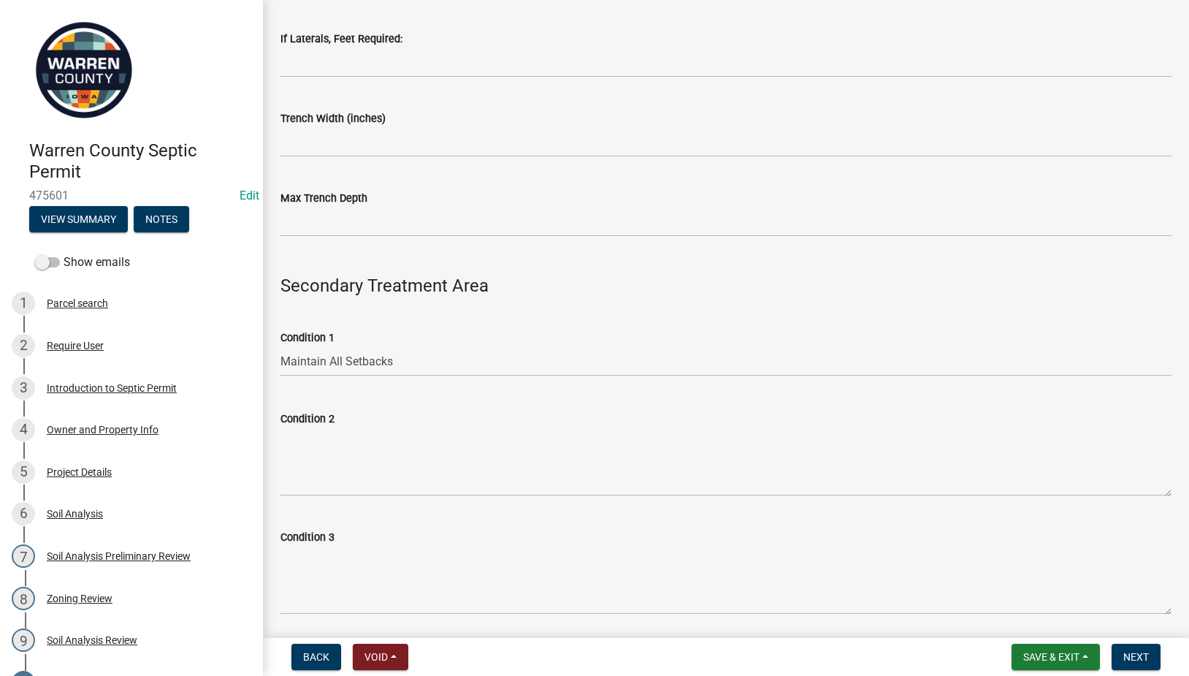
scroll to position [853, 0]
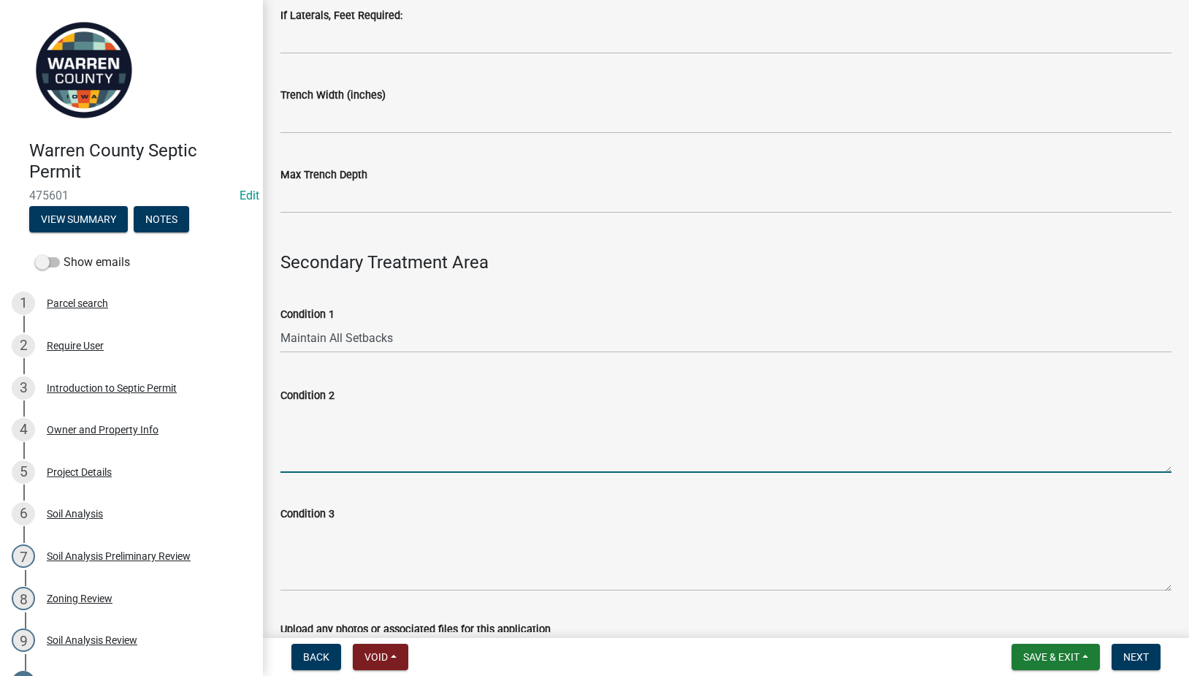
click at [350, 422] on textarea "Condition 2" at bounding box center [726, 438] width 891 height 69
paste textarea "Schedule 40 plastic pipe or EPS aggregate is required."
click at [288, 424] on textarea "Schedule 40 plastic pipe or EPS aggregate is required." at bounding box center [726, 438] width 891 height 69
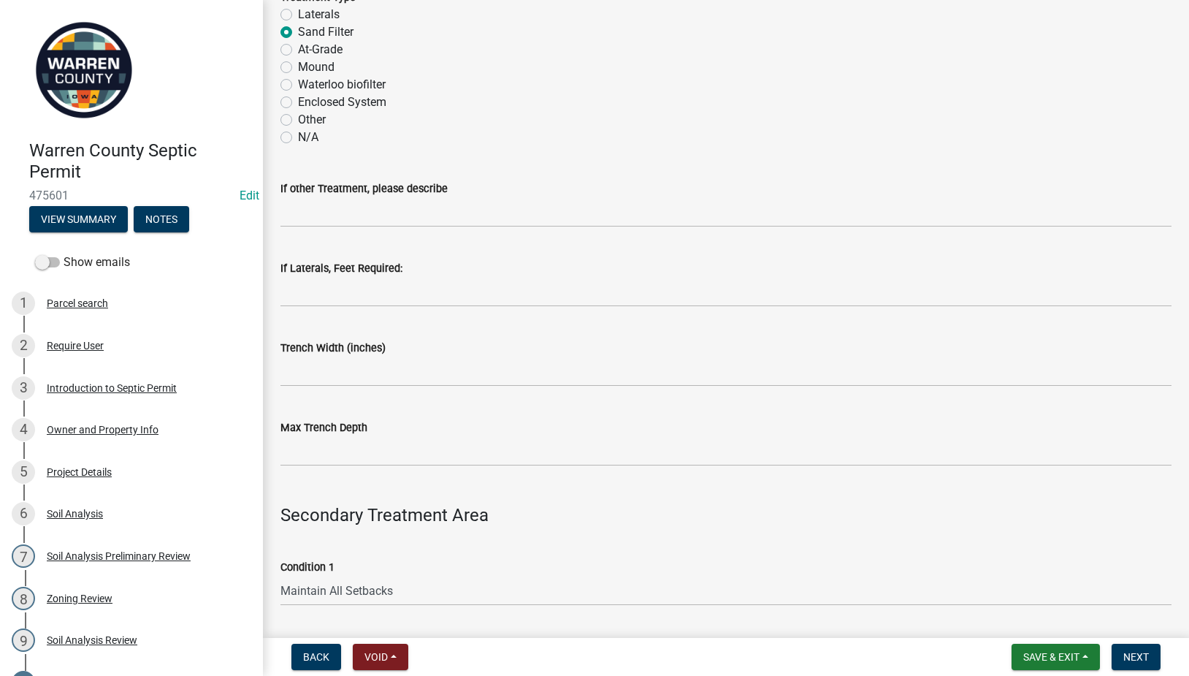
scroll to position [335, 0]
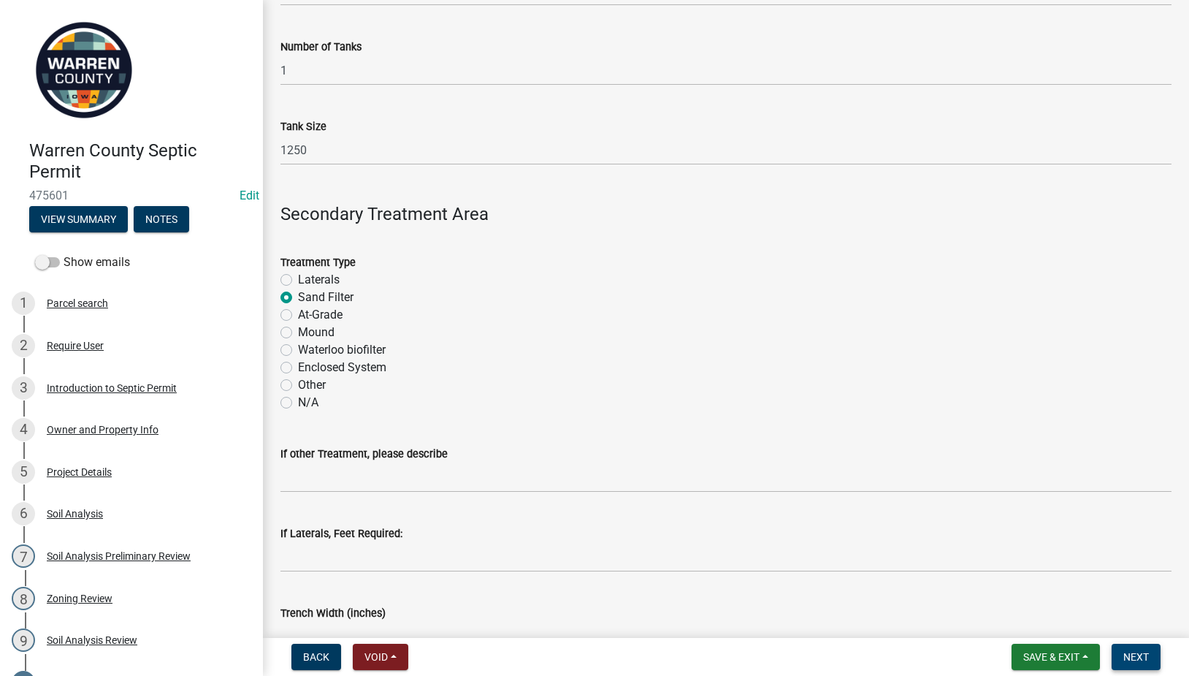
type textarea "Schedule 40 plastic pipe or EPS aggregate is required."
click at [1124, 656] on span "Next" at bounding box center [1137, 657] width 26 height 12
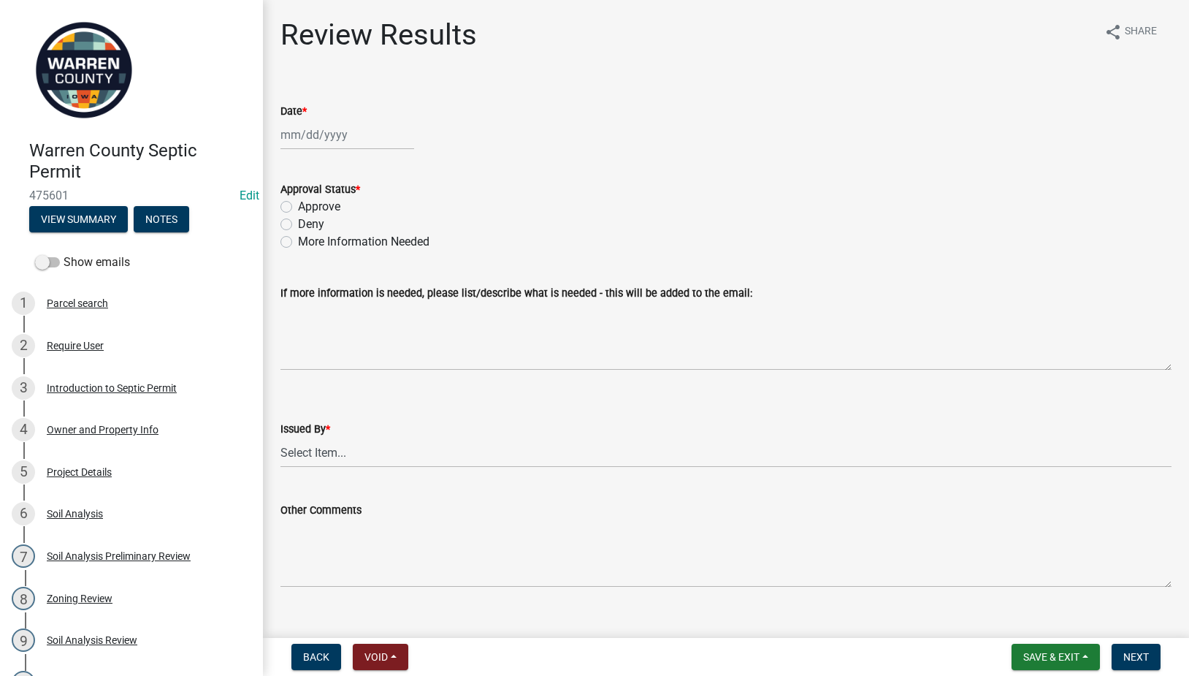
click at [302, 143] on div at bounding box center [348, 135] width 134 height 30
select select "9"
select select "2025"
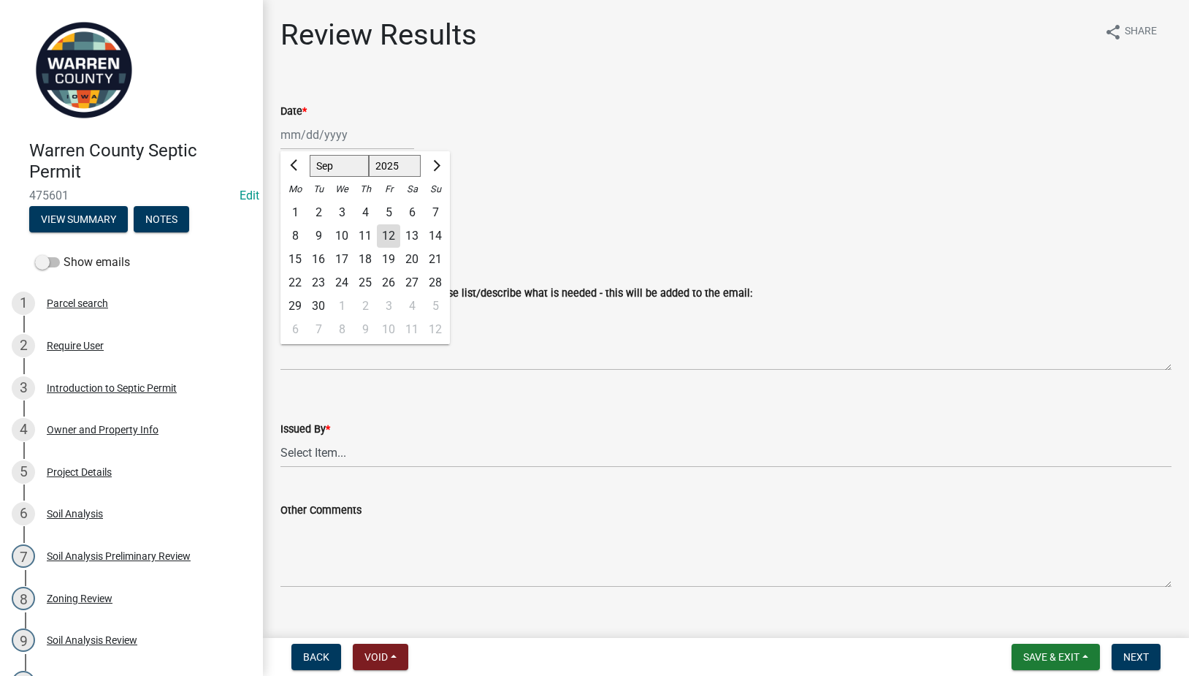
click at [395, 240] on div "12" at bounding box center [388, 235] width 23 height 23
type input "[DATE]"
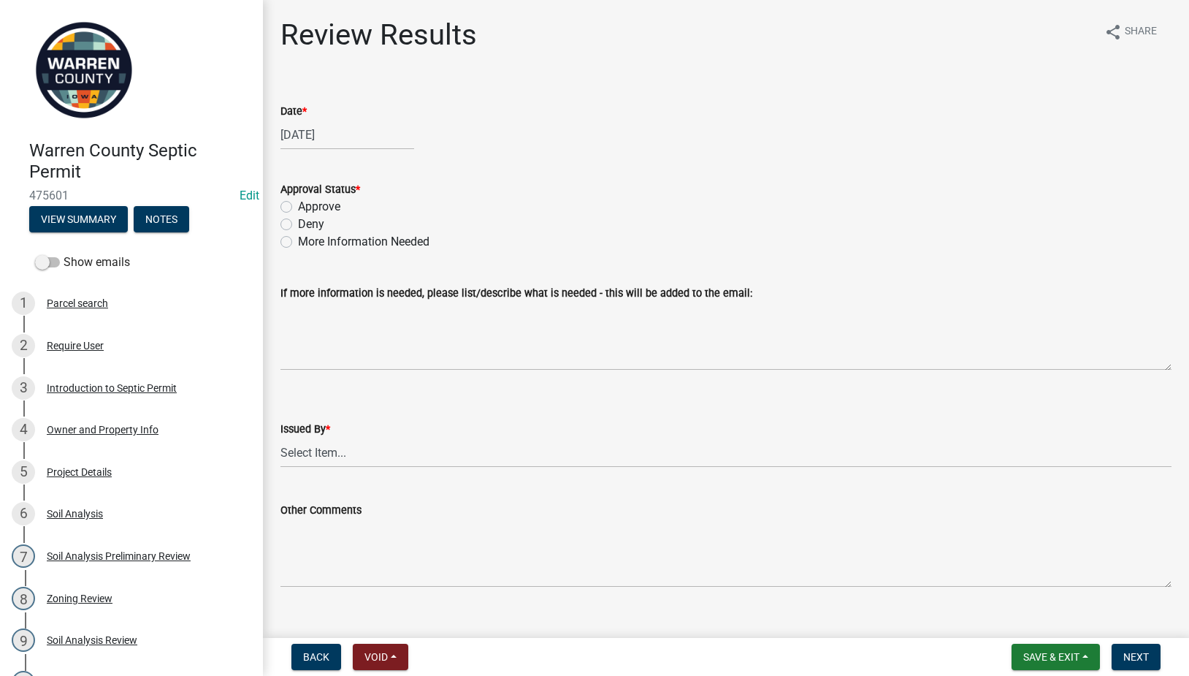
click at [298, 208] on label "Approve" at bounding box center [319, 207] width 42 height 18
click at [298, 208] on input "Approve" at bounding box center [302, 202] width 9 height 9
radio input "true"
click at [316, 454] on select "Select Item... [PERSON_NAME] Till [PERSON_NAME]" at bounding box center [726, 453] width 891 height 30
click at [281, 438] on select "Select Item... [PERSON_NAME] Till [PERSON_NAME]" at bounding box center [726, 453] width 891 height 30
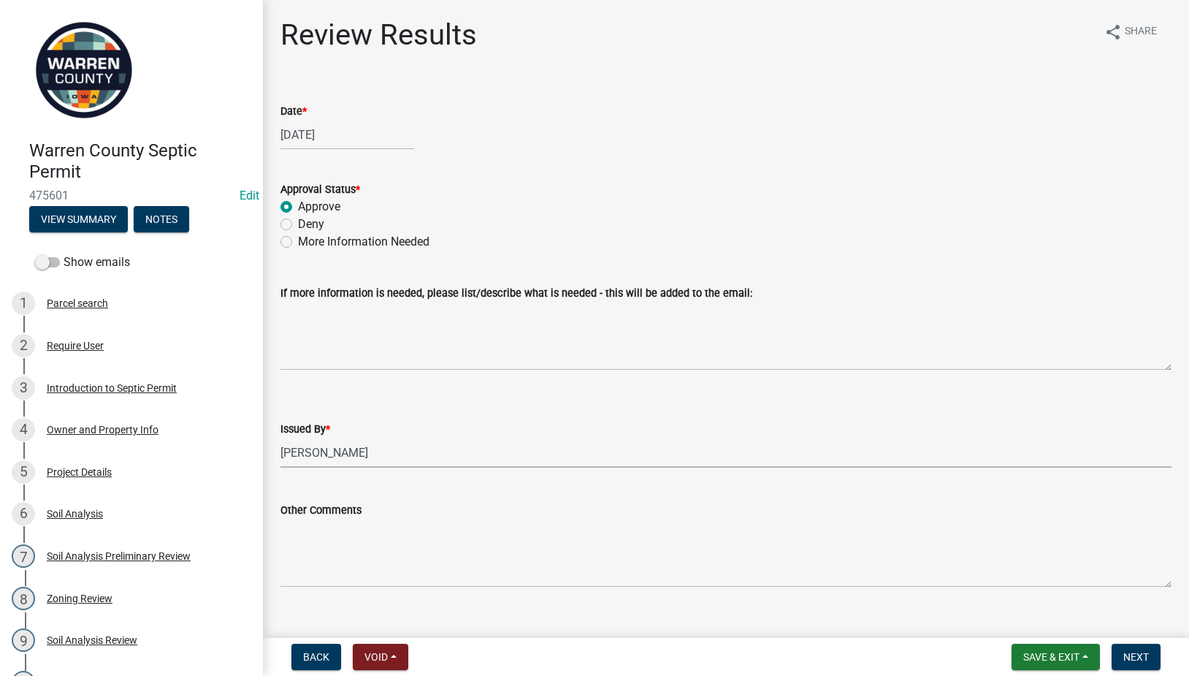
select select "2f6c2d72-ab04-4add-87ae-7a9750ff19b9"
click at [1136, 655] on span "Next" at bounding box center [1137, 657] width 26 height 12
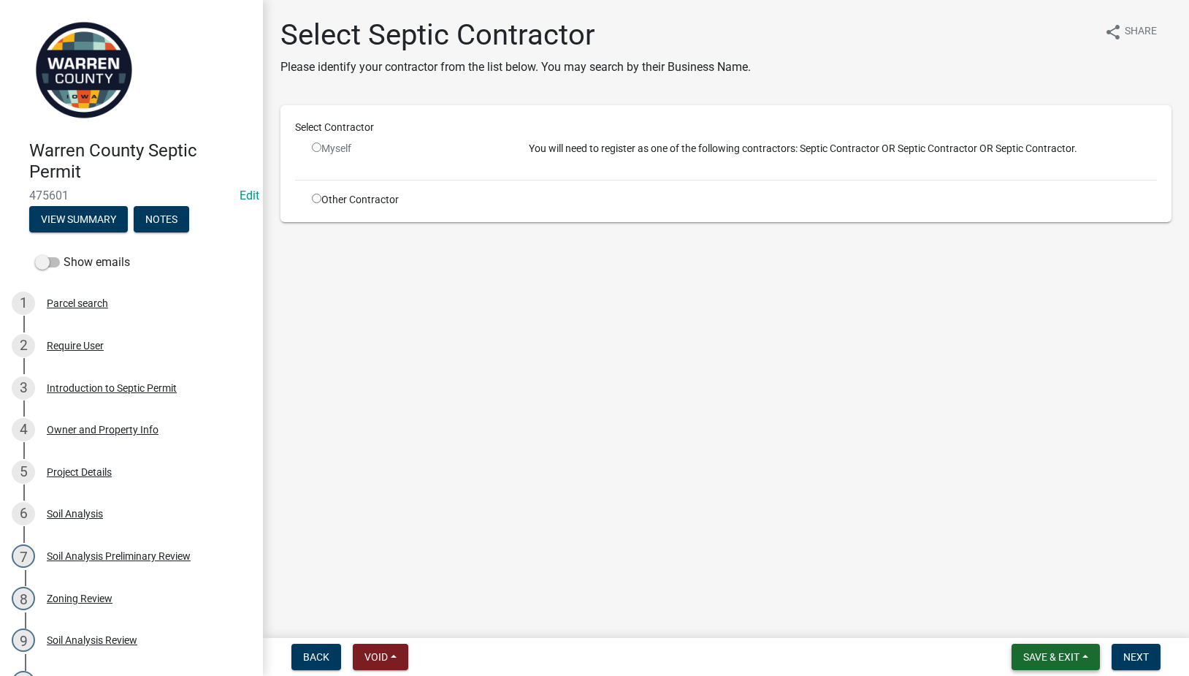
click at [1057, 652] on span "Save & Exit" at bounding box center [1052, 657] width 56 height 12
click at [1015, 621] on button "Save & Exit" at bounding box center [1041, 618] width 117 height 35
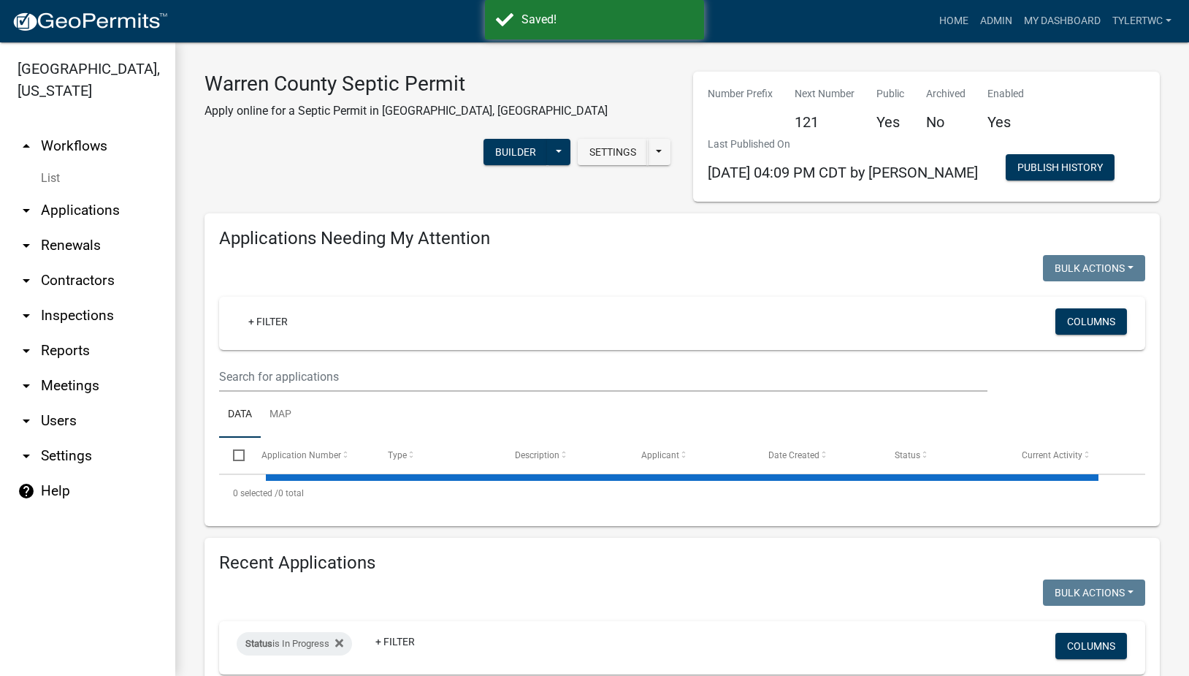
select select "2: 50"
select select "3: 100"
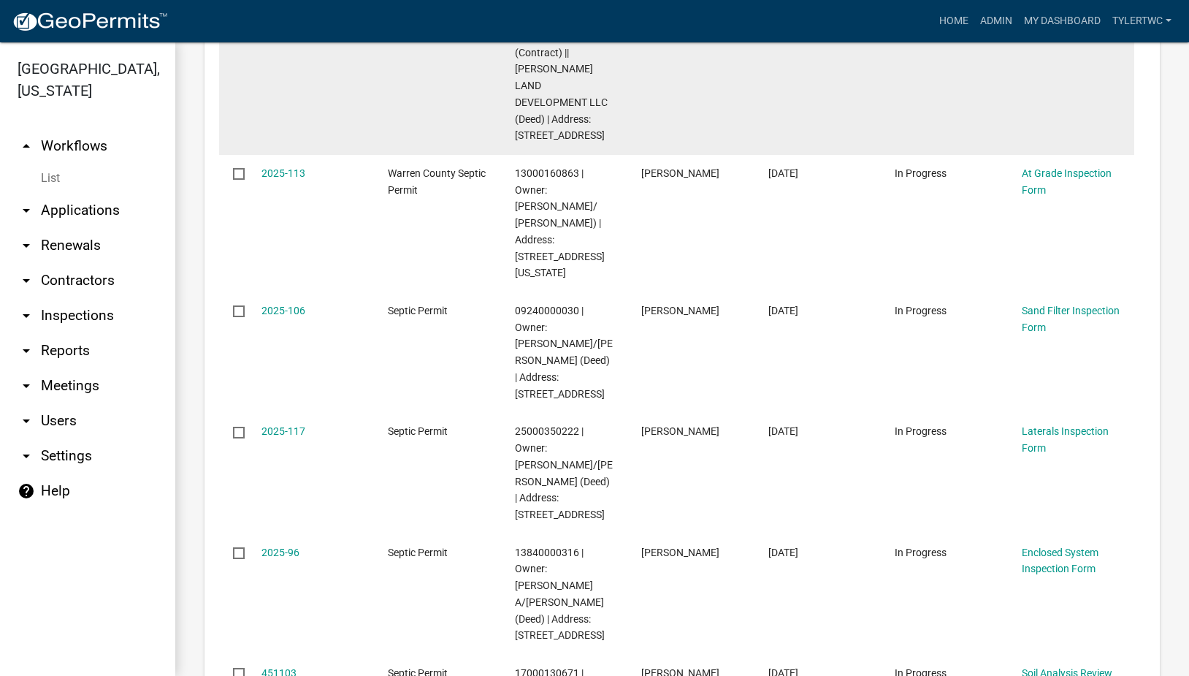
scroll to position [682, 0]
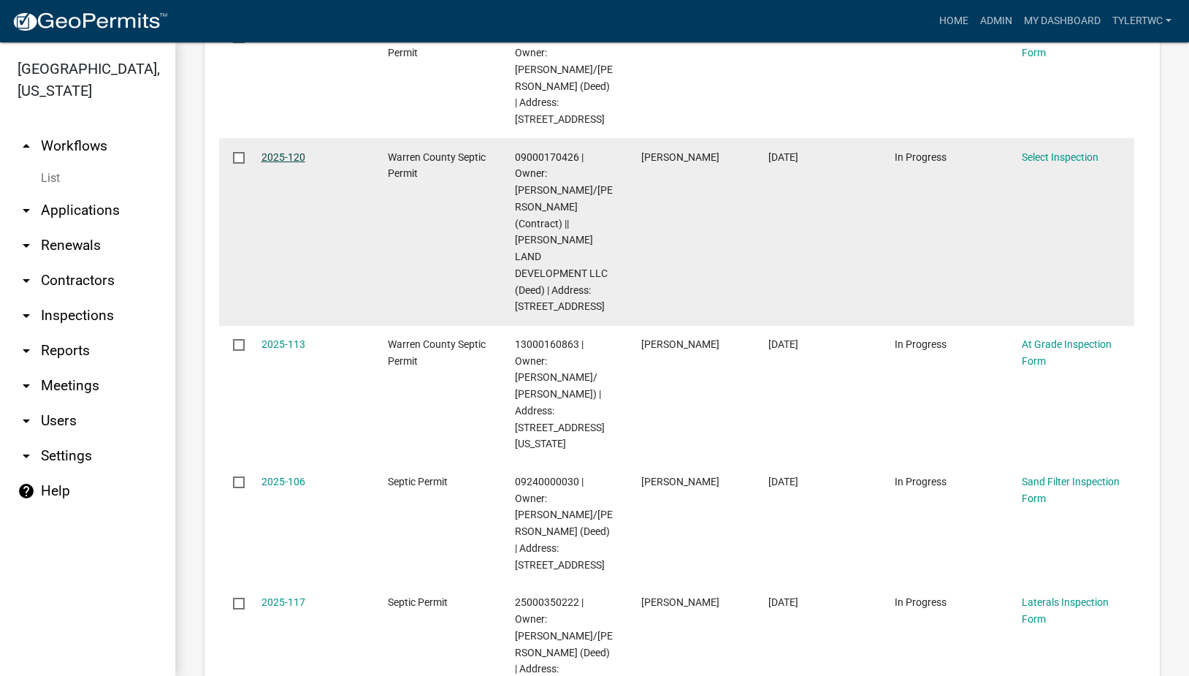
click at [277, 151] on link "2025-120" at bounding box center [284, 157] width 44 height 12
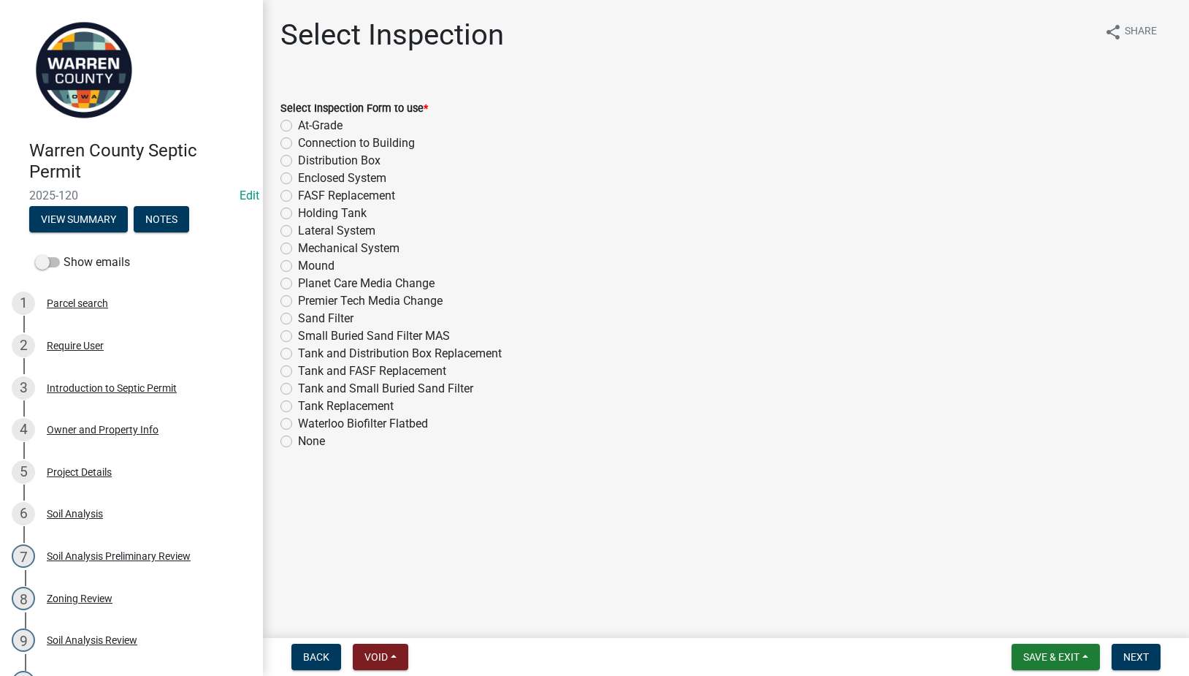
click at [298, 321] on label "Sand Filter" at bounding box center [326, 319] width 56 height 18
click at [298, 319] on input "Sand Filter" at bounding box center [302, 314] width 9 height 9
radio input "true"
click at [1128, 651] on span "Next" at bounding box center [1137, 657] width 26 height 12
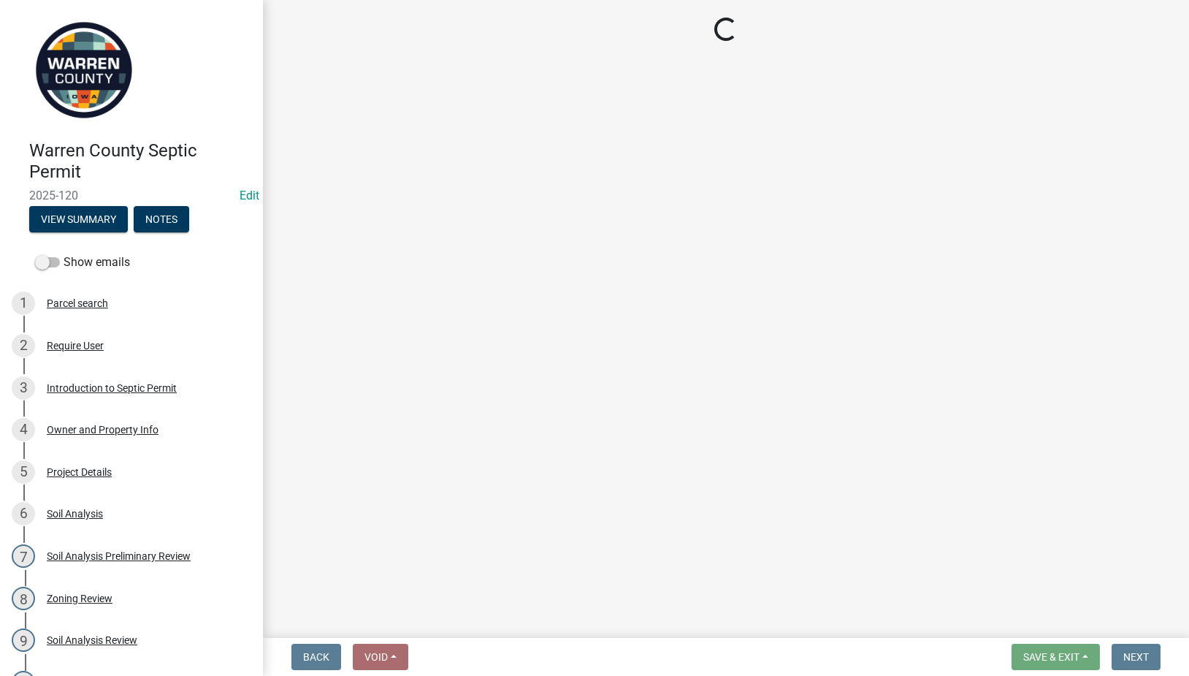
select select "d1e22d4f-68e7-4e9d-8701-604dd084f30f"
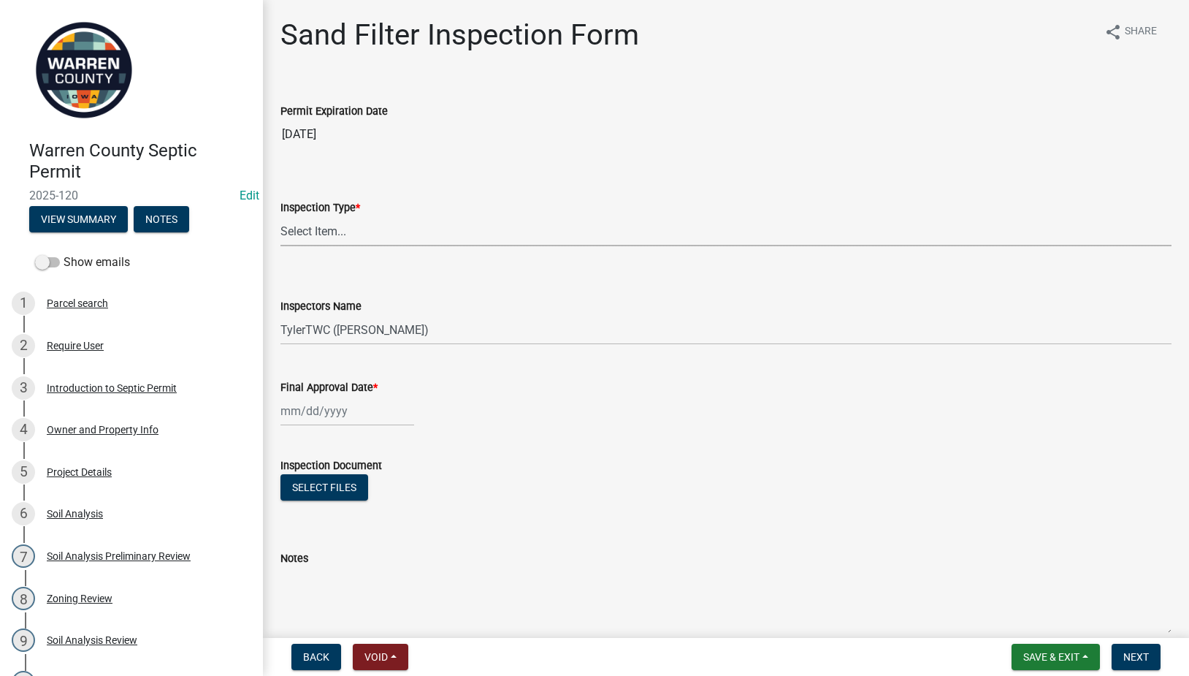
click at [297, 229] on select "Select Item... Sand Filter" at bounding box center [726, 231] width 891 height 30
click at [281, 216] on select "Select Item... Sand Filter" at bounding box center [726, 231] width 891 height 30
select select "712890e3-0e22-400e-a79f-3f3f8890de95"
click at [1050, 656] on span "Save & Exit" at bounding box center [1052, 657] width 56 height 12
click at [1030, 621] on button "Save & Exit" at bounding box center [1041, 618] width 117 height 35
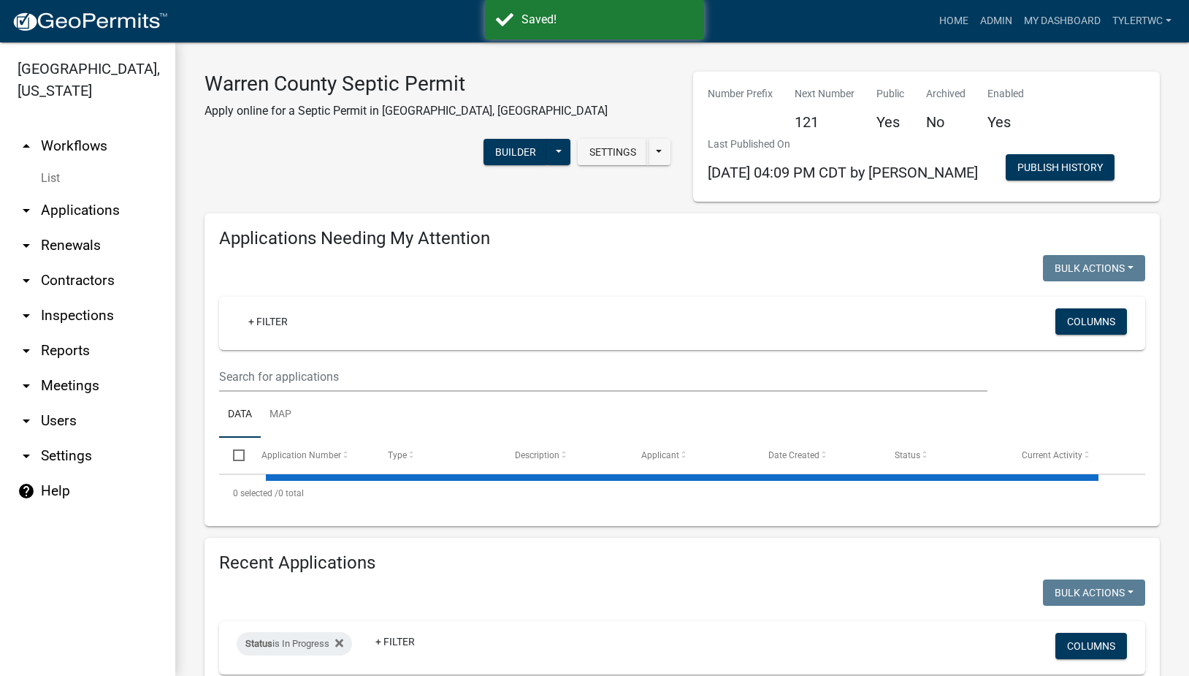
select select "2: 50"
select select "3: 100"
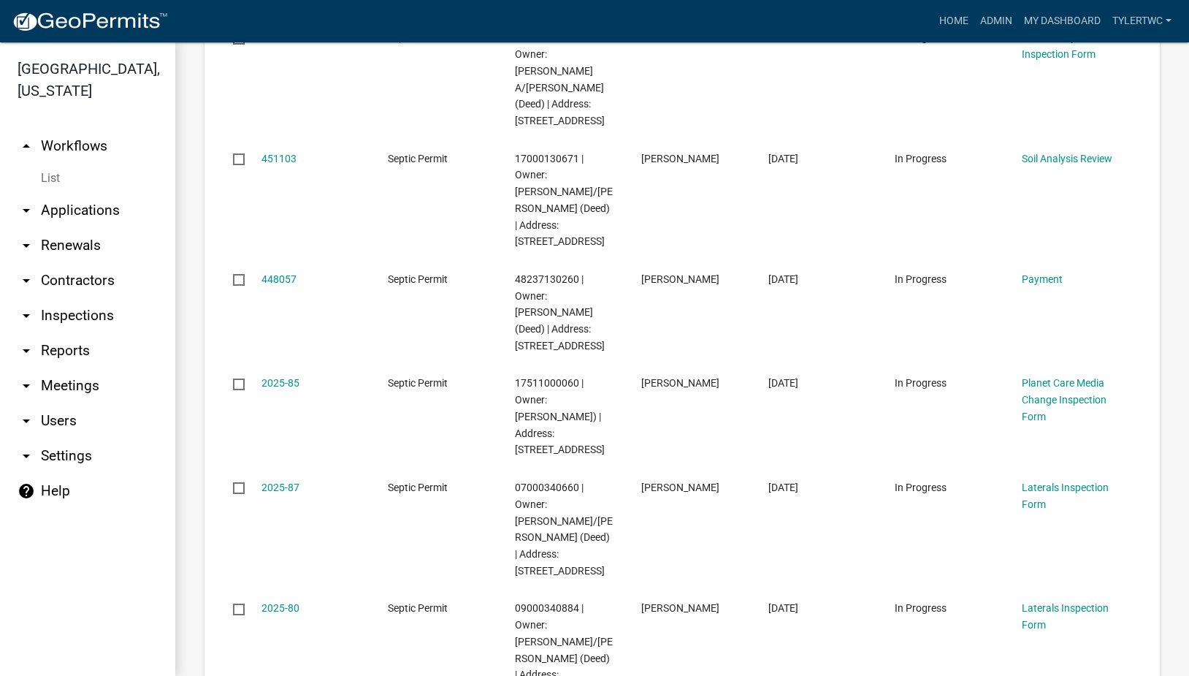
scroll to position [4944, 0]
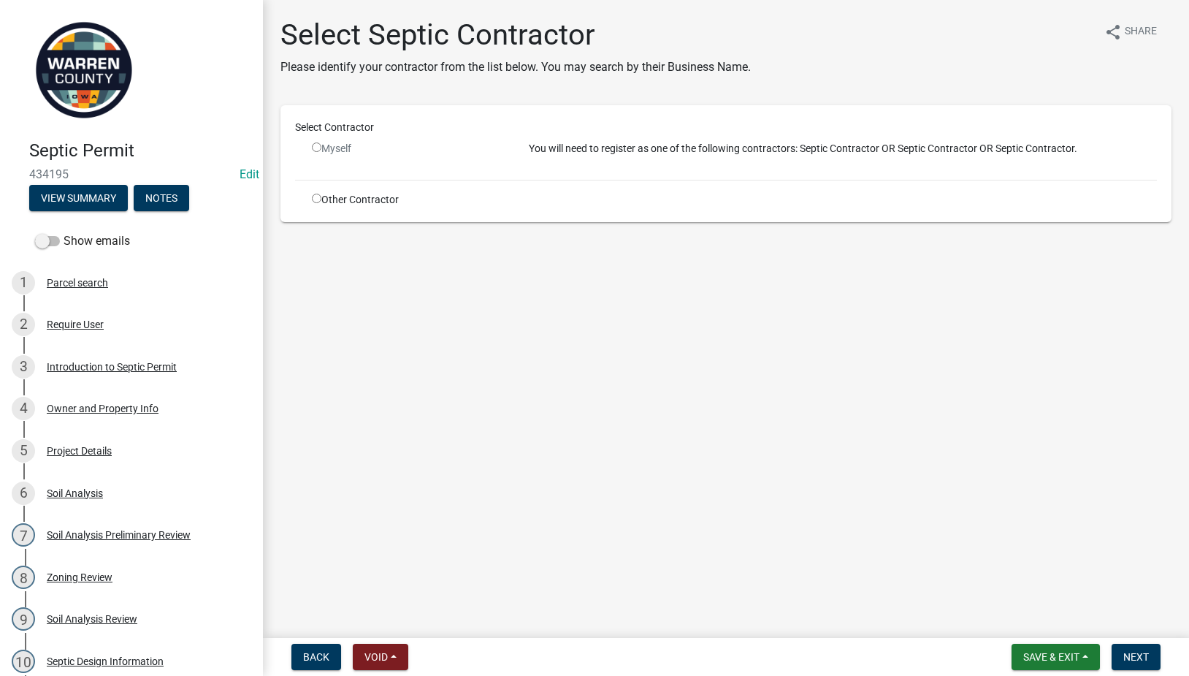
click at [317, 196] on input "radio" at bounding box center [316, 198] width 9 height 9
radio input "true"
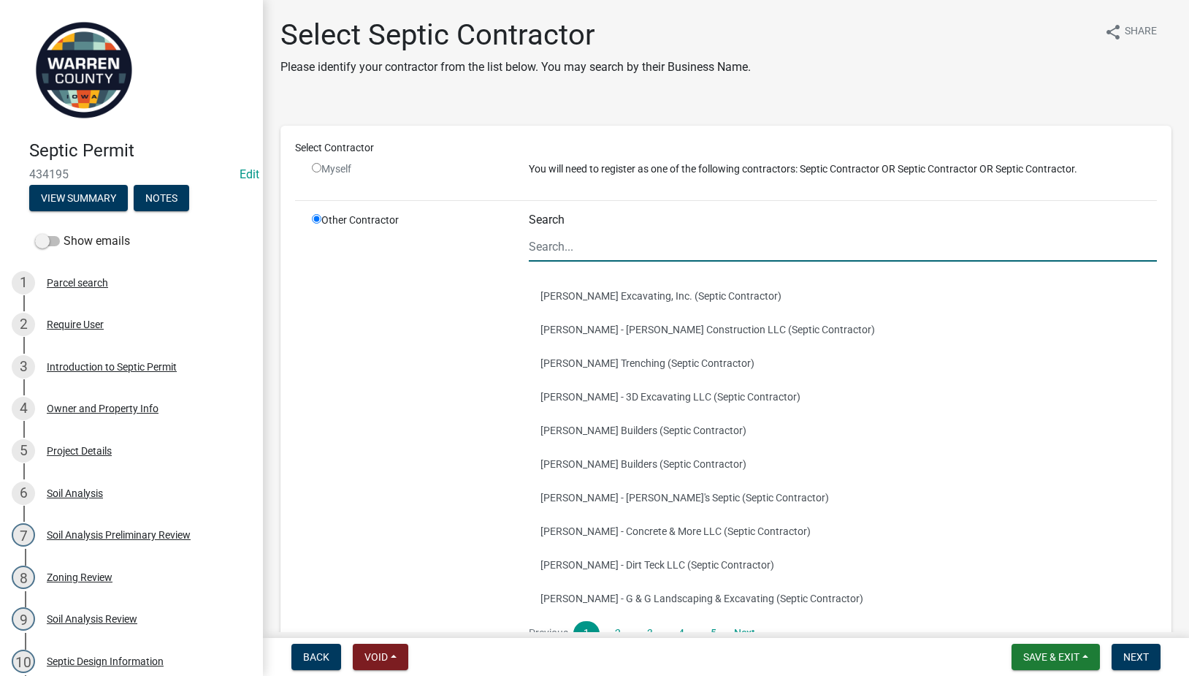
click at [568, 253] on input "Search" at bounding box center [843, 247] width 628 height 30
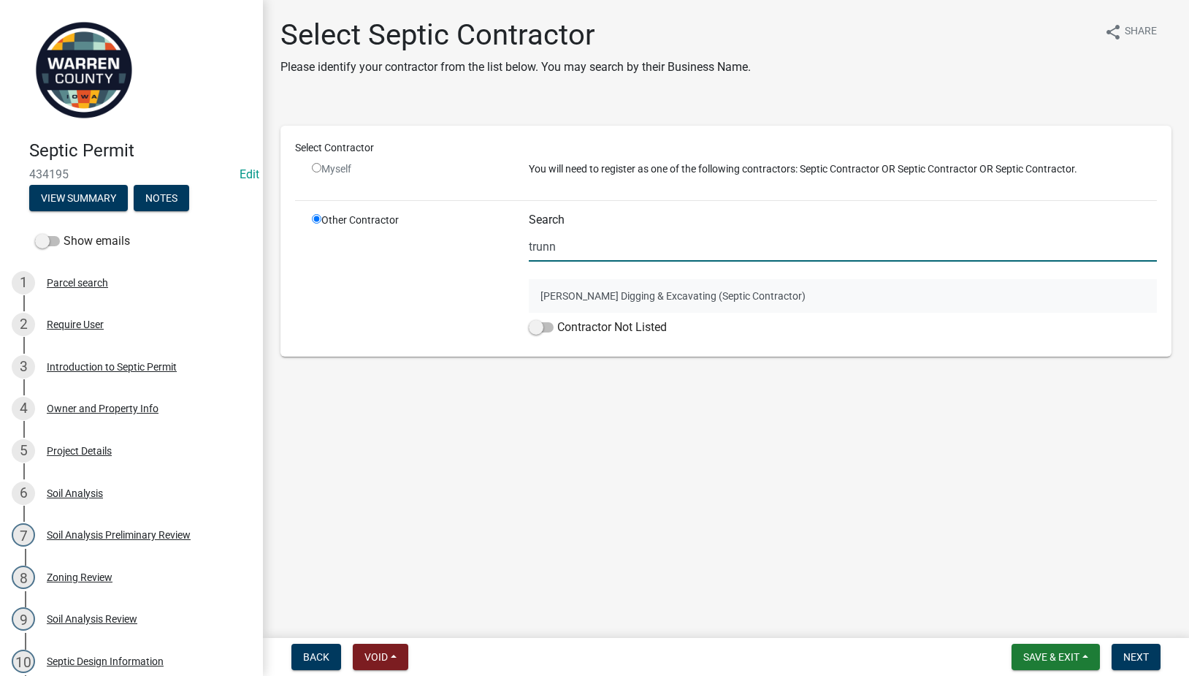
type input "trunn"
click at [598, 289] on button "[PERSON_NAME] Digging & Excavating (Septic Contractor)" at bounding box center [843, 296] width 628 height 34
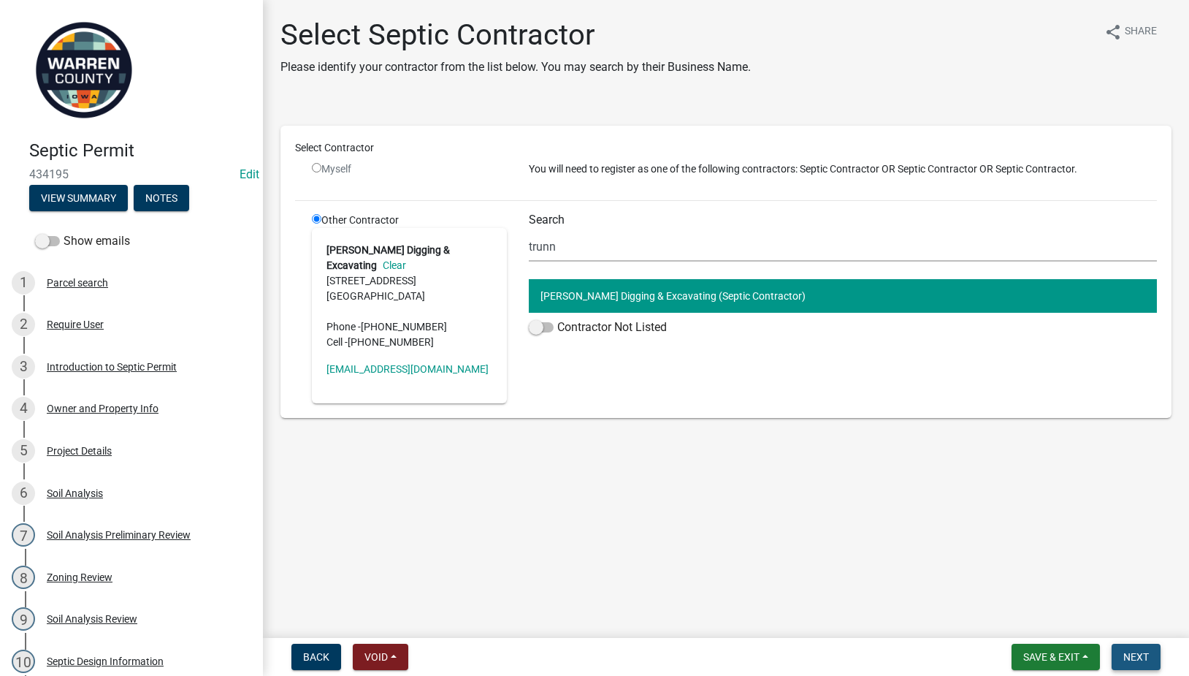
click at [1134, 655] on span "Next" at bounding box center [1137, 657] width 26 height 12
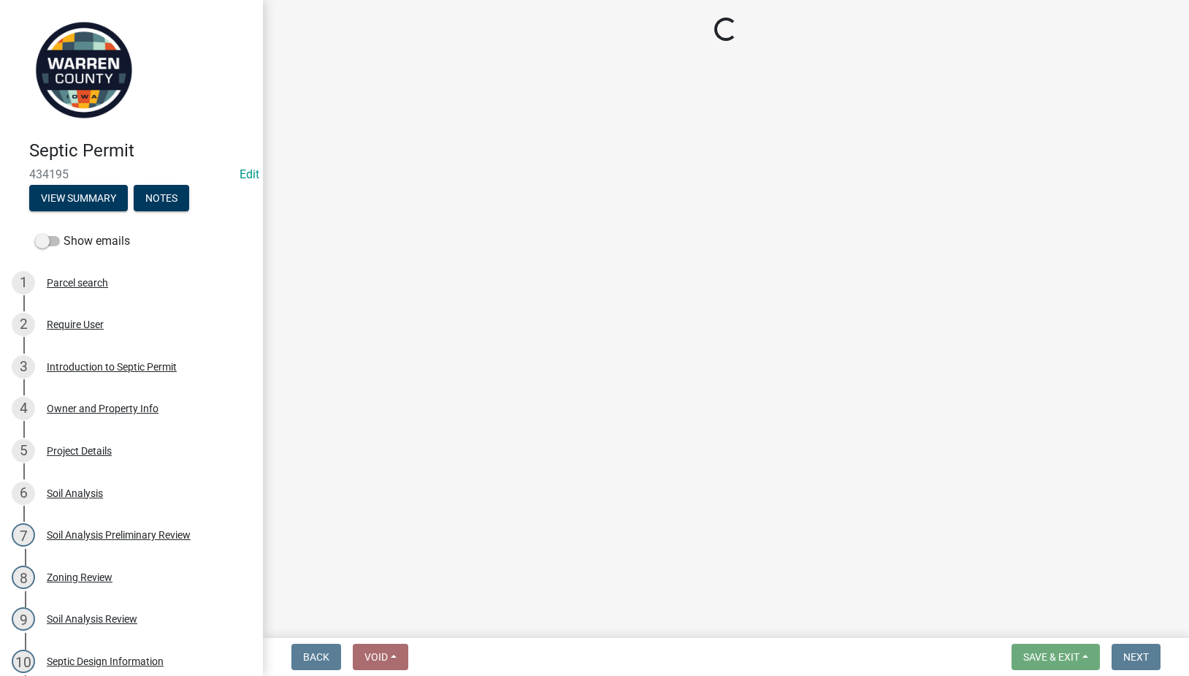
select select "3: 3"
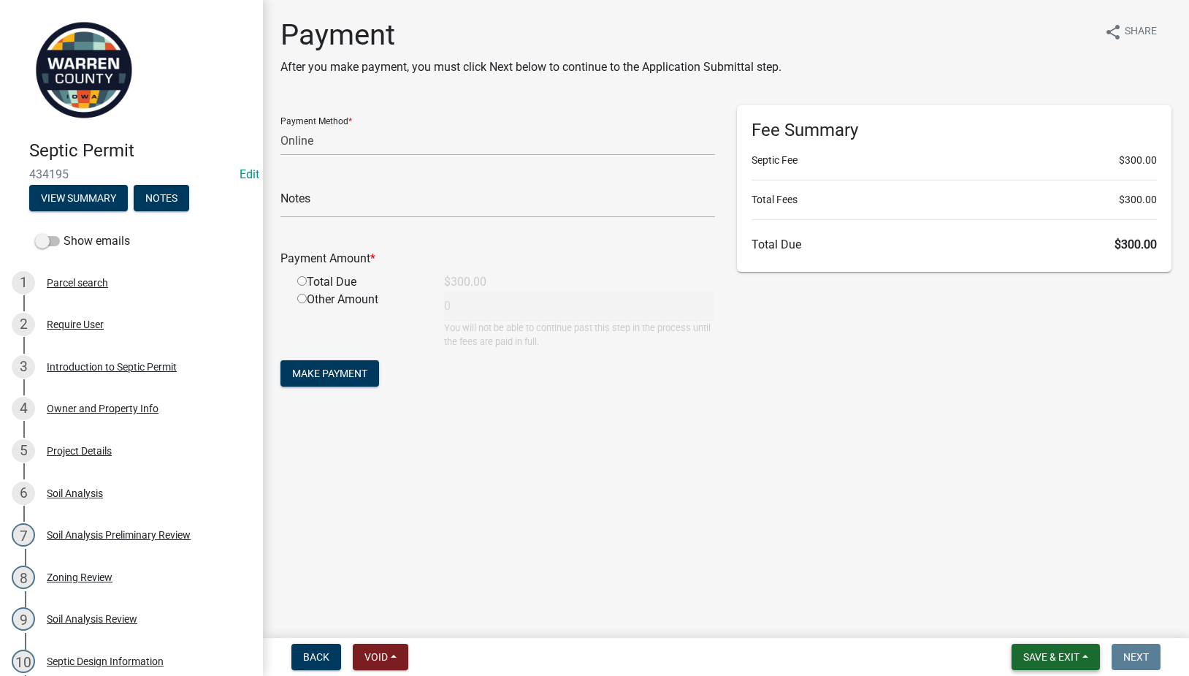
click at [1066, 669] on button "Save & Exit" at bounding box center [1056, 657] width 88 height 26
click at [1035, 616] on button "Save & Exit" at bounding box center [1041, 618] width 117 height 35
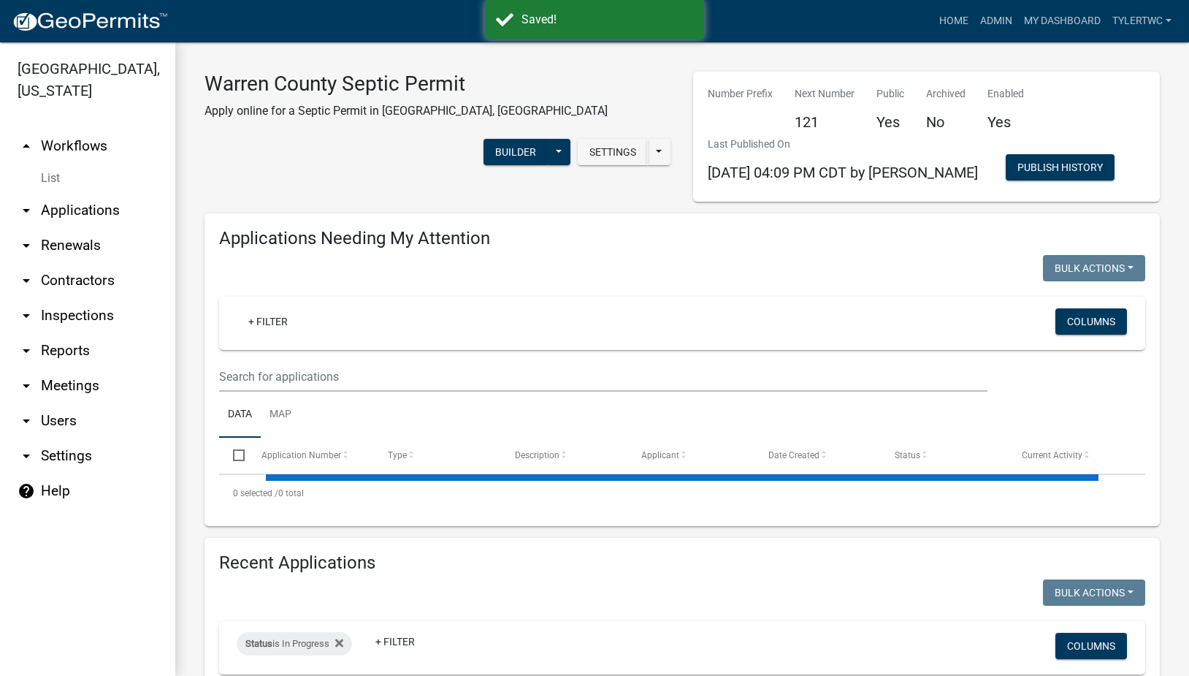
select select "2: 50"
select select "3: 100"
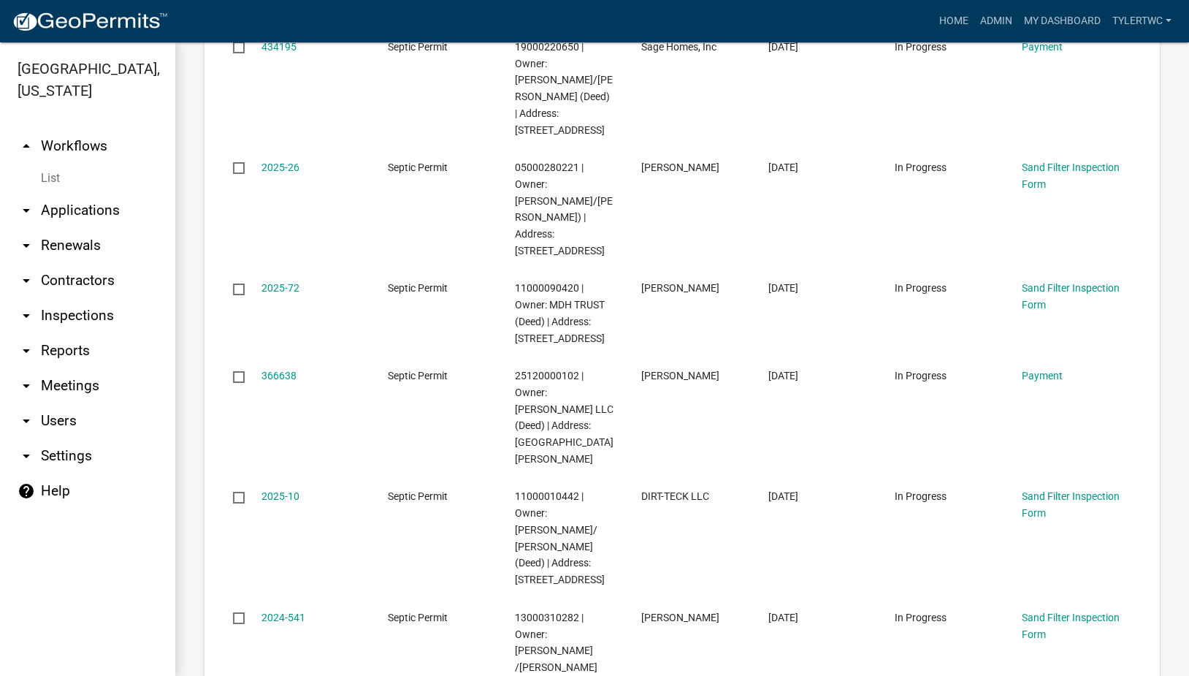
scroll to position [5547, 0]
